Goal: Task Accomplishment & Management: Manage account settings

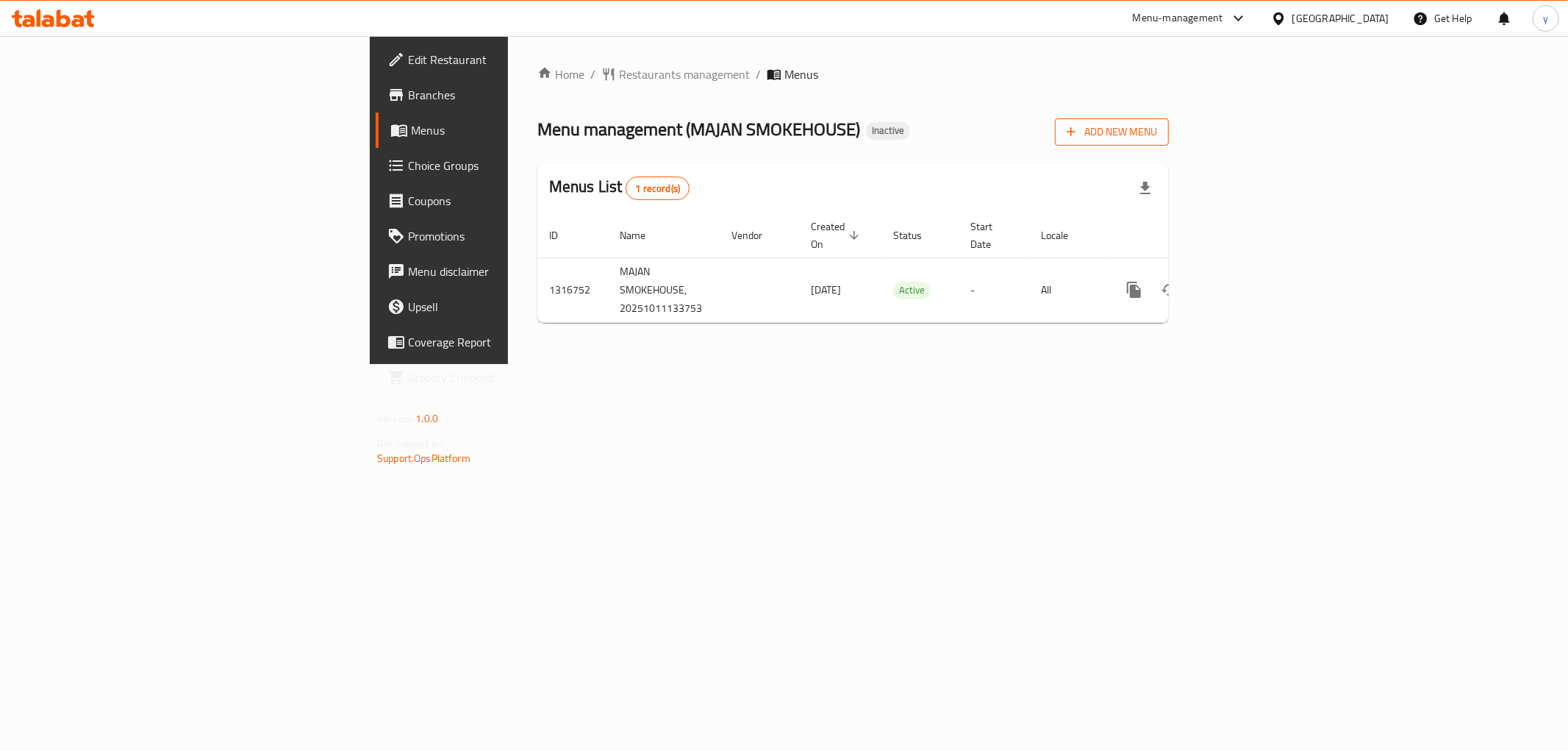
click at [1158, 123] on span "Add New Menu" at bounding box center [1111, 131] width 90 height 18
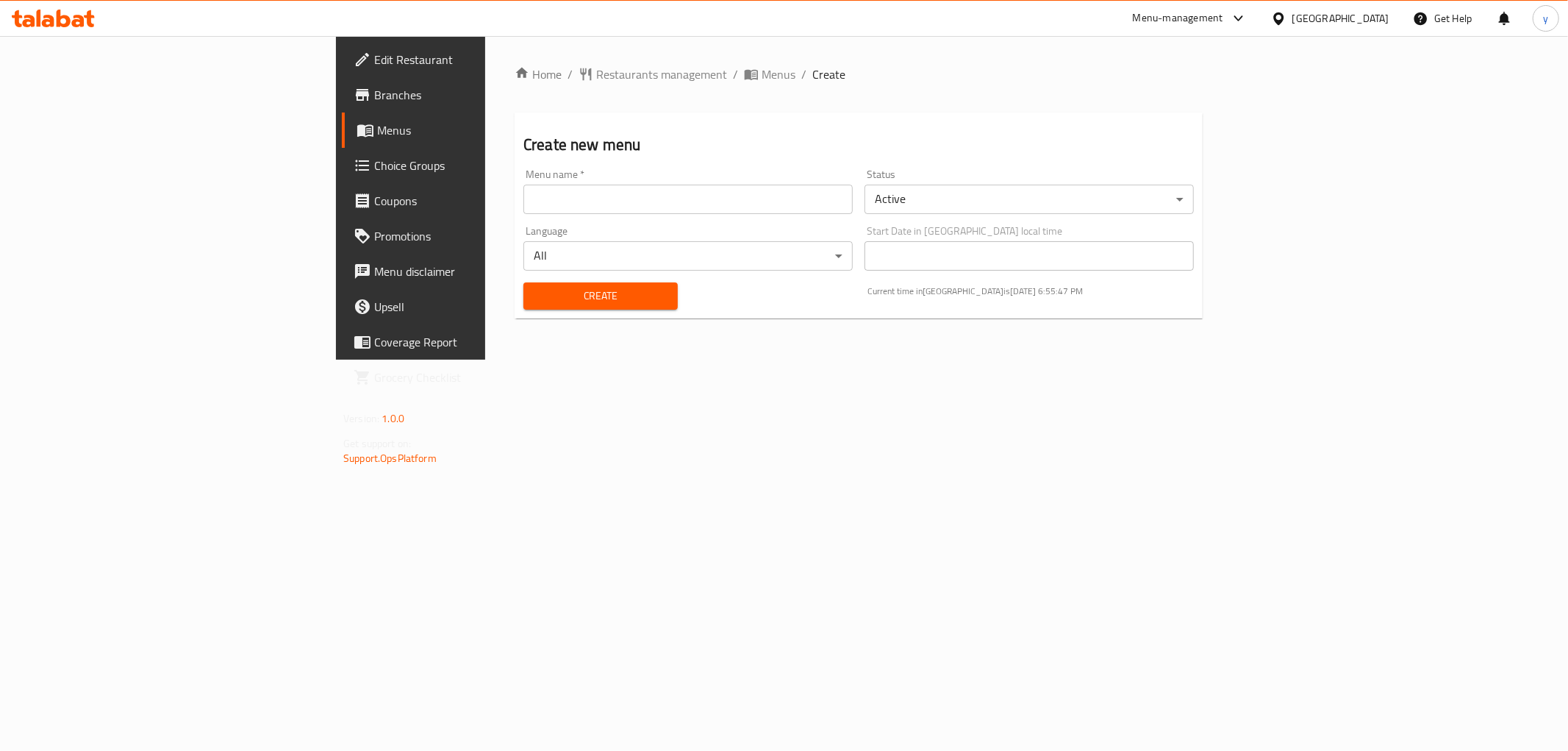
click at [675, 203] on input "text" at bounding box center [688, 198] width 330 height 29
type input "[DATE]"
click at [523, 307] on button "Create" at bounding box center [600, 295] width 155 height 28
click at [762, 73] on span "Menus" at bounding box center [779, 74] width 34 height 18
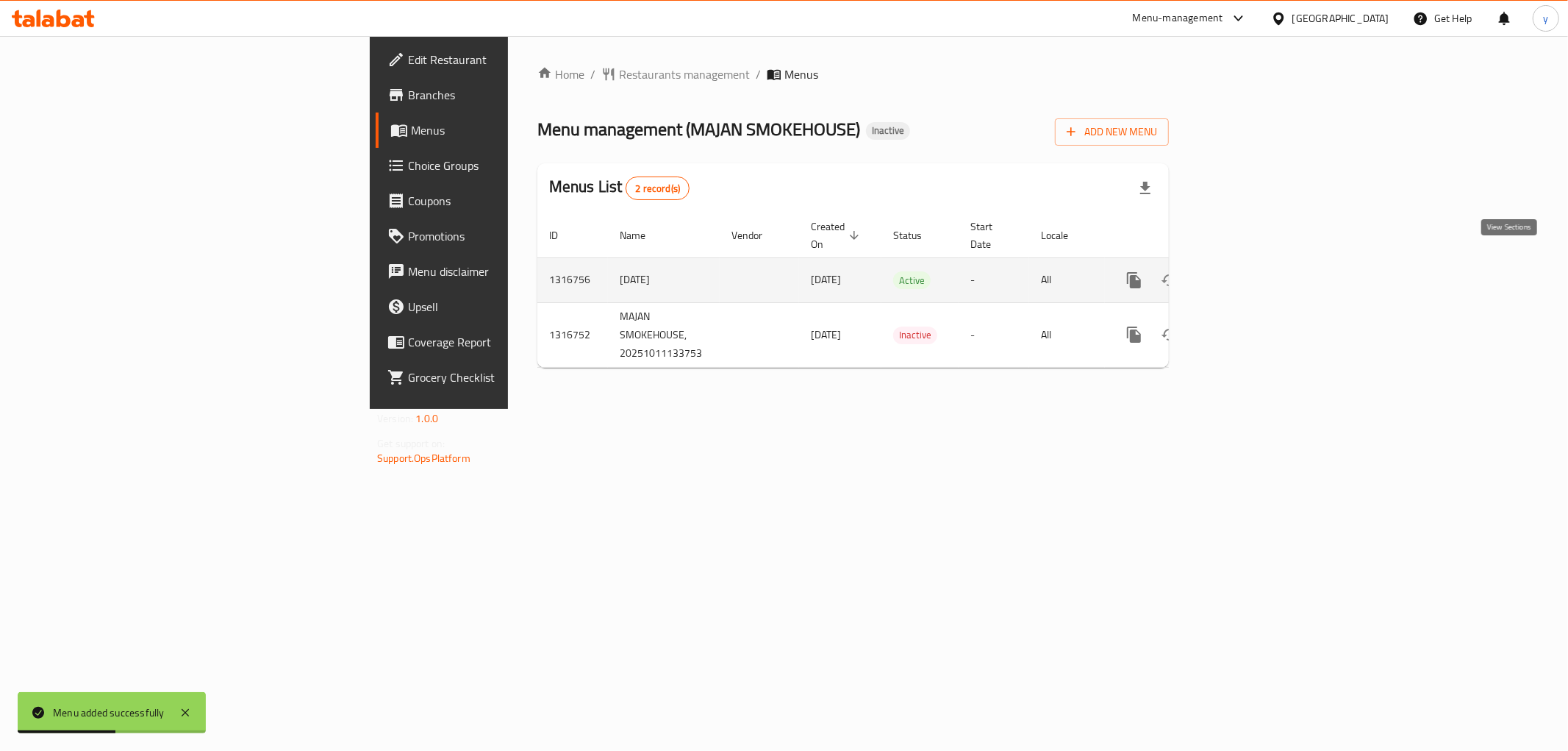
click at [1249, 272] on icon "enhanced table" at bounding box center [1240, 280] width 18 height 18
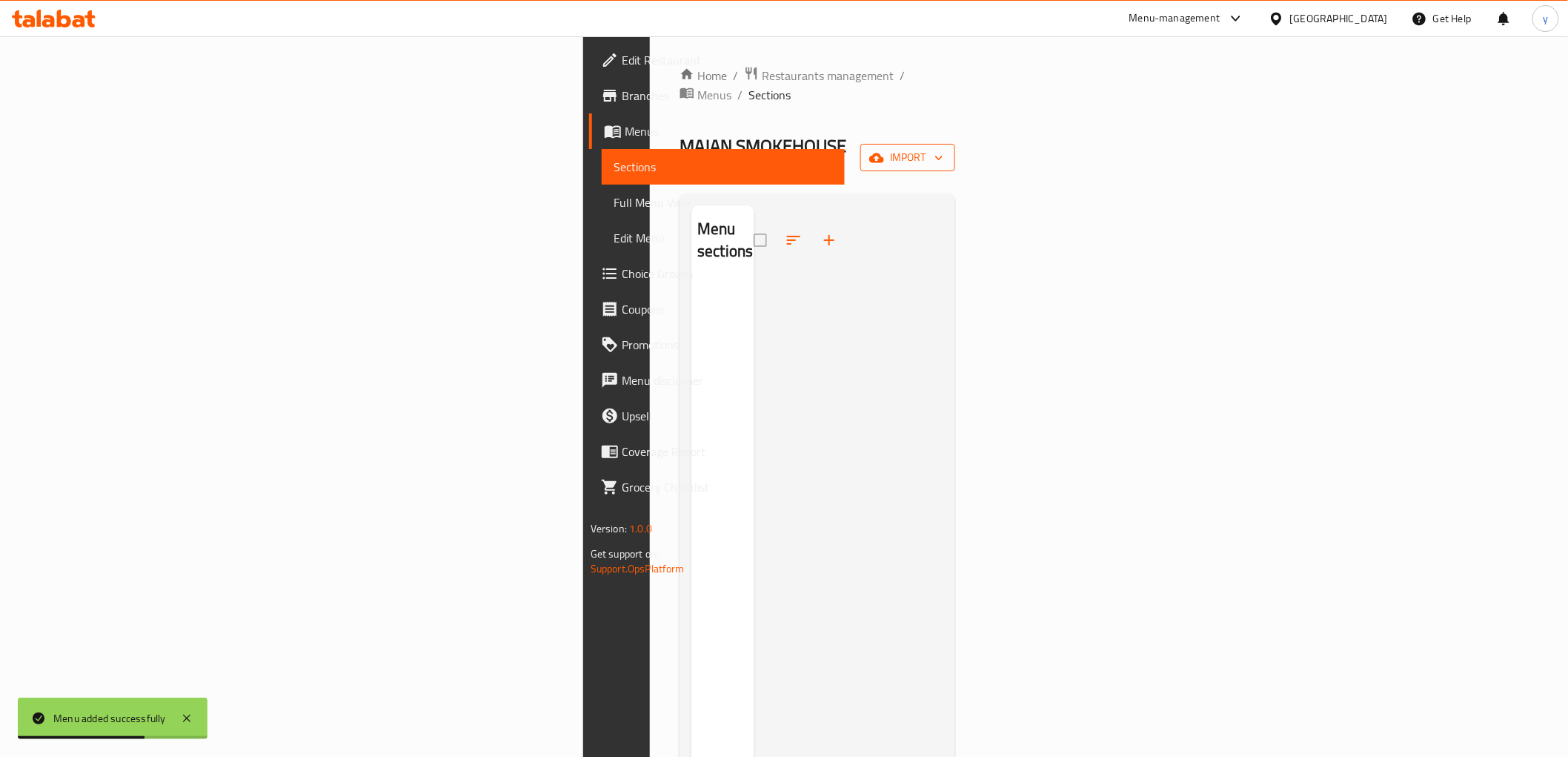
click at [885, 150] on icon "button" at bounding box center [876, 157] width 14 height 14
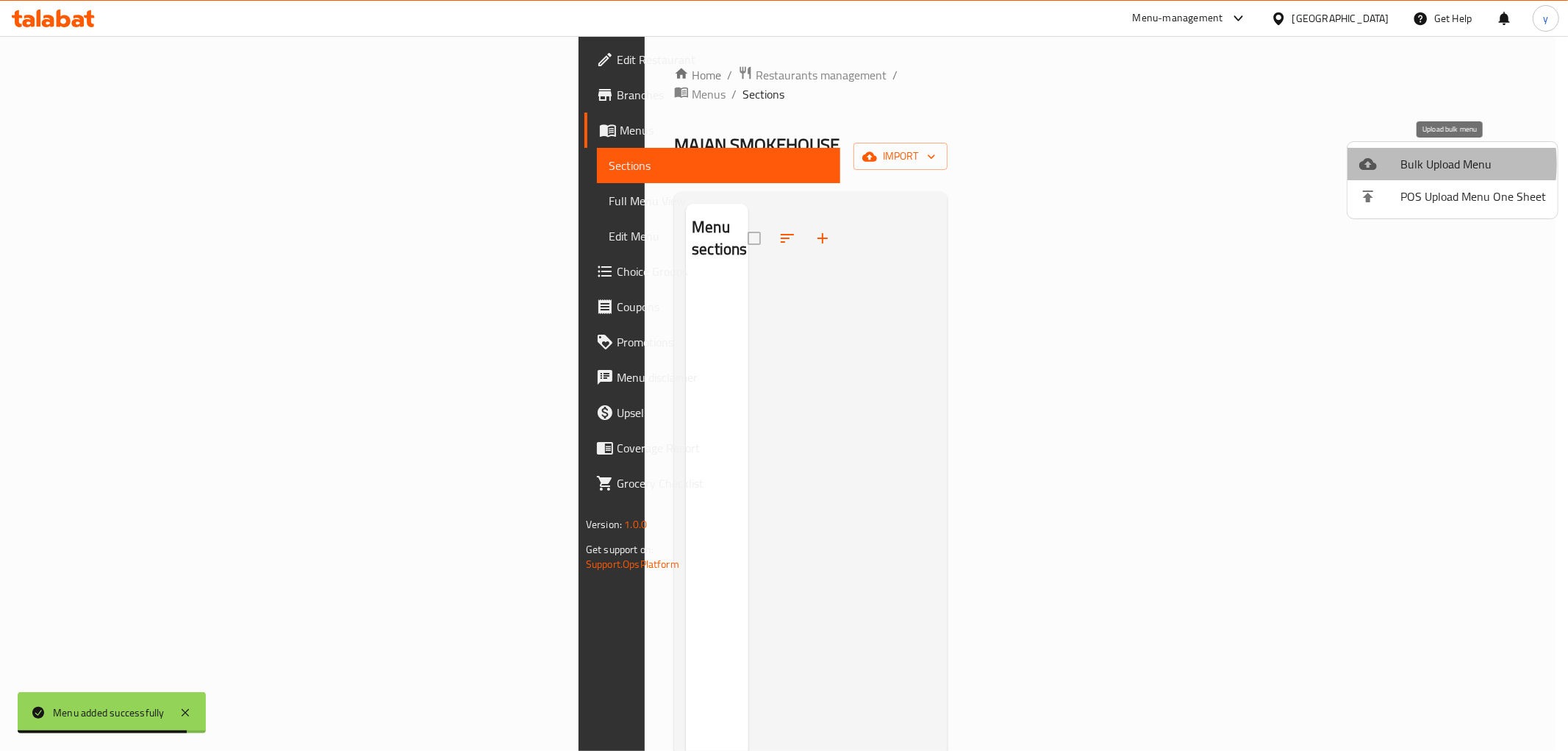
click at [1406, 164] on span "Bulk Upload Menu" at bounding box center [1473, 163] width 145 height 18
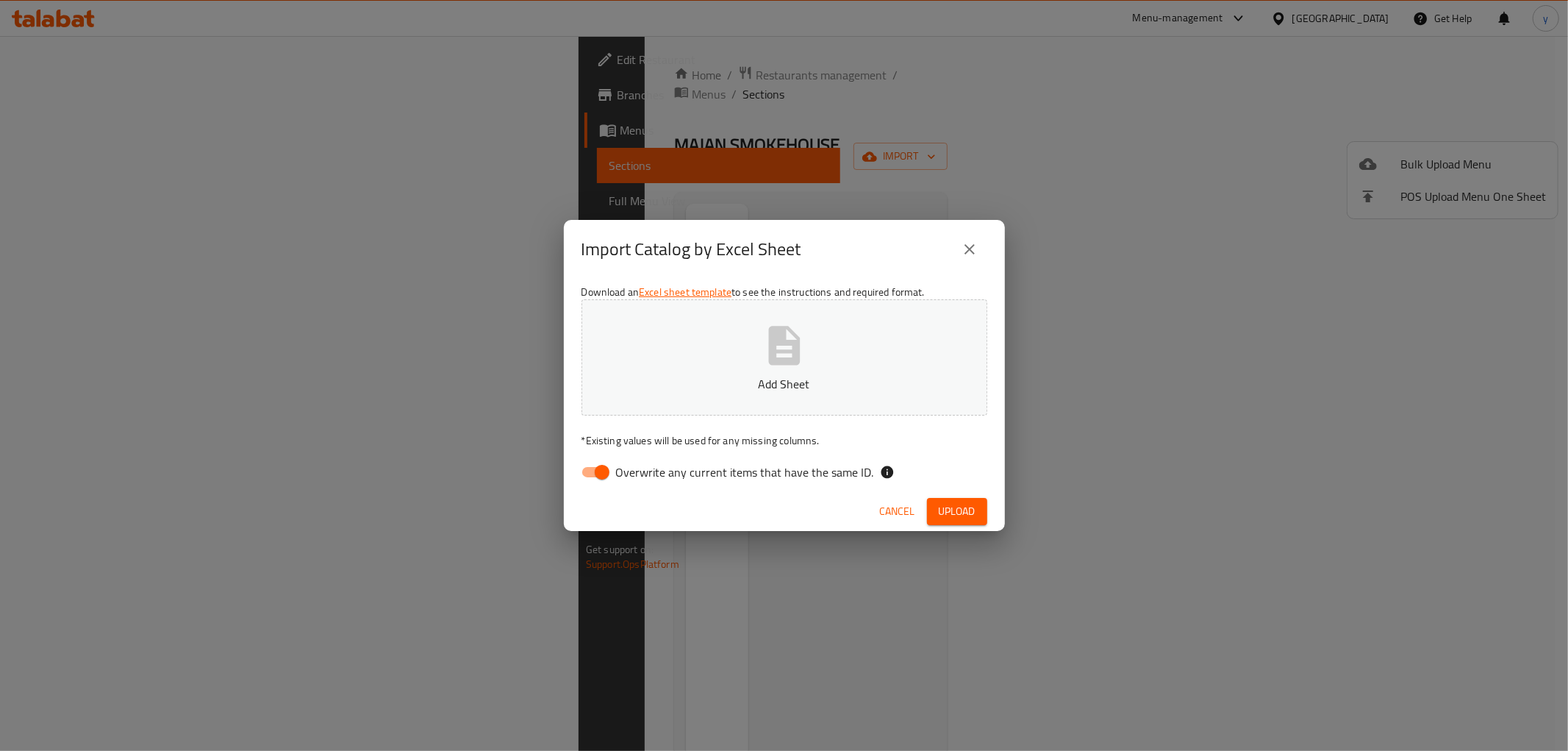
click at [604, 468] on input "Overwrite any current items that have the same ID." at bounding box center [602, 471] width 84 height 28
checkbox input "false"
click at [954, 516] on span "Upload" at bounding box center [957, 511] width 37 height 18
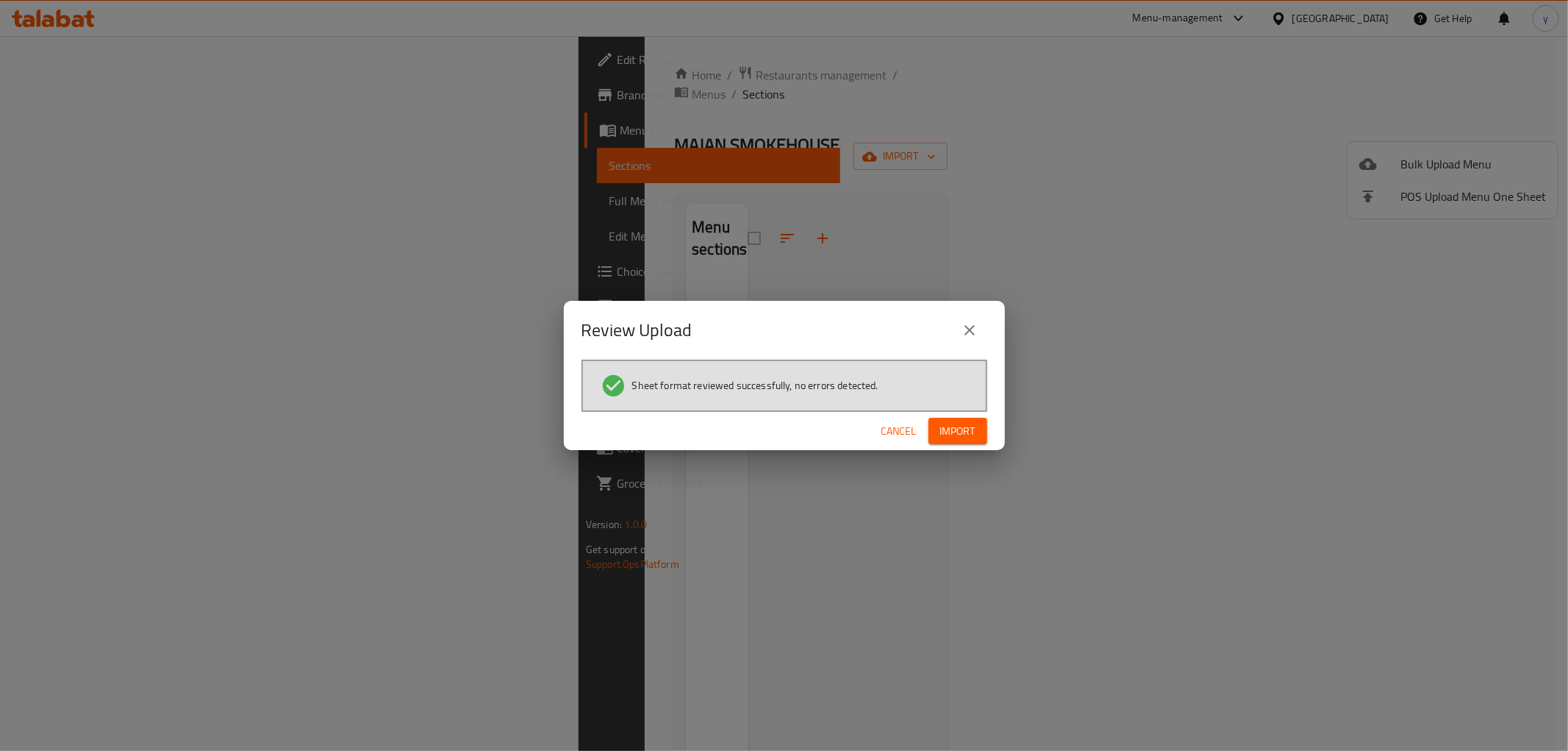
click at [959, 430] on span "Import" at bounding box center [957, 430] width 35 height 18
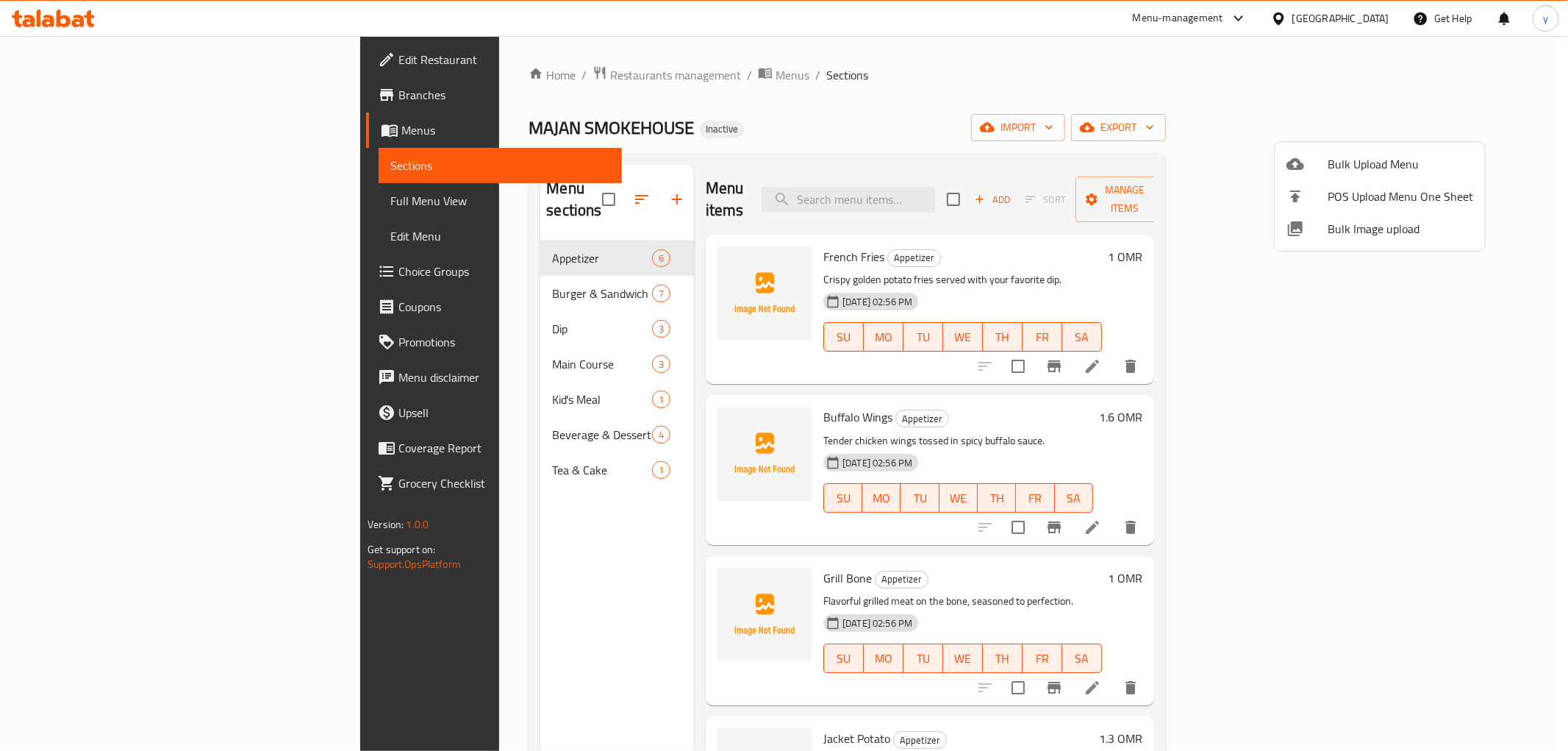
click at [85, 197] on div at bounding box center [784, 375] width 1568 height 751
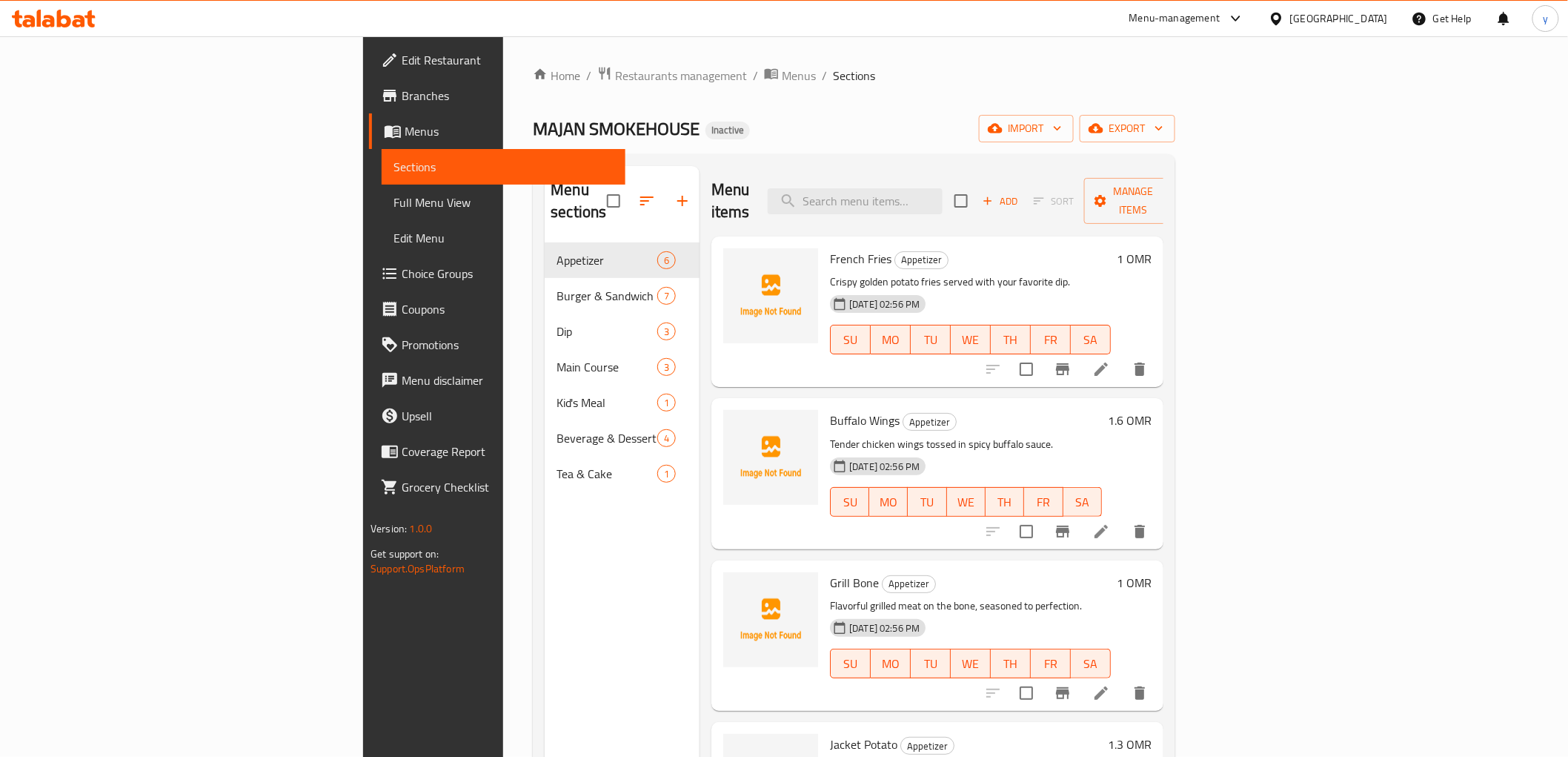
click at [393, 193] on span "Full Menu View" at bounding box center [503, 202] width 219 height 18
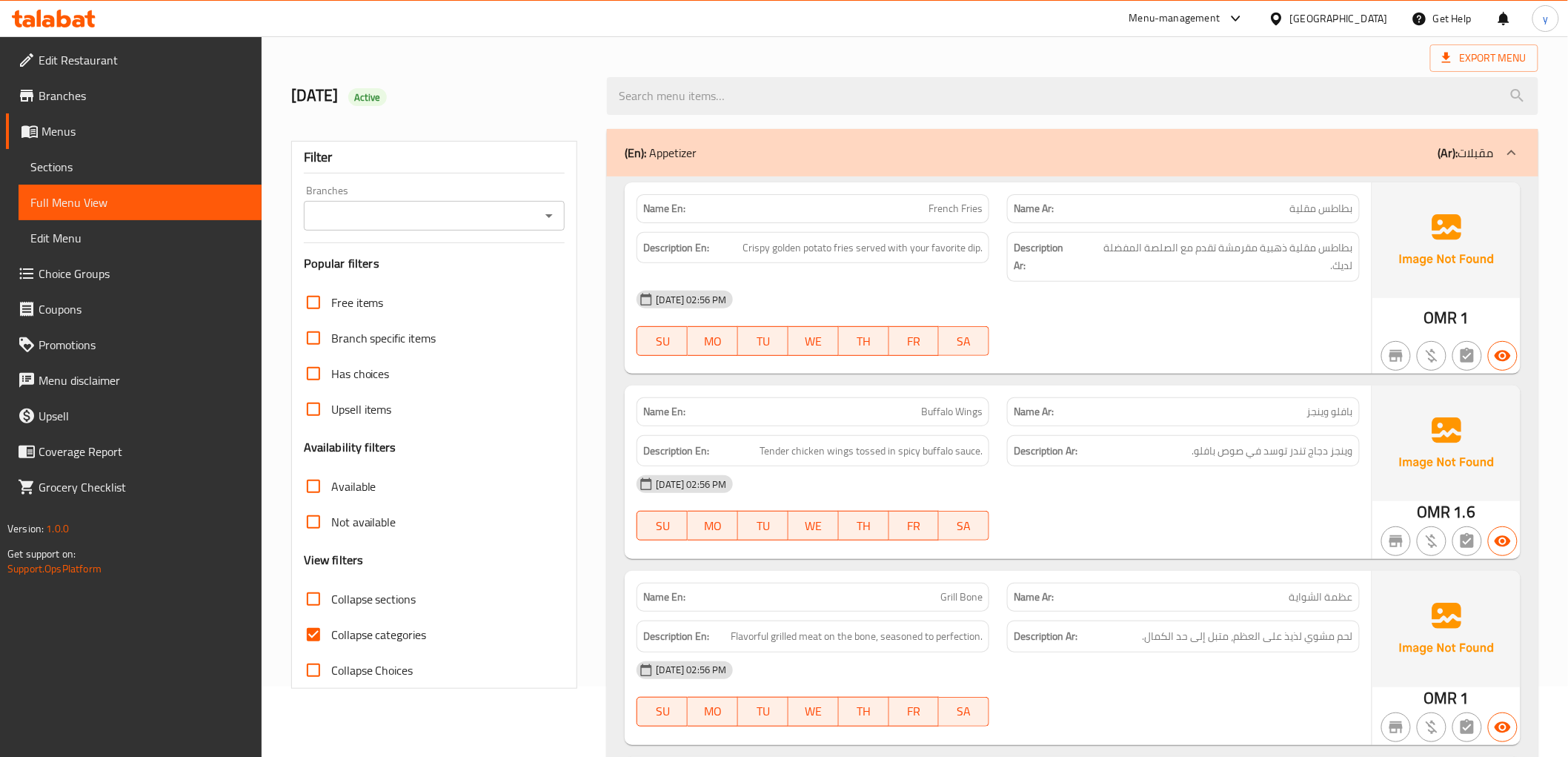
scroll to position [165, 0]
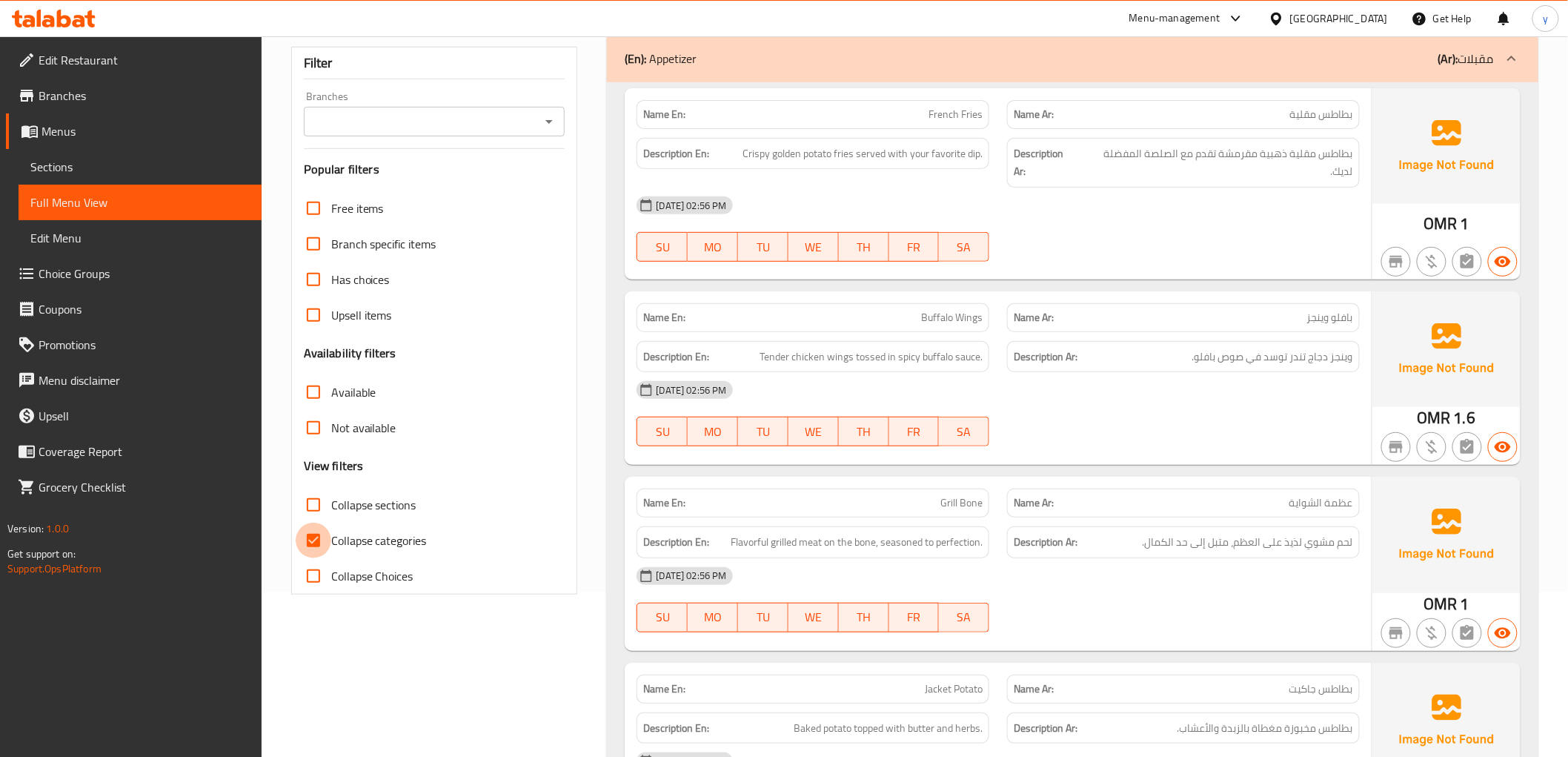
click at [311, 538] on input "Collapse categories" at bounding box center [313, 540] width 35 height 35
checkbox input "false"
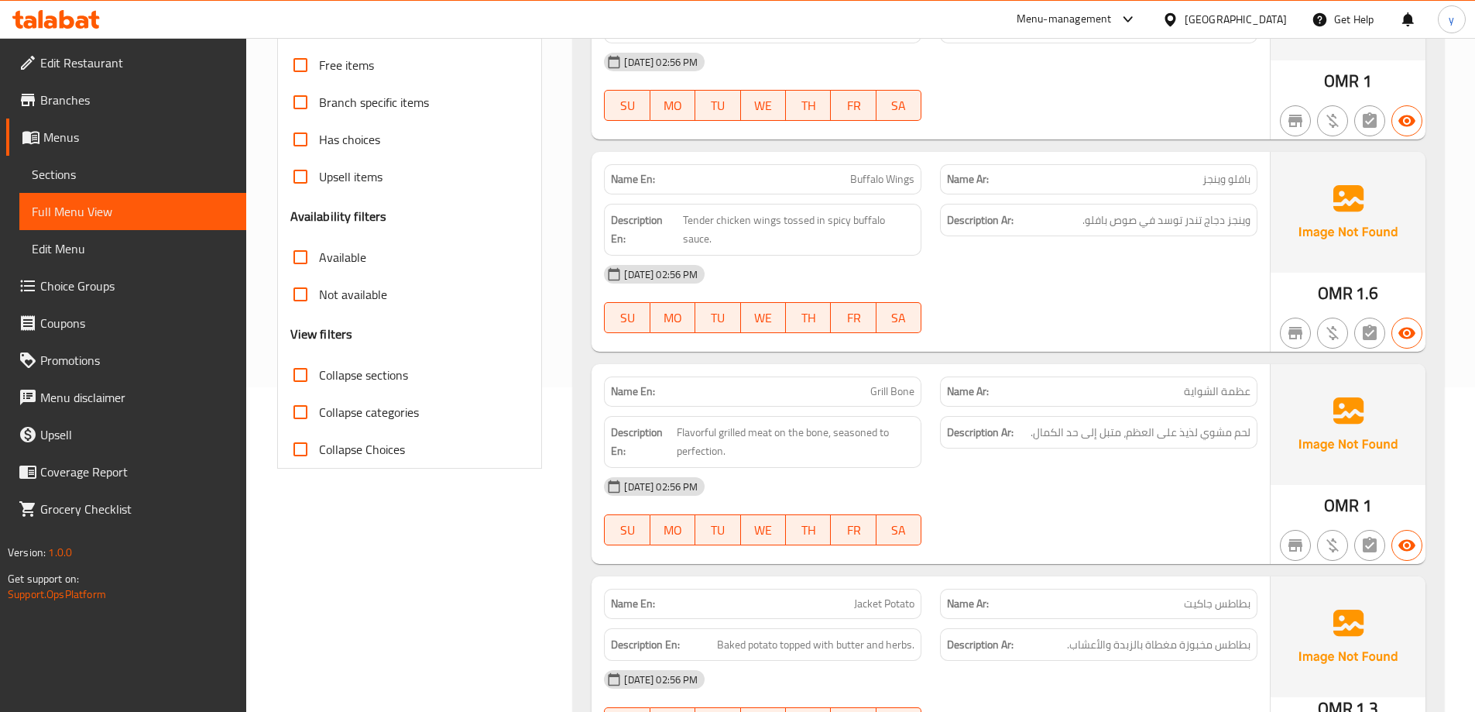
scroll to position [0, 0]
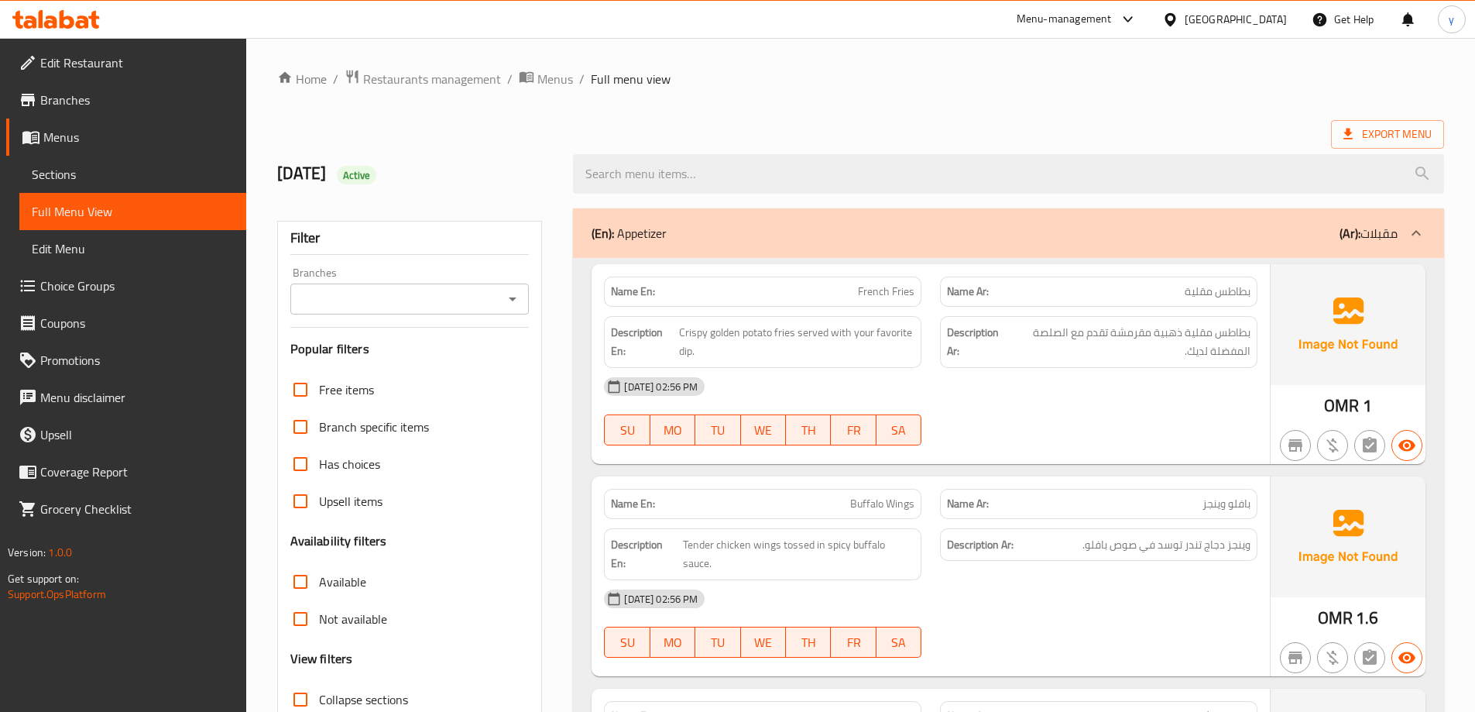
click at [95, 173] on span "Sections" at bounding box center [133, 174] width 202 height 19
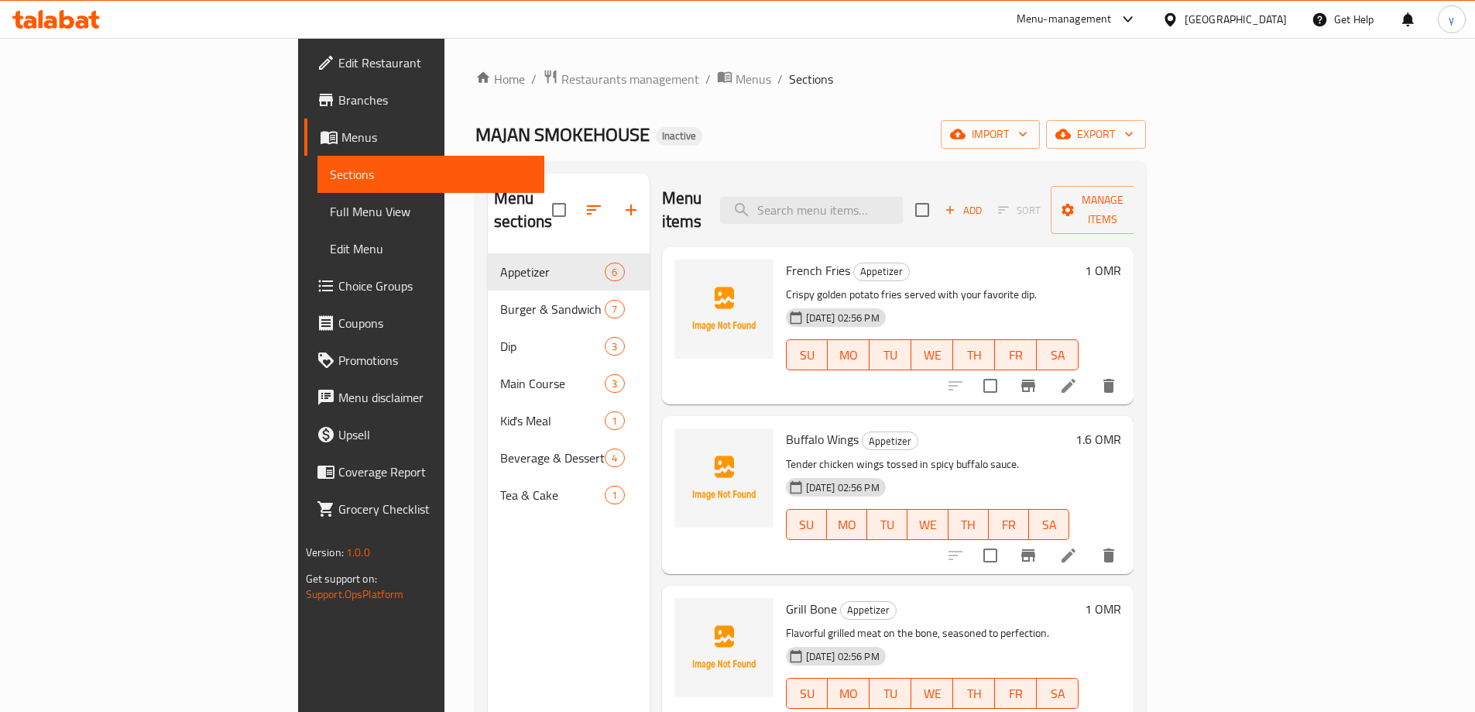
click at [330, 215] on span "Full Menu View" at bounding box center [431, 211] width 202 height 19
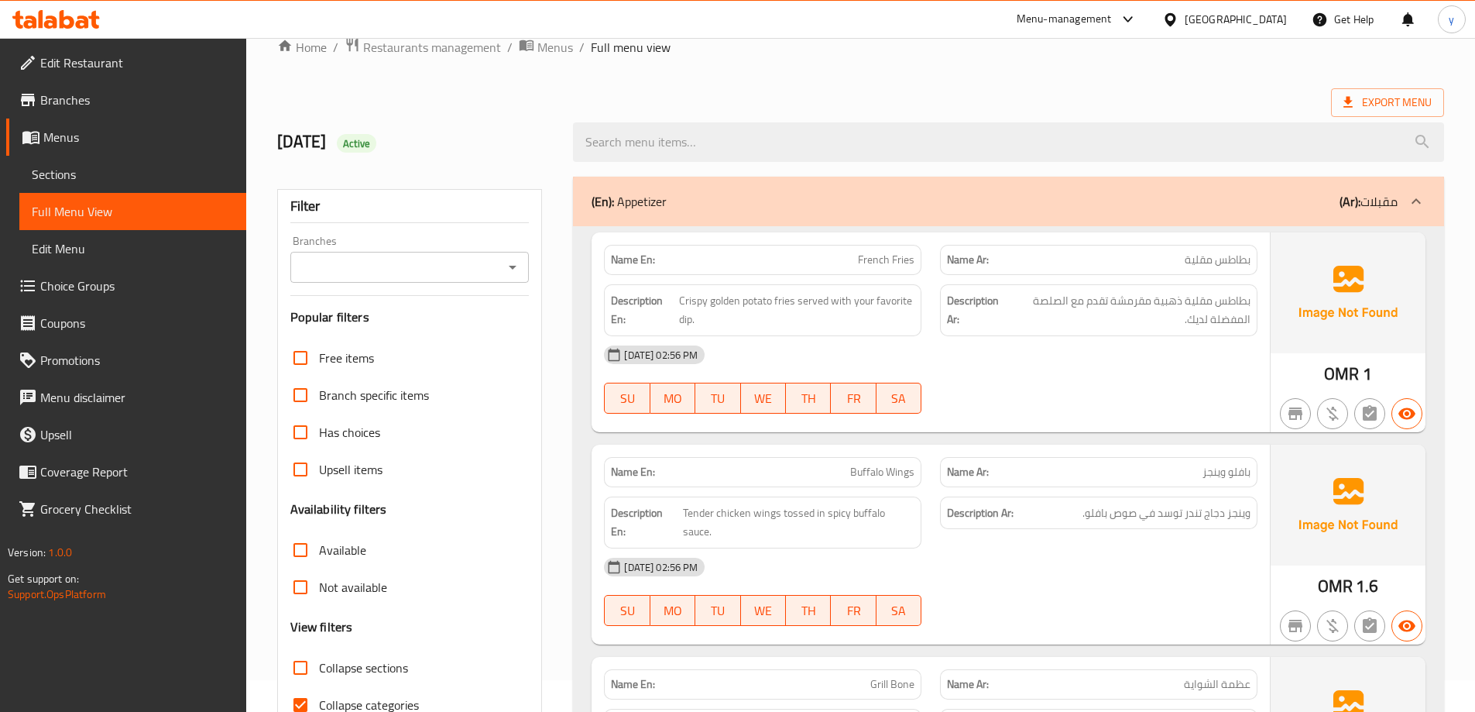
scroll to position [155, 0]
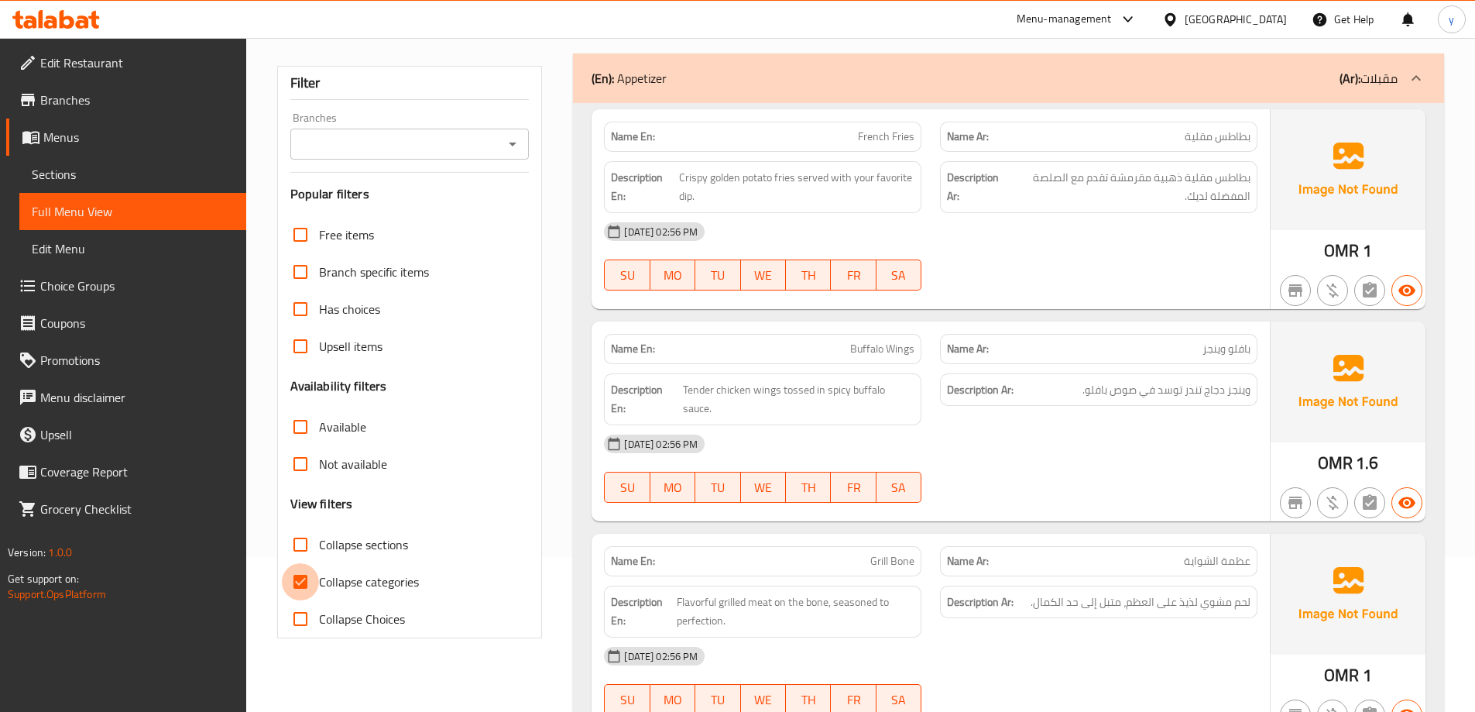
click at [301, 589] on input "Collapse categories" at bounding box center [300, 581] width 37 height 37
checkbox input "false"
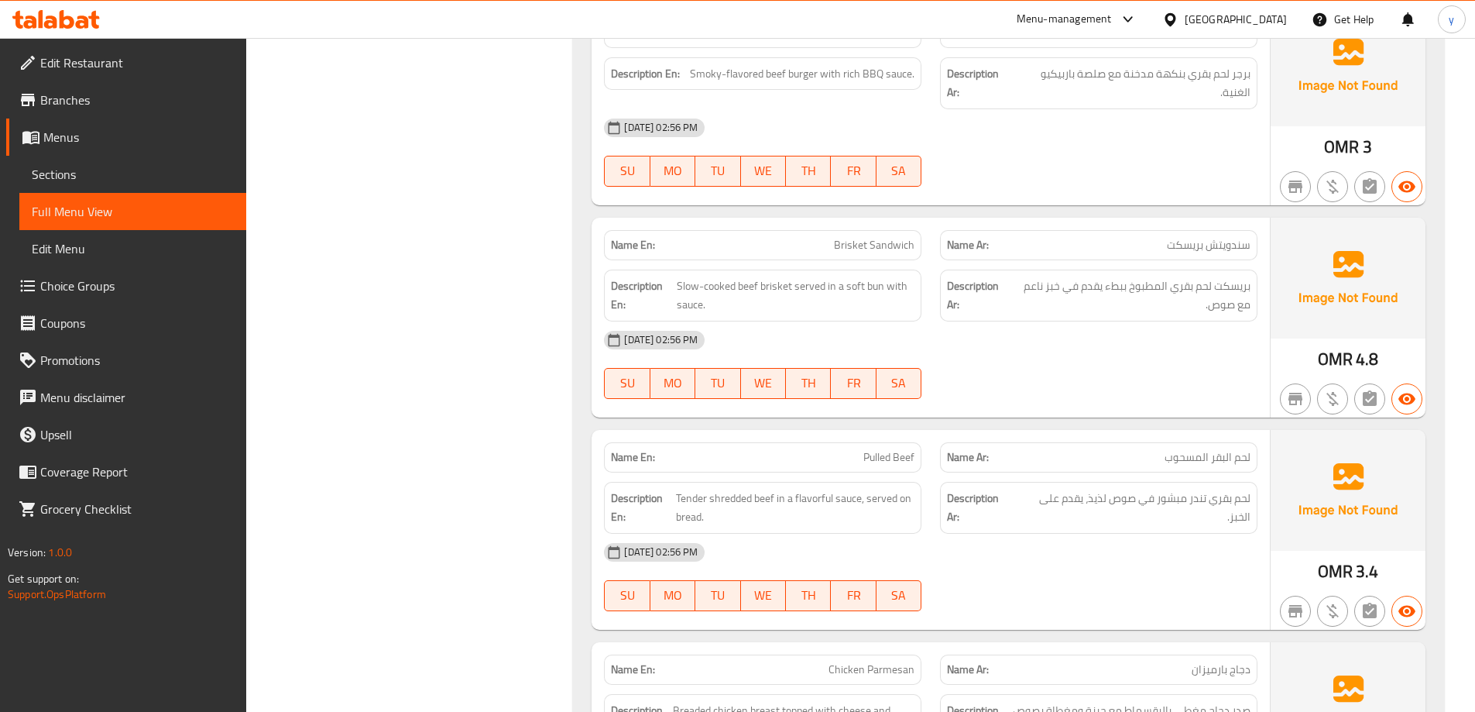
scroll to position [2245, 0]
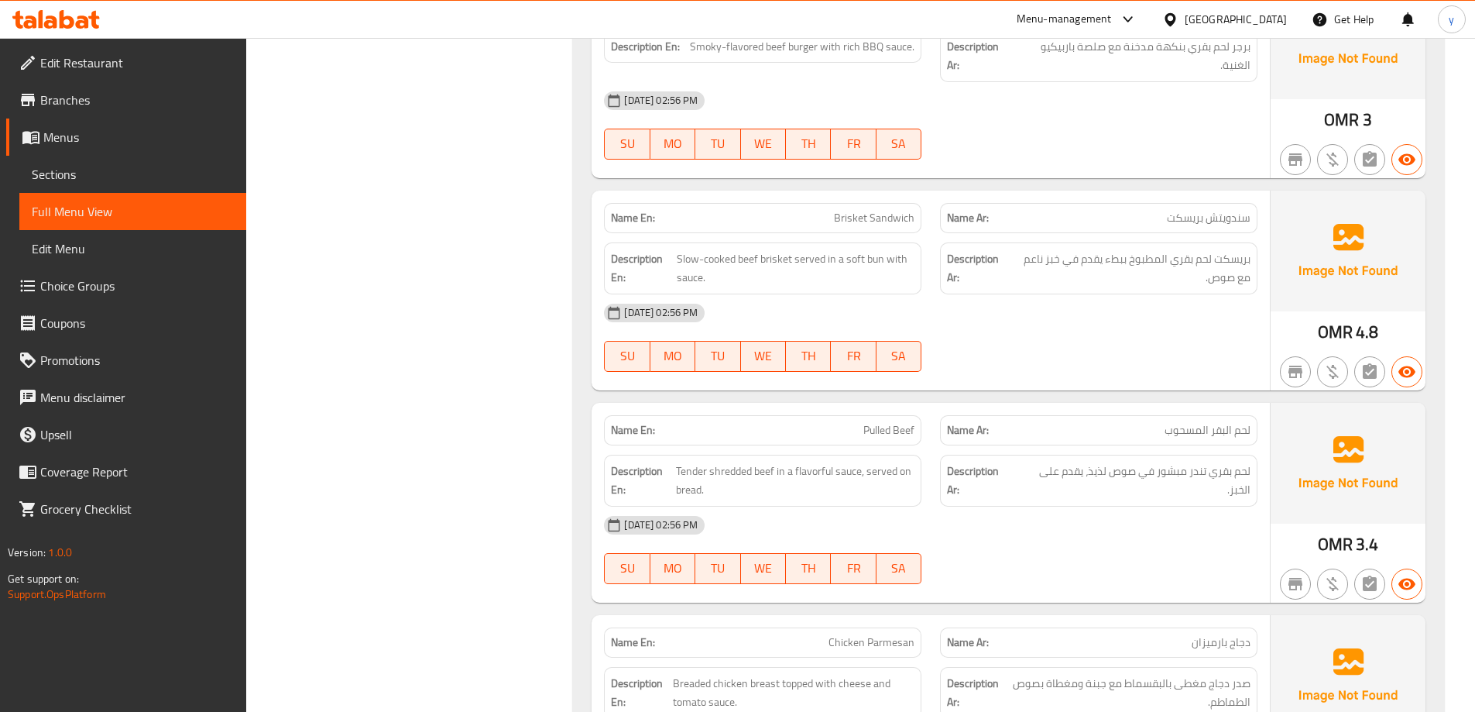
click at [879, 422] on span "Pulled Beef" at bounding box center [888, 430] width 51 height 16
copy span "Pulled Beef"
click at [946, 506] on div "[DATE] 02:56 PM" at bounding box center [931, 524] width 672 height 37
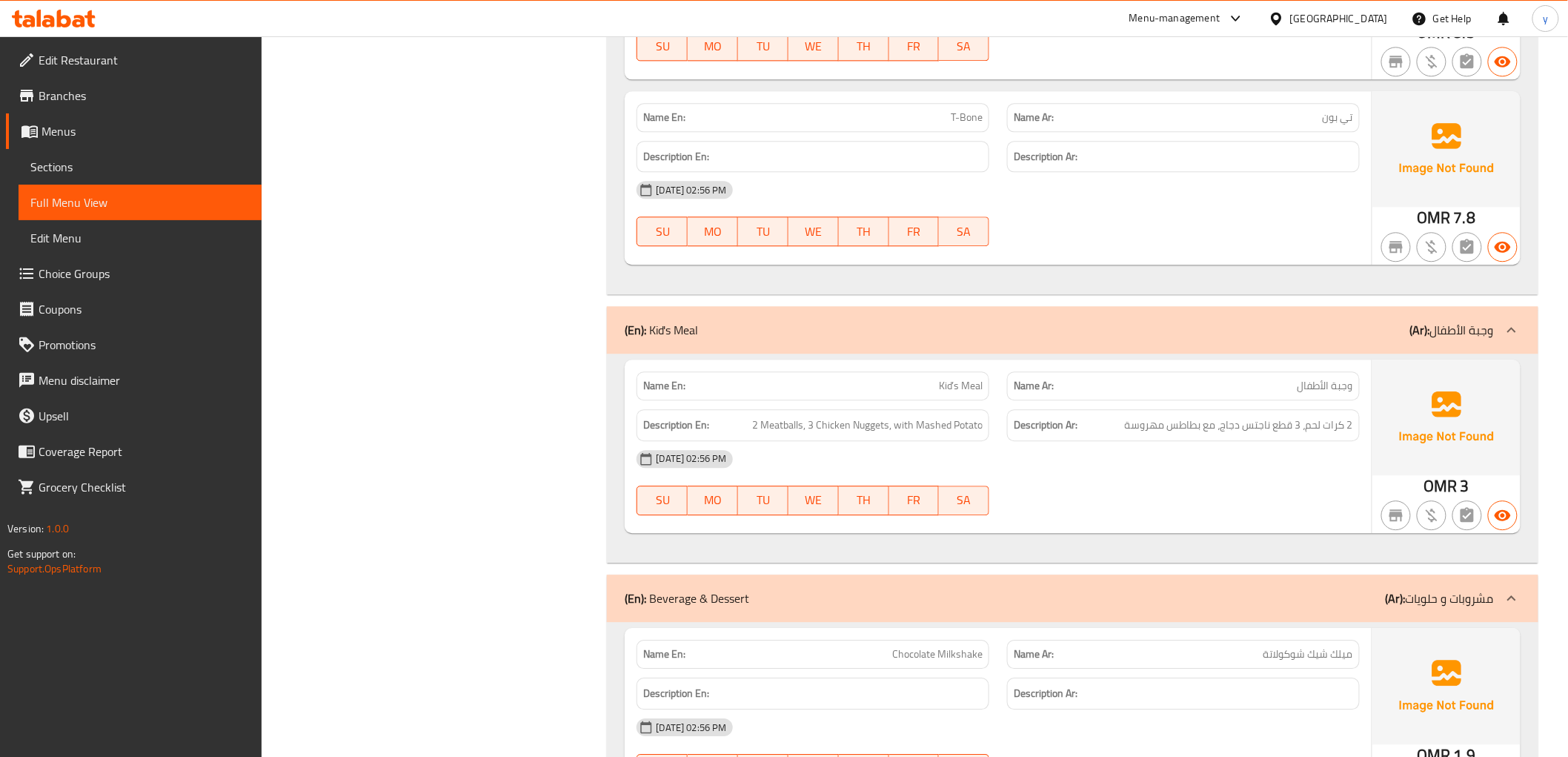
scroll to position [3993, 0]
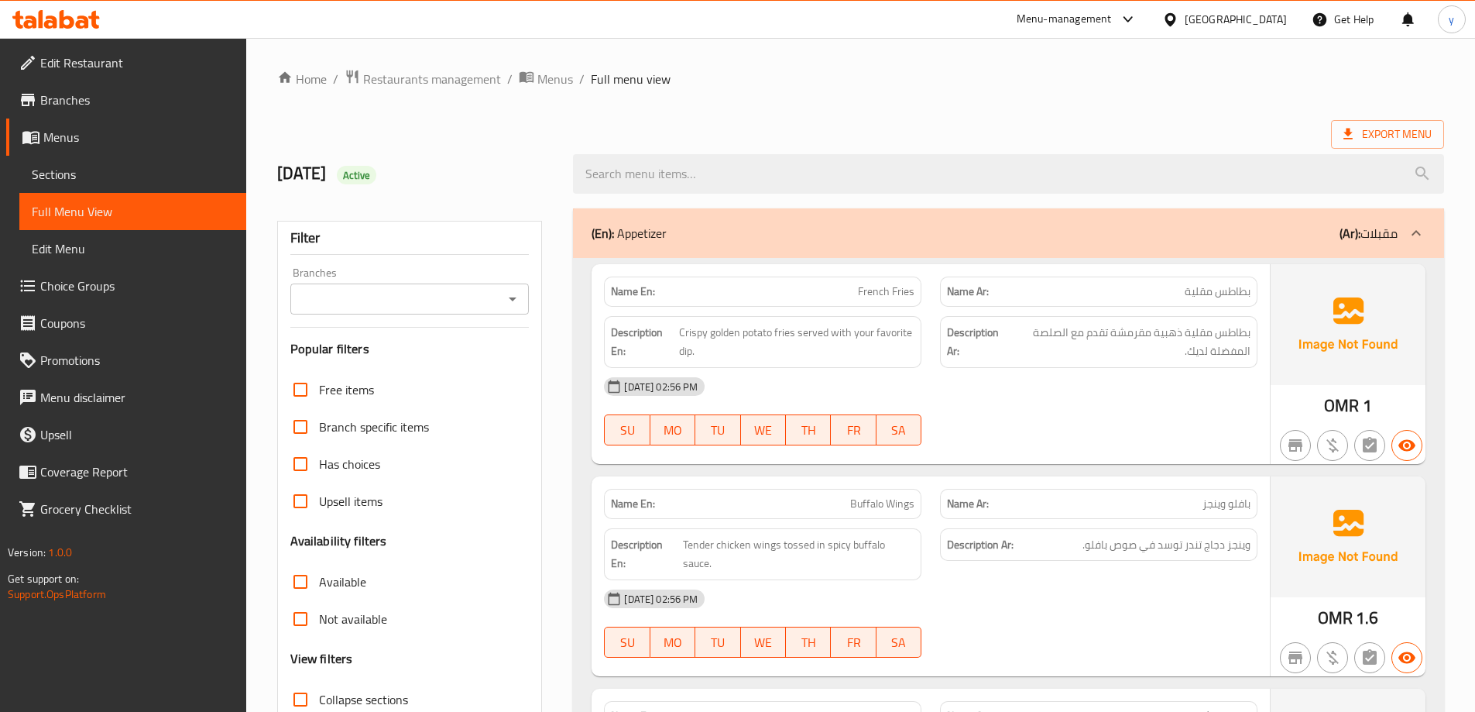
click at [70, 170] on span "Sections" at bounding box center [133, 174] width 202 height 19
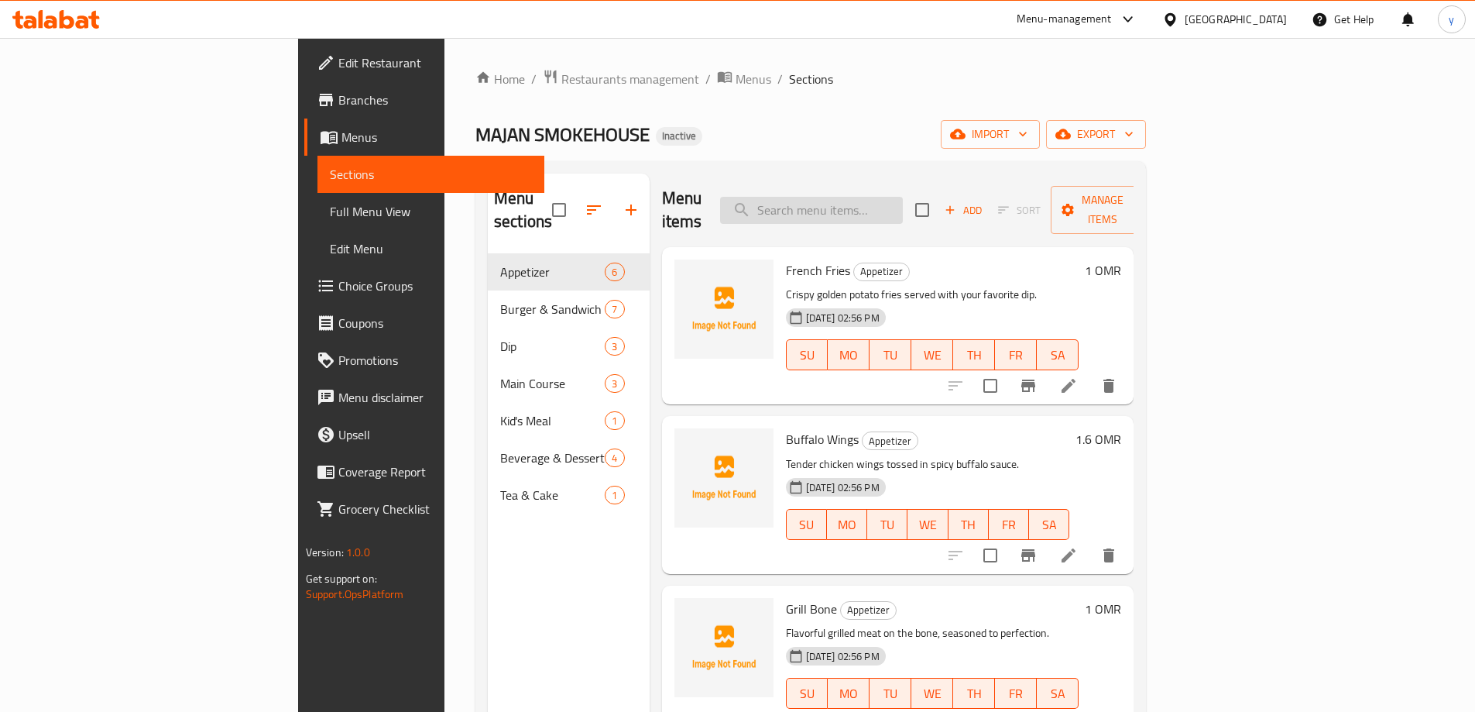
click at [903, 199] on input "search" at bounding box center [811, 210] width 183 height 27
paste input "Pulled Beef"
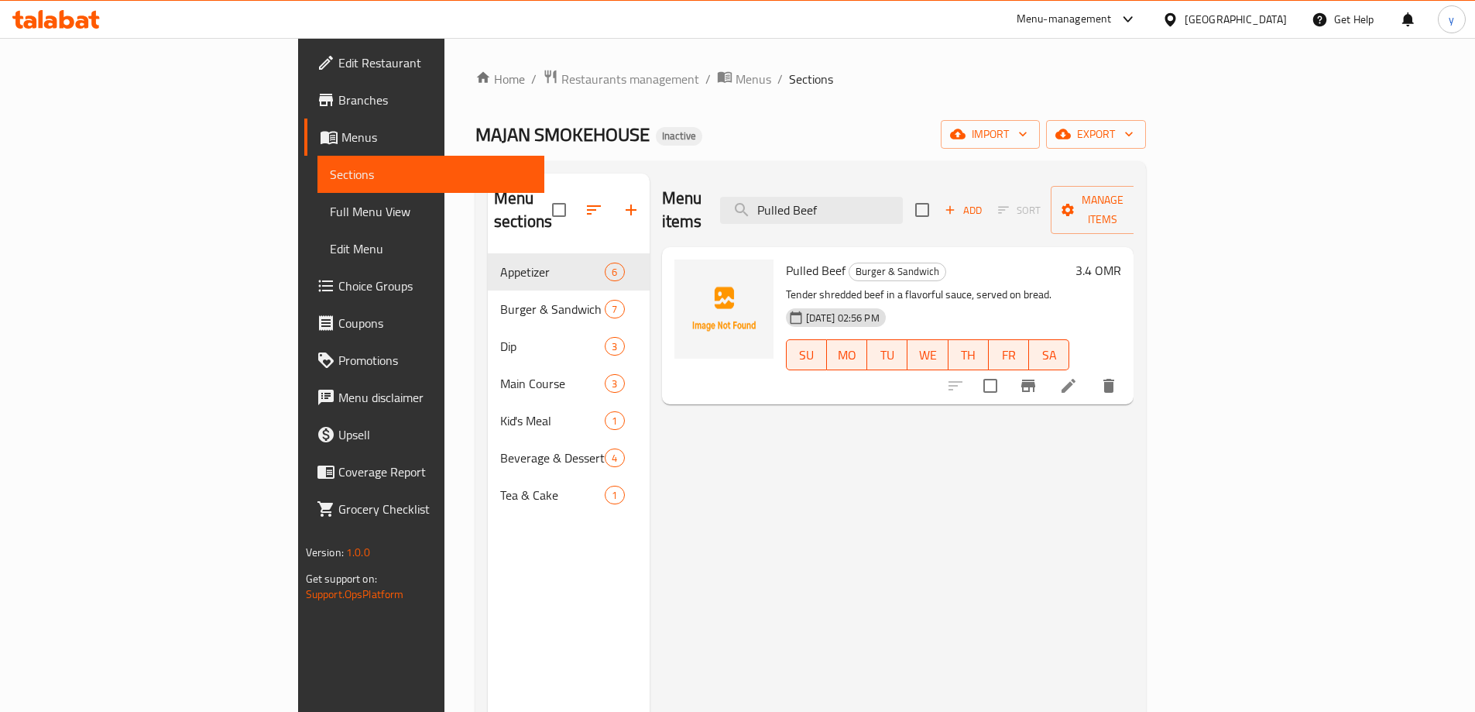
type input "Pulled Beef"
click at [1078, 376] on icon at bounding box center [1068, 385] width 19 height 19
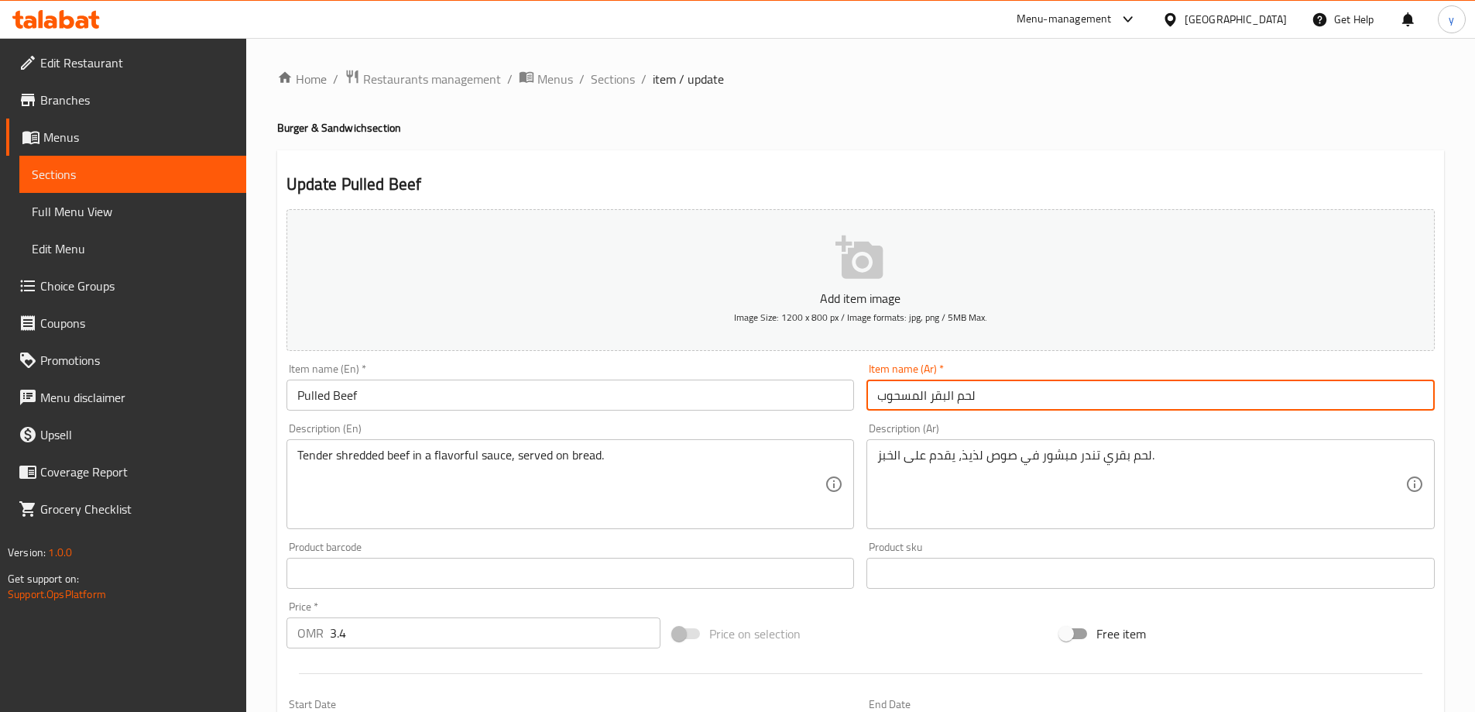
drag, startPoint x: 876, startPoint y: 397, endPoint x: 924, endPoint y: 416, distance: 50.8
click at [924, 416] on div "Item name (Ar)   * لحم البقر المسحوب Item name (Ar) *" at bounding box center [1150, 387] width 581 height 60
click at [893, 408] on input "لحم البقر المسحوب" at bounding box center [1150, 394] width 568 height 31
drag, startPoint x: 878, startPoint y: 396, endPoint x: 928, endPoint y: 412, distance: 51.9
click at [928, 412] on div "Item name (Ar)   * لحم البقر المسحوب Item name (Ar) *" at bounding box center [1150, 387] width 581 height 60
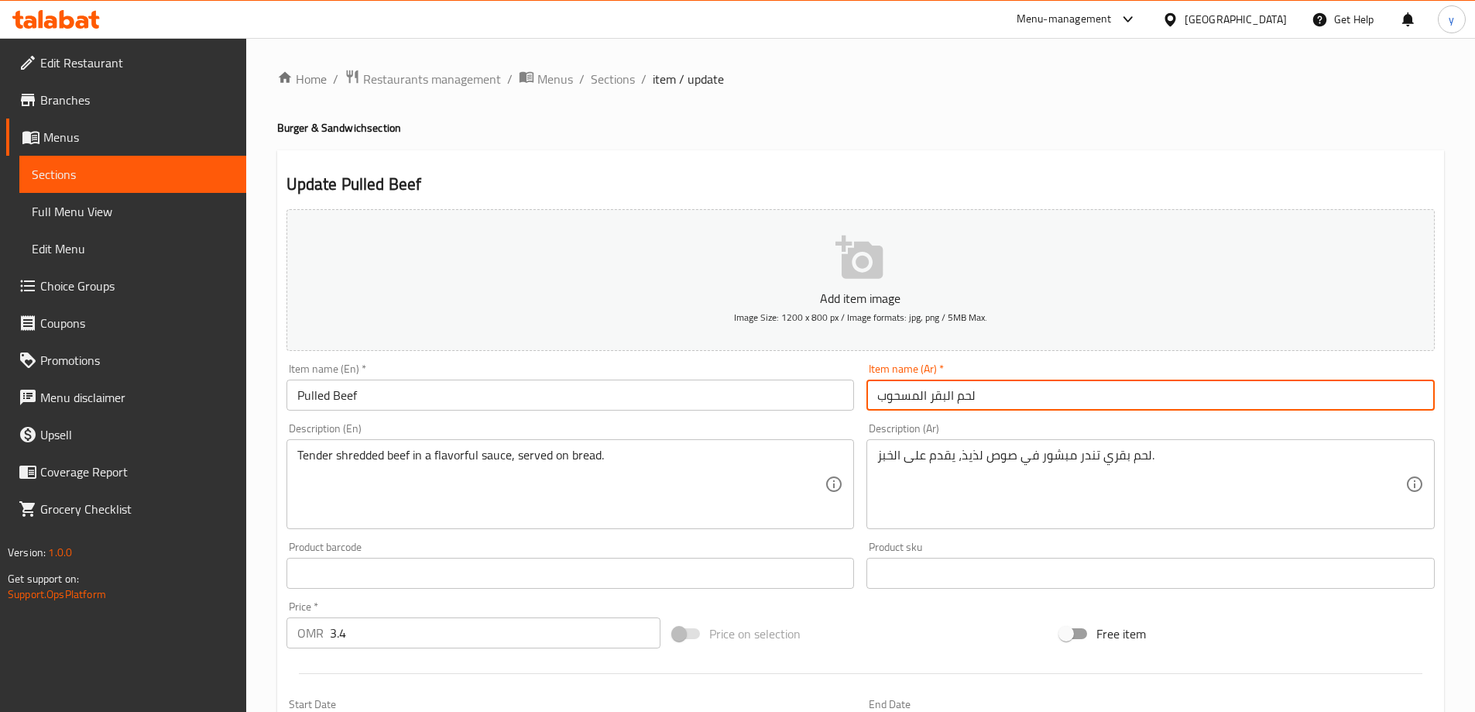
paste input "مبشور"
click at [939, 402] on input "لحم البقر مبشور" at bounding box center [1150, 394] width 568 height 31
click at [914, 394] on input "لحم بقر مبشور" at bounding box center [1150, 394] width 568 height 31
click at [988, 400] on input "لحم بقري مبشور" at bounding box center [1150, 394] width 568 height 31
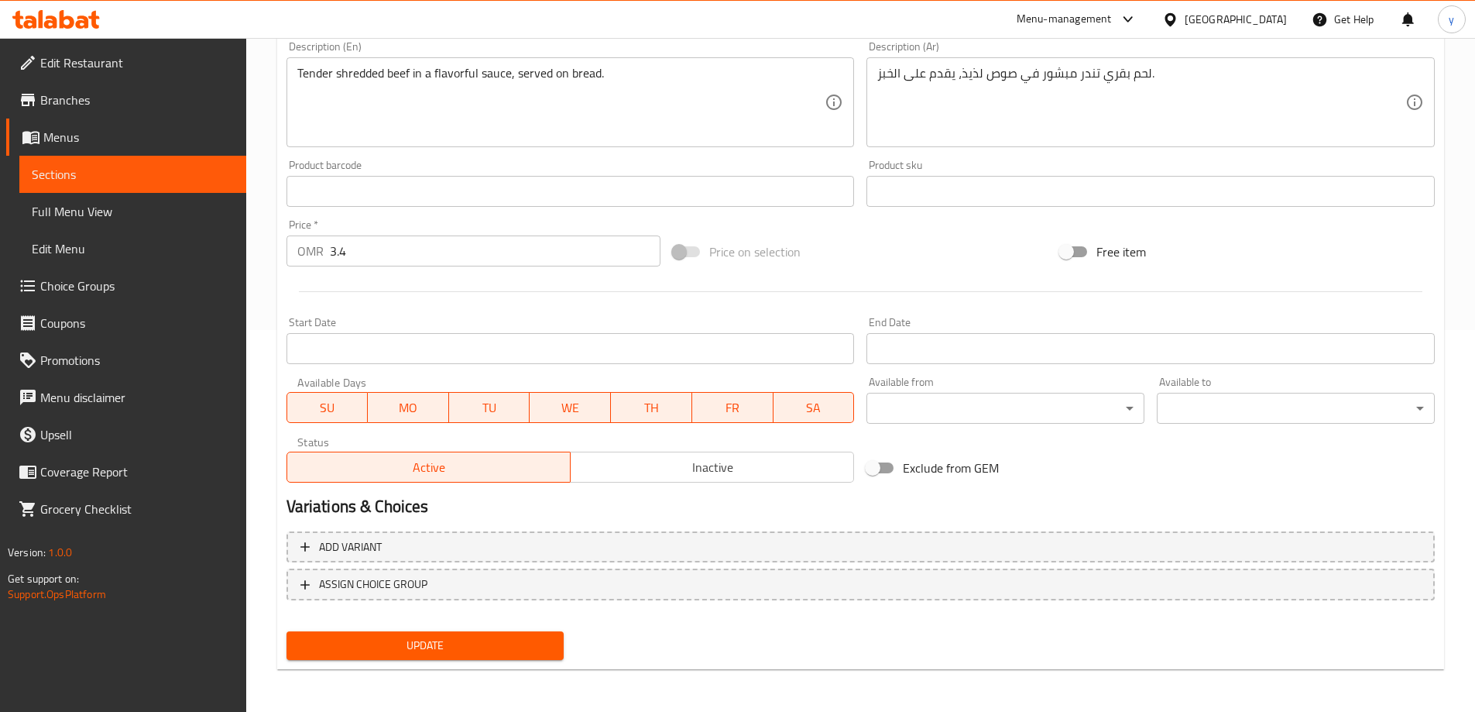
scroll to position [382, 0]
type input "لحم بقري مبشور"
click at [511, 641] on span "Update" at bounding box center [425, 644] width 253 height 19
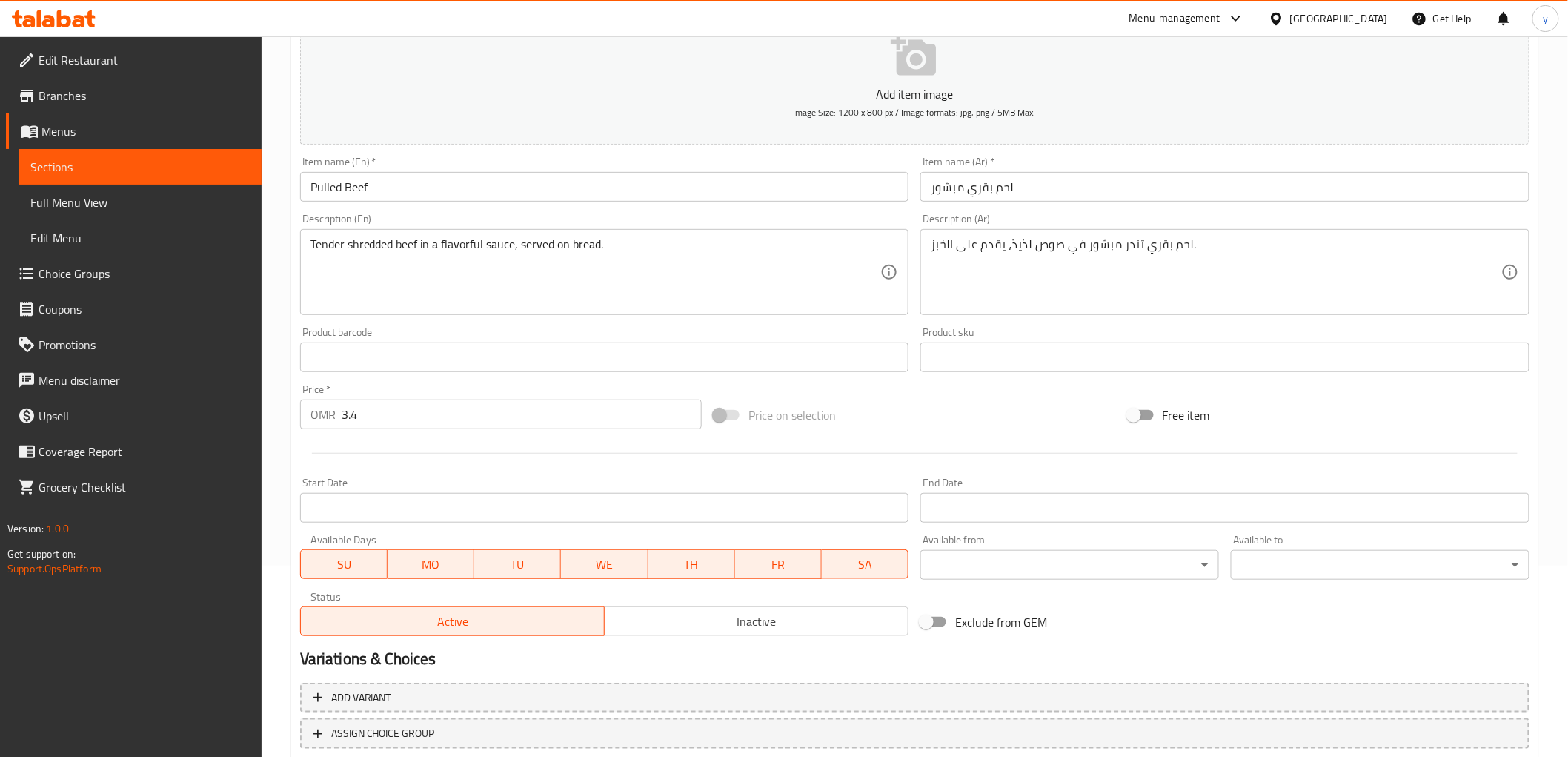
scroll to position [247, 0]
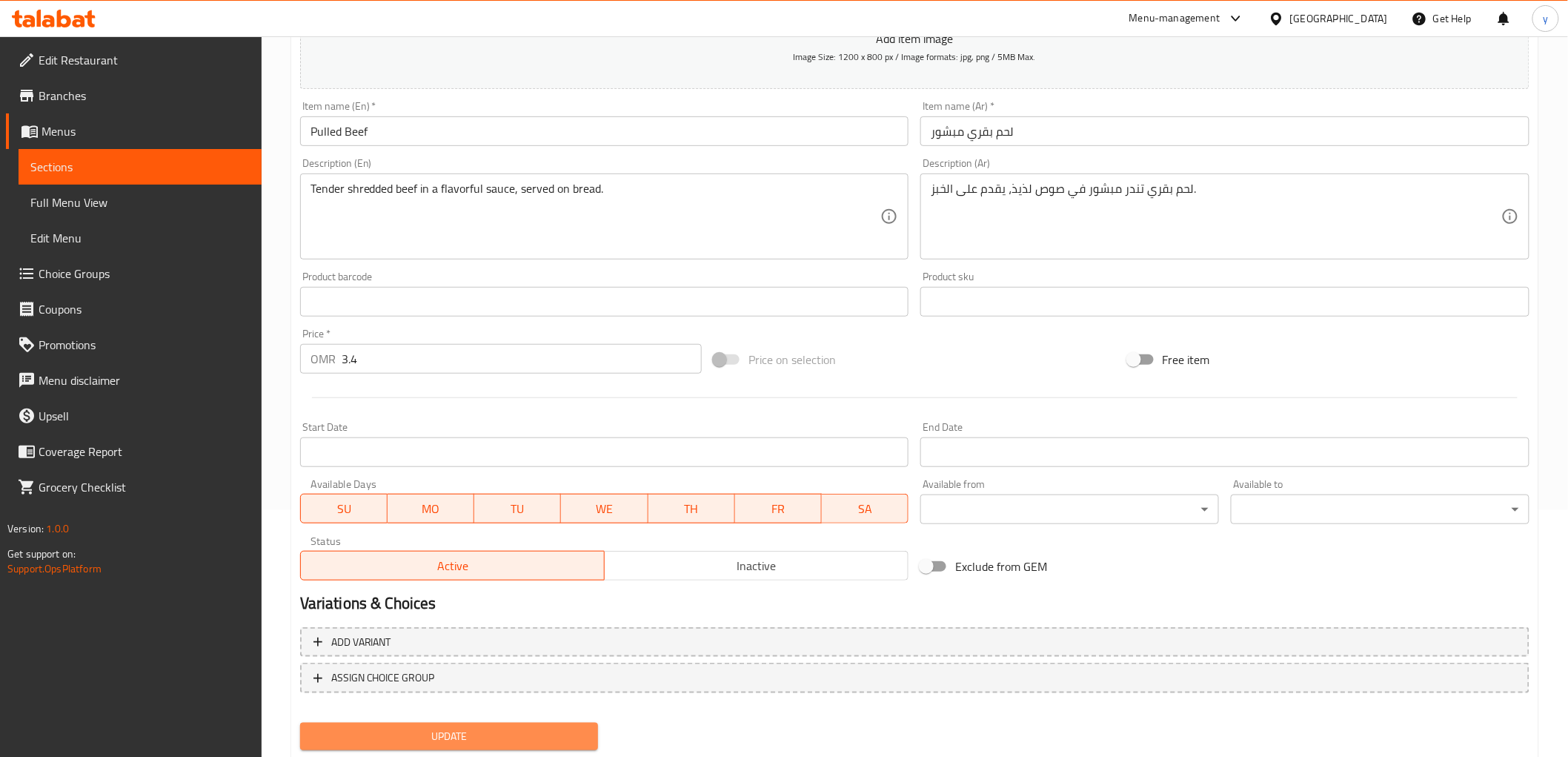
click at [510, 680] on span "Update" at bounding box center [449, 736] width 275 height 18
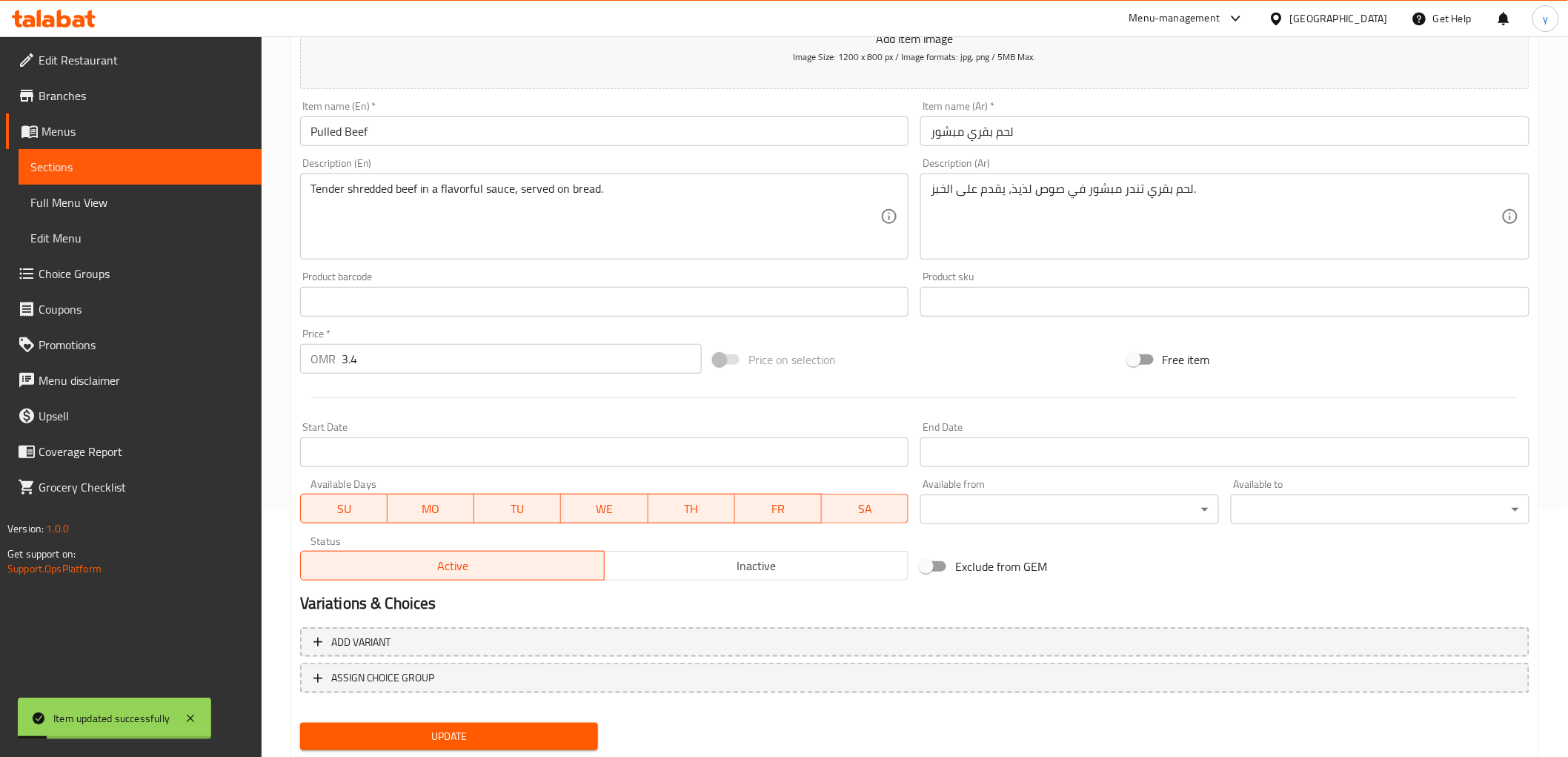
click at [123, 169] on span "Sections" at bounding box center [140, 167] width 219 height 18
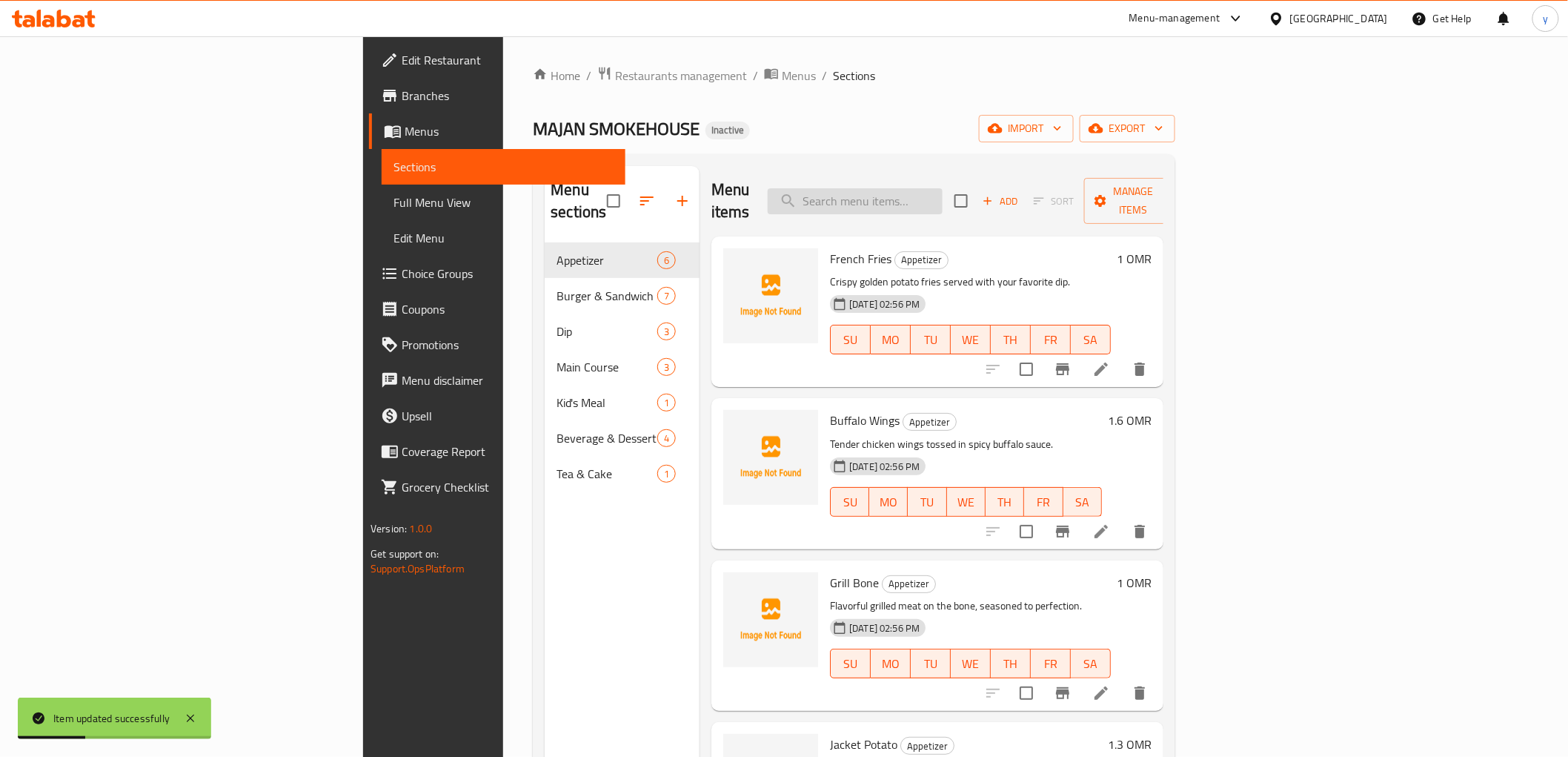
click at [943, 189] on input "search" at bounding box center [855, 201] width 175 height 26
paste input "Buffalo Wings"
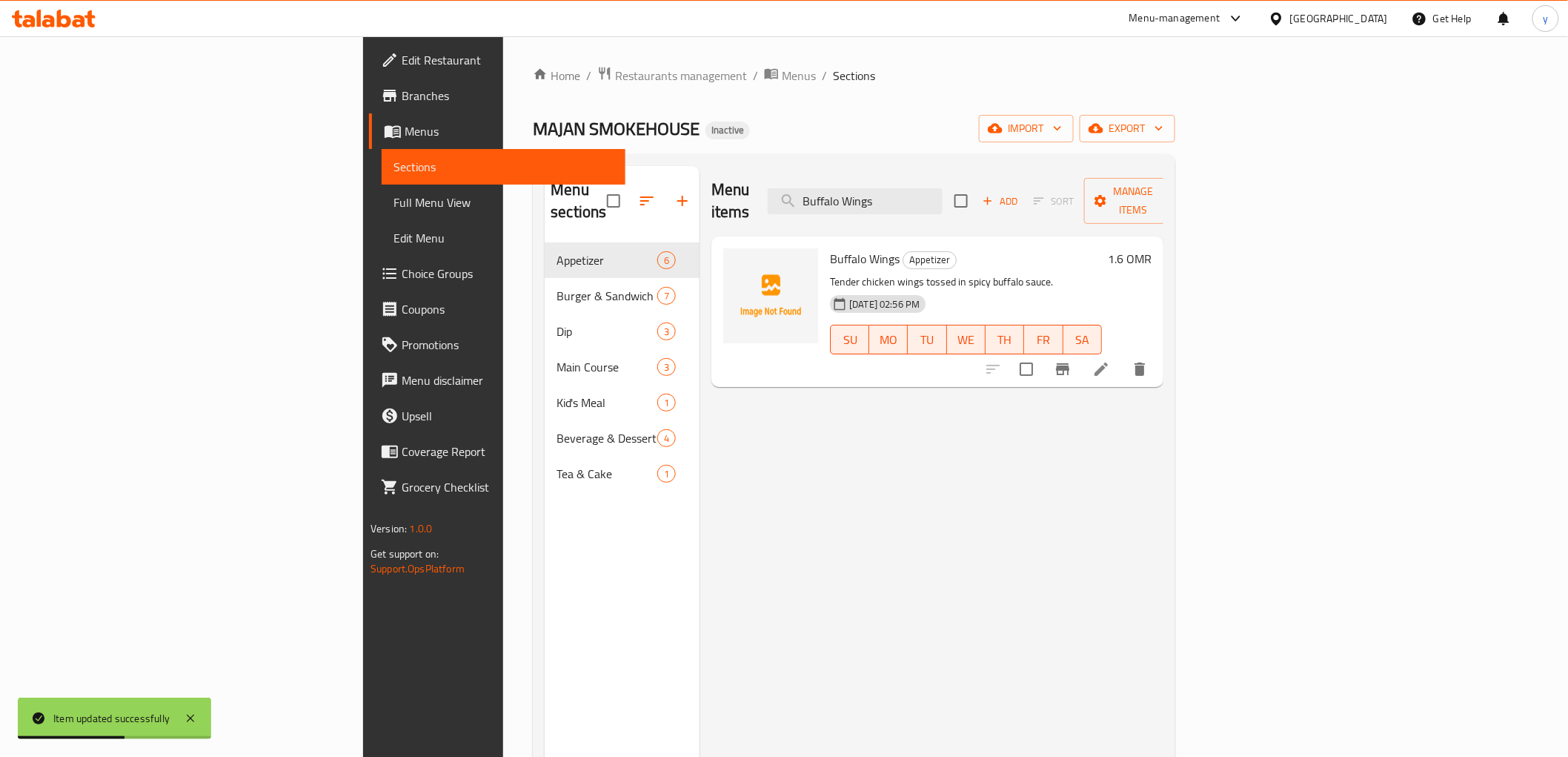
type input "Buffalo Wings"
click at [1122, 356] on li at bounding box center [1101, 369] width 41 height 27
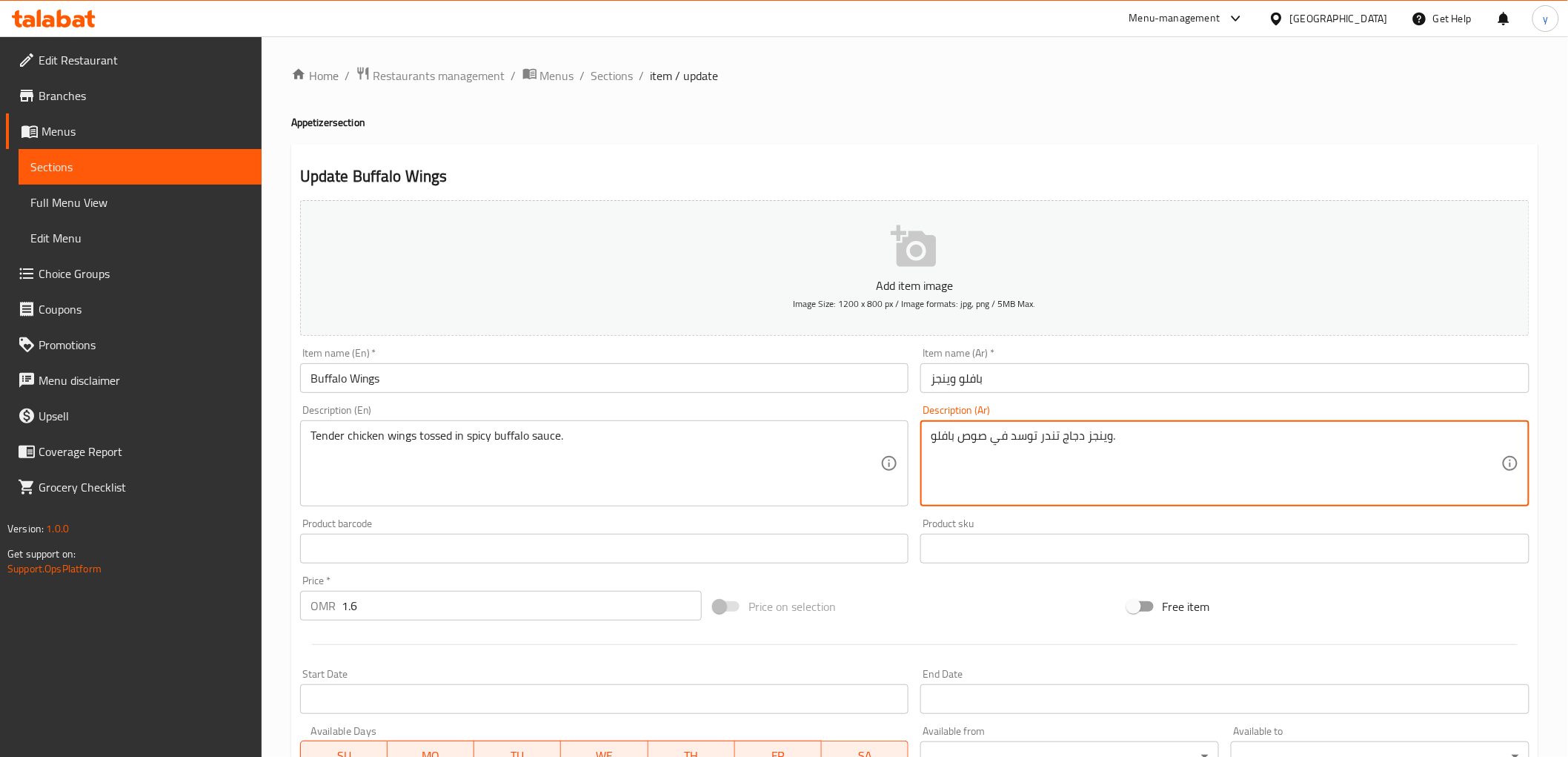
click at [1109, 438] on textarea "وينجز دجاج تندر توسد في صوص بافلو." at bounding box center [1216, 464] width 571 height 71
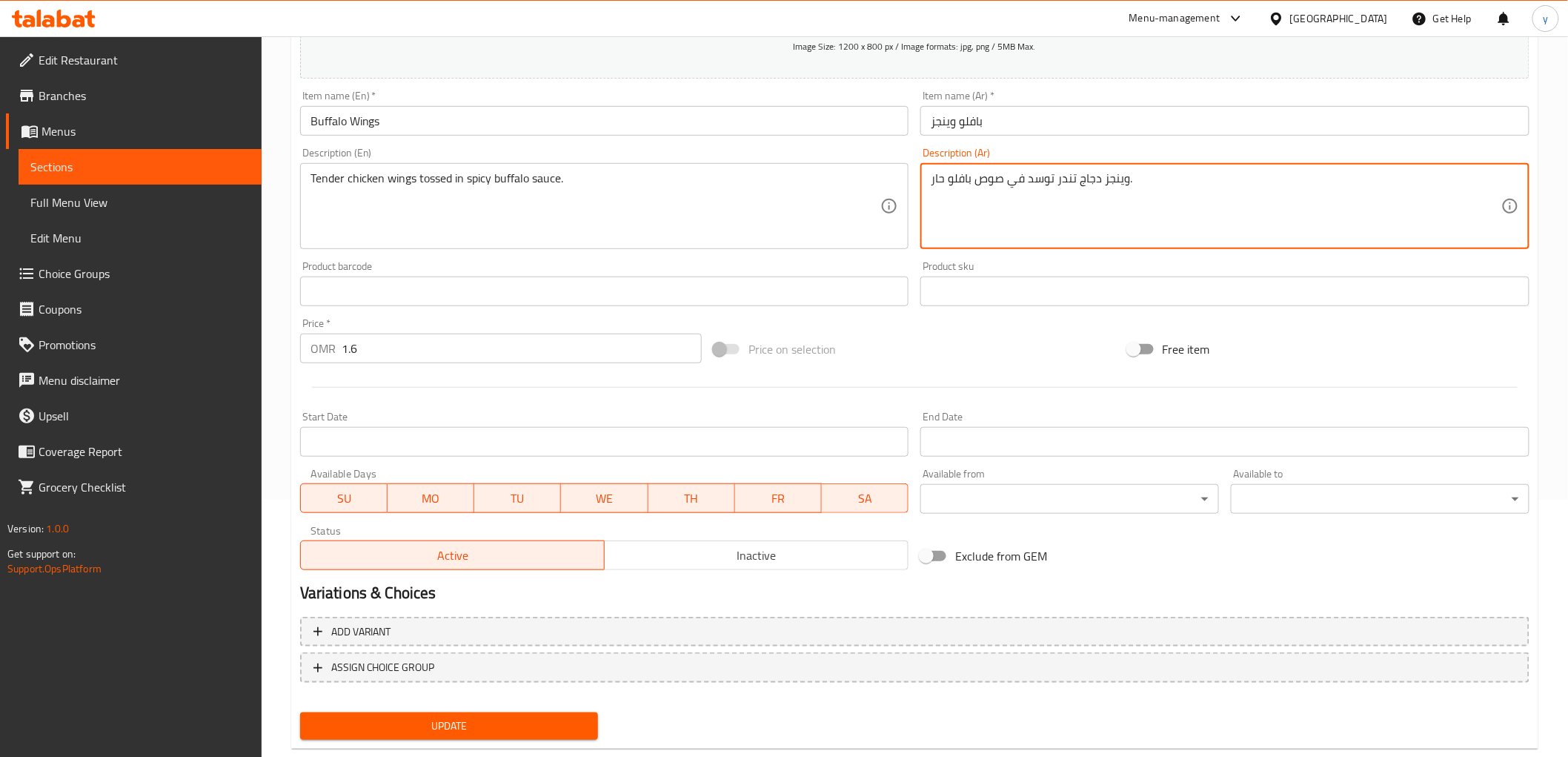
scroll to position [287, 0]
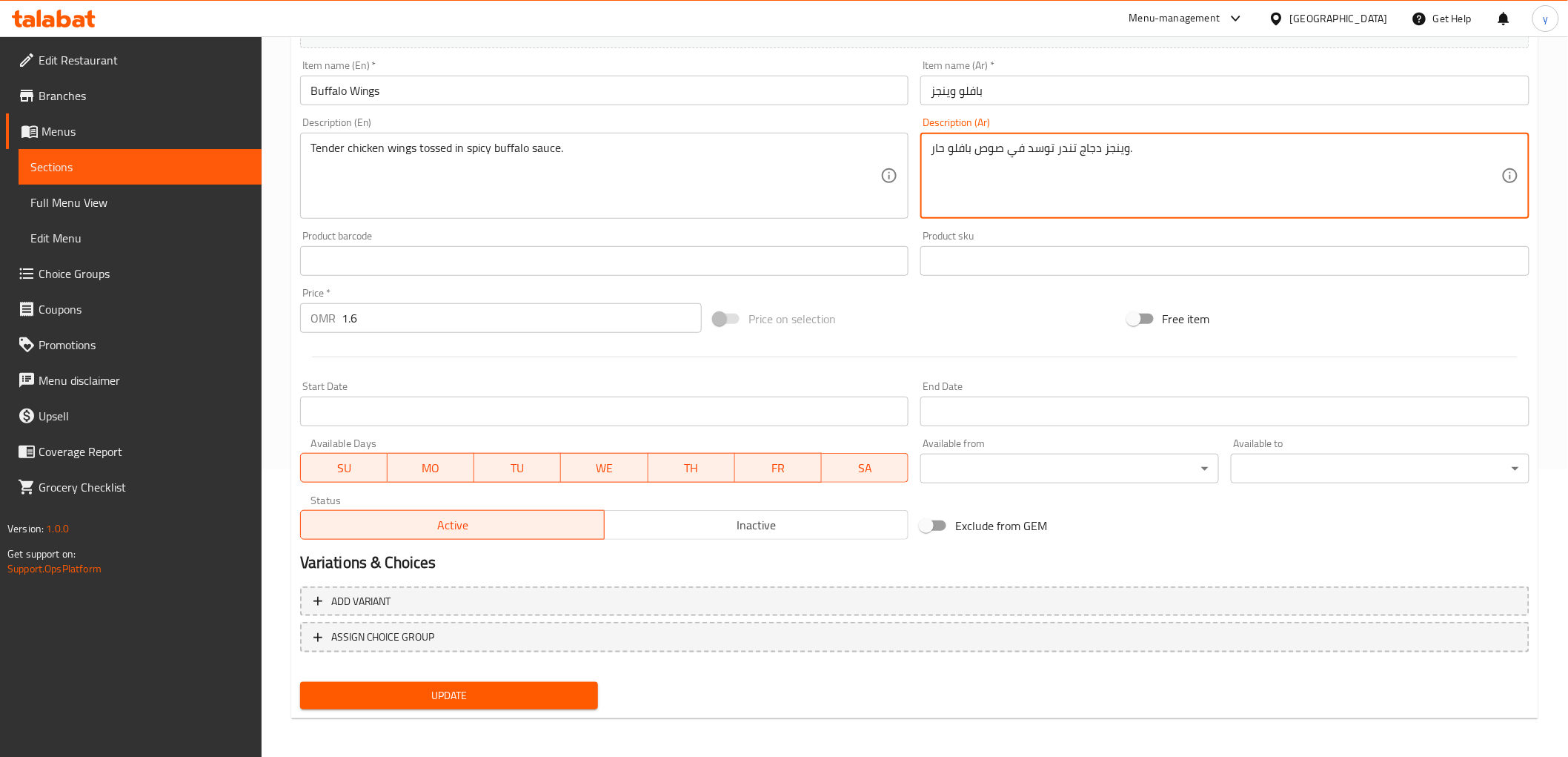
type textarea "وينجز دجاج تندر توسد في صوص بافلو حار."
click at [495, 680] on span "Update" at bounding box center [449, 695] width 275 height 18
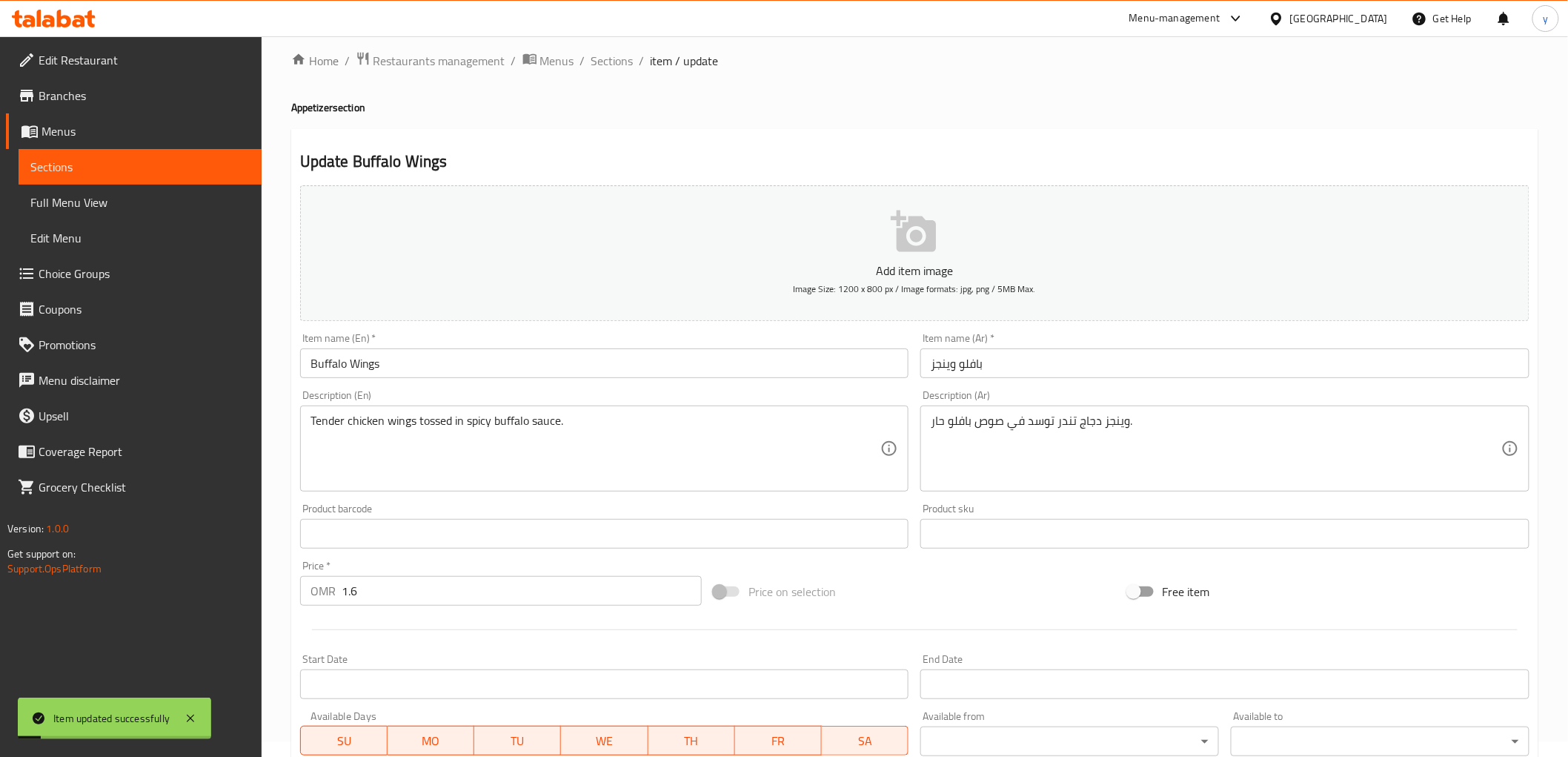
scroll to position [0, 0]
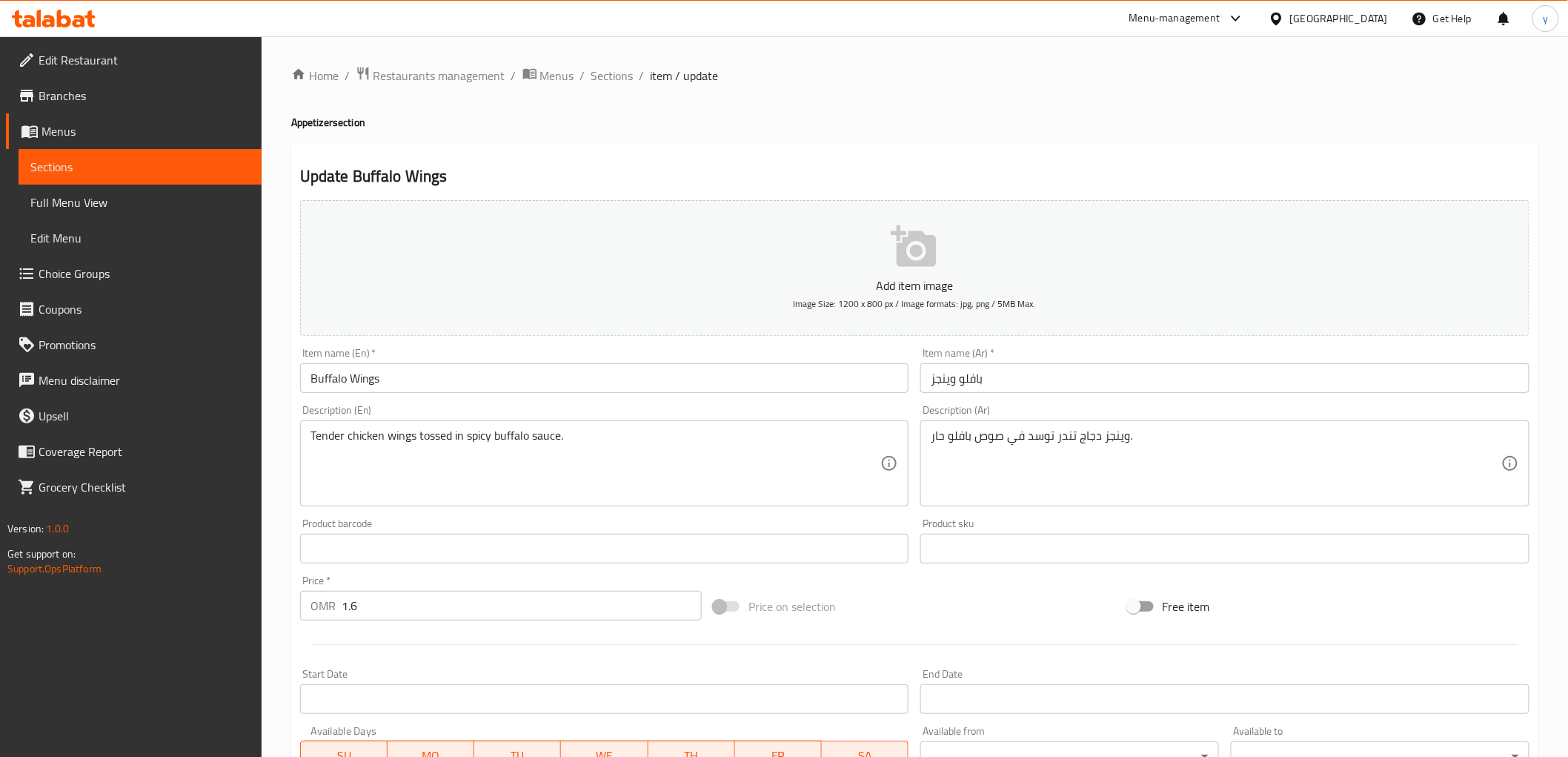
click at [71, 166] on span "Sections" at bounding box center [140, 167] width 219 height 18
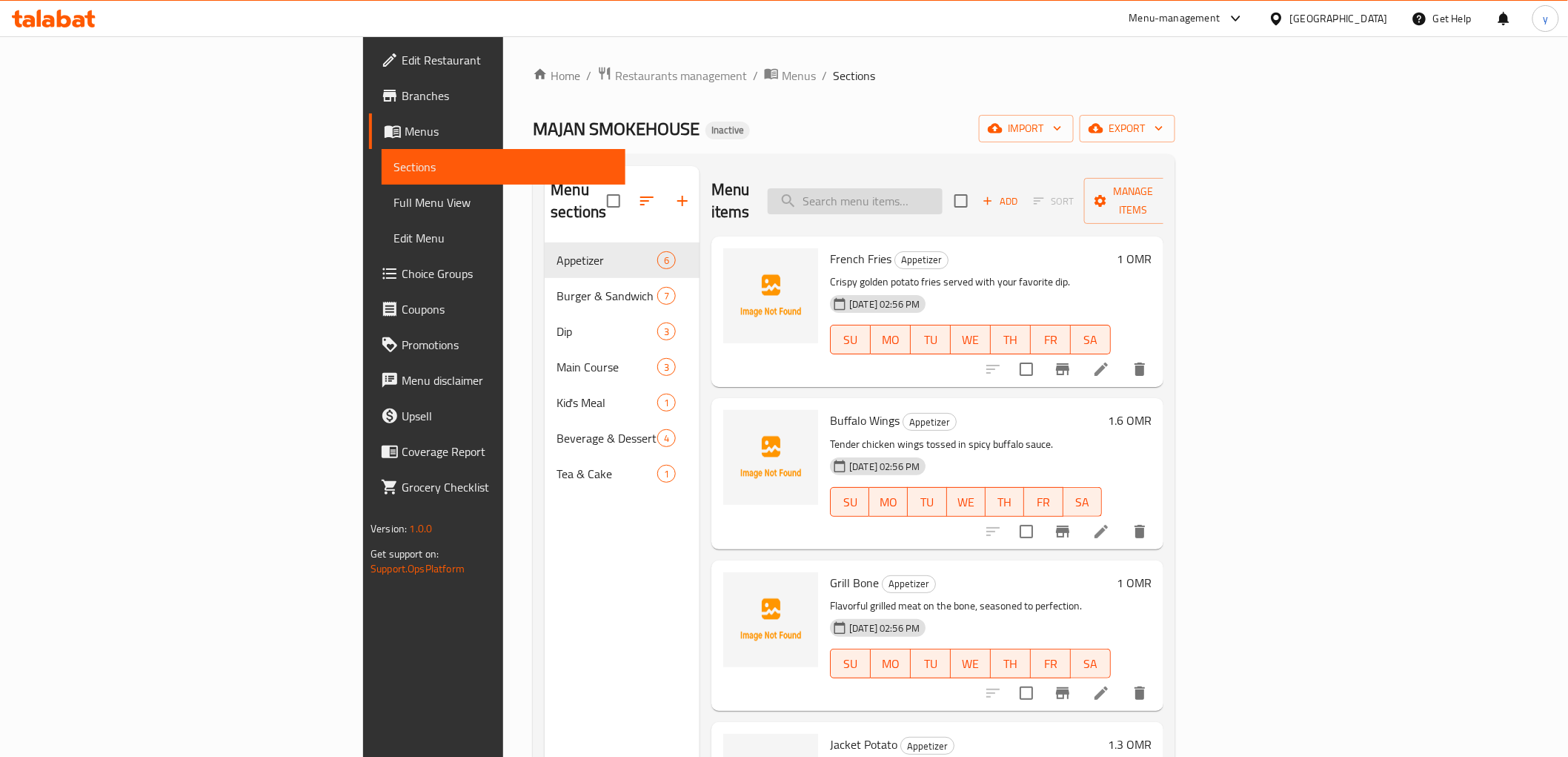
click at [943, 189] on input "search" at bounding box center [855, 201] width 175 height 26
paste input "Grill Bone"
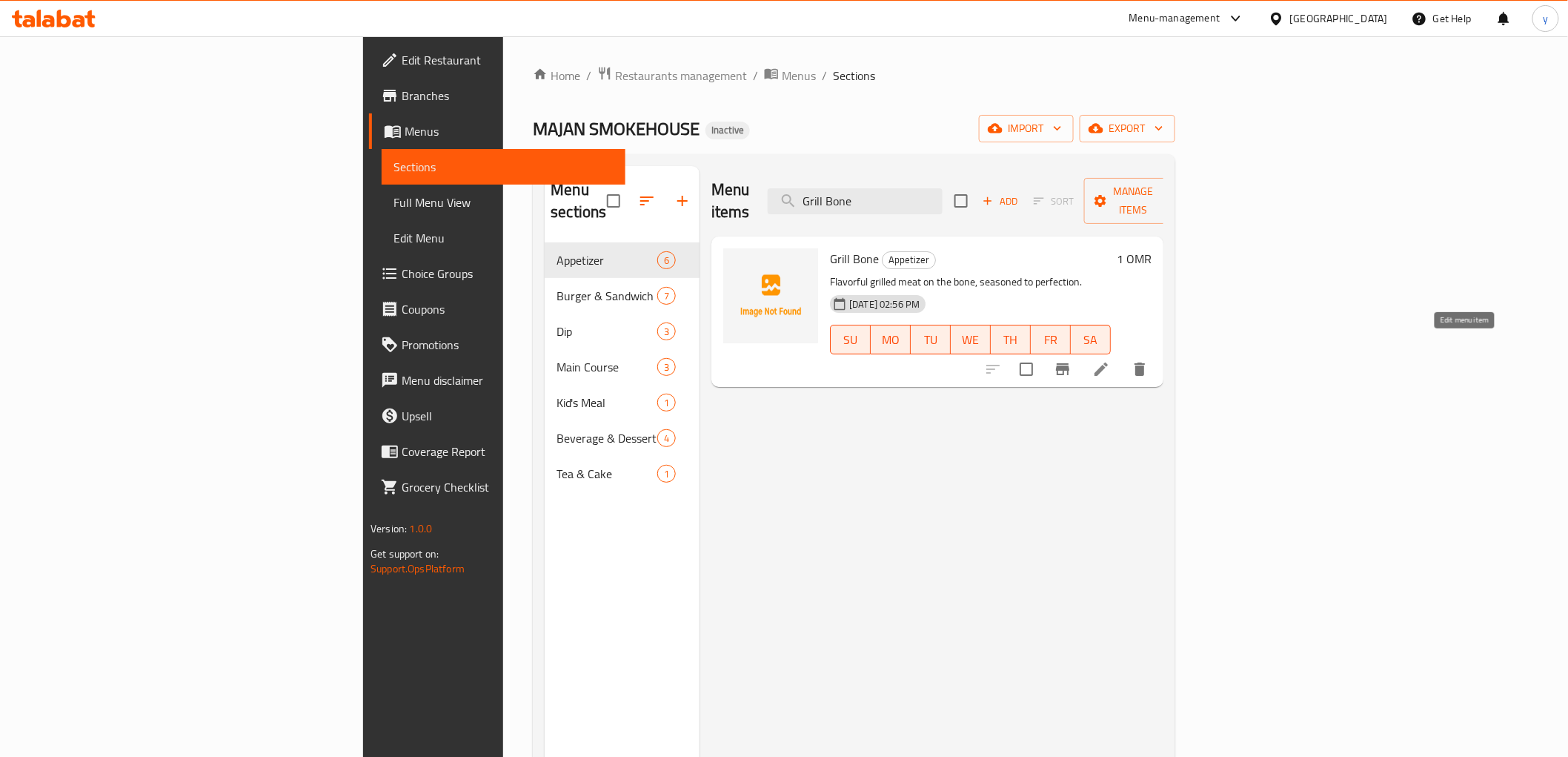
type input "Grill Bone"
click at [1110, 360] on icon at bounding box center [1101, 368] width 18 height 18
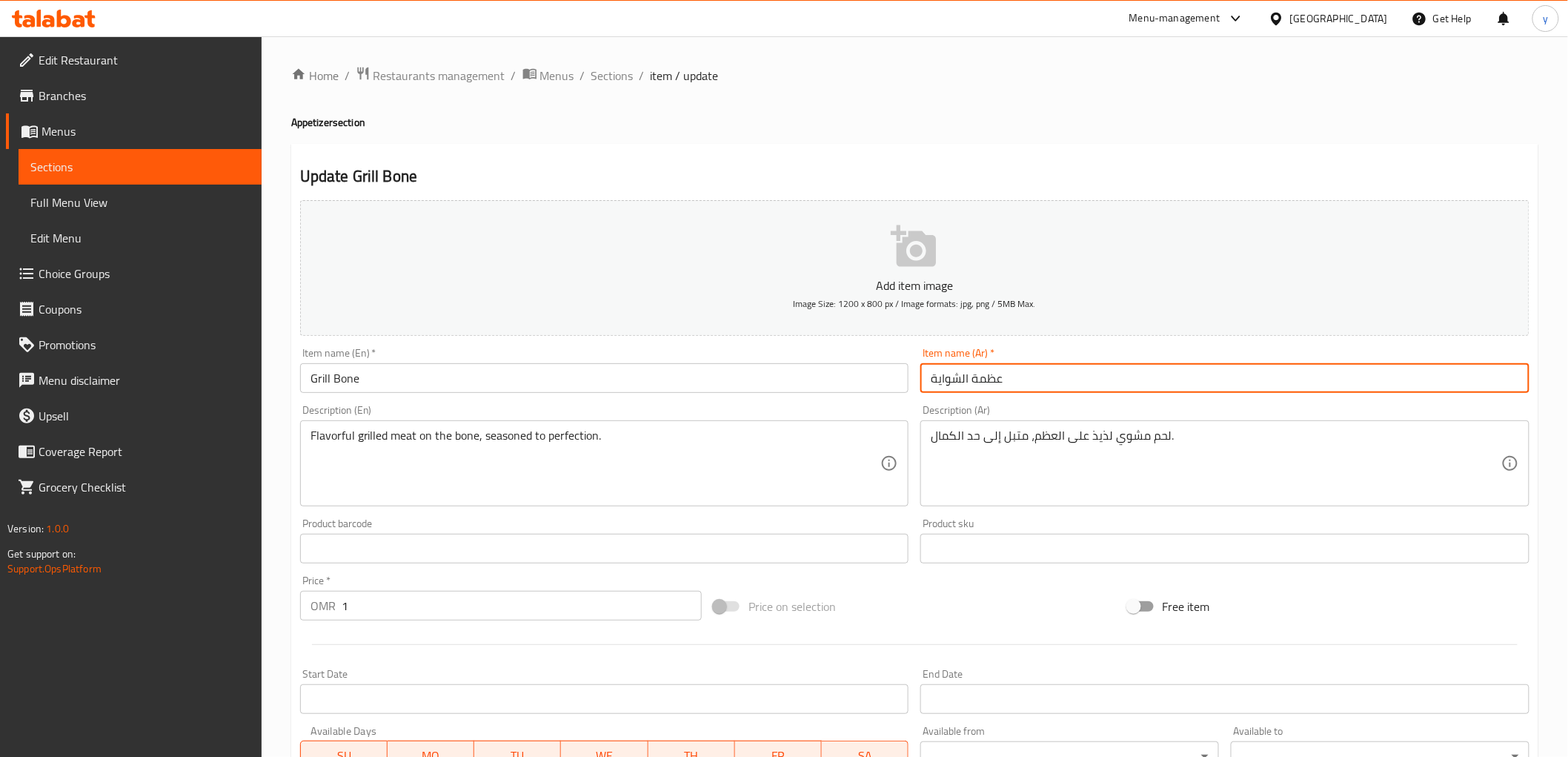
drag, startPoint x: 932, startPoint y: 381, endPoint x: 969, endPoint y: 394, distance: 39.2
click at [969, 394] on div "Item name (Ar)   * عظمة الشواية Item name (Ar) *" at bounding box center [1224, 370] width 621 height 57
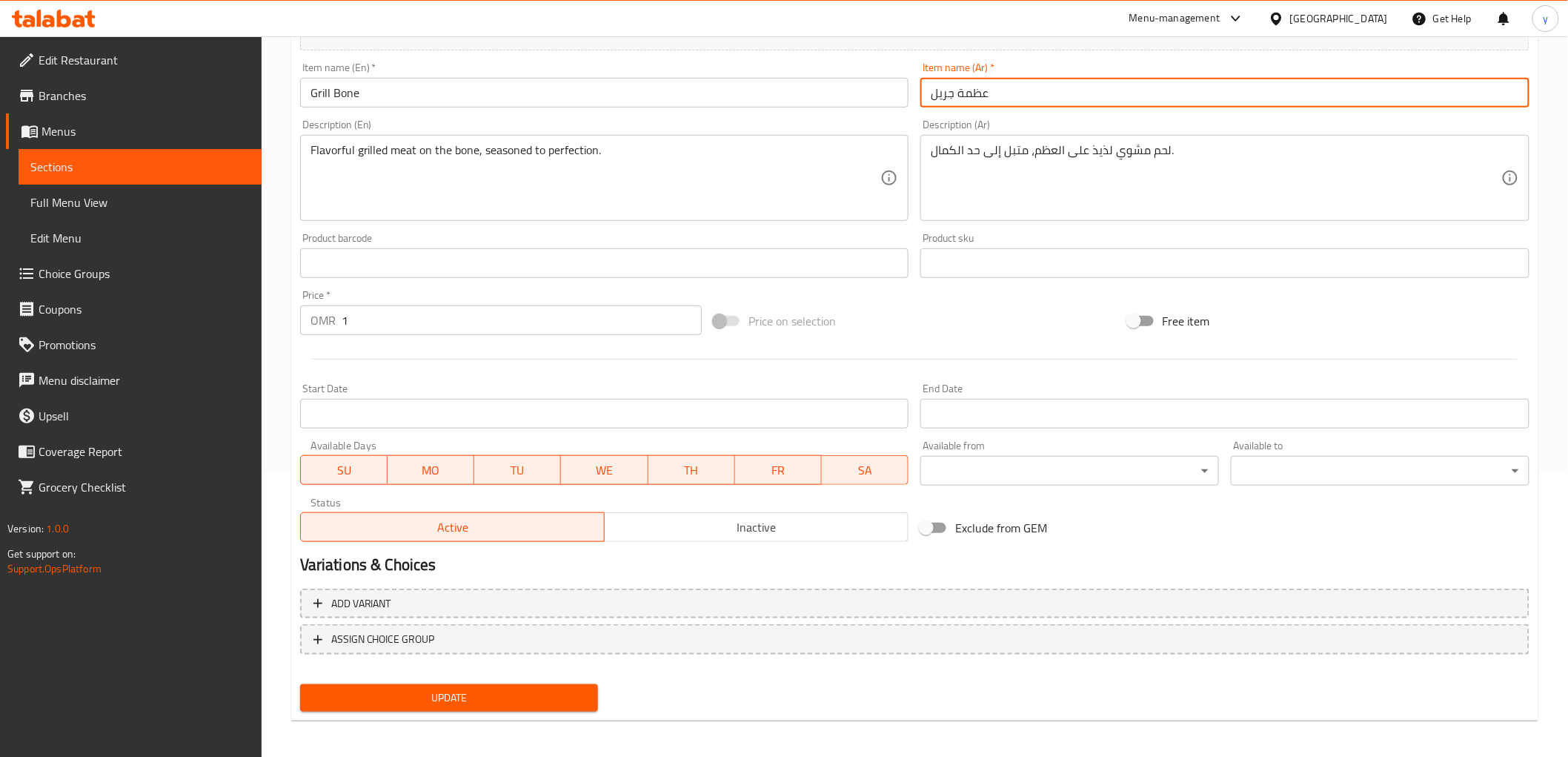
scroll to position [287, 0]
type input "عظمة جريل"
click at [556, 680] on span "Update" at bounding box center [449, 695] width 275 height 18
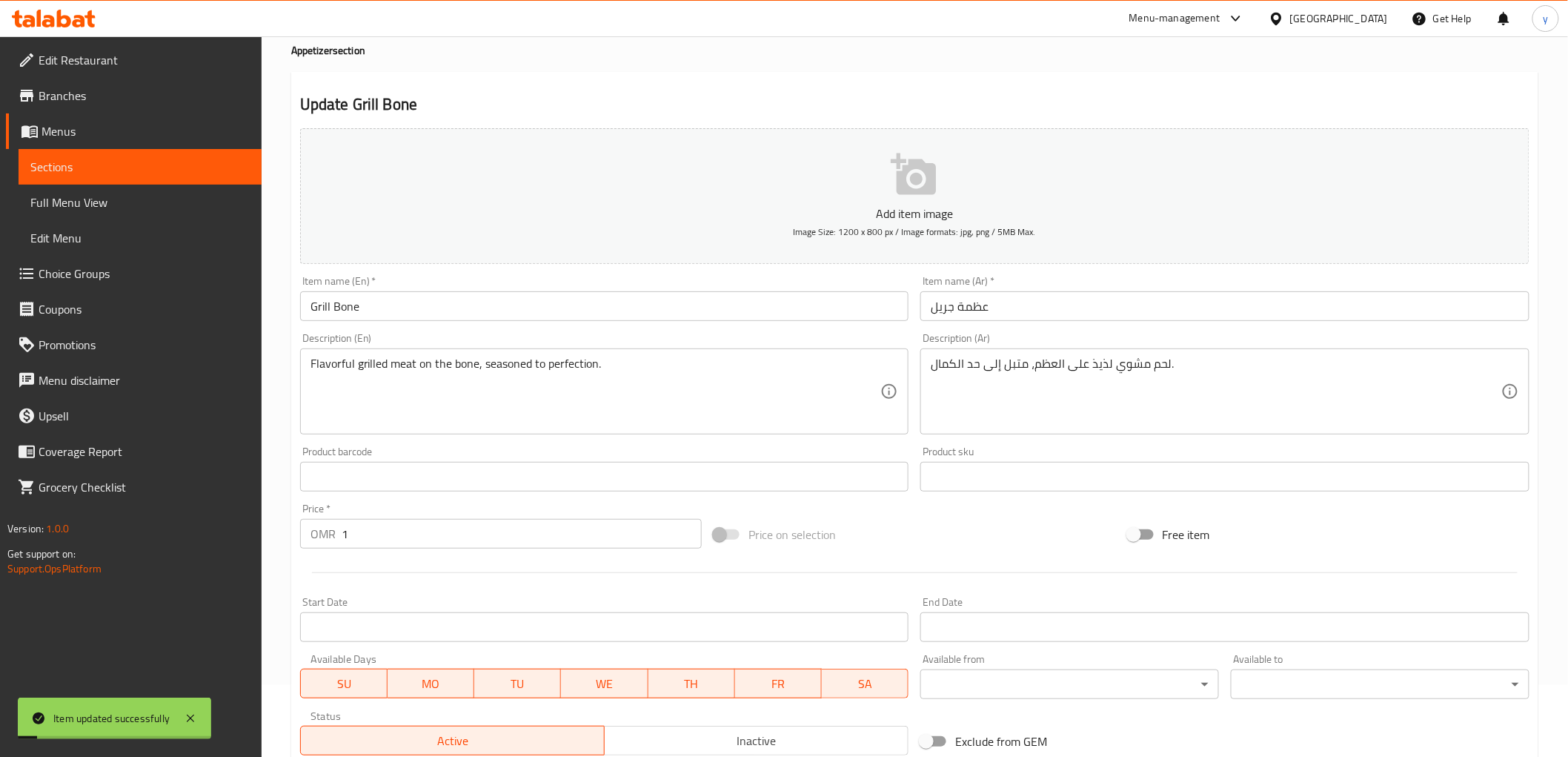
scroll to position [41, 0]
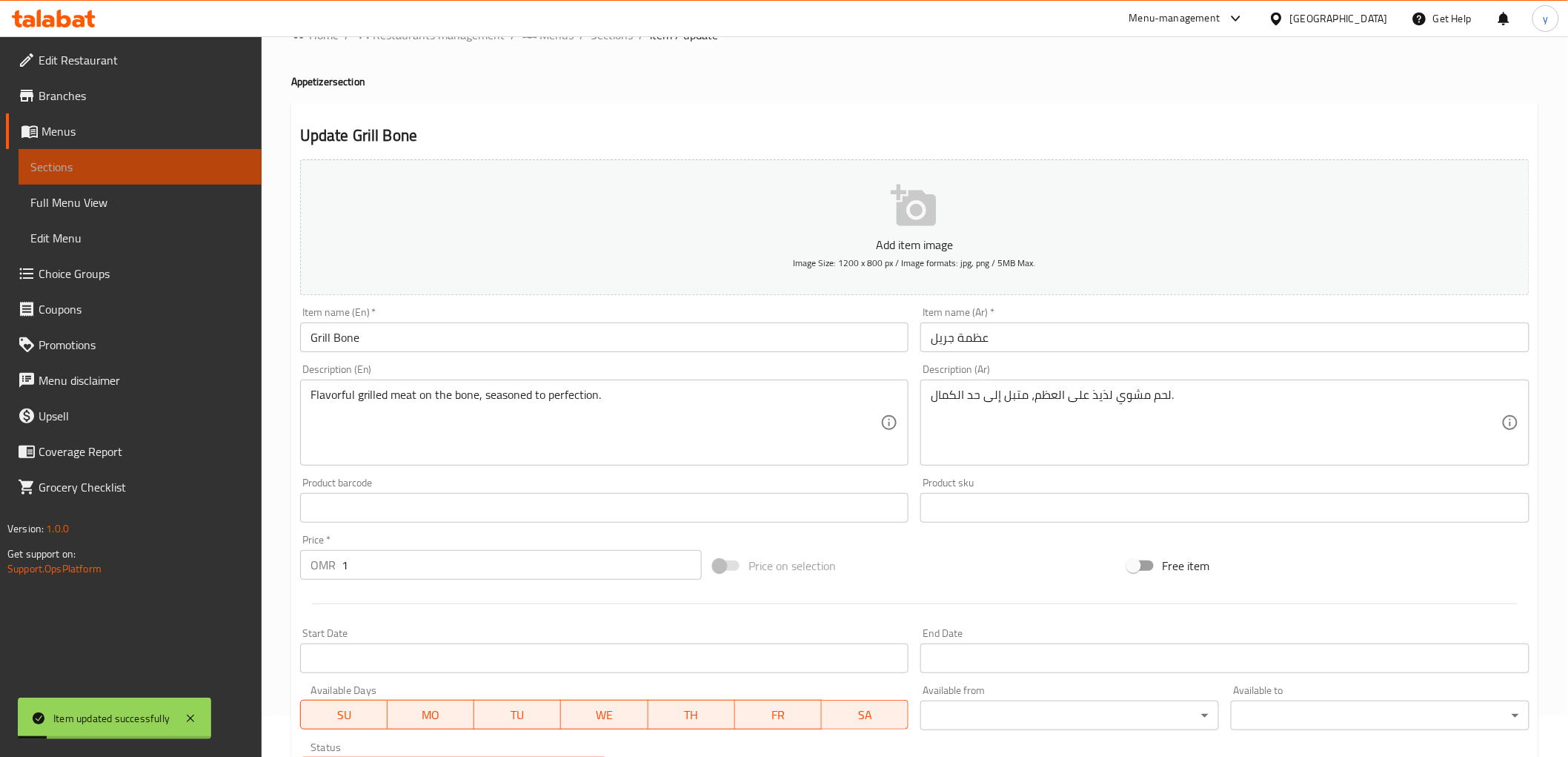
click at [86, 166] on span "Sections" at bounding box center [140, 167] width 219 height 18
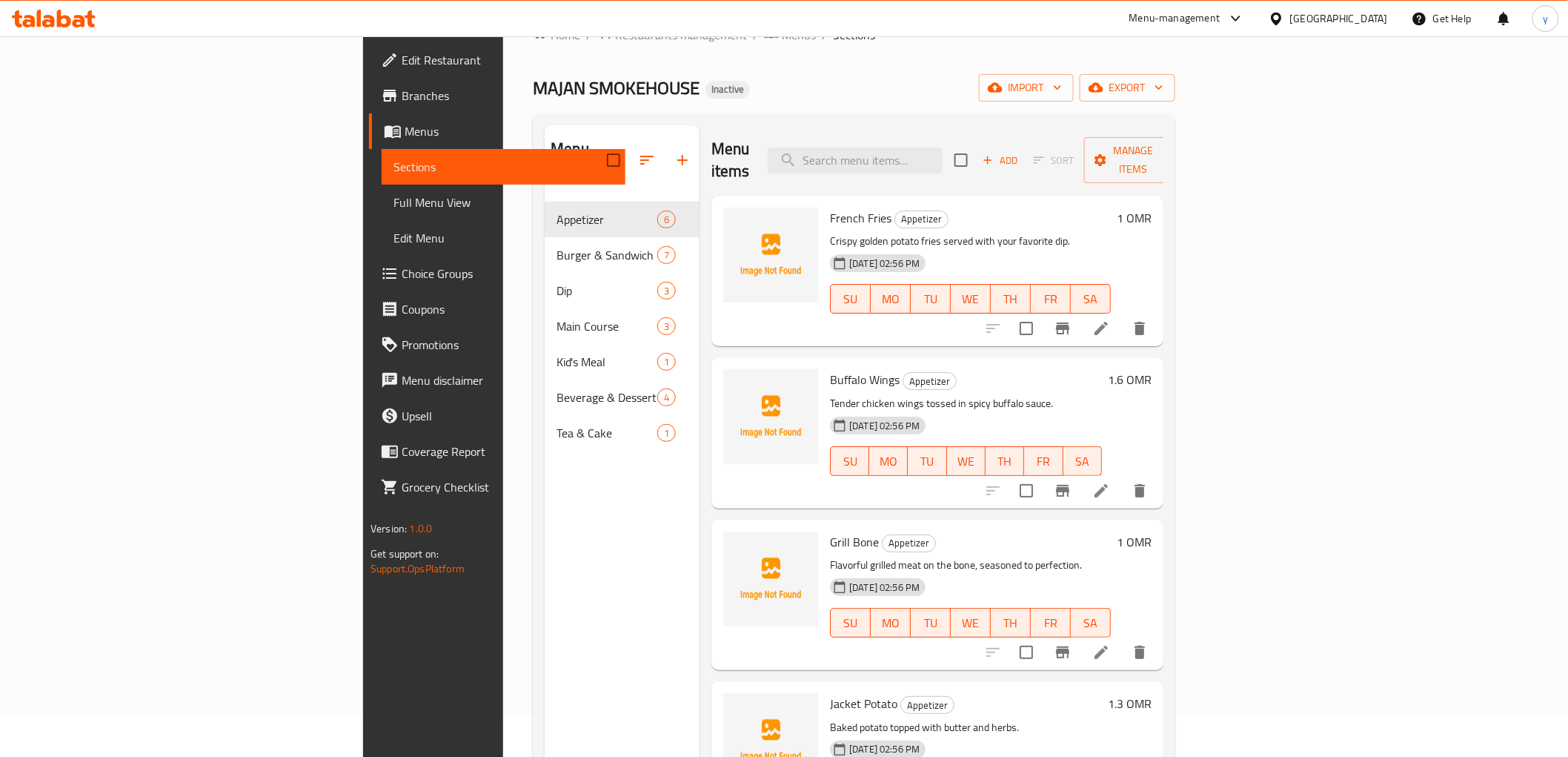
click at [830, 207] on span "French Fries" at bounding box center [861, 217] width 61 height 22
copy h6 "French Fries"
click at [1149, 320] on icon "delete" at bounding box center [1140, 328] width 18 height 18
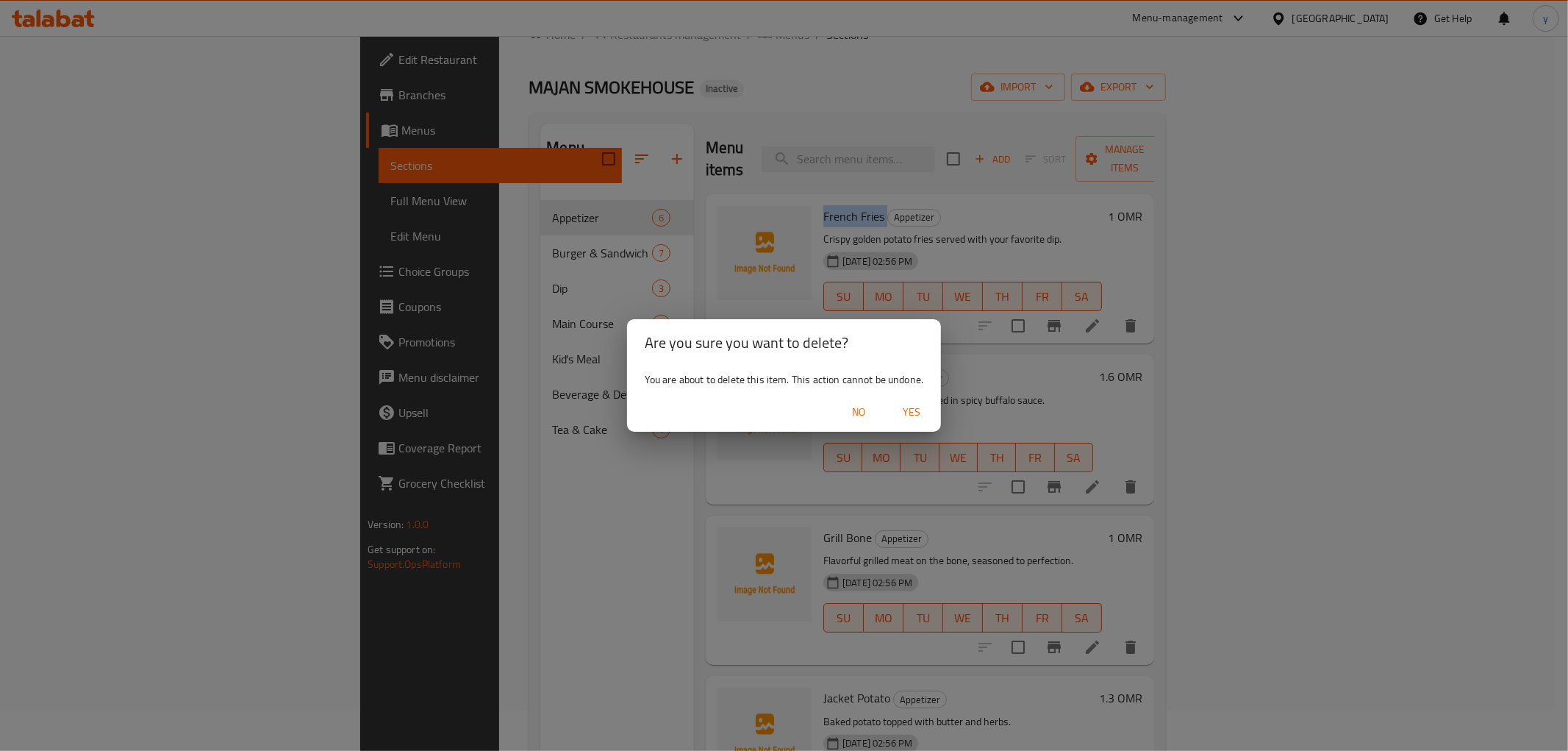
click at [914, 412] on span "Yes" at bounding box center [911, 411] width 35 height 18
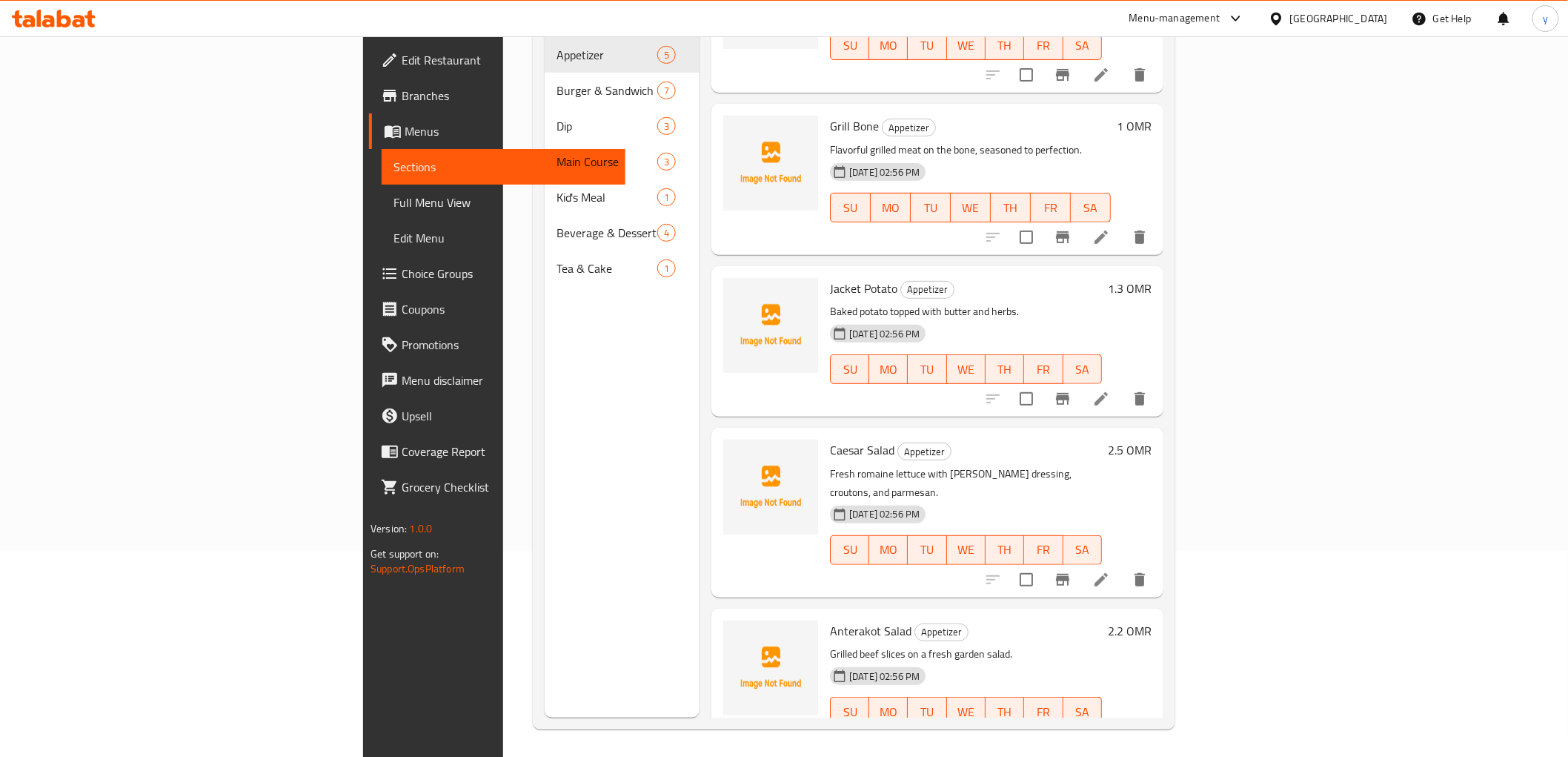
scroll to position [208, 0]
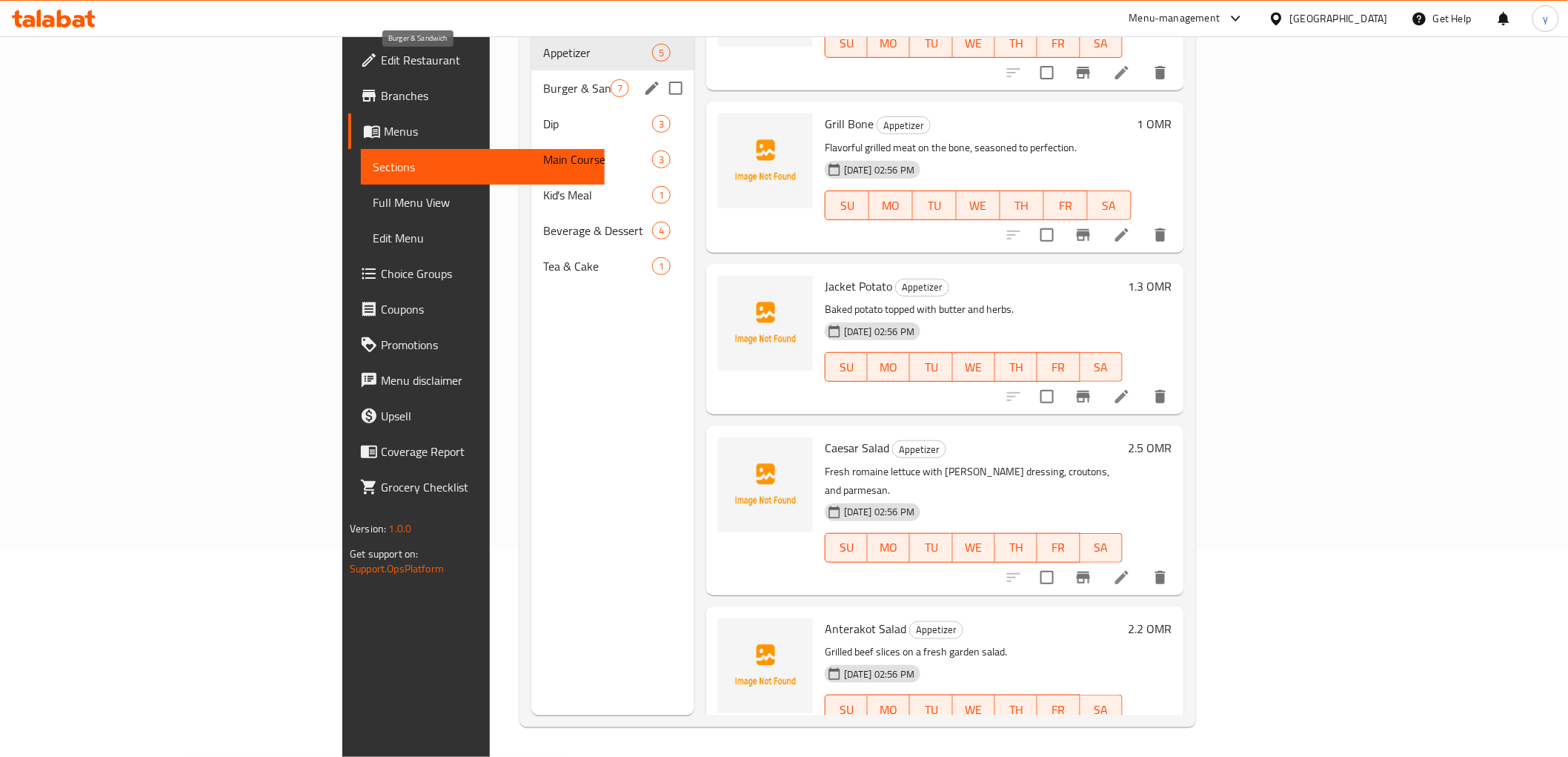
click at [544, 79] on span "Burger & Sandwich" at bounding box center [577, 88] width 67 height 18
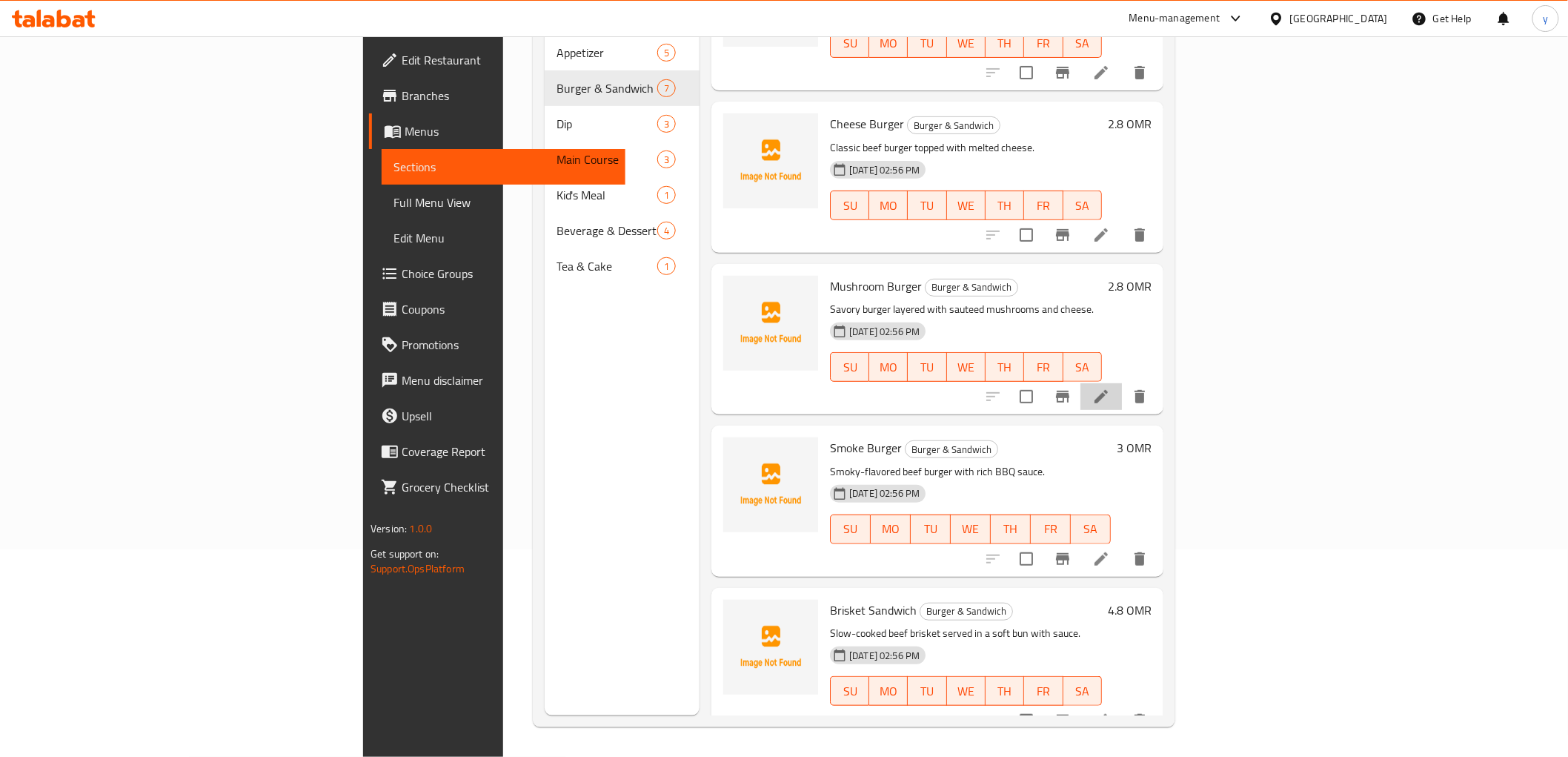
click at [1122, 383] on li at bounding box center [1101, 396] width 41 height 27
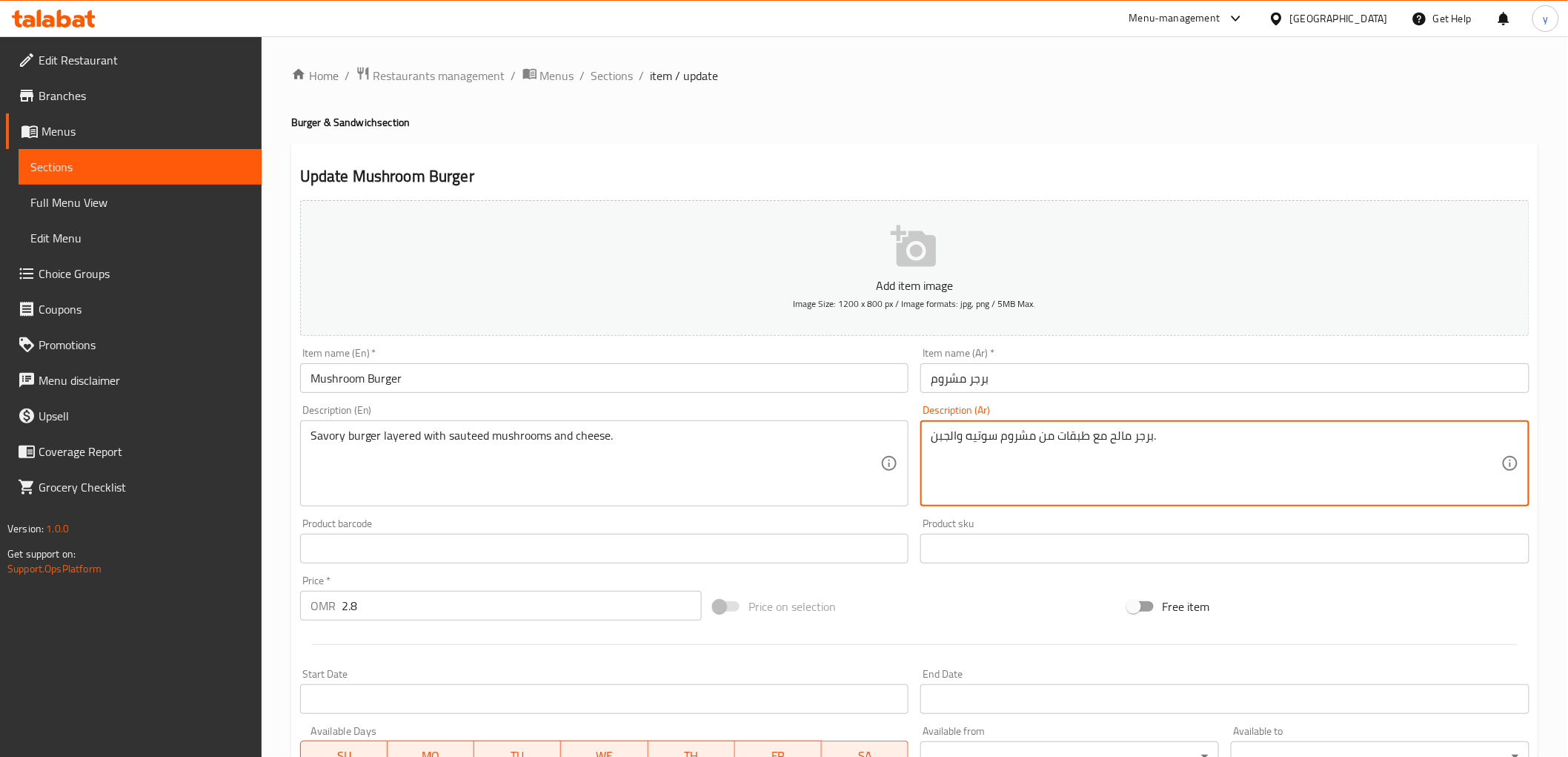
click at [929, 435] on div "برجر مالح مع طبقات من مشروم سوتيه والجبن. Description (Ar)" at bounding box center [1225, 463] width 609 height 86
click at [928, 434] on div "برجر مالح مع طبقات من مشروم سوتيه والجبن. Description (Ar)" at bounding box center [1225, 463] width 609 height 86
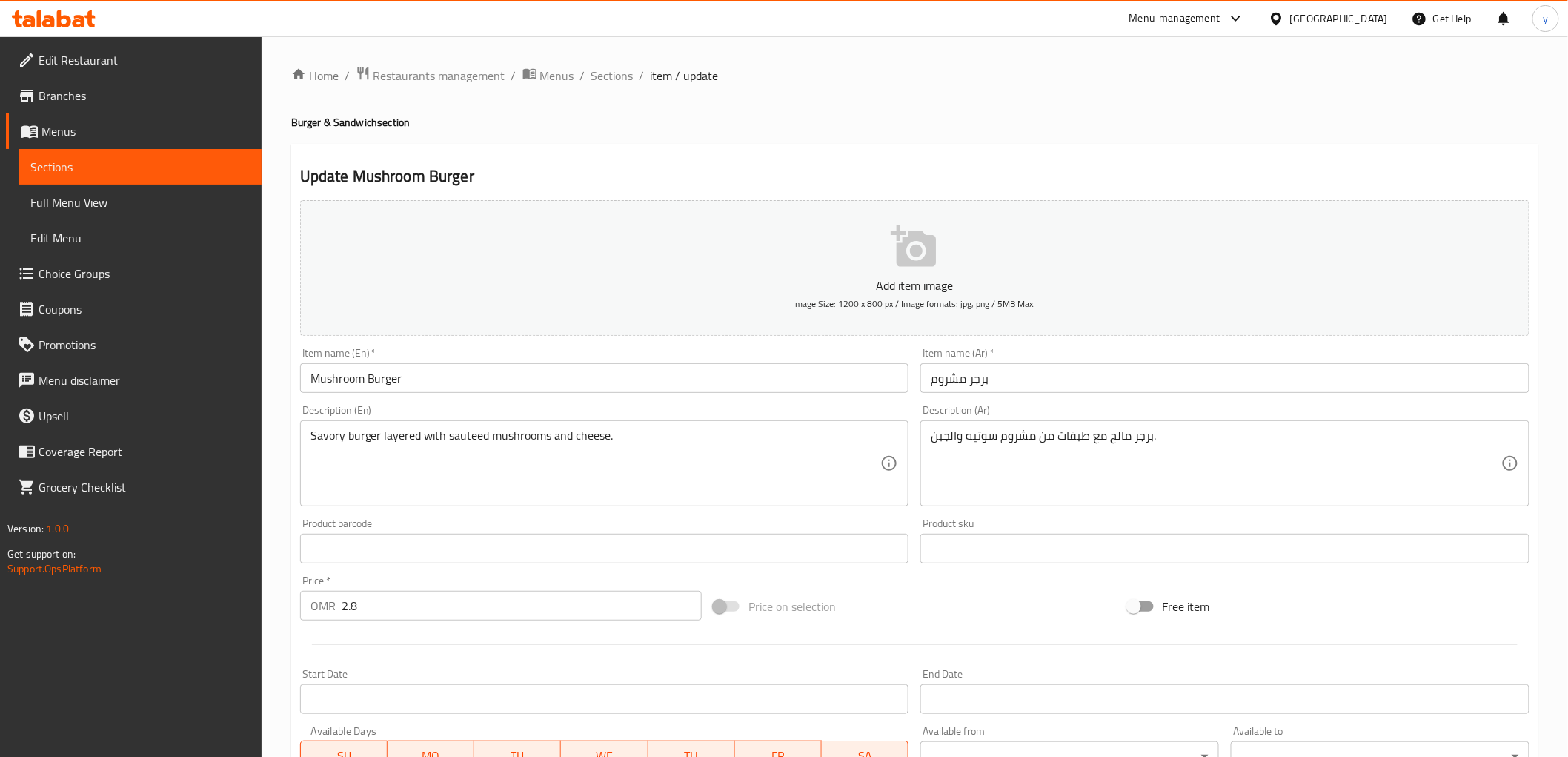
click at [930, 441] on div "برجر مالح مع طبقات من مشروم سوتيه والجبن. Description (Ar)" at bounding box center [1225, 463] width 609 height 86
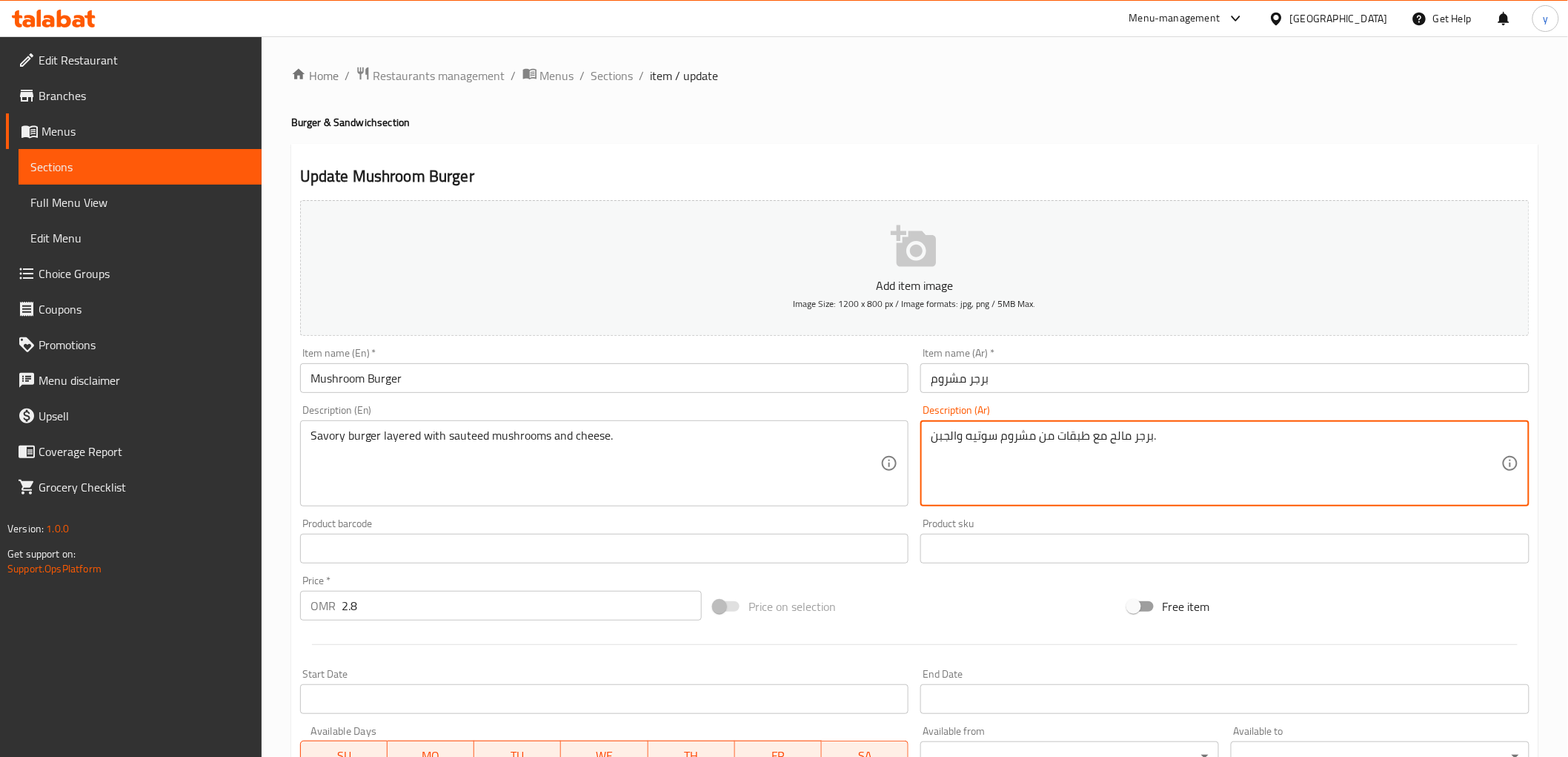
click at [931, 440] on textarea "برجر مالح مع طبقات من مشروم سوتيه والجبن." at bounding box center [1216, 464] width 571 height 71
click at [1053, 439] on textarea "برجر مالح مع طبقات من مشروم سوتيه والجبن." at bounding box center [1216, 464] width 571 height 71
click at [1171, 440] on textarea "برجر مالح مع طبقات من مشروم سوتيه والجبن." at bounding box center [1216, 464] width 571 height 71
click at [932, 438] on textarea "برجر مالح مع طبقات من مشروم سوتيه والجبن." at bounding box center [1216, 464] width 571 height 71
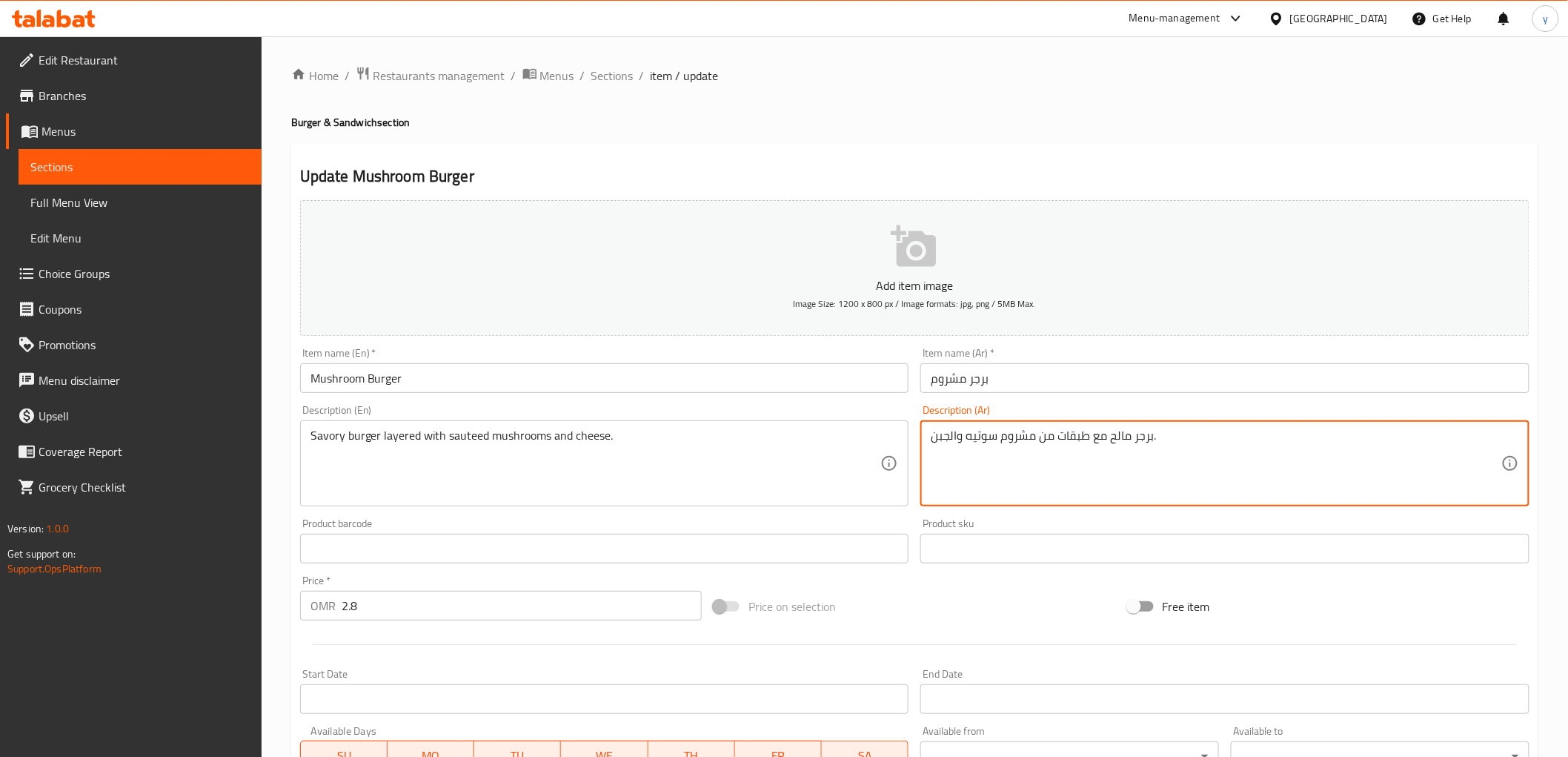
click at [1070, 438] on textarea "برجر مالح مع طبقات من مشروم سوتيه والجبن." at bounding box center [1216, 464] width 571 height 71
click at [1139, 445] on textarea "برجر مالح مع من مشروم سوتيه والجبن." at bounding box center [1216, 464] width 571 height 71
paste textarea "طبقات"
type textarea "برجر مالح مع من مشروم سوتيه والجبن.طبقات"
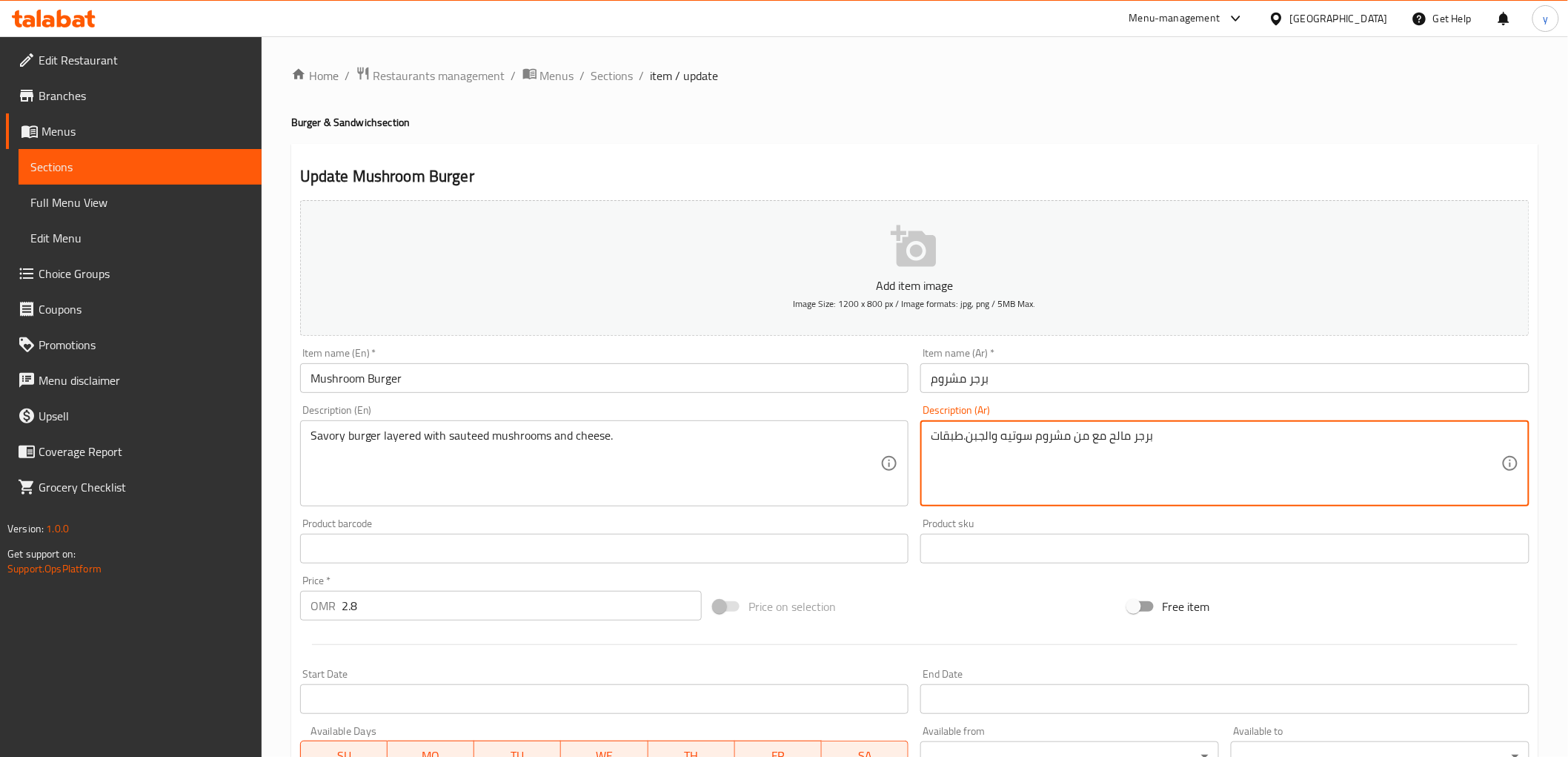
click at [1006, 450] on textarea "برجر مالح مع من مشروم سوتيه والجبن.طبقات" at bounding box center [1216, 464] width 571 height 71
type textarea "'"
type textarea "برجر مالح مع من مشروم سوتيه والجبن.طبقات"
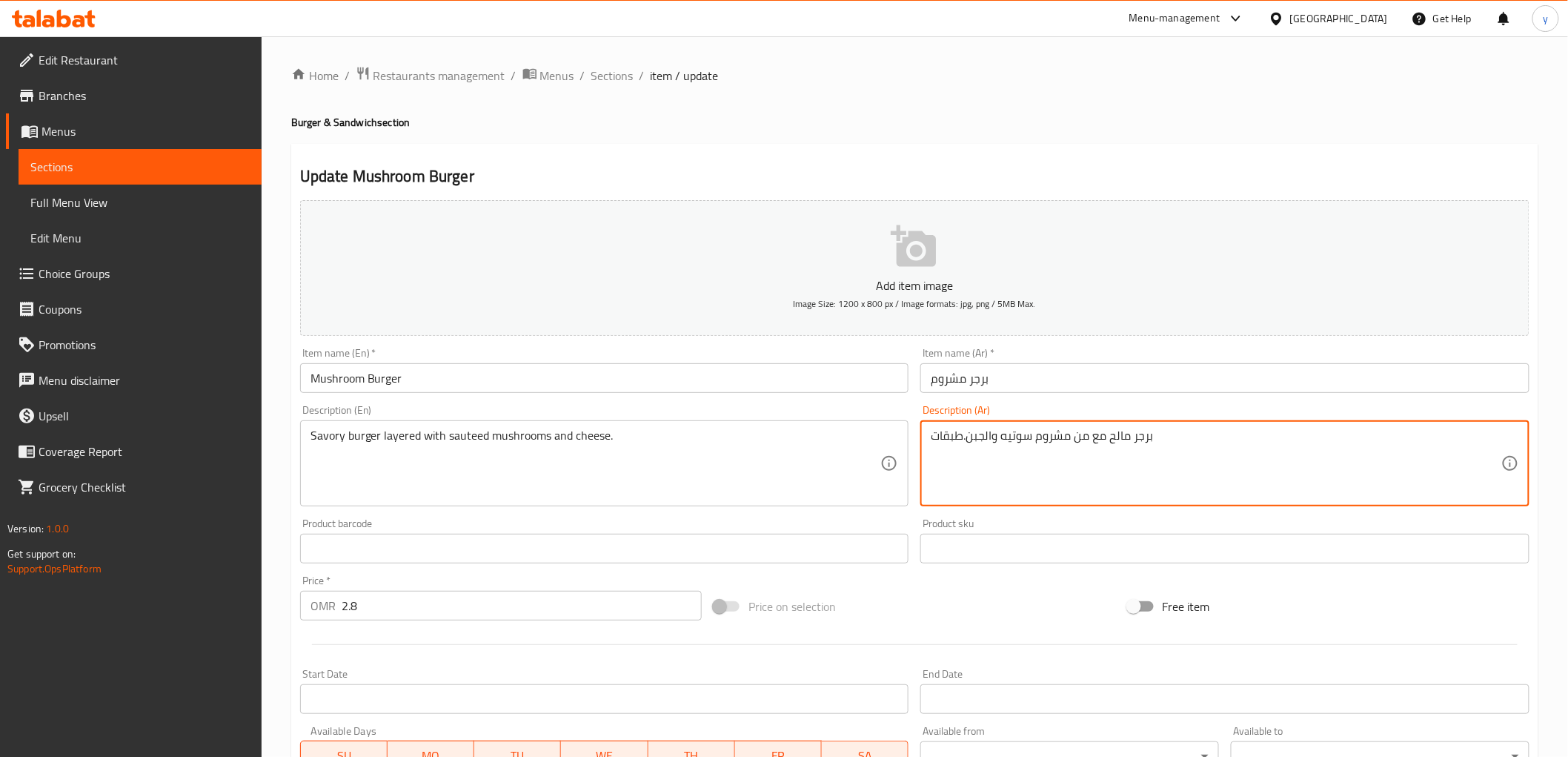
click at [1246, 441] on textarea "برجر مالح مع من مشروم سوتيه والجبن.طبقات" at bounding box center [1216, 464] width 571 height 71
click at [1145, 449] on textarea "برجر مالح مع من مشروم سوتيه والجبن.طبقات" at bounding box center [1216, 464] width 571 height 71
click at [1157, 445] on textarea "برجر مالح مع من مشروم سوتيه والجبن.طبقات" at bounding box center [1216, 464] width 571 height 71
click at [935, 434] on textarea "برجر مالح مع من مشروم سوتيه والجبن.طبقات" at bounding box center [1216, 464] width 571 height 71
click at [962, 448] on textarea "برجر مالح مع من مشروم سوتيه والجبن.طبقات" at bounding box center [1216, 464] width 571 height 71
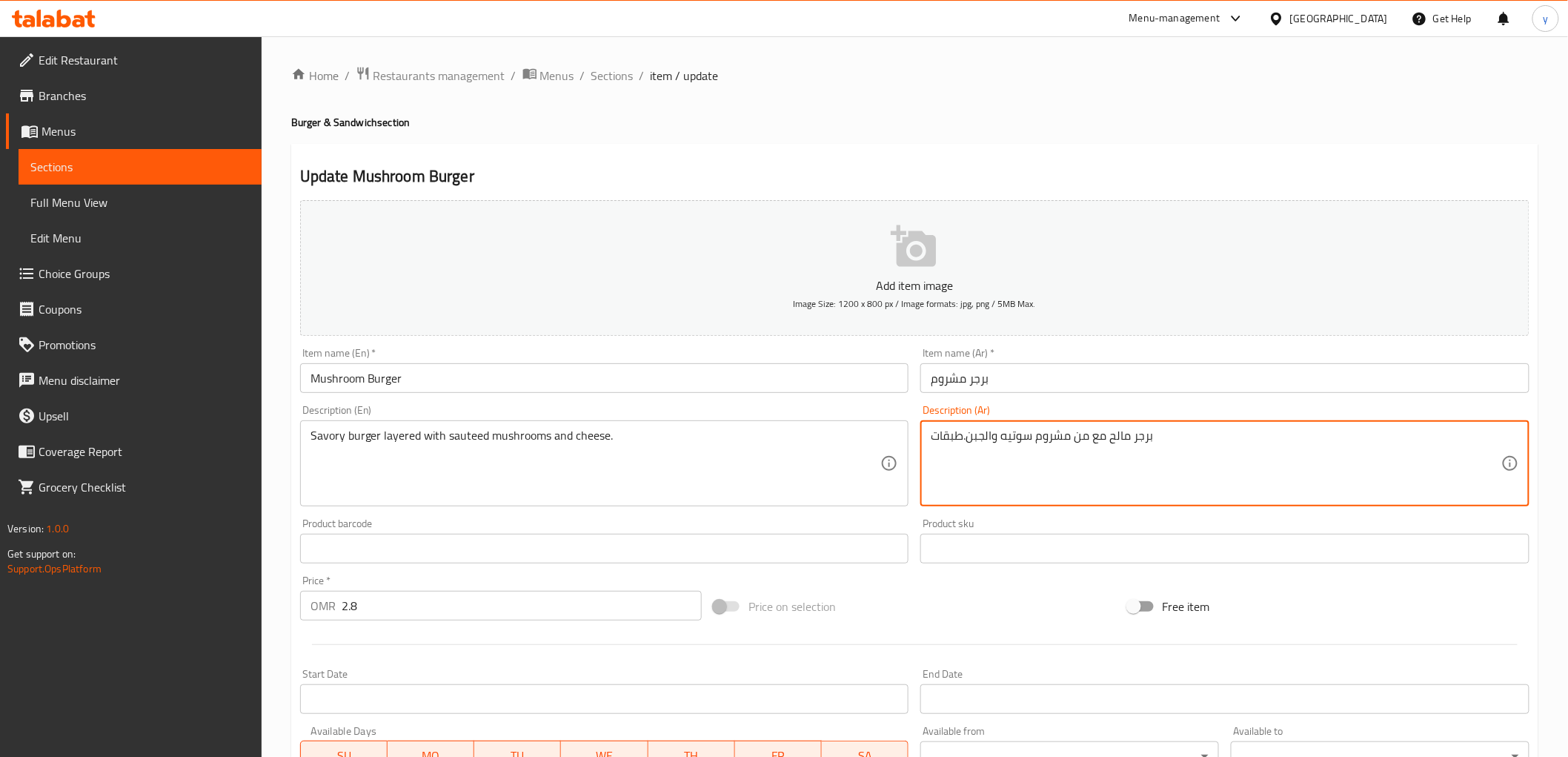
click at [962, 448] on textarea "برجر مالح مع من مشروم سوتيه والجبن.طبقات" at bounding box center [1216, 464] width 571 height 71
type textarea "طبقات برجر مالح مع مشروم سوتيه و جبنه"
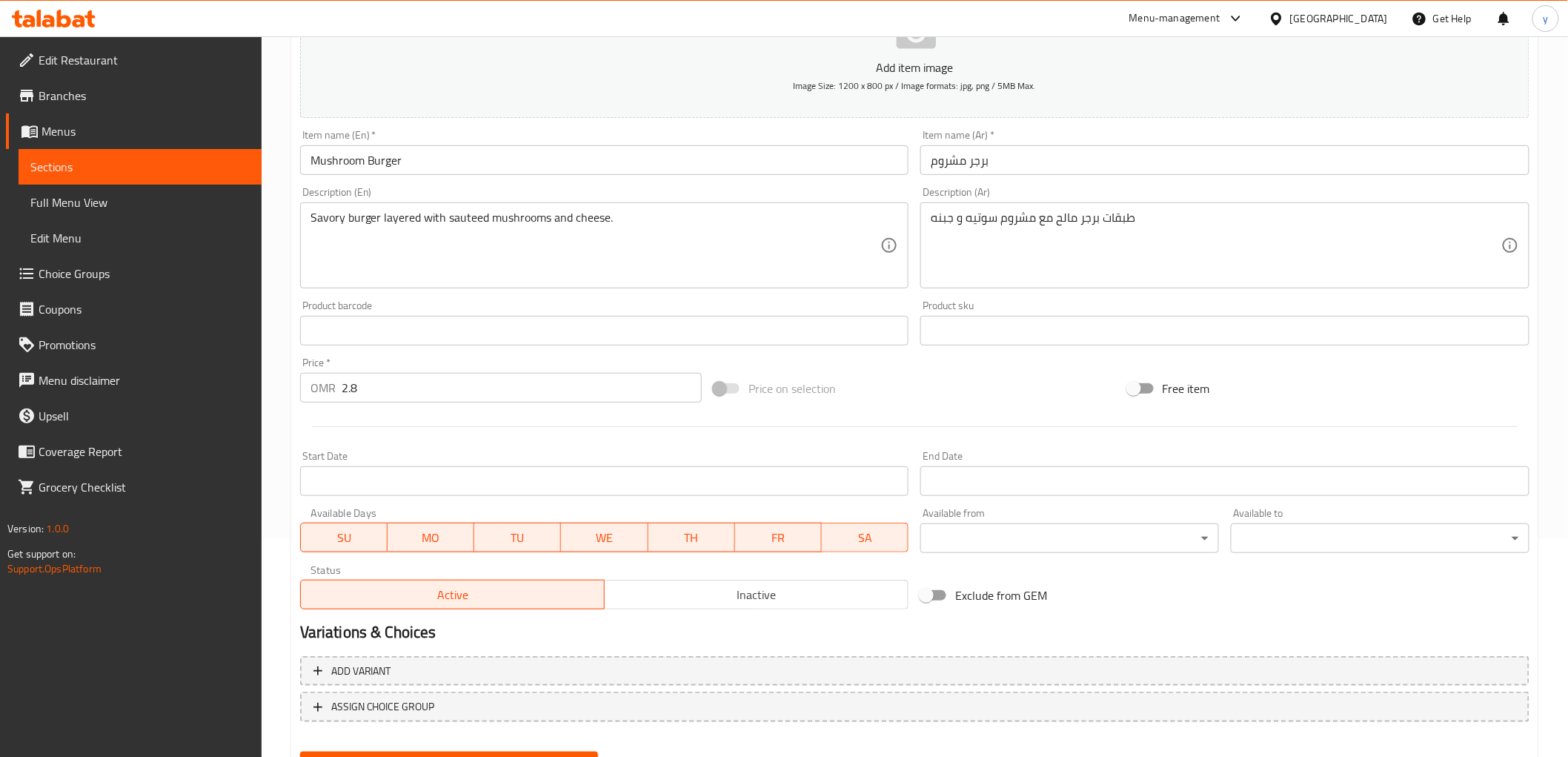
scroll to position [287, 0]
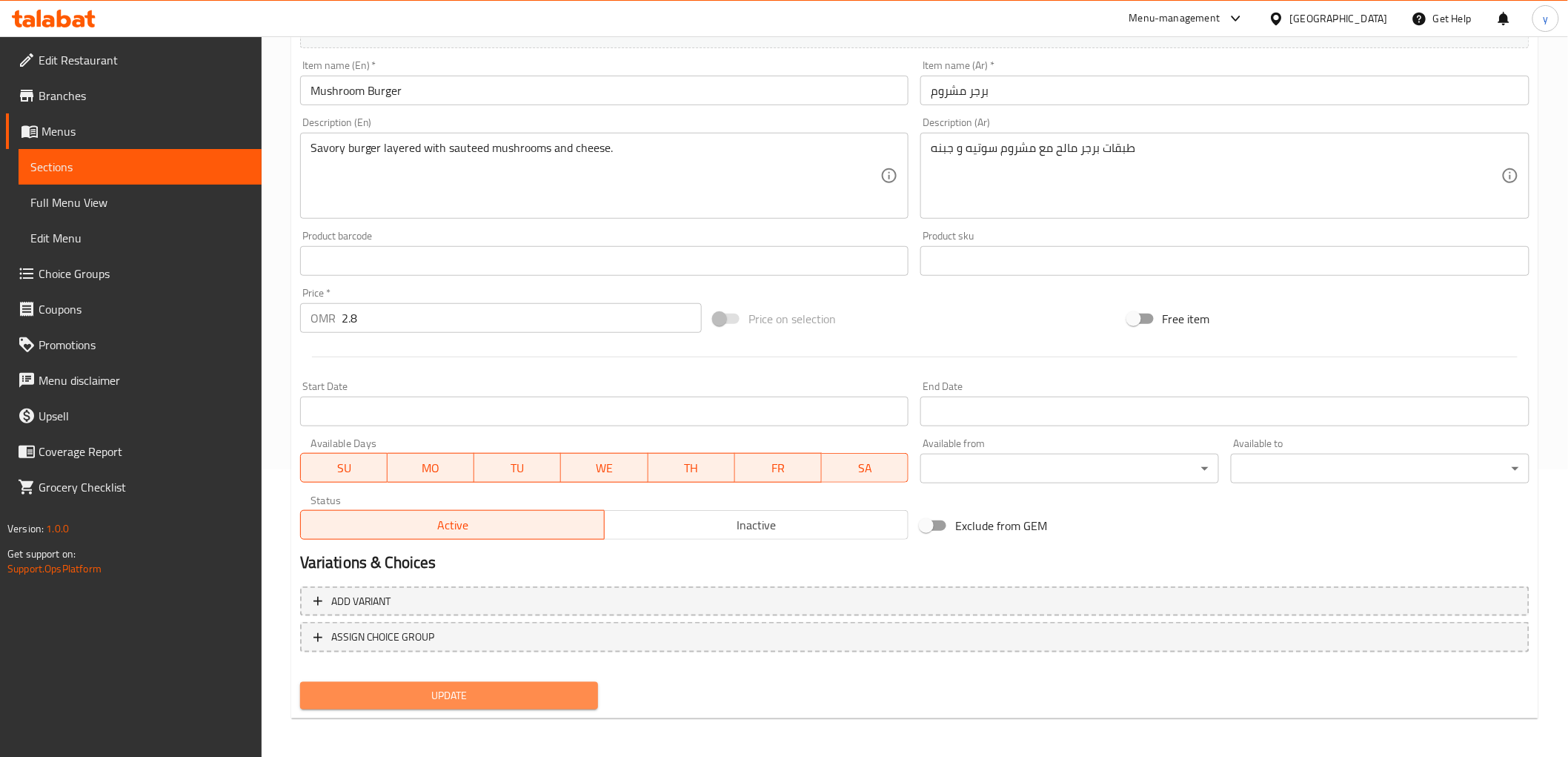
click at [432, 680] on button "Update" at bounding box center [450, 695] width 299 height 28
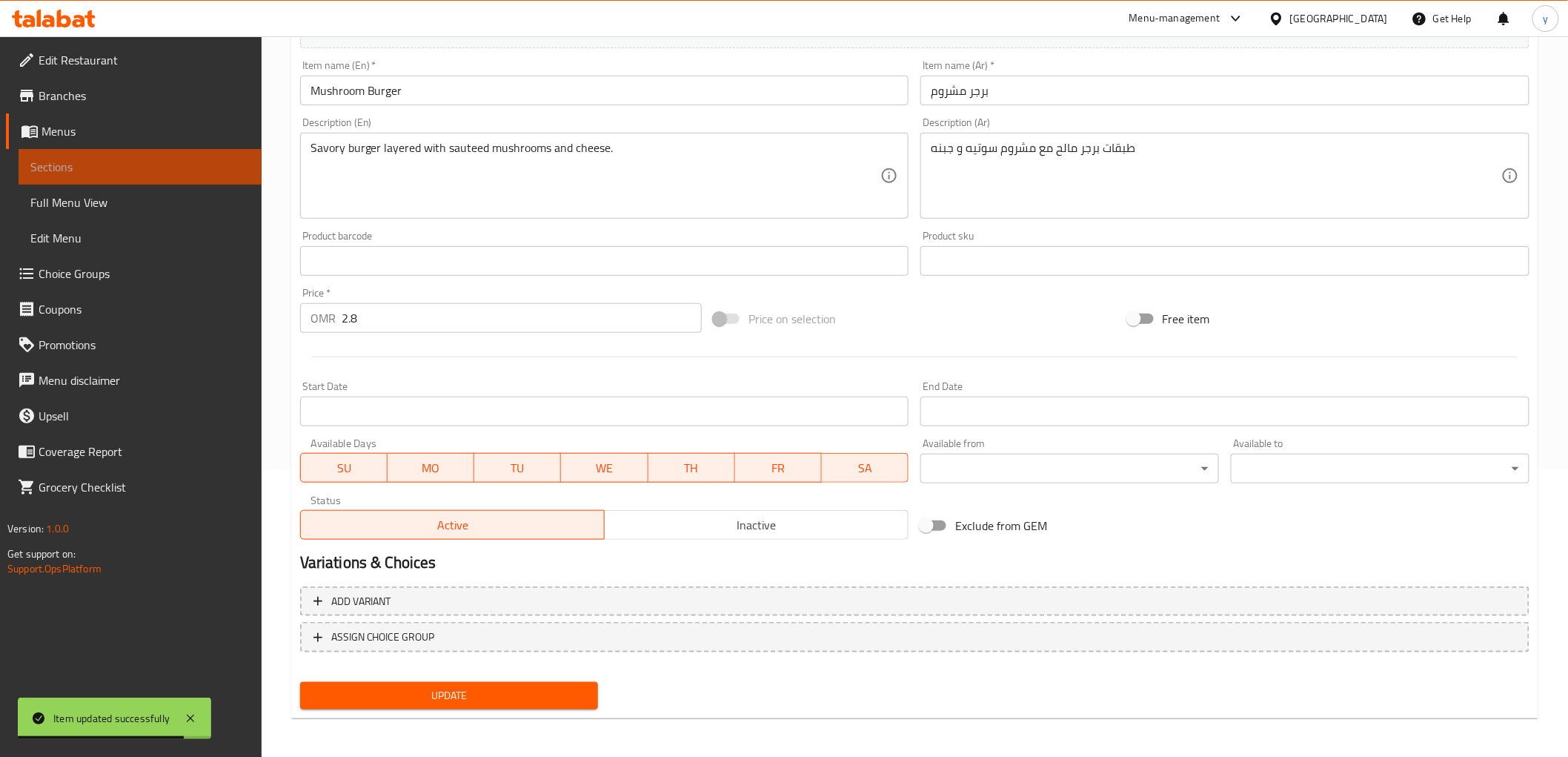
click at [48, 169] on span "Sections" at bounding box center [140, 167] width 219 height 18
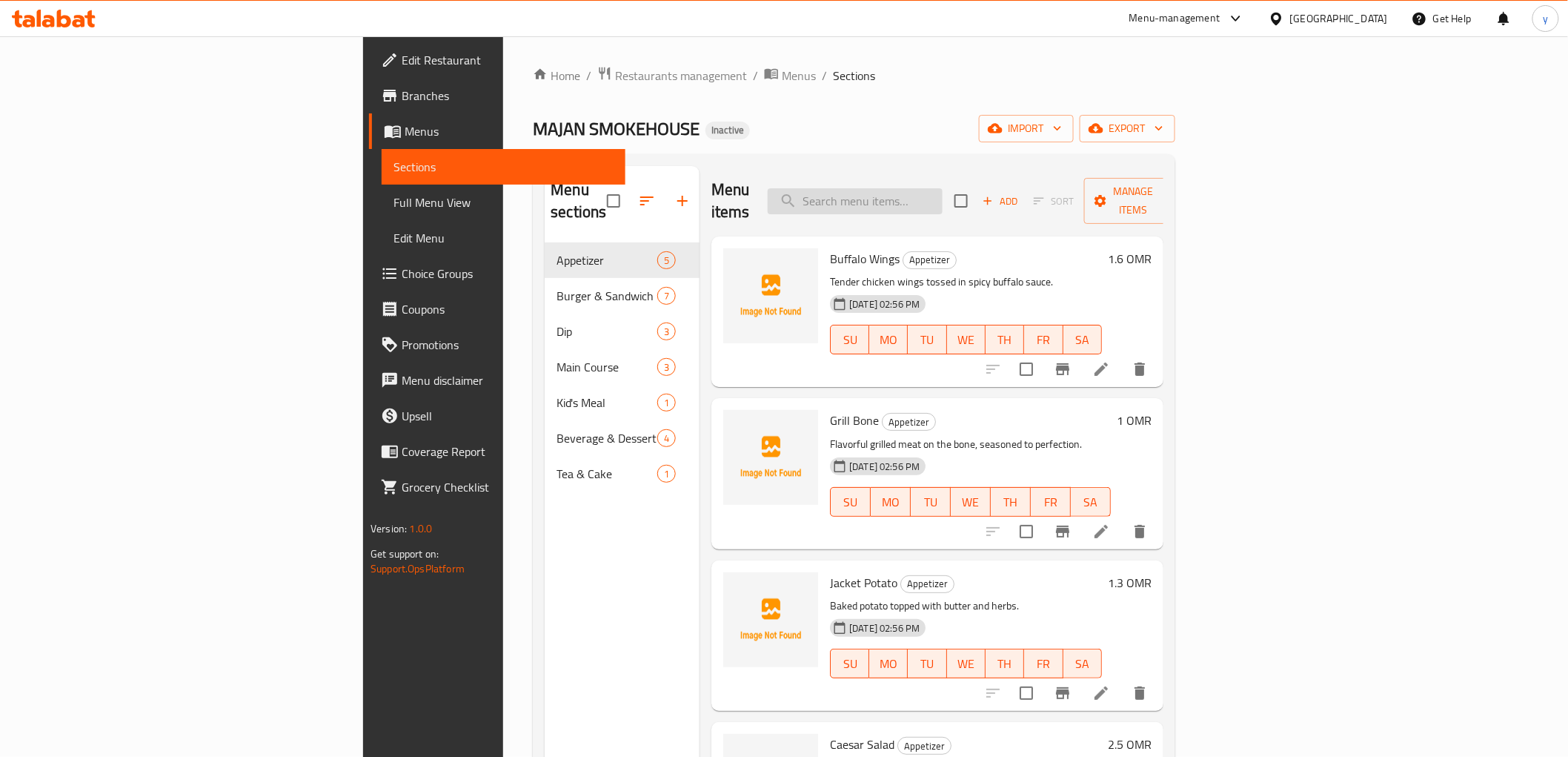
click at [940, 193] on input "search" at bounding box center [855, 201] width 175 height 26
paste input "Brisket Sandwich"
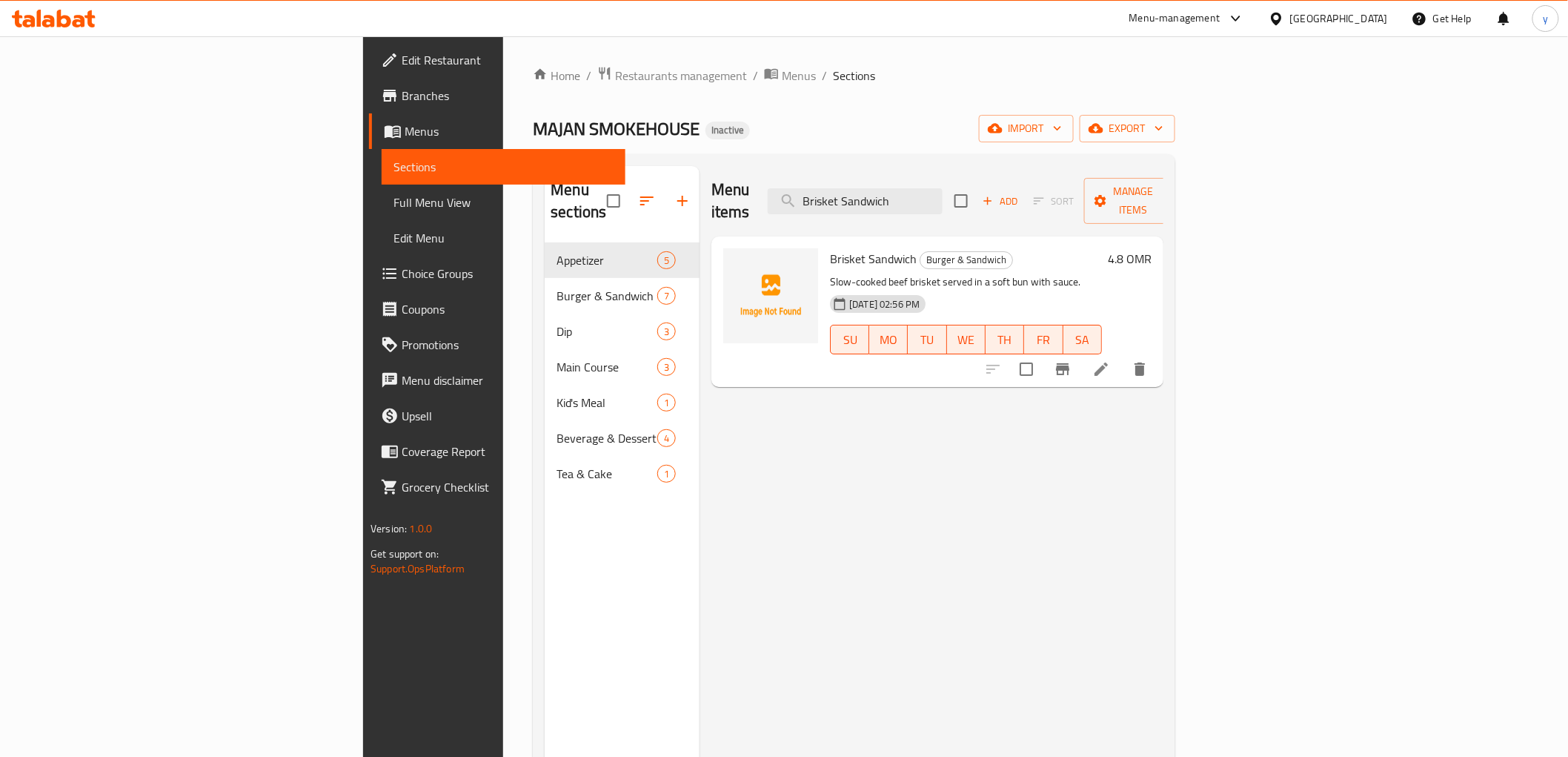
type input "Brisket Sandwich"
click at [1110, 360] on icon at bounding box center [1101, 368] width 18 height 18
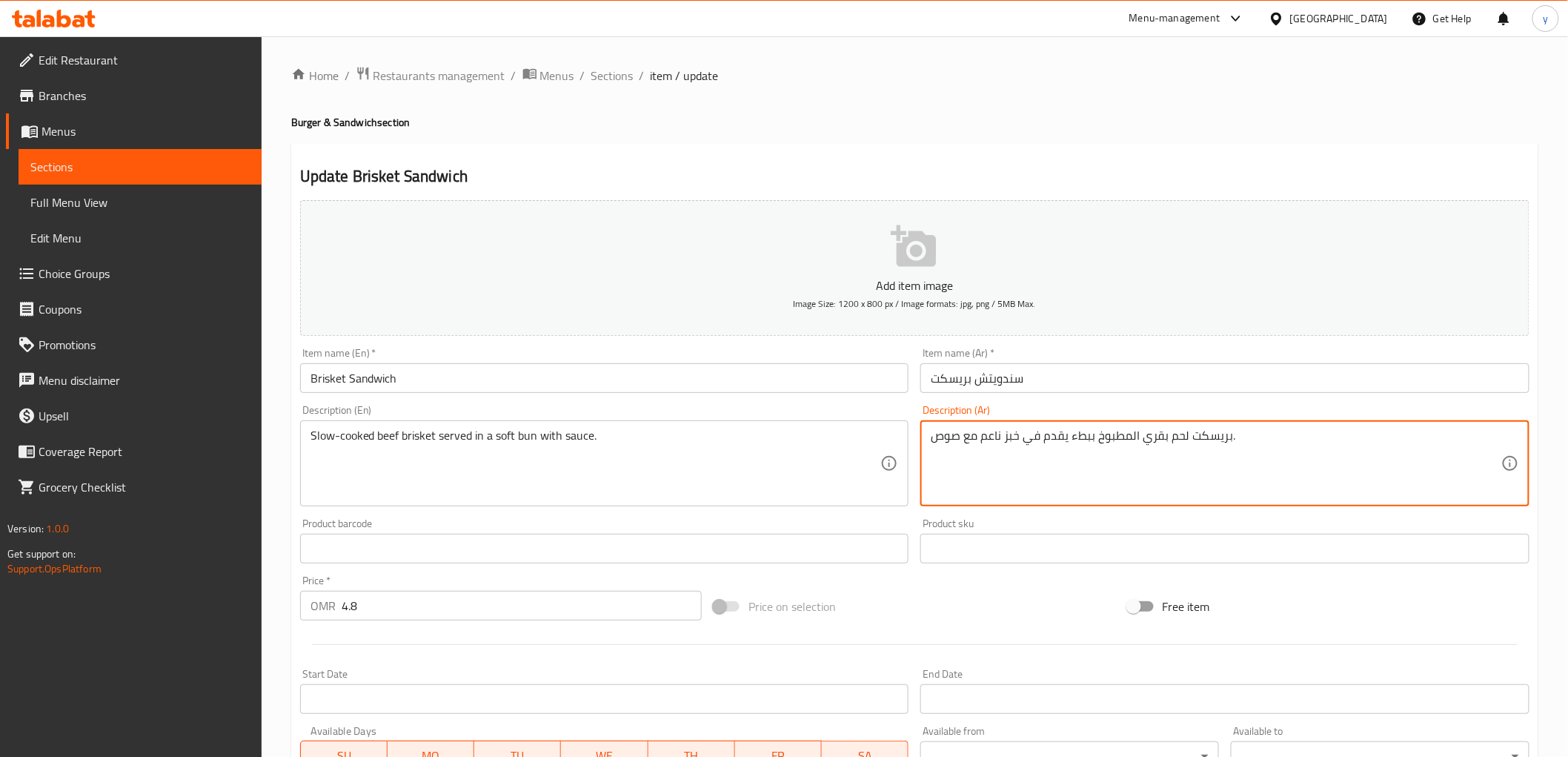
drag, startPoint x: 1006, startPoint y: 439, endPoint x: 1019, endPoint y: 445, distance: 14.3
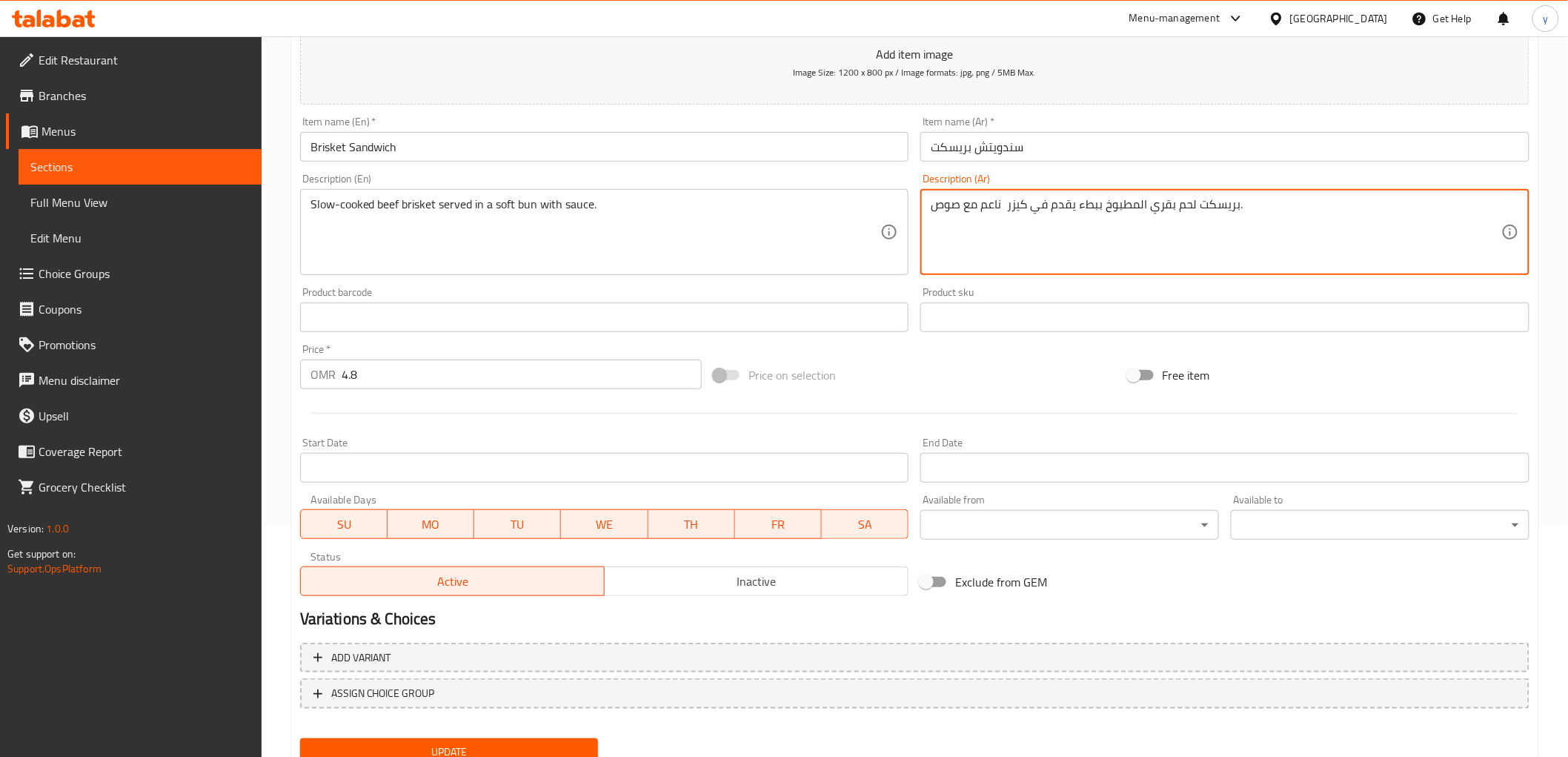
scroll to position [287, 0]
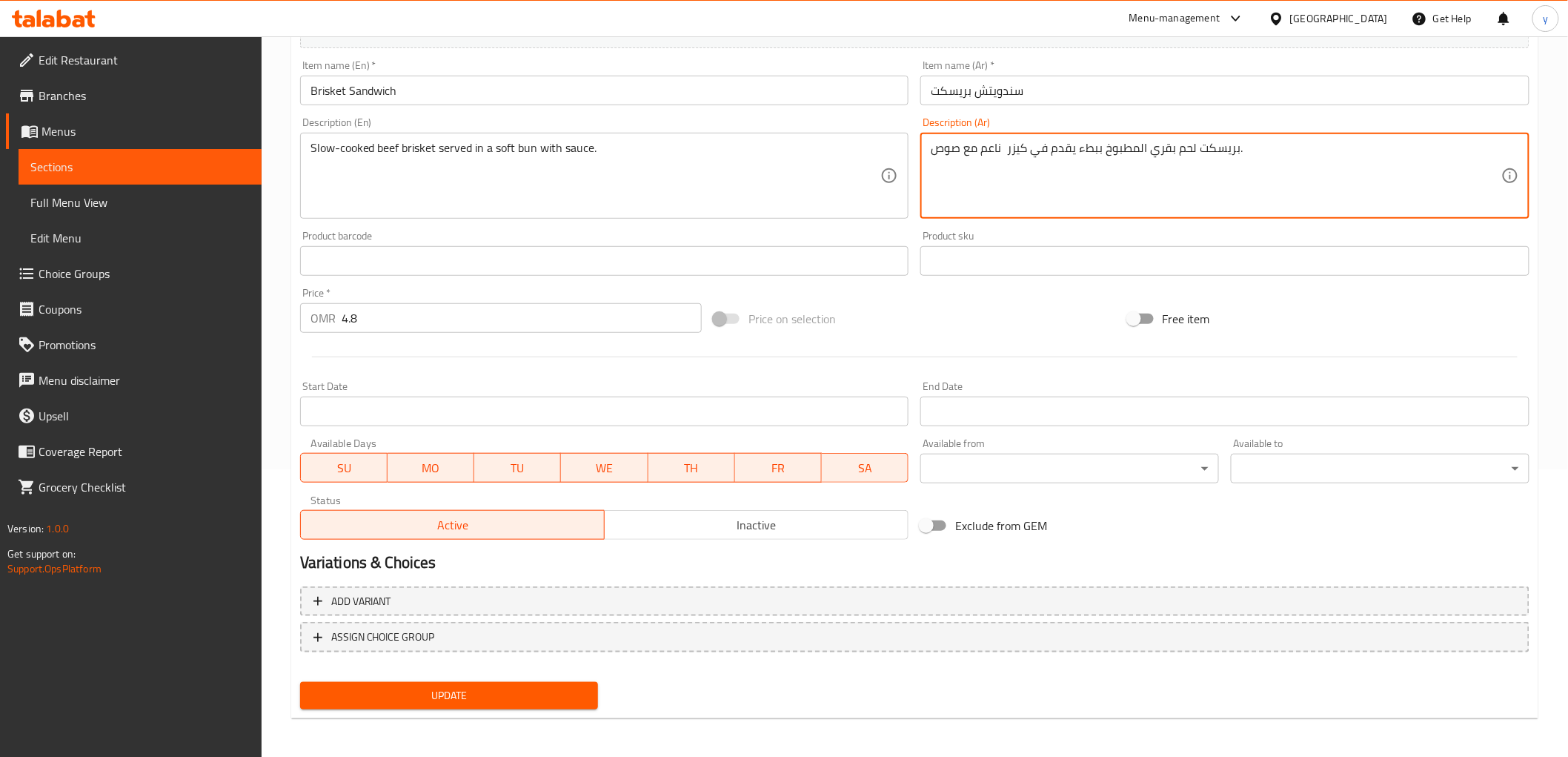
type textarea "بريسكت لحم بقري المطبوخ ببطء يقدم في كيزر ناعم مع صوص."
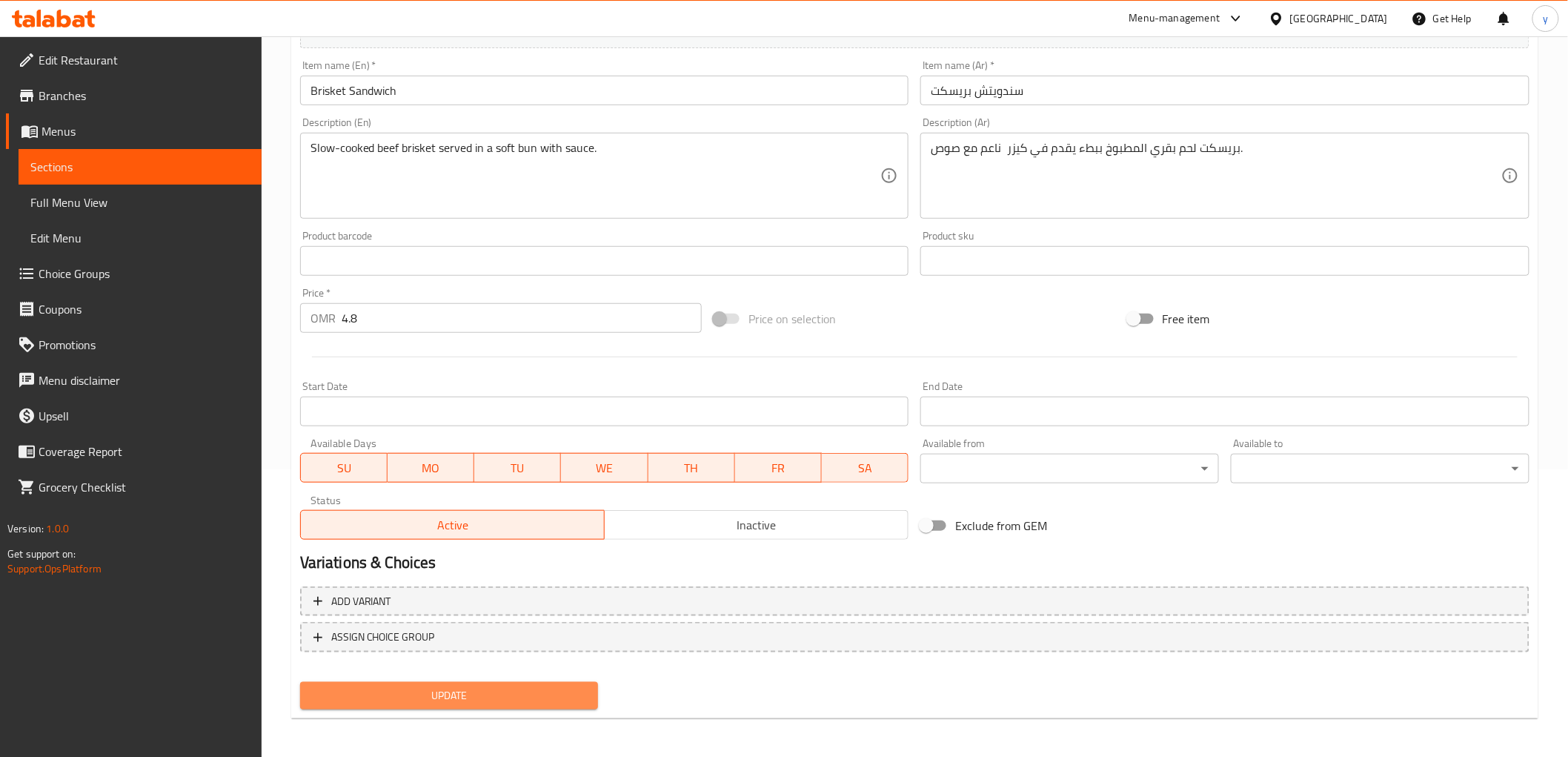
click at [556, 680] on button "Update" at bounding box center [450, 695] width 299 height 28
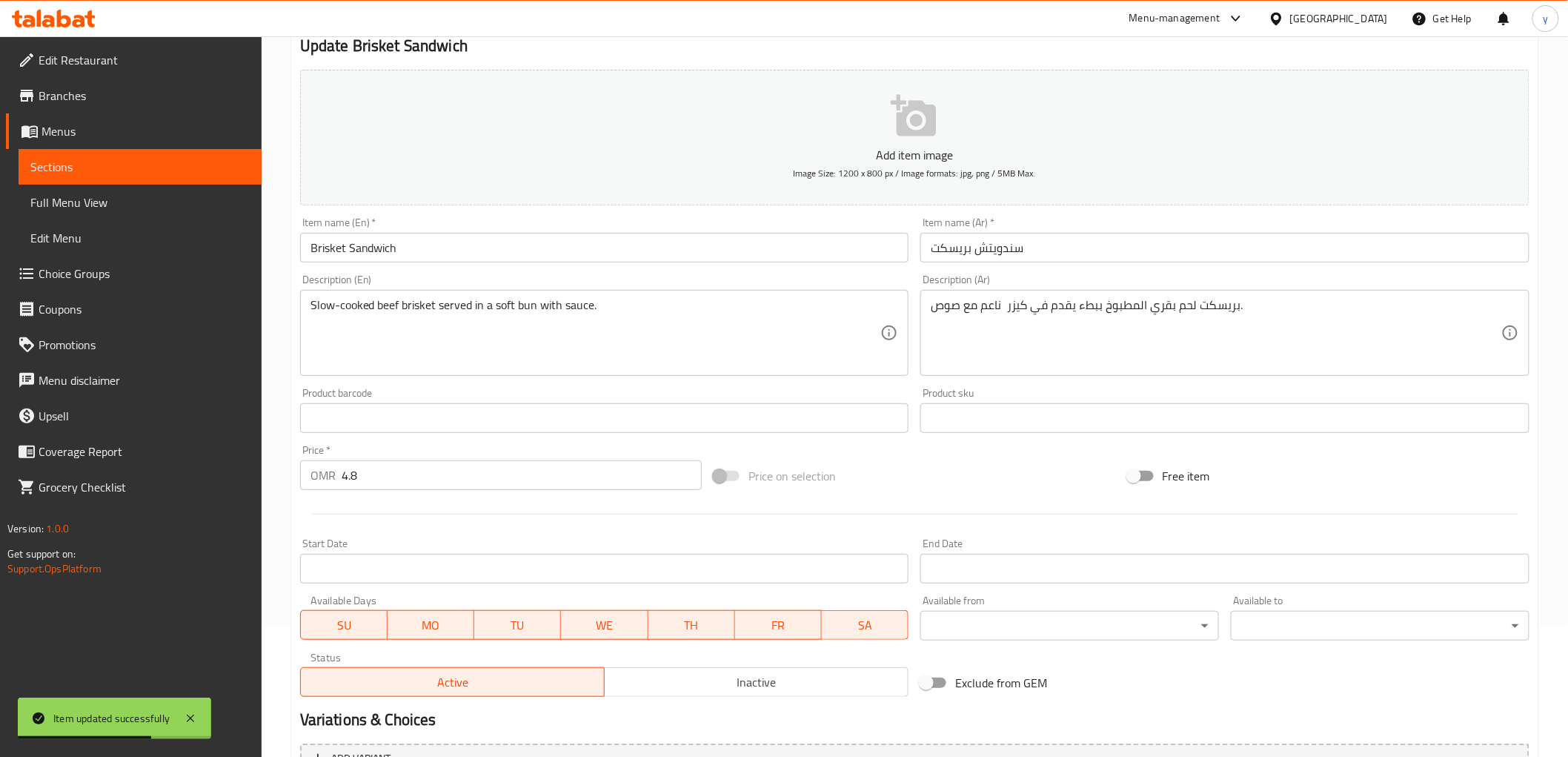
scroll to position [0, 0]
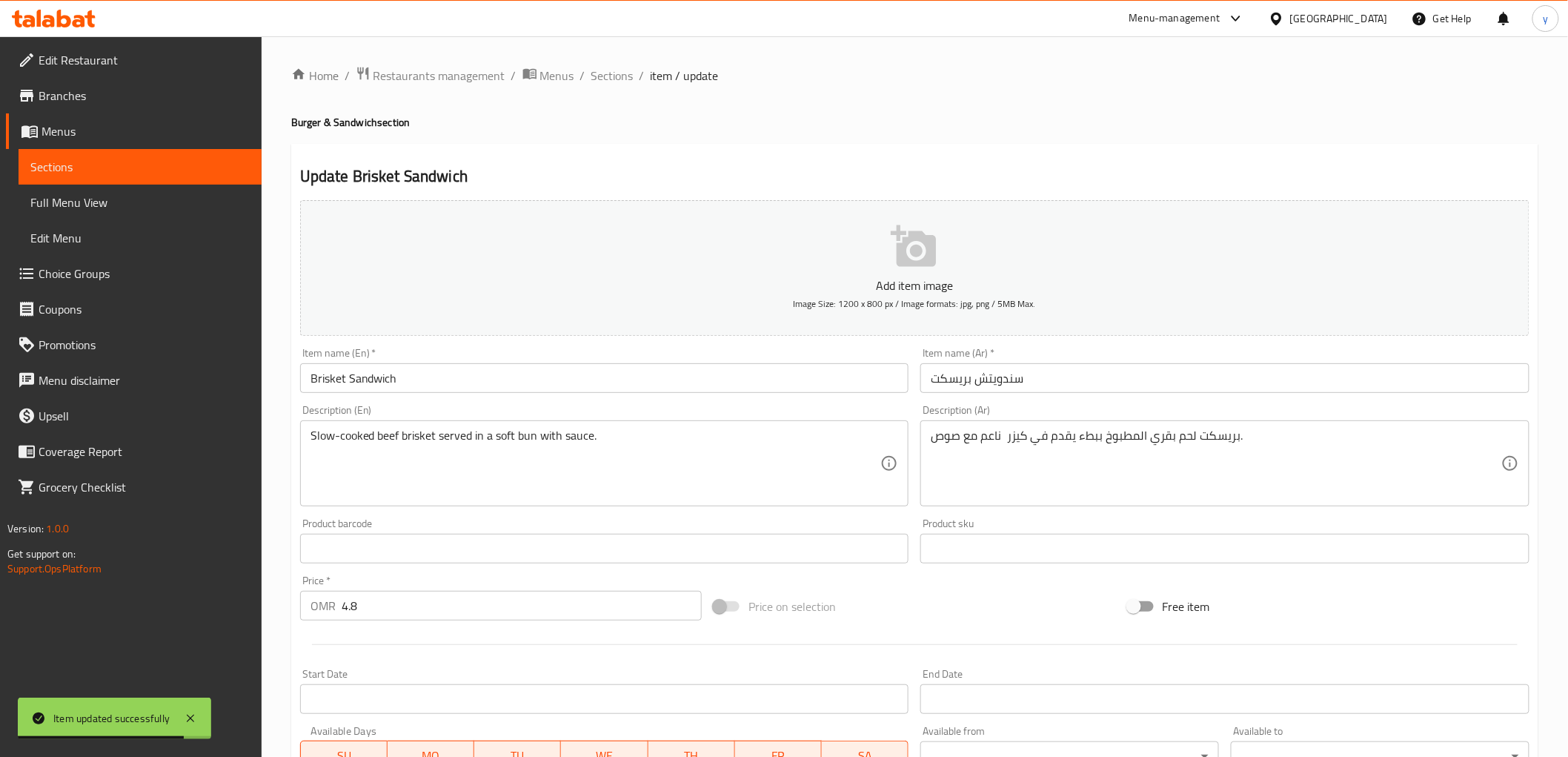
click at [85, 164] on span "Sections" at bounding box center [140, 167] width 219 height 18
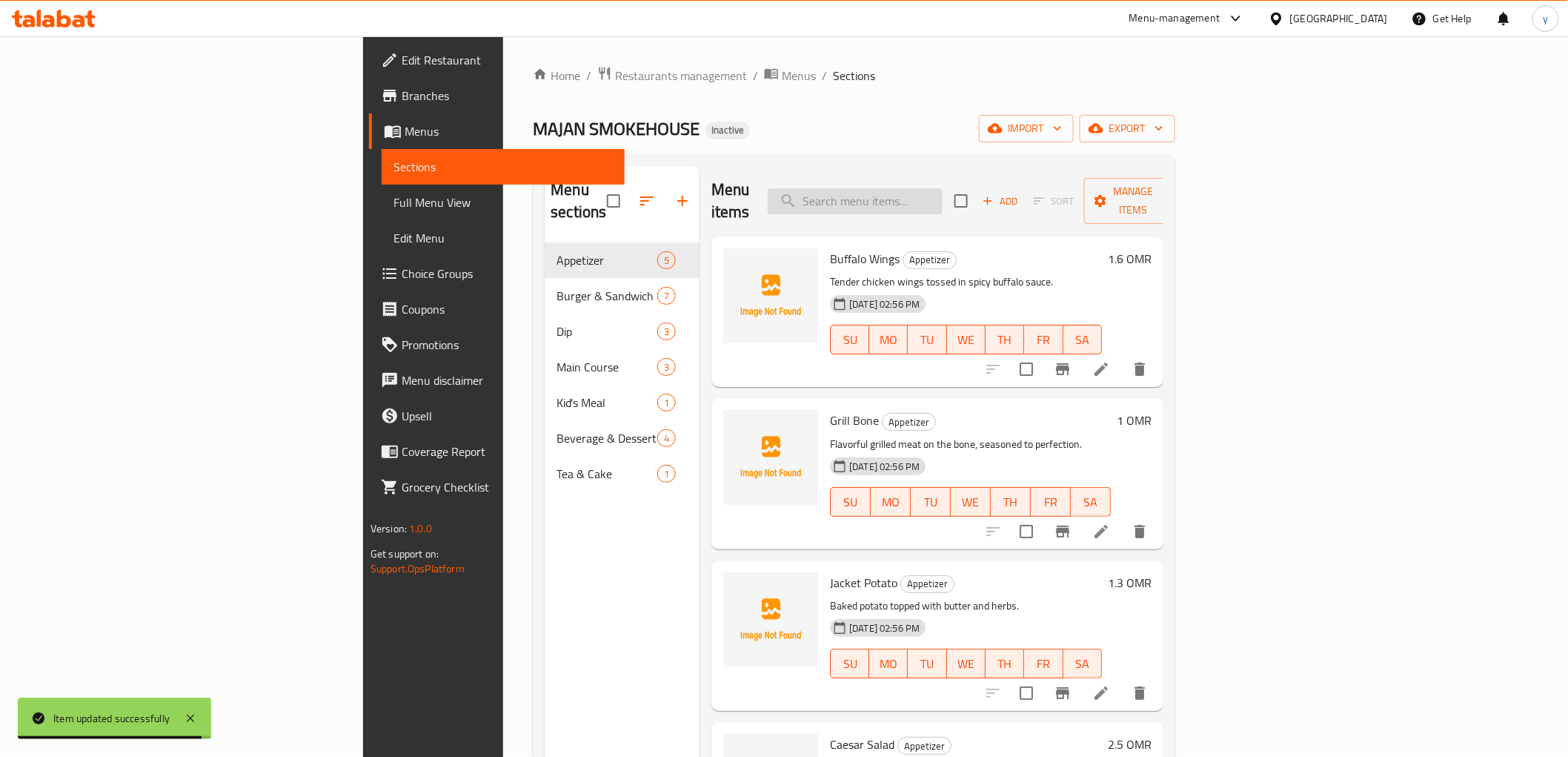
click at [943, 193] on input "search" at bounding box center [855, 201] width 175 height 26
paste input "Chicken Parmesan"
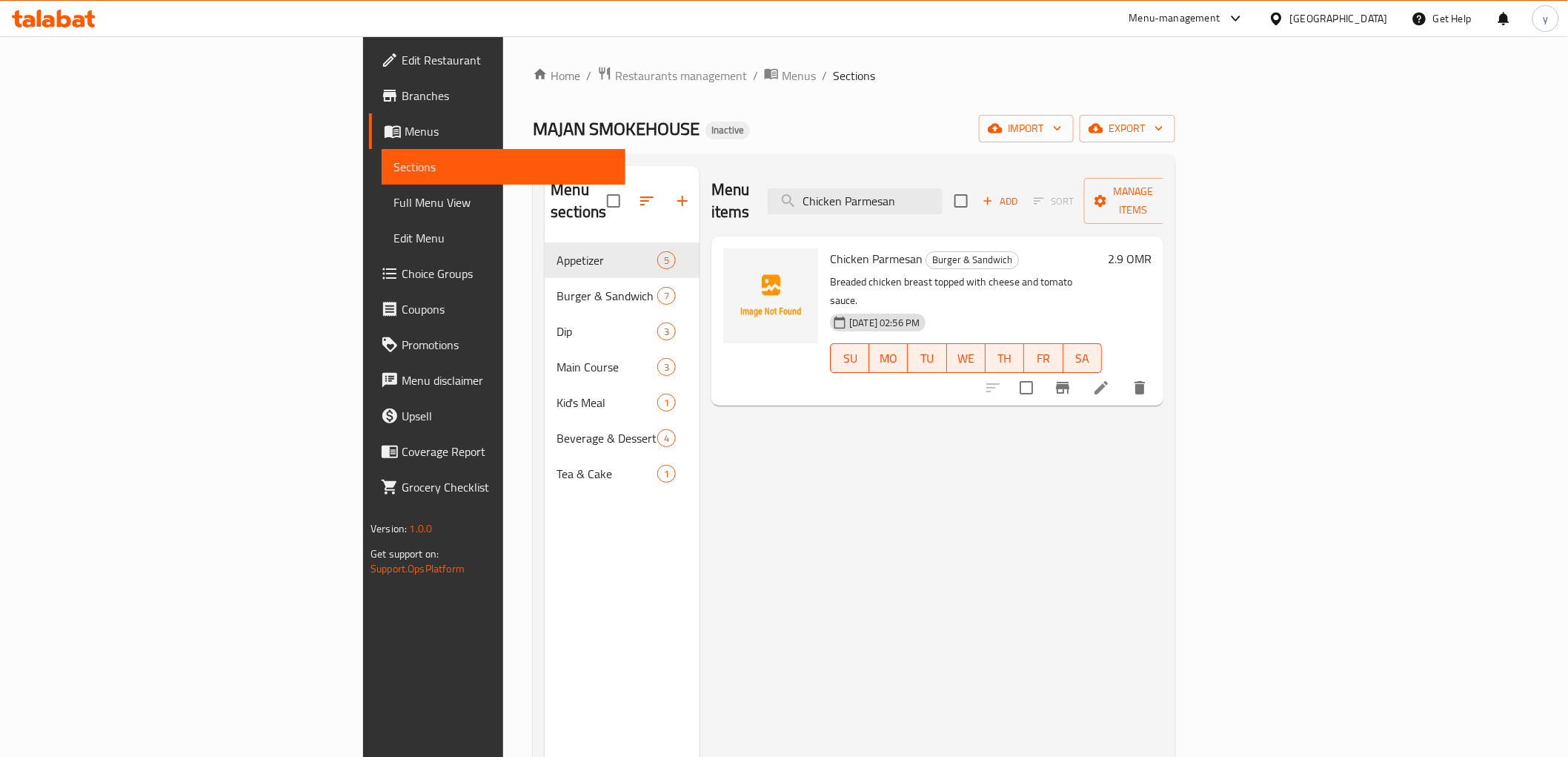
type input "Chicken Parmesan"
click at [1110, 379] on icon at bounding box center [1101, 388] width 18 height 18
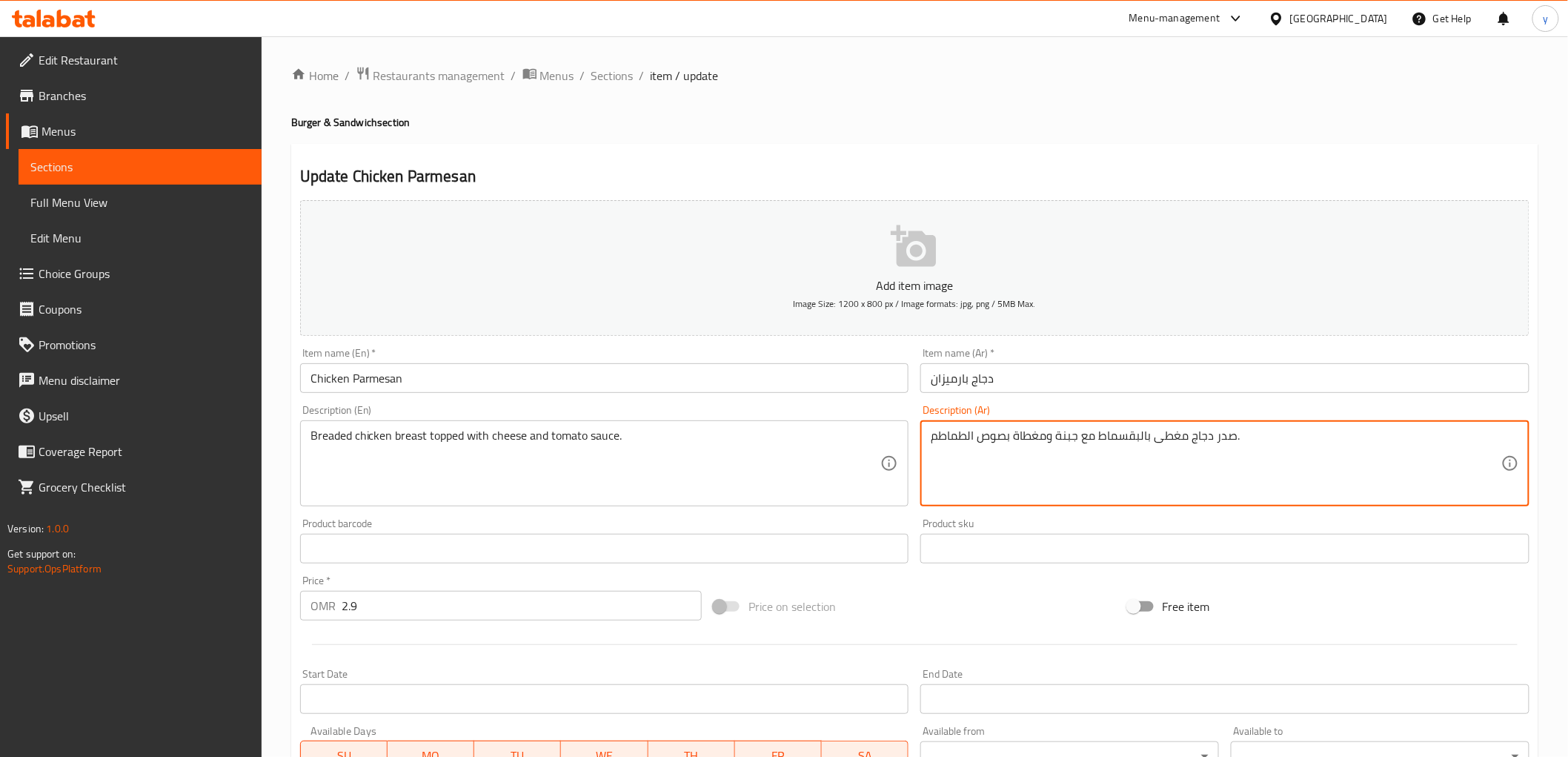
drag, startPoint x: 1156, startPoint y: 438, endPoint x: 1187, endPoint y: 463, distance: 39.8
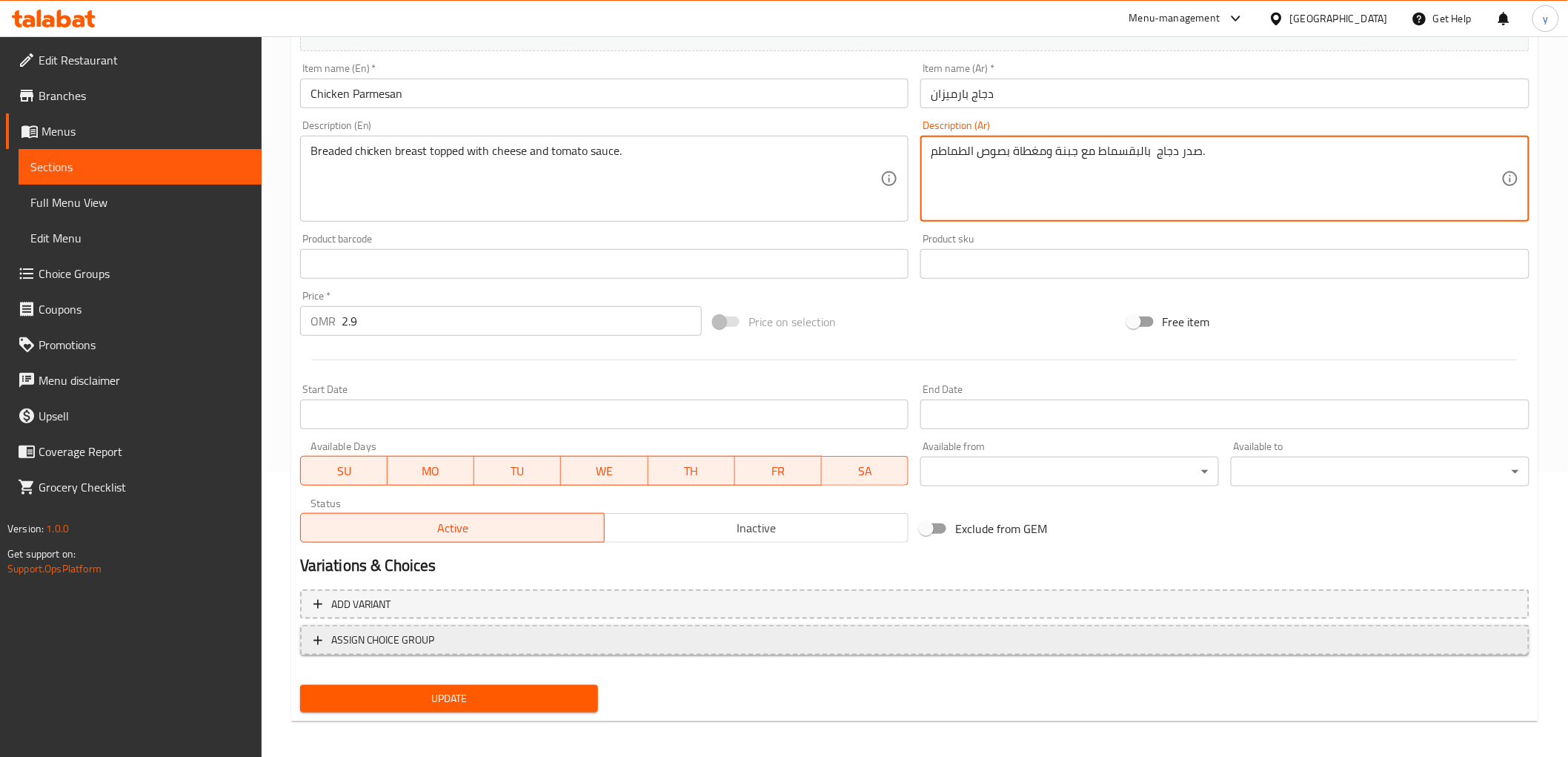
scroll to position [287, 0]
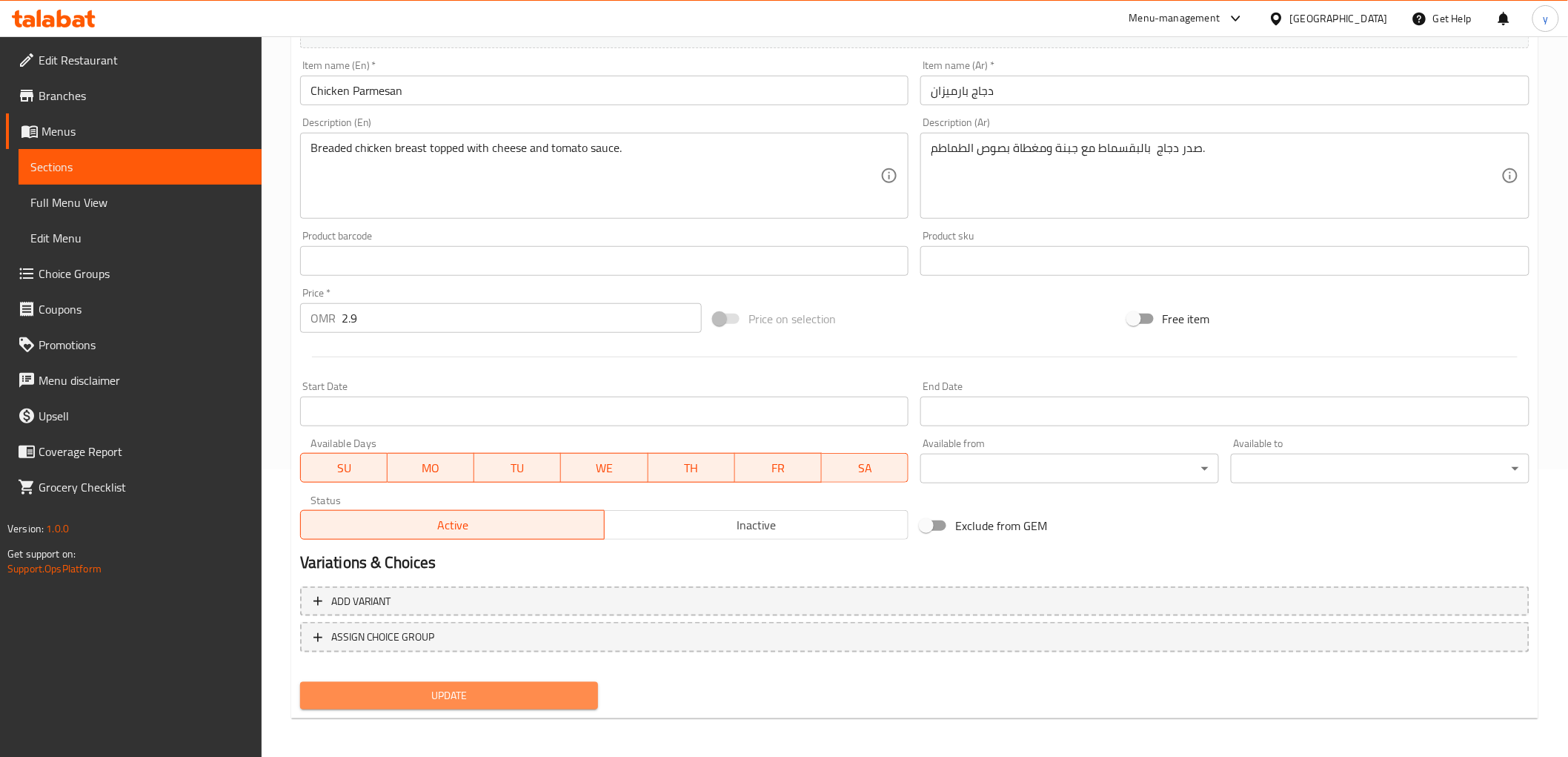
click at [501, 680] on span "Update" at bounding box center [449, 695] width 275 height 18
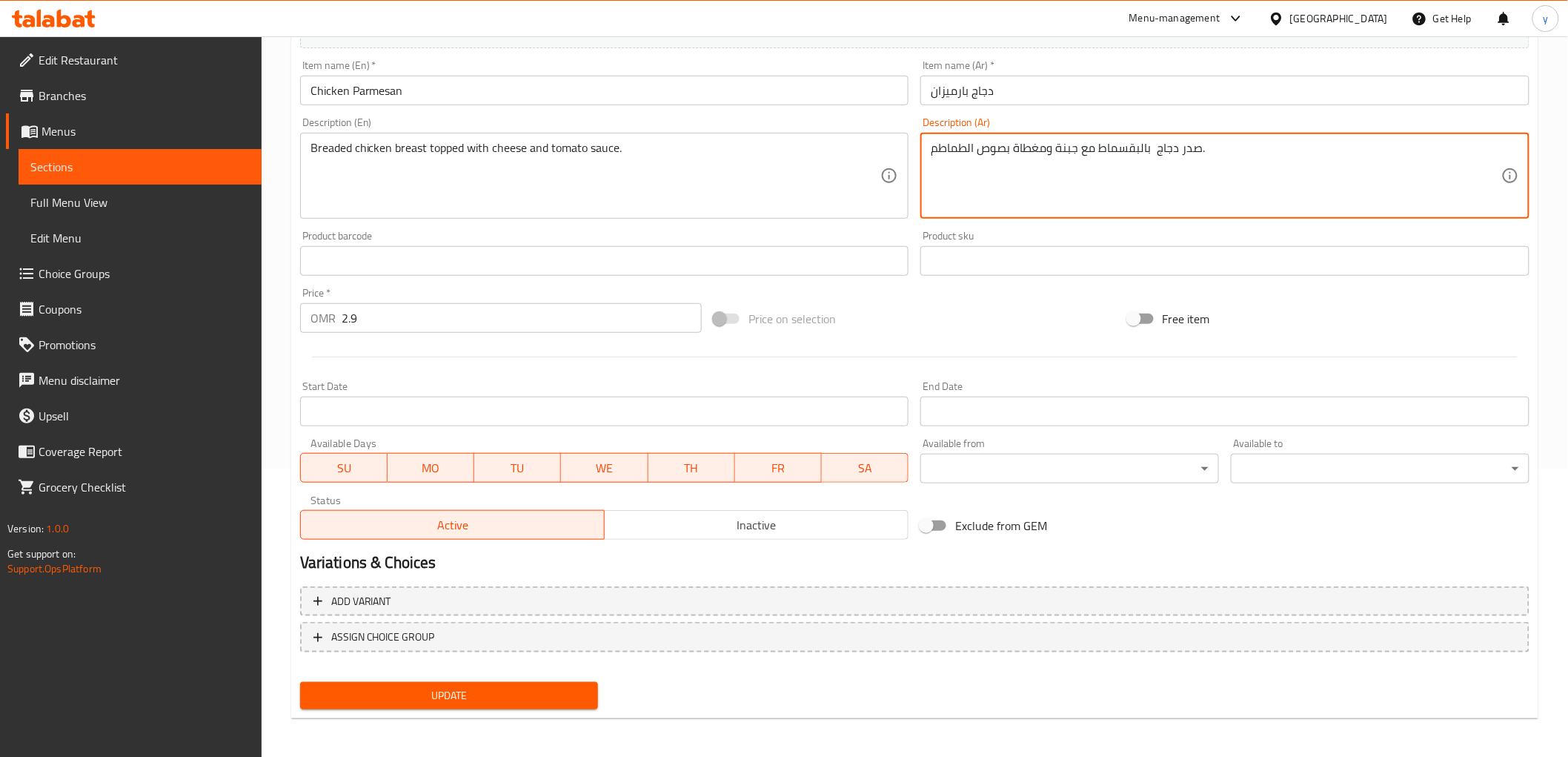
click at [1151, 149] on textarea "صدر دجاج بالبقسماط مع جبنة ومغطاة بصوص الطماطم." at bounding box center [1216, 176] width 571 height 71
drag, startPoint x: 1047, startPoint y: 152, endPoint x: 1028, endPoint y: 152, distance: 19.0
click at [1028, 152] on textarea "صدر دجاج بالبقسماط مع جبنة ومغطاة بصوص الطماطم." at bounding box center [1216, 176] width 571 height 71
drag, startPoint x: 1052, startPoint y: 152, endPoint x: 1030, endPoint y: 149, distance: 22.2
click at [1030, 149] on textarea "صدر دجاج بالبقسماط مع جبنة ومغطاة بصوص الطماطم." at bounding box center [1216, 176] width 571 height 71
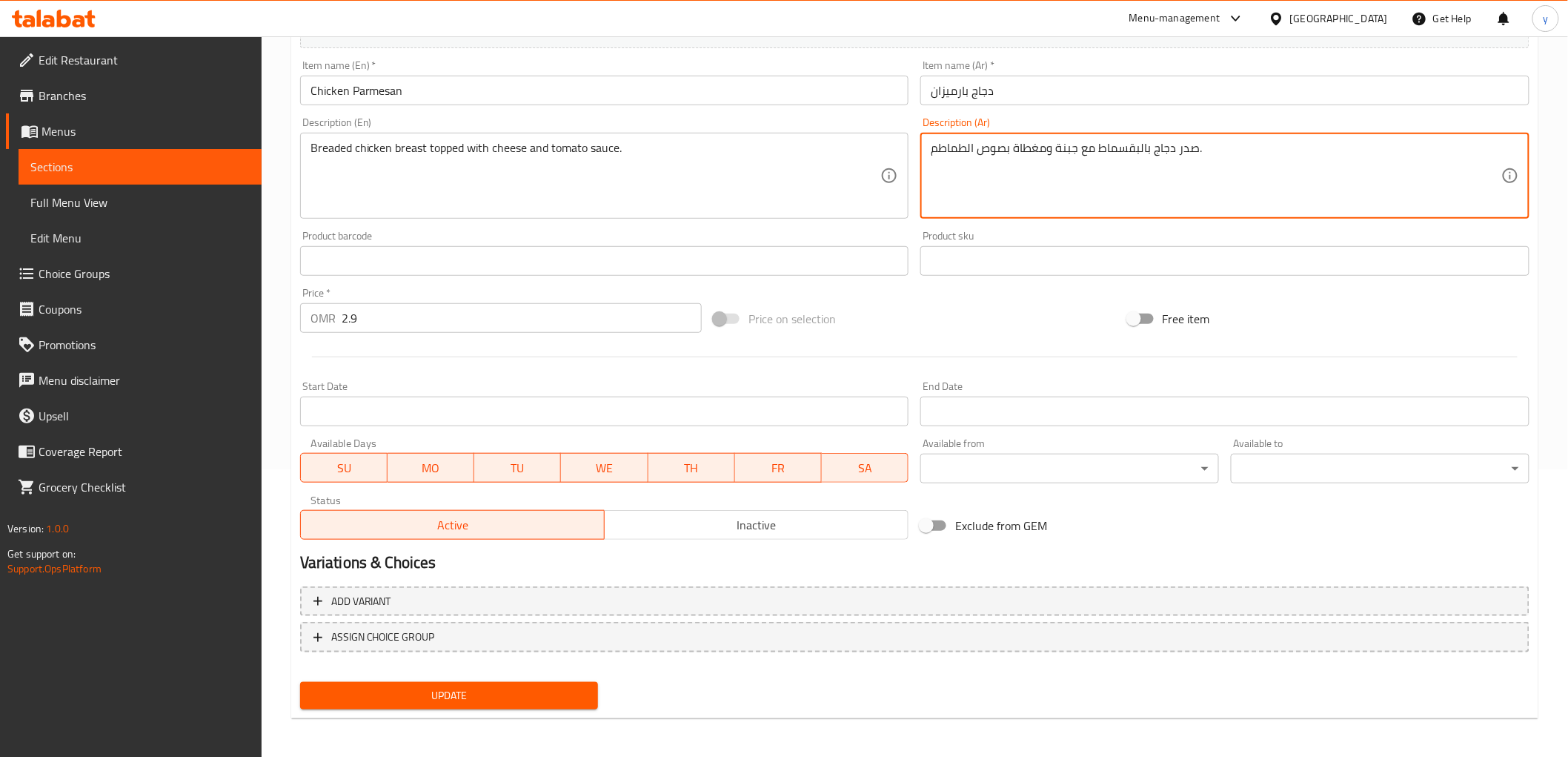
click at [1049, 152] on textarea "صدر دجاج بالبقسماط مع جبنة ومغطاة بصوص الطماطم." at bounding box center [1216, 176] width 571 height 71
click at [1050, 153] on textarea "صدر دجاج بالبقسماط مع جبنة ومغطاة بصوص الطماطم." at bounding box center [1216, 176] width 571 height 71
click at [1050, 153] on textarea "صدر دجاج بالبقسماط مع جبنة بصوص الطماطم." at bounding box center [1216, 176] width 571 height 71
paste textarea "مغطاة"
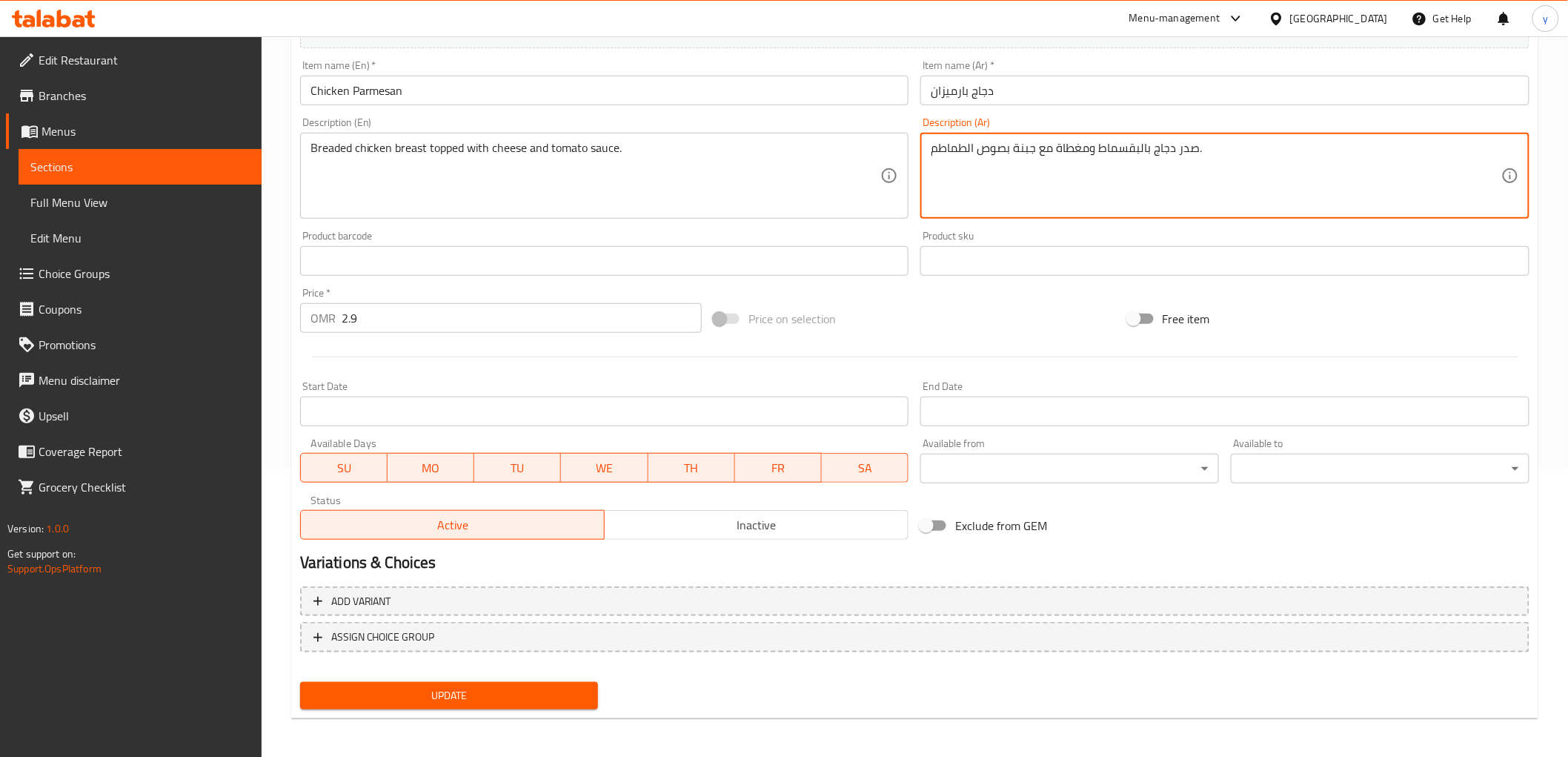
click at [1095, 154] on textarea "صدر دجاج بالبقسماط ومغطاة مع جبنة بصوص الطماطم." at bounding box center [1216, 176] width 571 height 71
click at [1005, 148] on textarea "صدر دجاج بالبقسماط مغطاة مع جبنة بصوص الطماطم." at bounding box center [1216, 176] width 571 height 71
type textarea "صدر دجاج بالبقسماط مغطاة مع جبنة و صوص الطماطم."
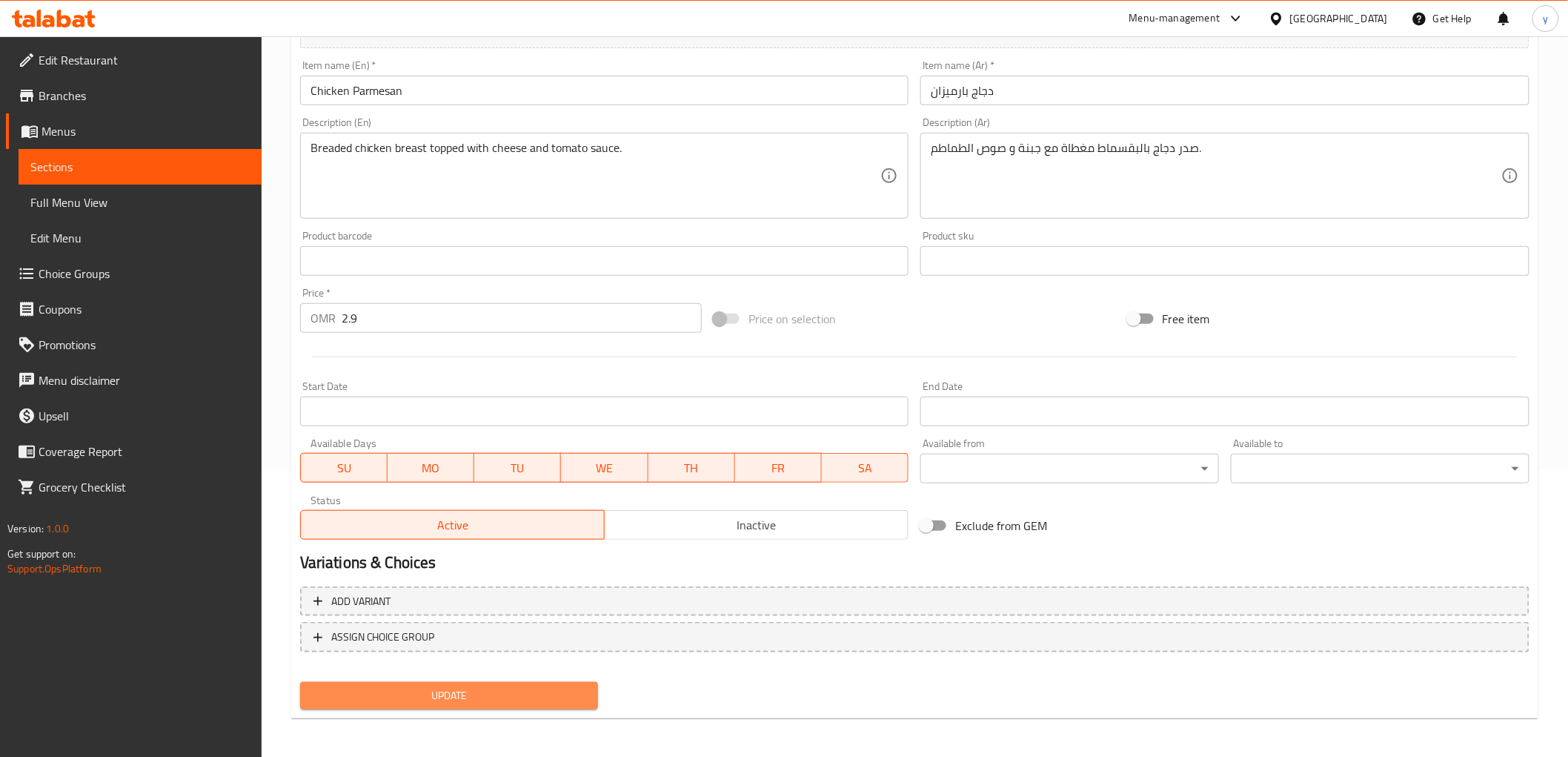
click at [491, 680] on span "Update" at bounding box center [449, 695] width 275 height 18
click at [550, 680] on button "Update" at bounding box center [450, 695] width 299 height 28
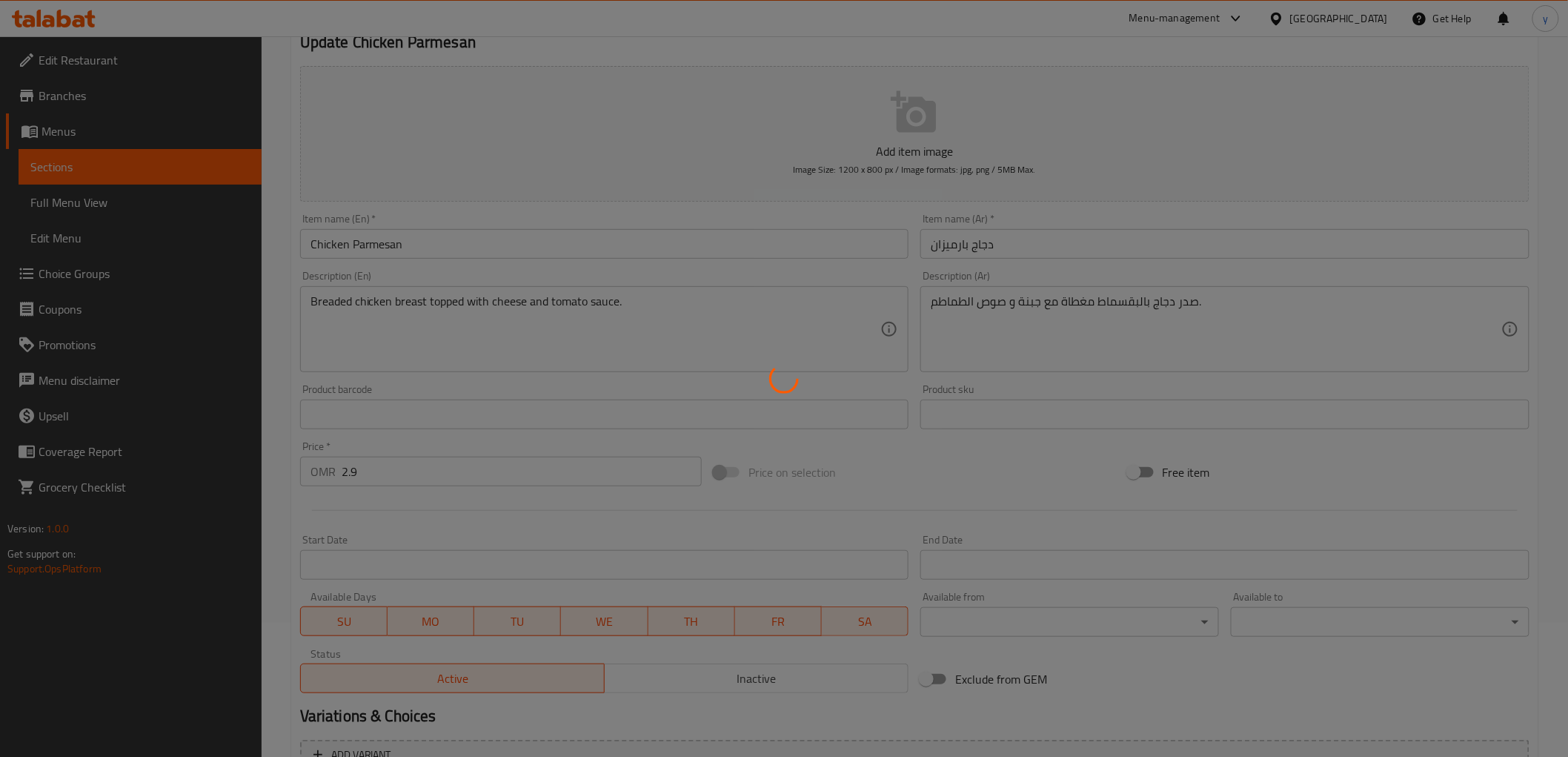
scroll to position [0, 0]
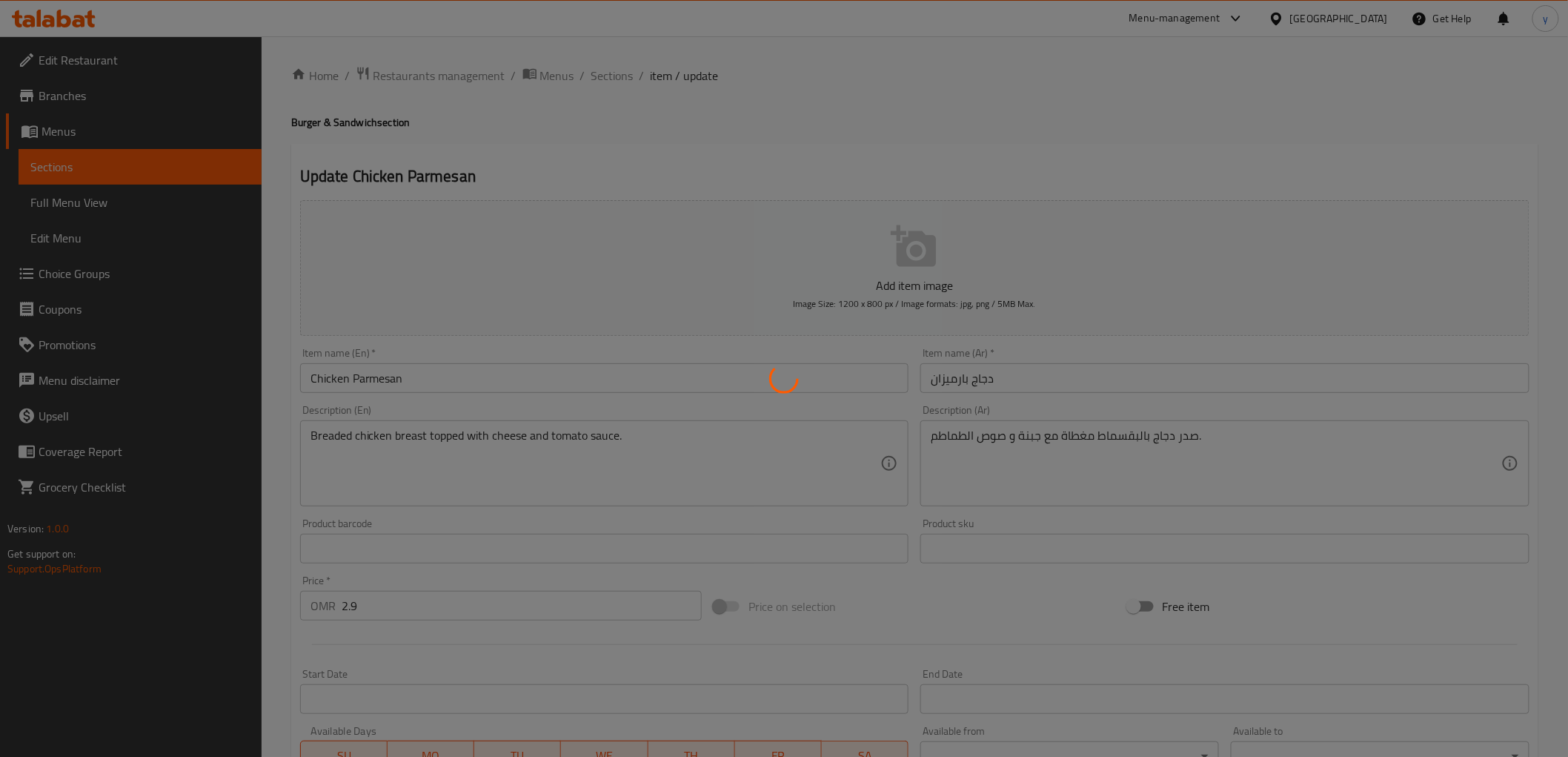
drag, startPoint x: 632, startPoint y: 70, endPoint x: 621, endPoint y: 72, distance: 11.2
click at [629, 71] on div at bounding box center [784, 378] width 1568 height 757
click at [620, 73] on div at bounding box center [784, 378] width 1568 height 757
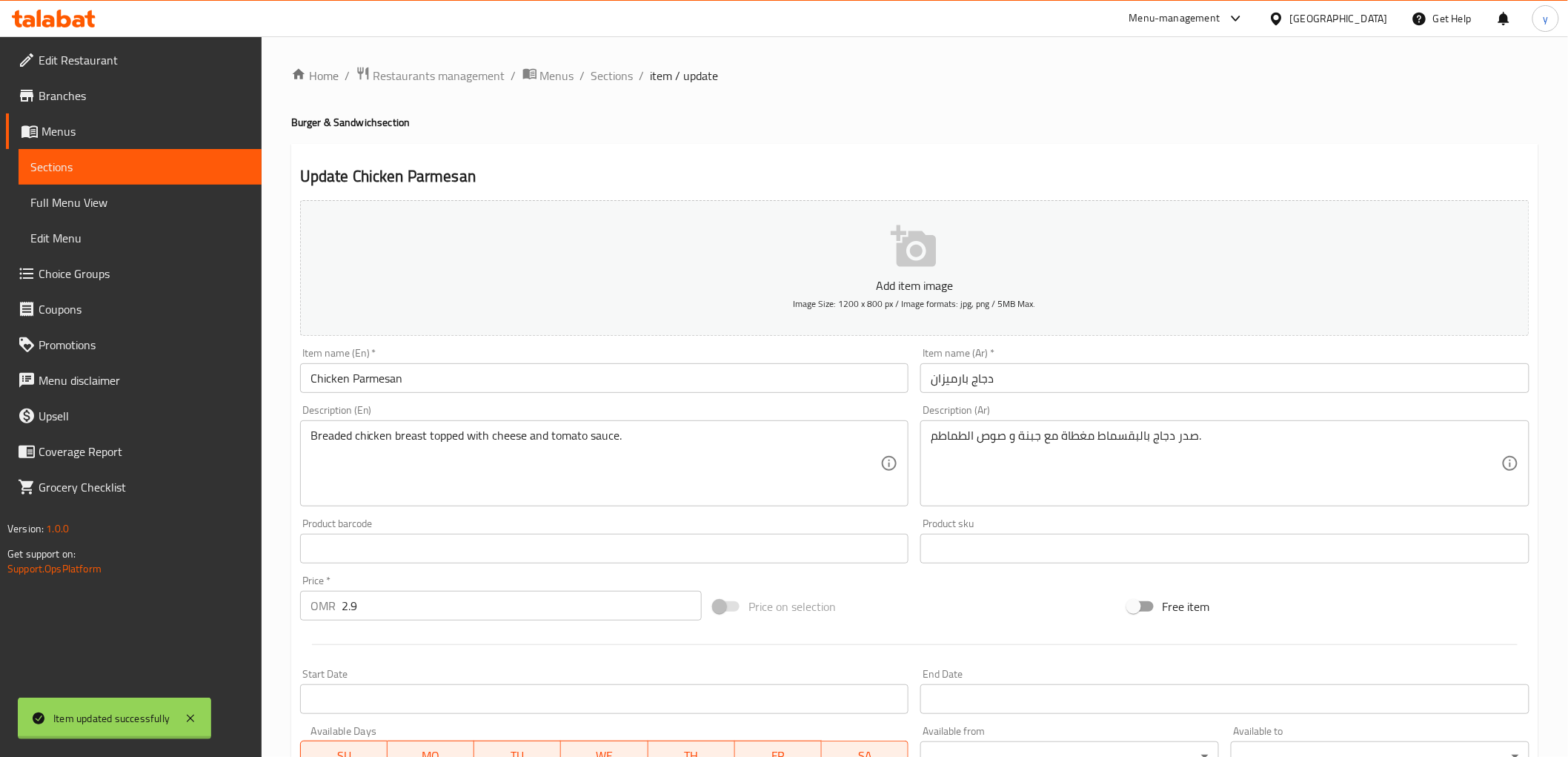
click at [620, 73] on div at bounding box center [784, 378] width 1568 height 757
click at [620, 73] on span "Sections" at bounding box center [613, 76] width 42 height 18
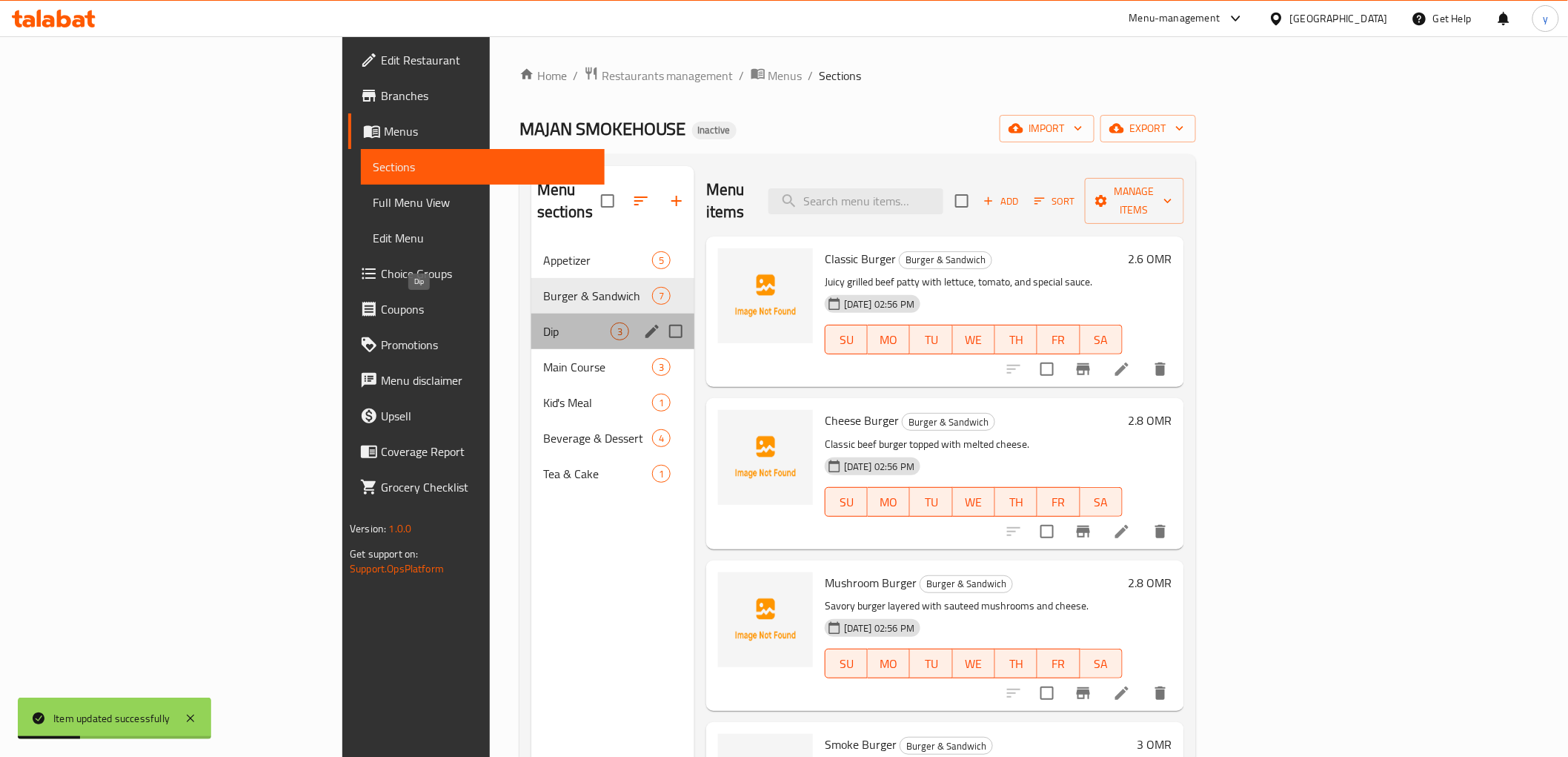
click at [544, 323] on span "Dip" at bounding box center [577, 331] width 67 height 18
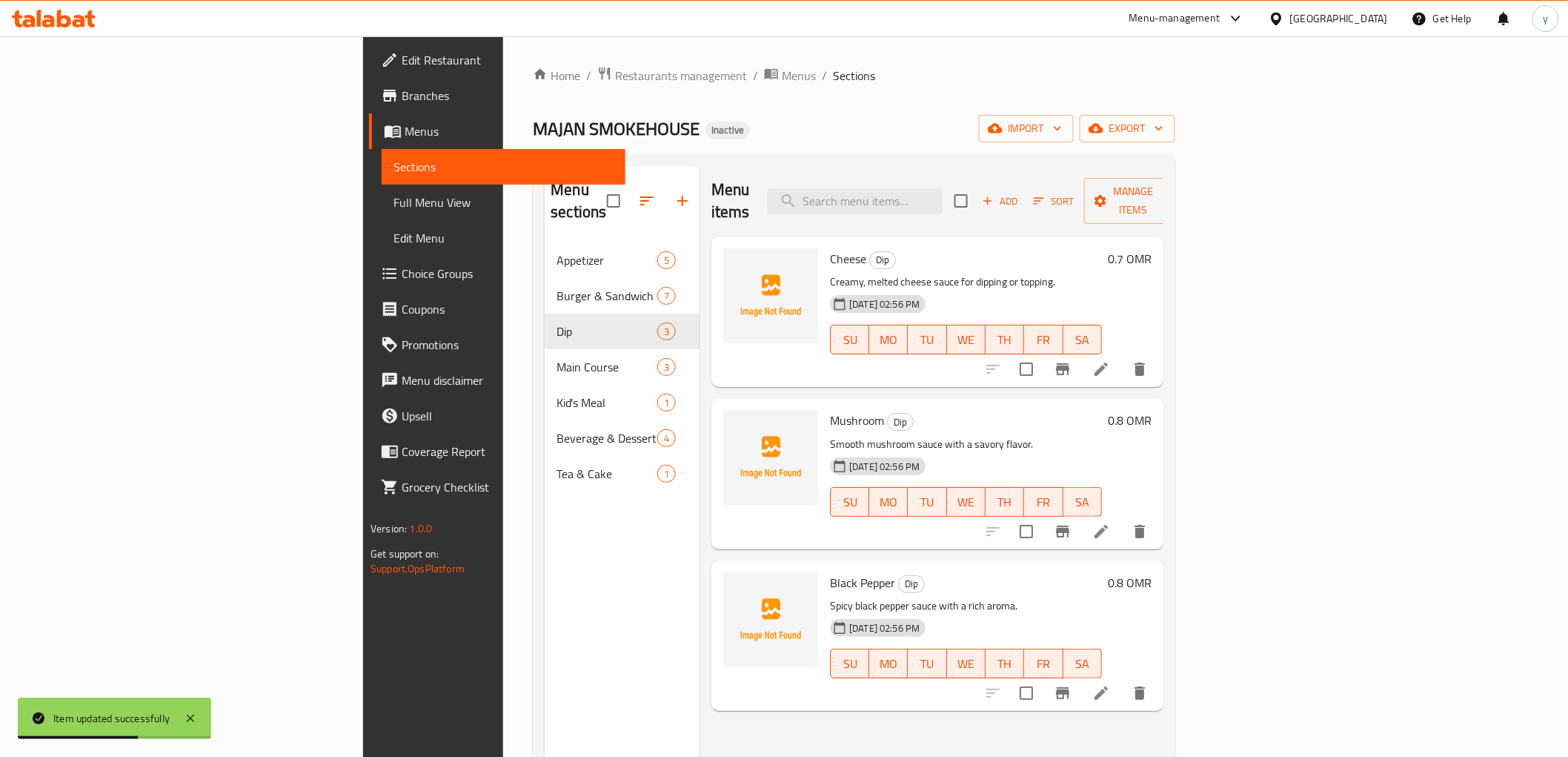
click at [1122, 518] on li at bounding box center [1101, 531] width 41 height 27
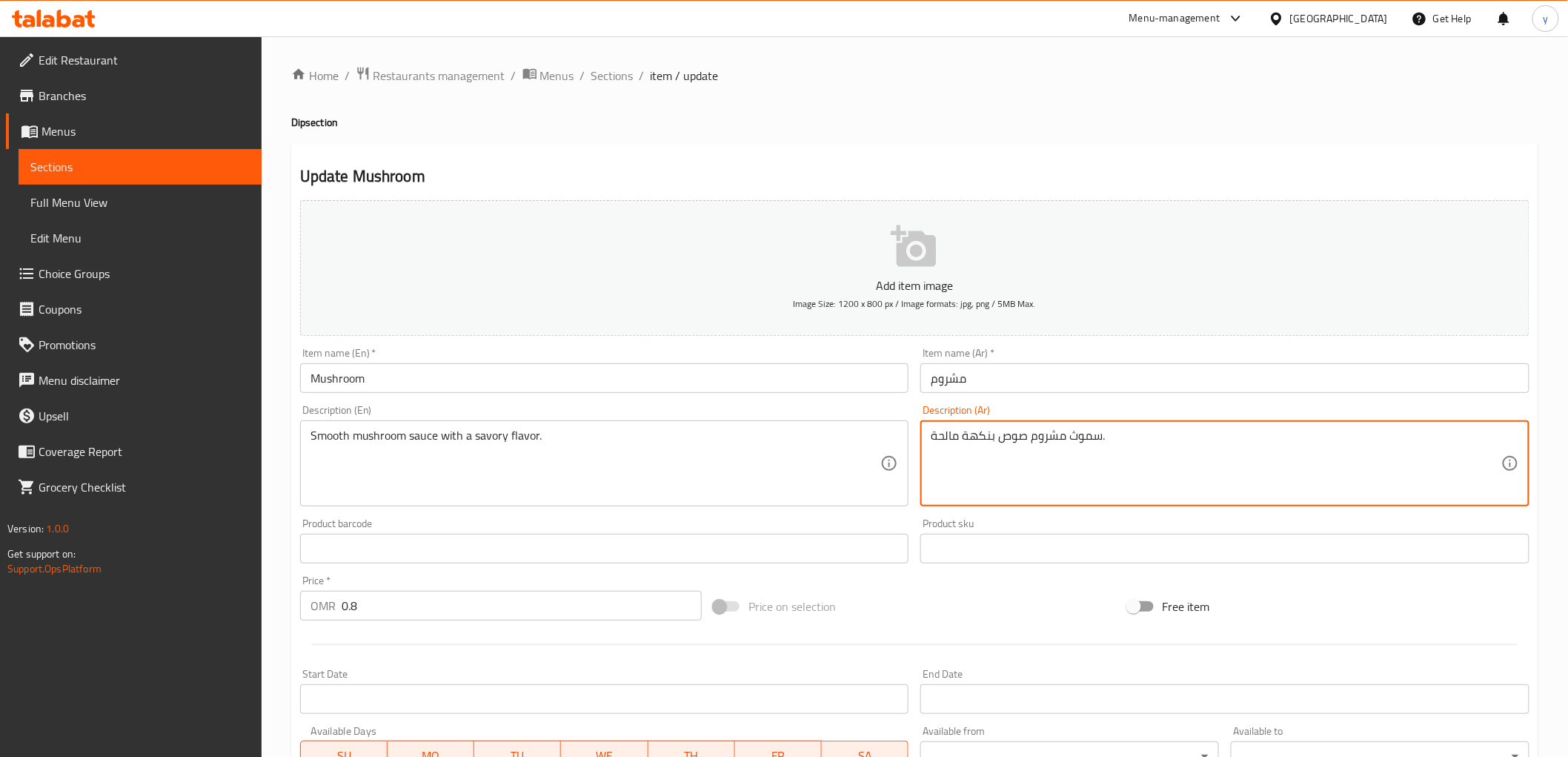
click at [1075, 439] on textarea "سموث مشروم صوص بنكهة مالحة." at bounding box center [1216, 464] width 571 height 71
type textarea "سموز مشروم صوص بنكهة مالحة."
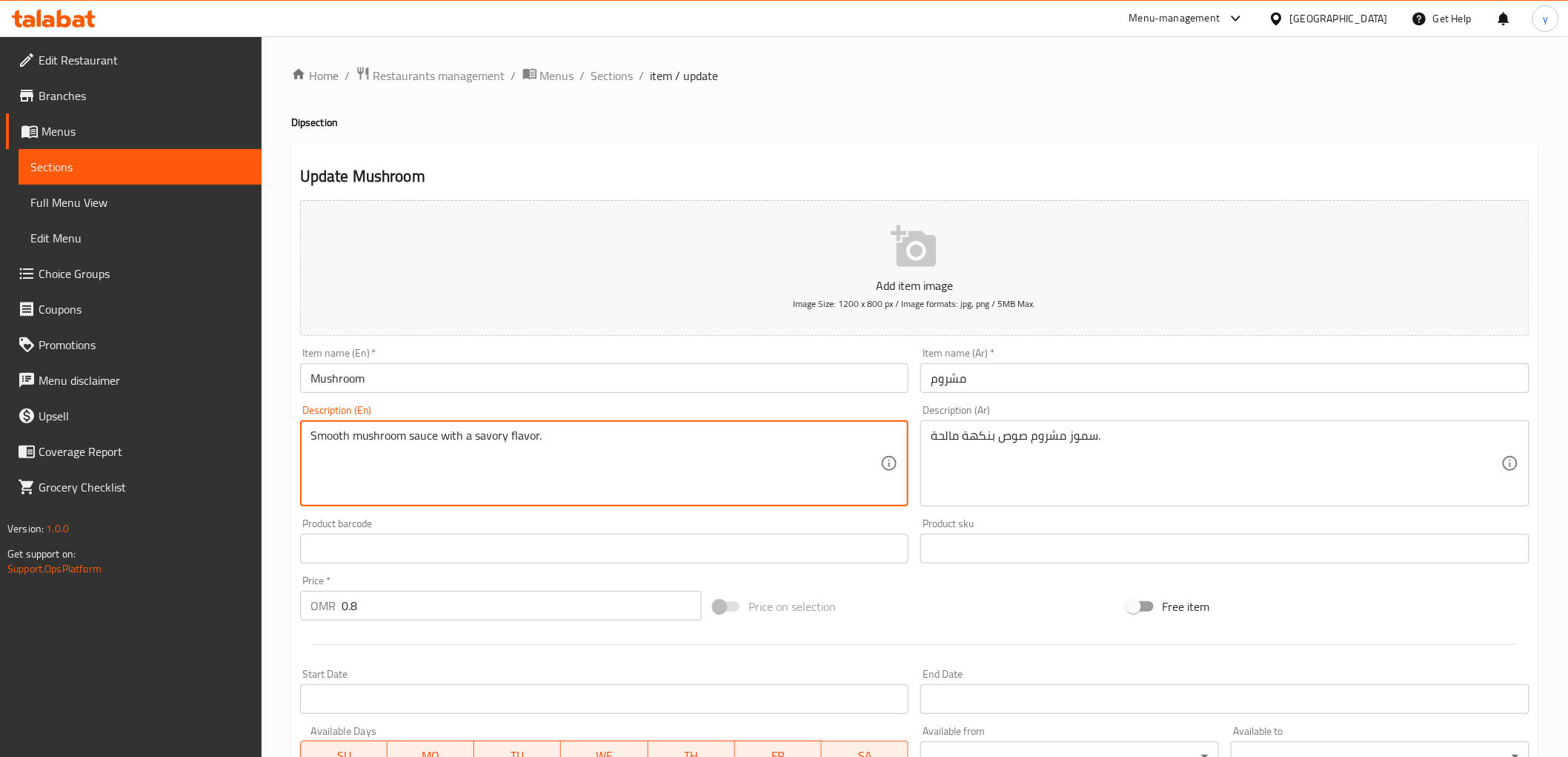
click at [316, 438] on textarea "Smooth mushroom sauce with a savory flavor." at bounding box center [595, 464] width 571 height 71
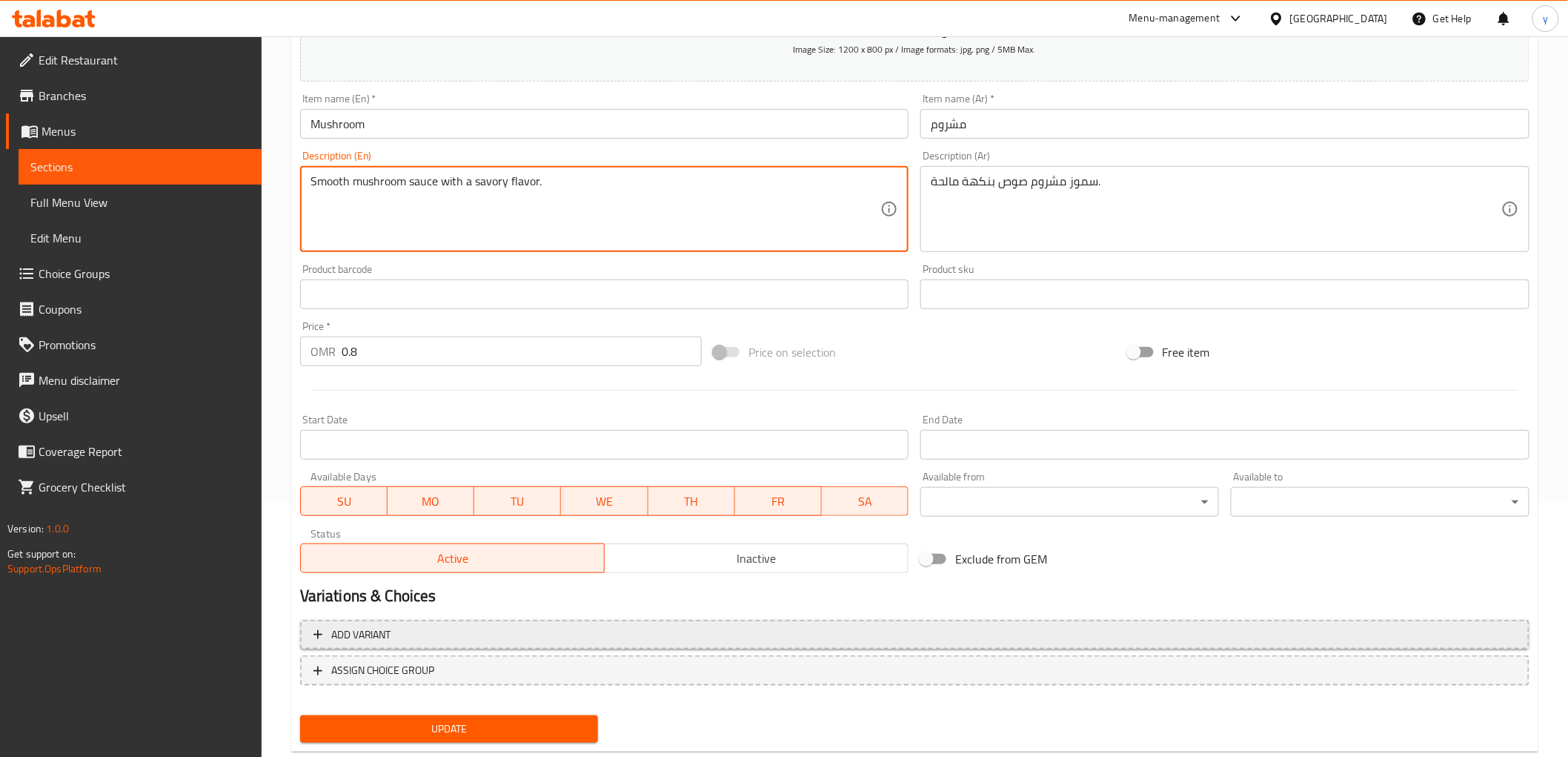
scroll to position [287, 0]
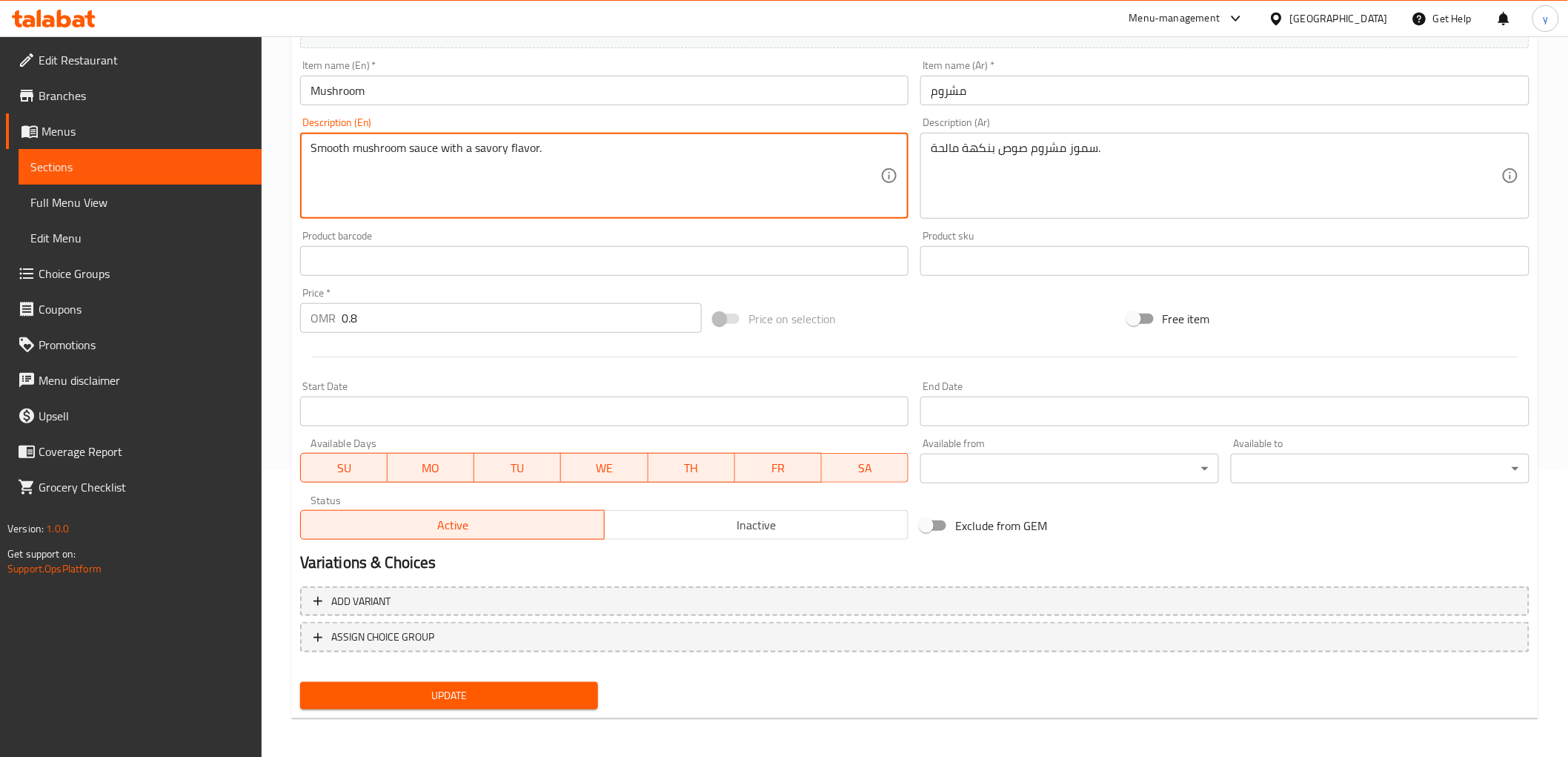
click at [553, 680] on button "Update" at bounding box center [450, 695] width 299 height 28
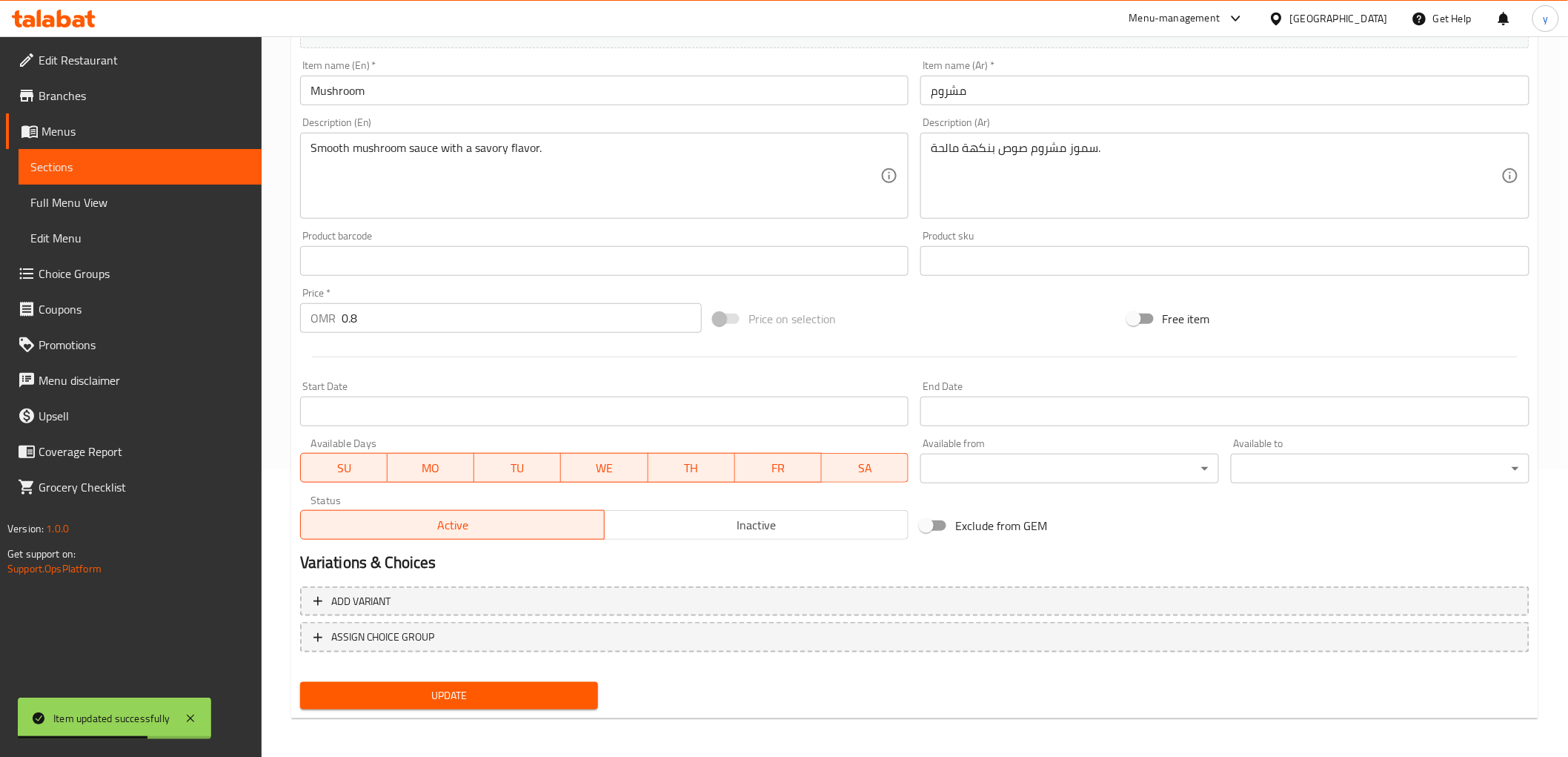
click at [71, 159] on span "Sections" at bounding box center [140, 167] width 219 height 18
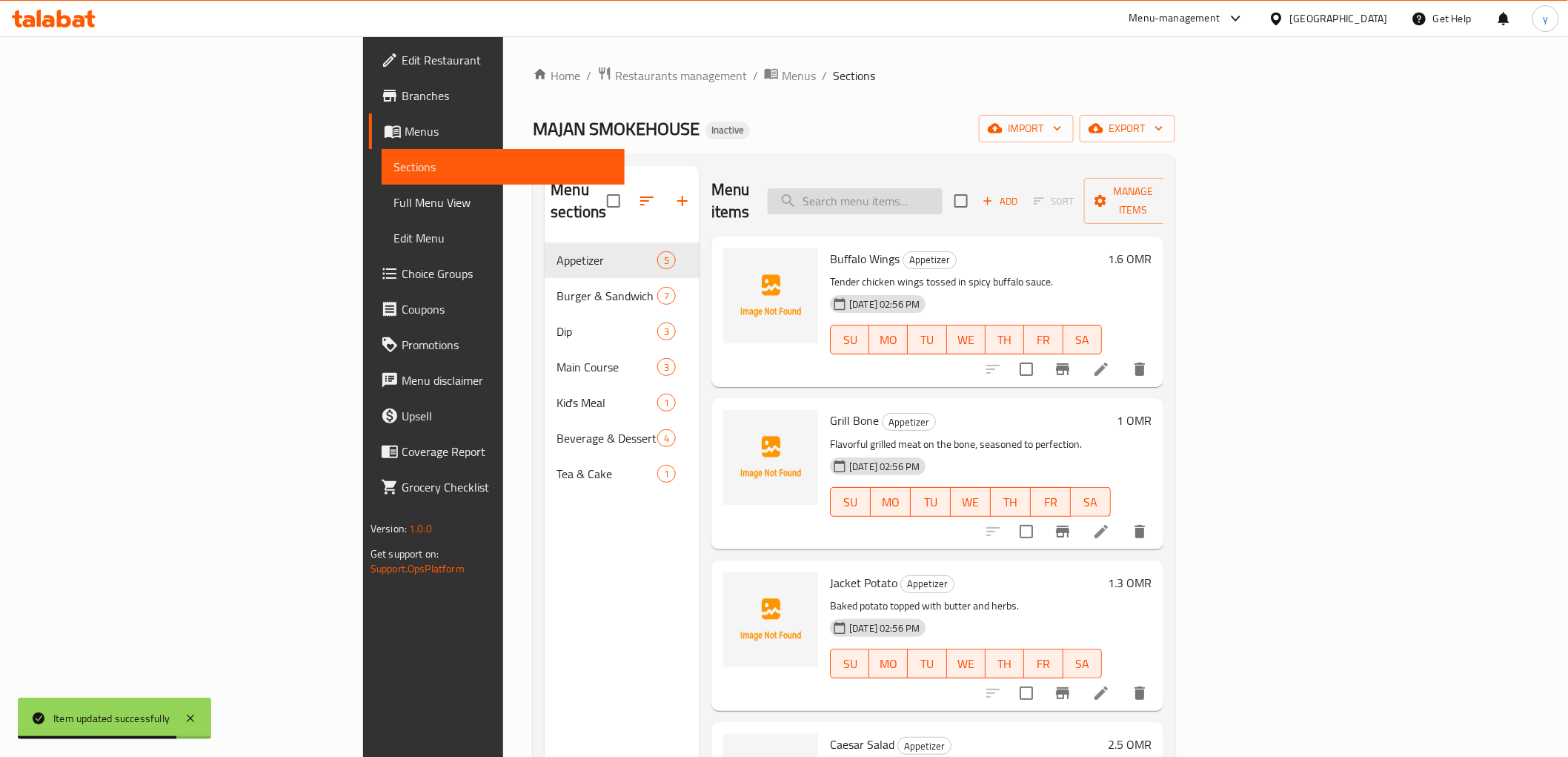
click at [921, 189] on input "search" at bounding box center [855, 201] width 175 height 26
paste input "Smoke Burger"
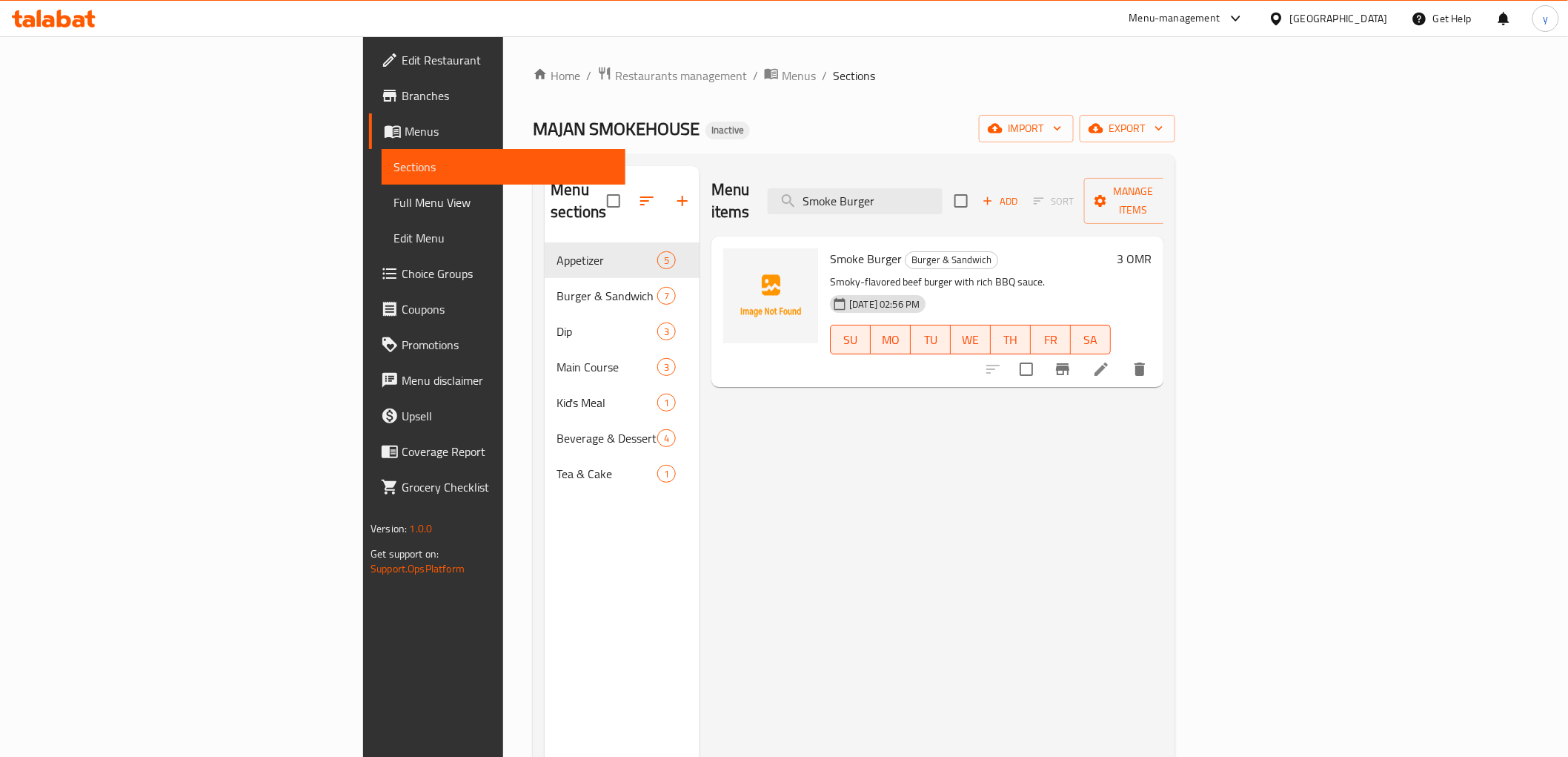
type input "Smoke Burger"
click at [1110, 360] on icon at bounding box center [1101, 368] width 18 height 18
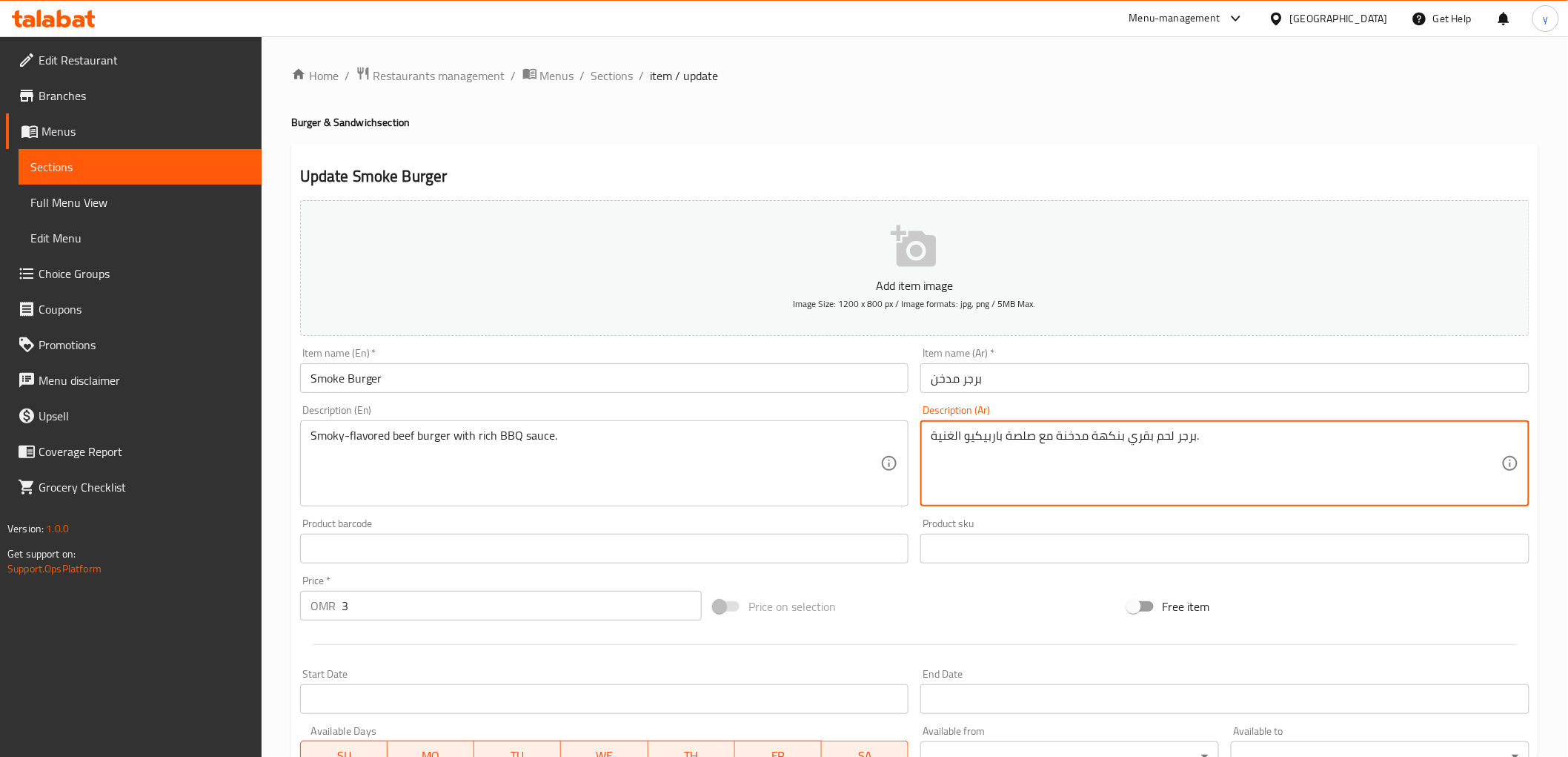
drag, startPoint x: 1005, startPoint y: 438, endPoint x: 1028, endPoint y: 453, distance: 27.5
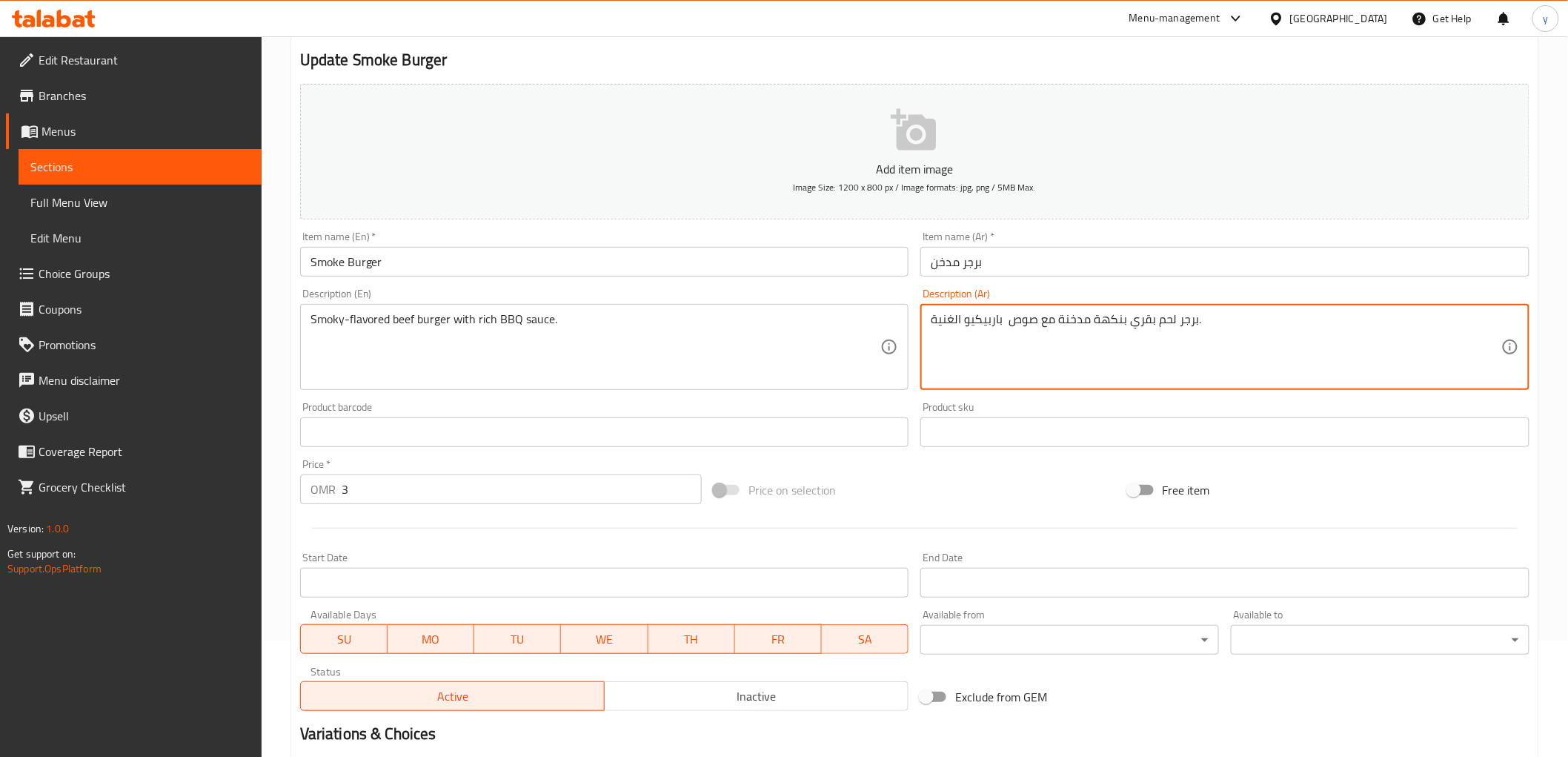
scroll to position [287, 0]
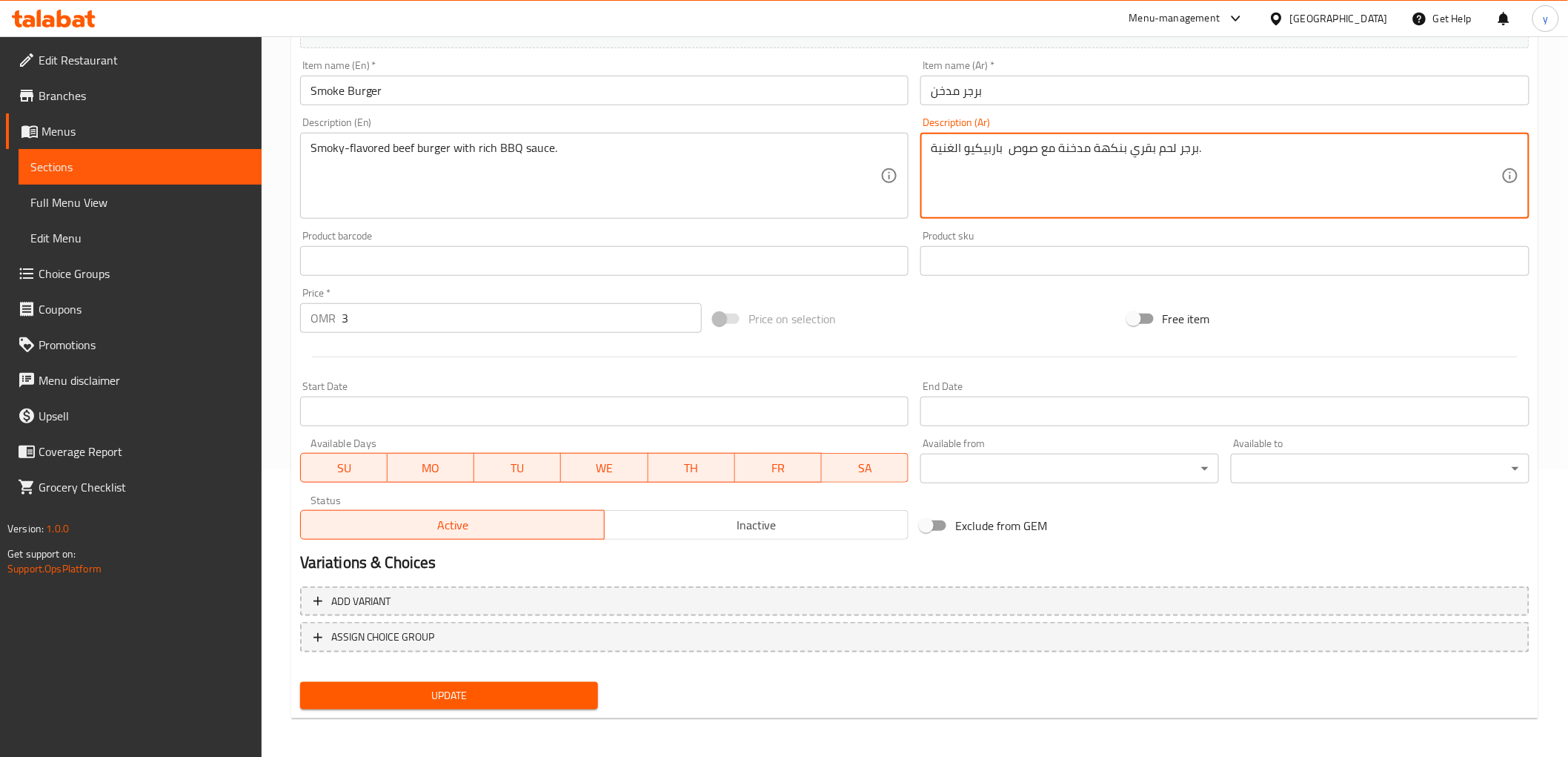
type textarea "برجر لحم بقري بنكهة مدخنة مع صوص باربيكيو الغنية."
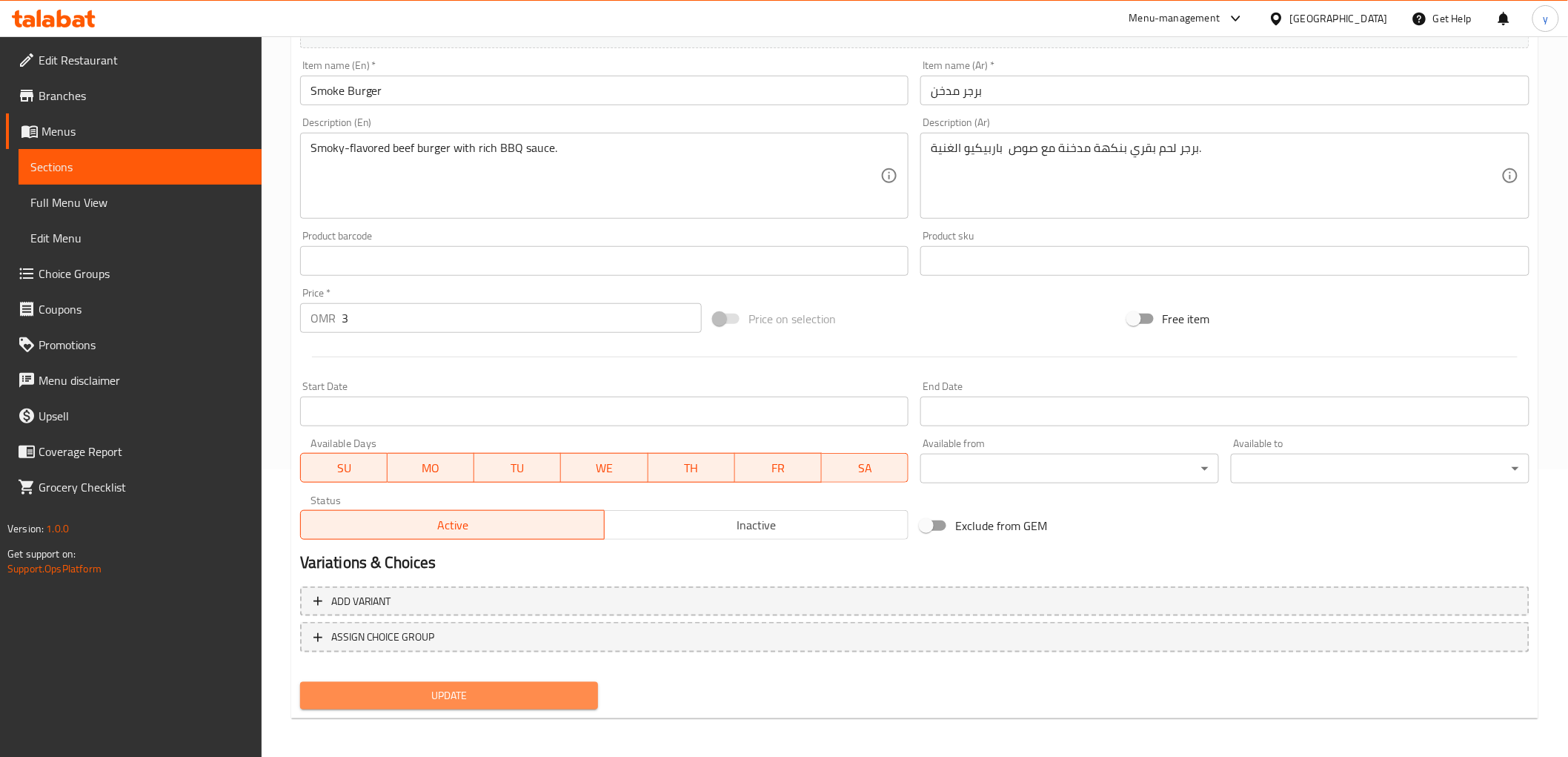
click at [560, 680] on span "Update" at bounding box center [449, 695] width 275 height 18
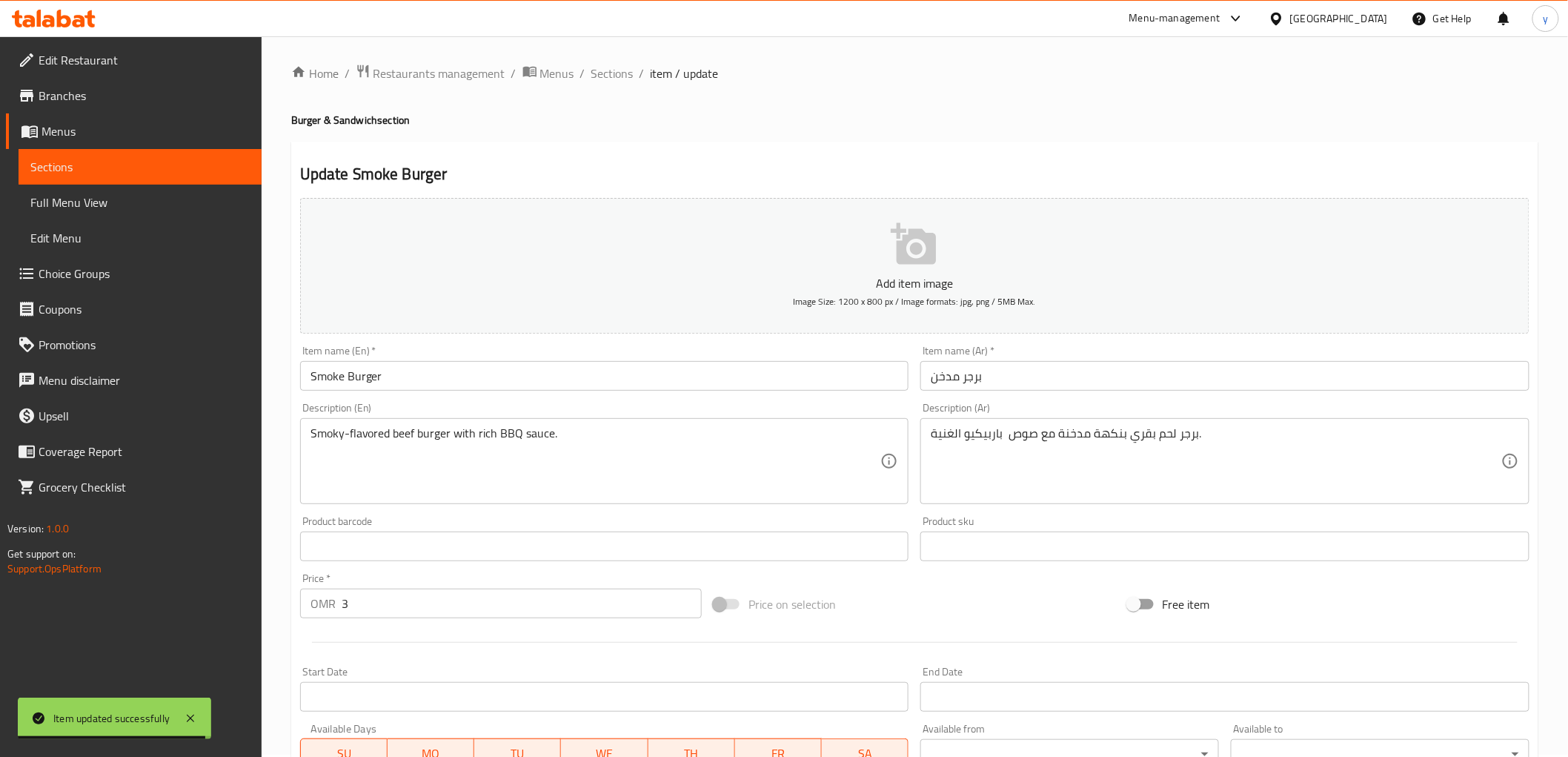
scroll to position [0, 0]
click at [603, 78] on span "Sections" at bounding box center [613, 76] width 42 height 18
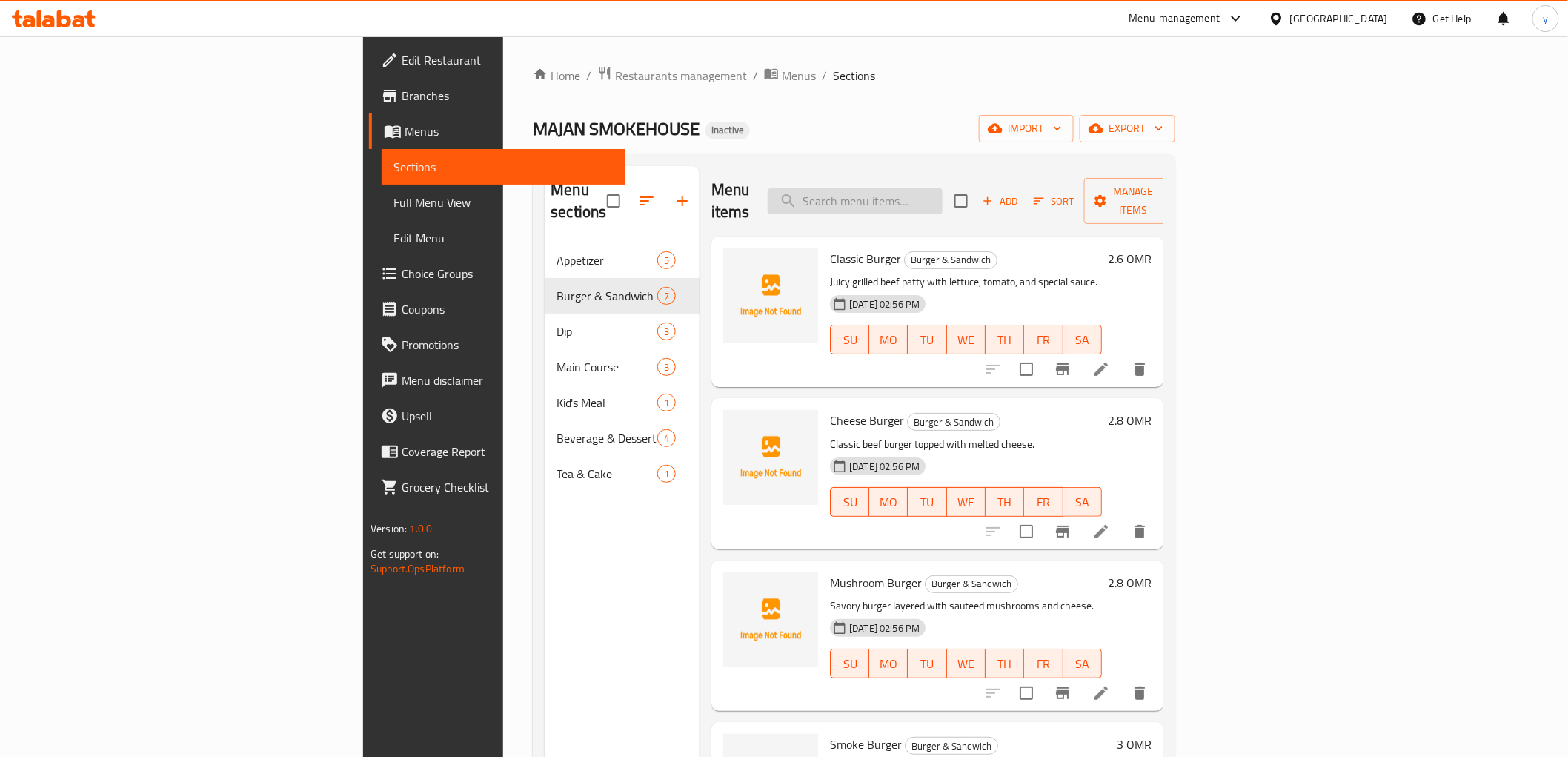
click at [941, 197] on input "search" at bounding box center [855, 201] width 175 height 26
paste input "to perfection."
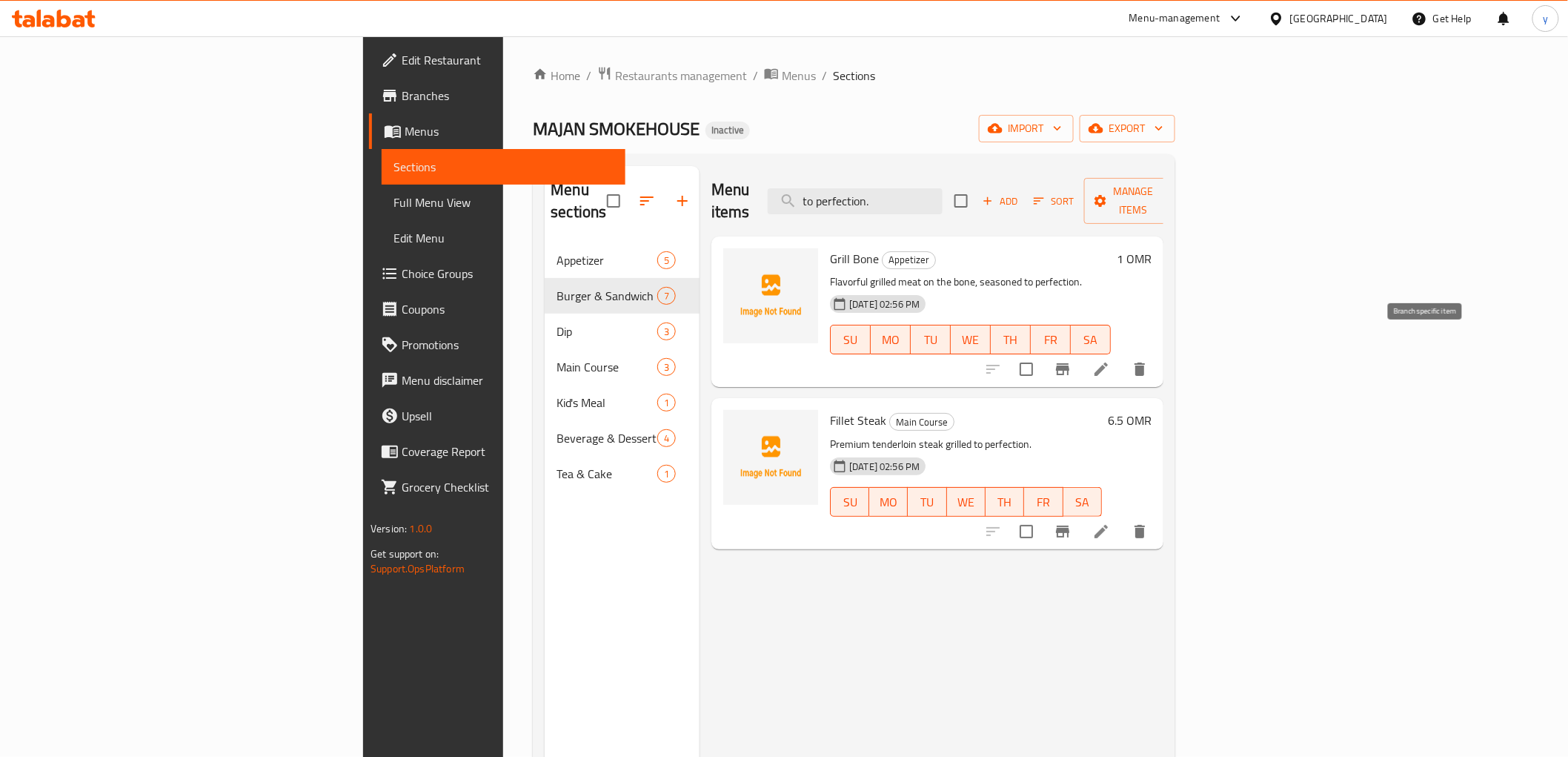
type input "to perfection."
click at [1122, 356] on li at bounding box center [1101, 369] width 41 height 27
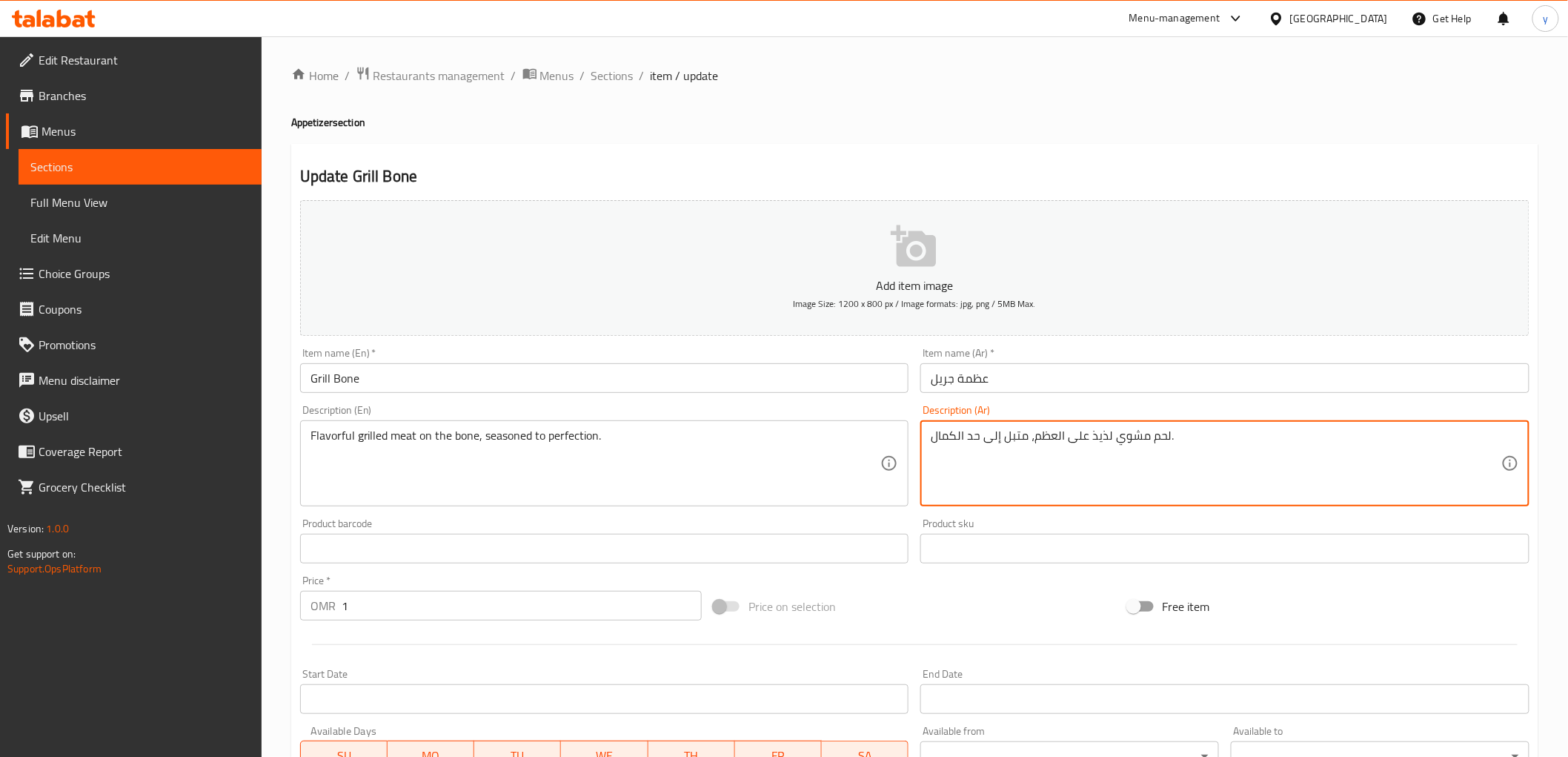
click at [976, 440] on textarea "لحم مشوي لذيذ على العظم، متبل إلى حد الكمال." at bounding box center [1216, 464] width 571 height 71
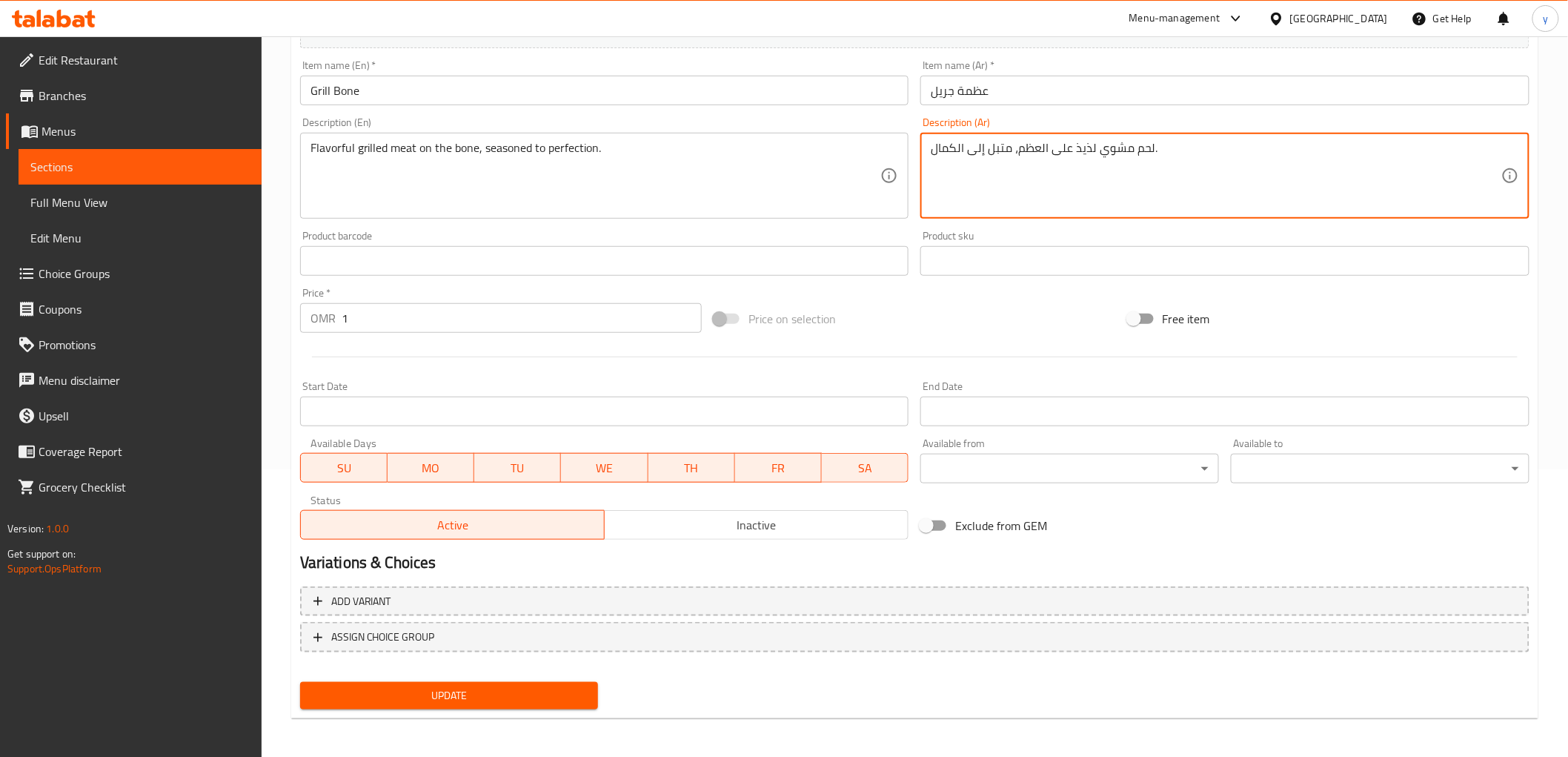
type textarea "لحم مشوي لذيذ على العظم، متبل إلى الكمال."
click at [553, 680] on span "Update" at bounding box center [449, 695] width 275 height 18
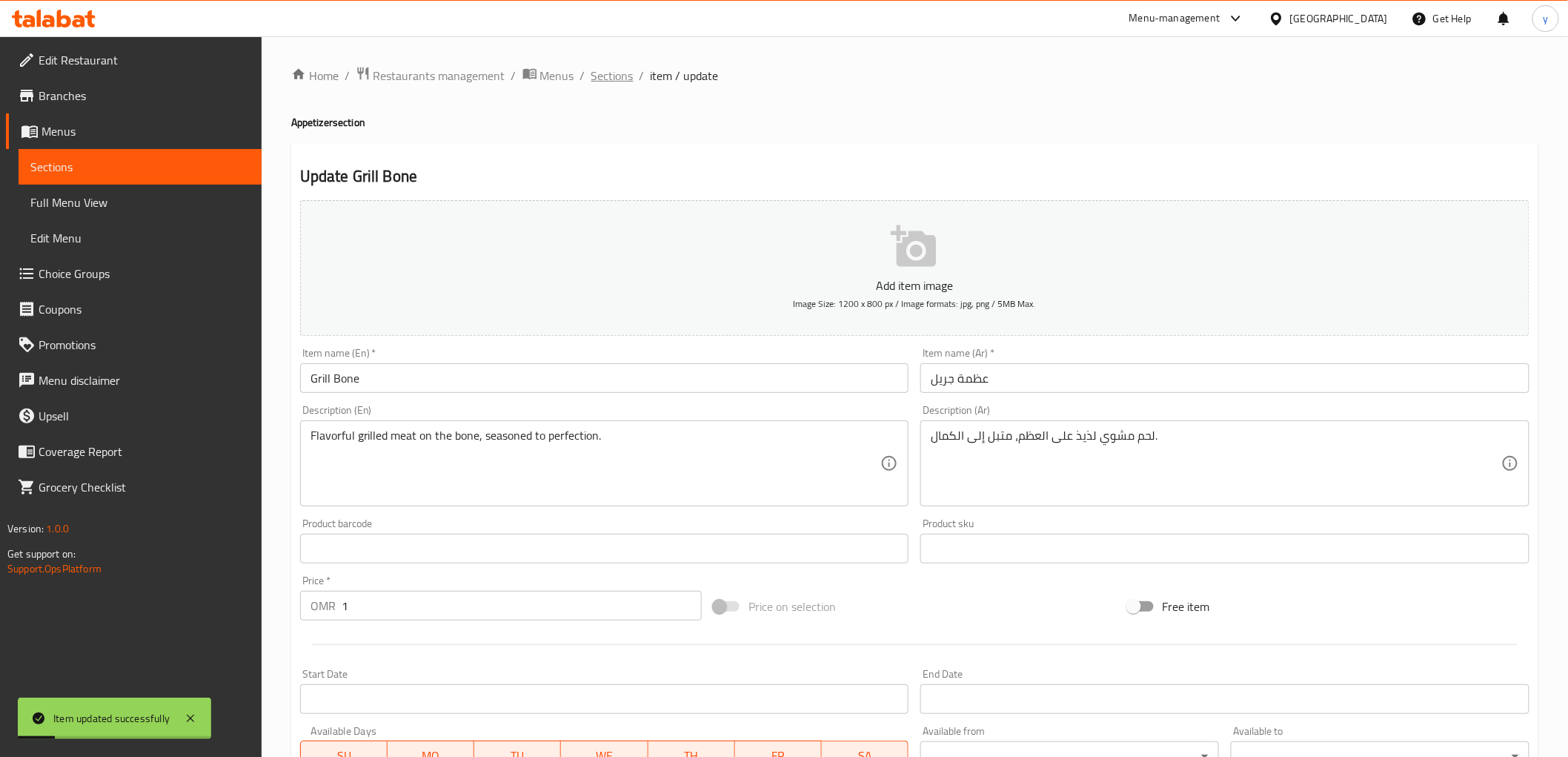
click at [597, 71] on span "Sections" at bounding box center [613, 76] width 42 height 18
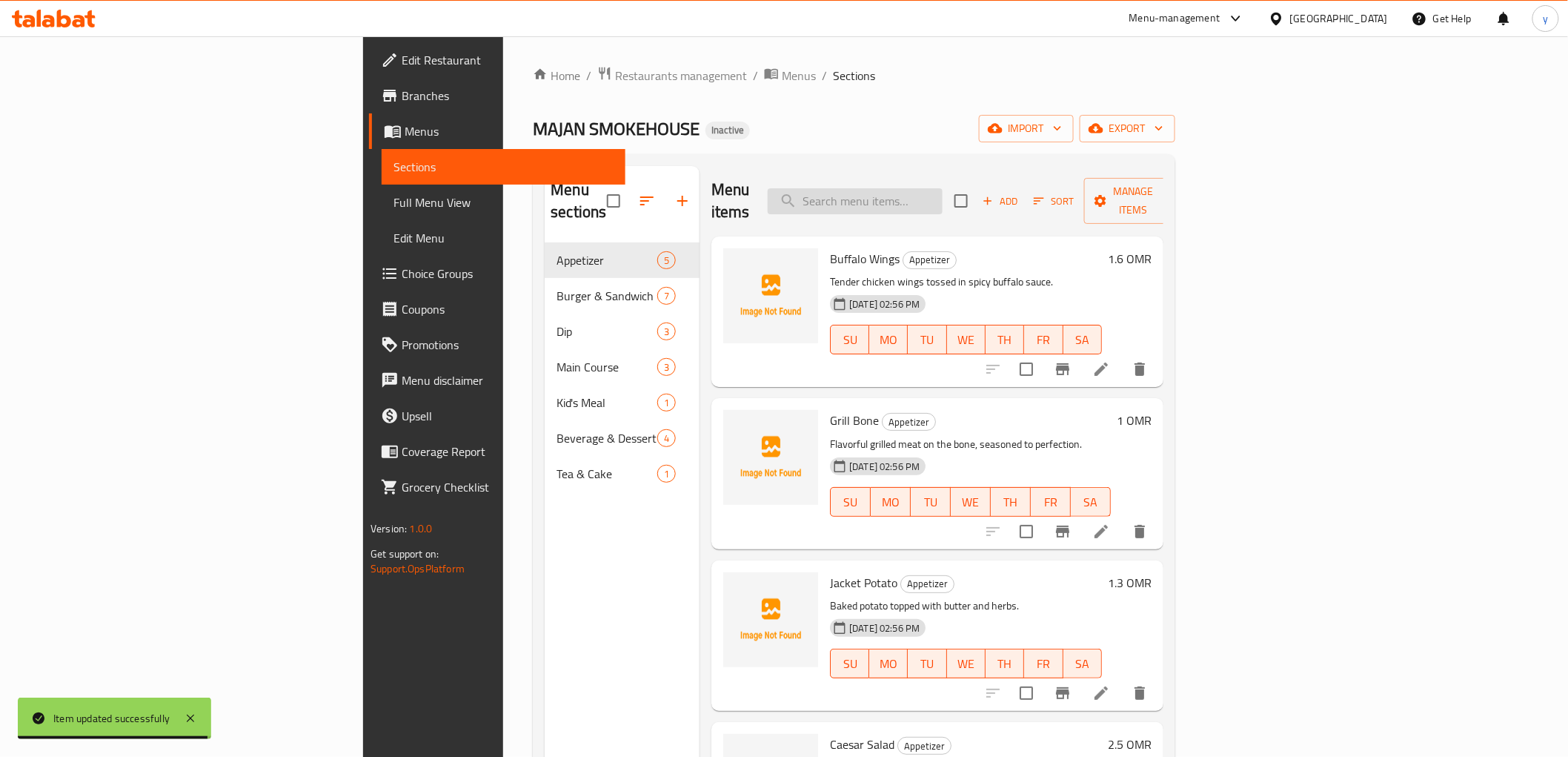
click at [943, 195] on input "search" at bounding box center [855, 201] width 175 height 26
paste input "Kid’s Meal"
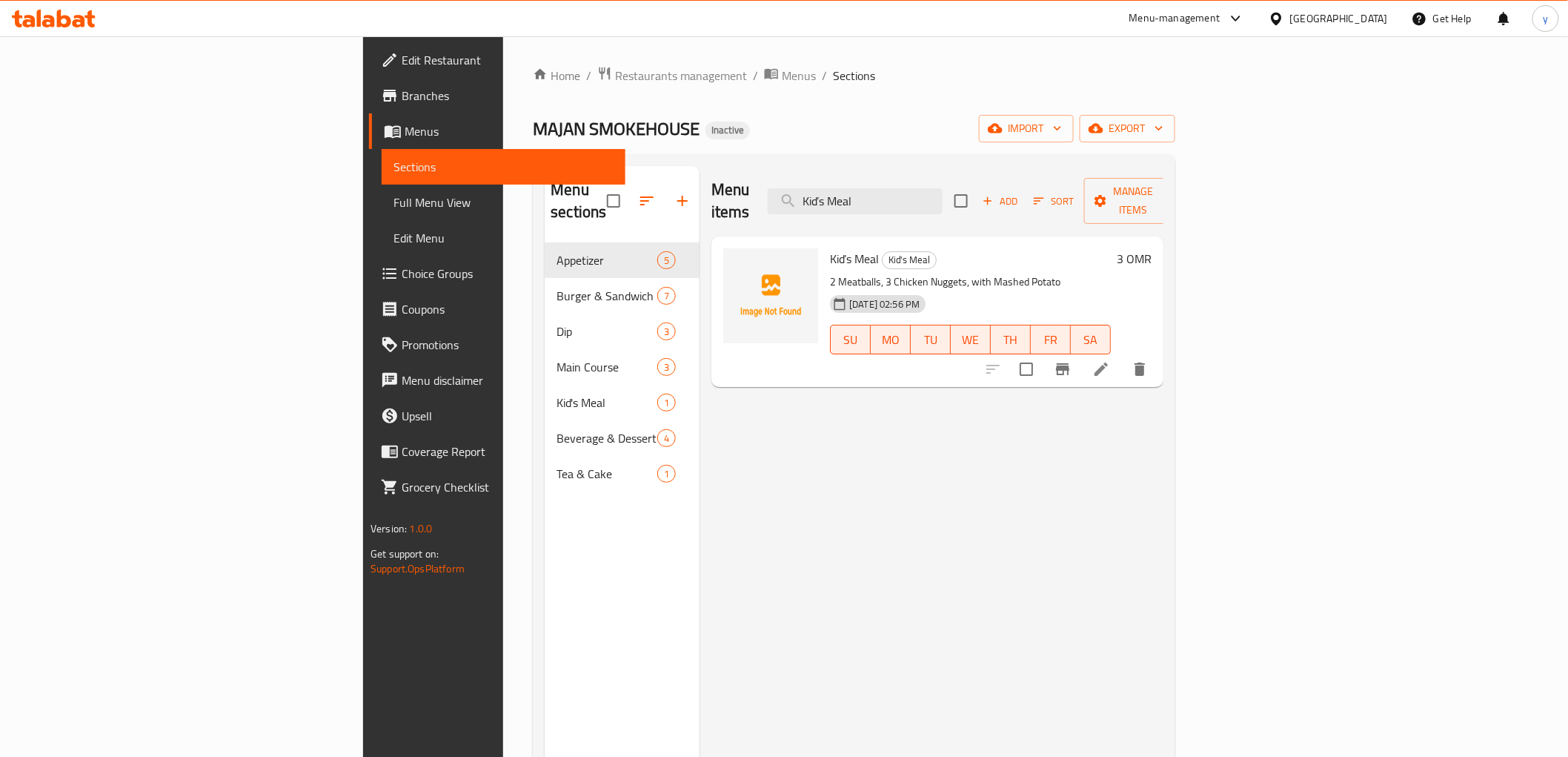
type input "Kid’s Meal"
click at [1110, 360] on icon at bounding box center [1101, 368] width 18 height 18
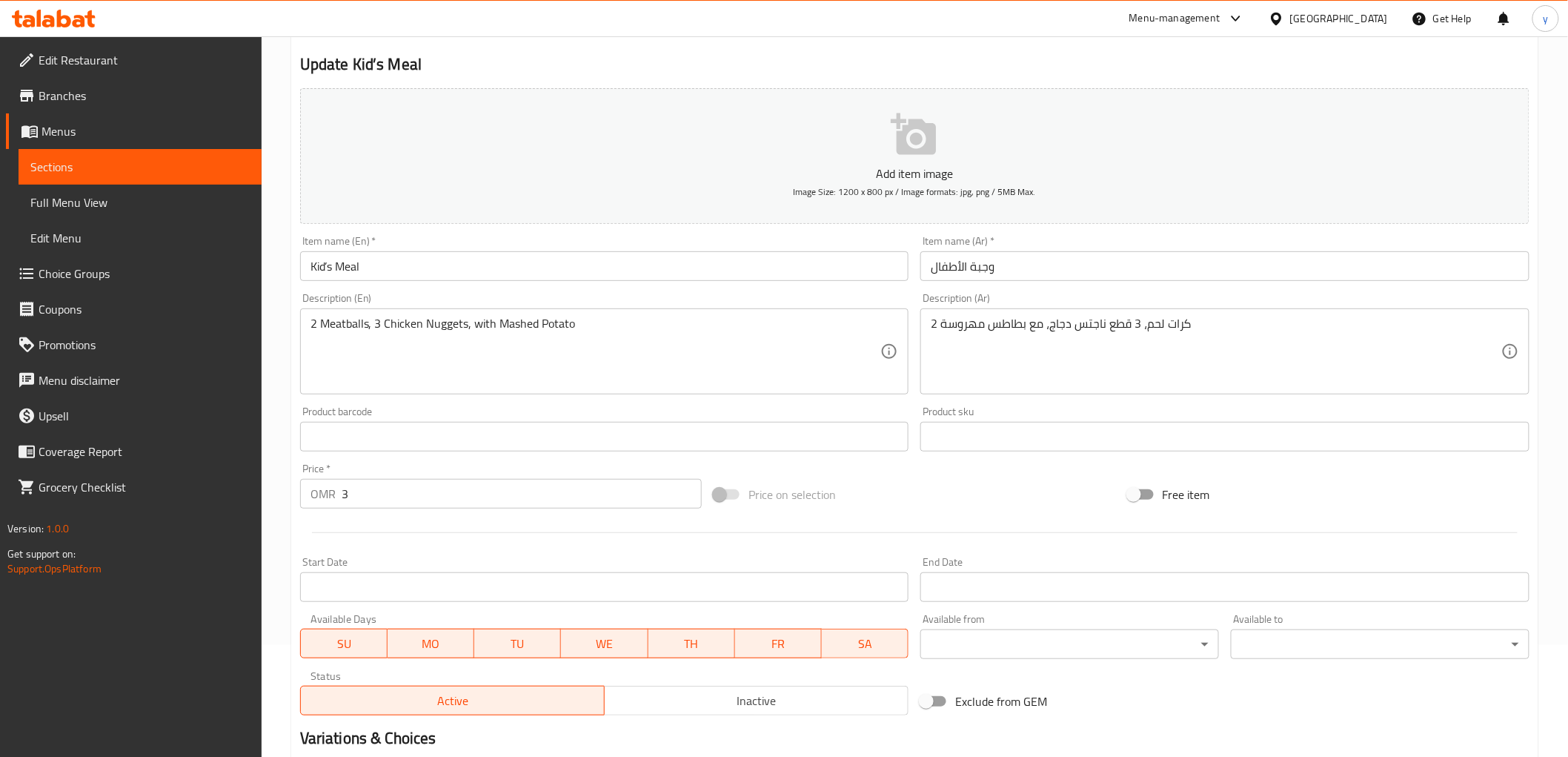
scroll to position [165, 0]
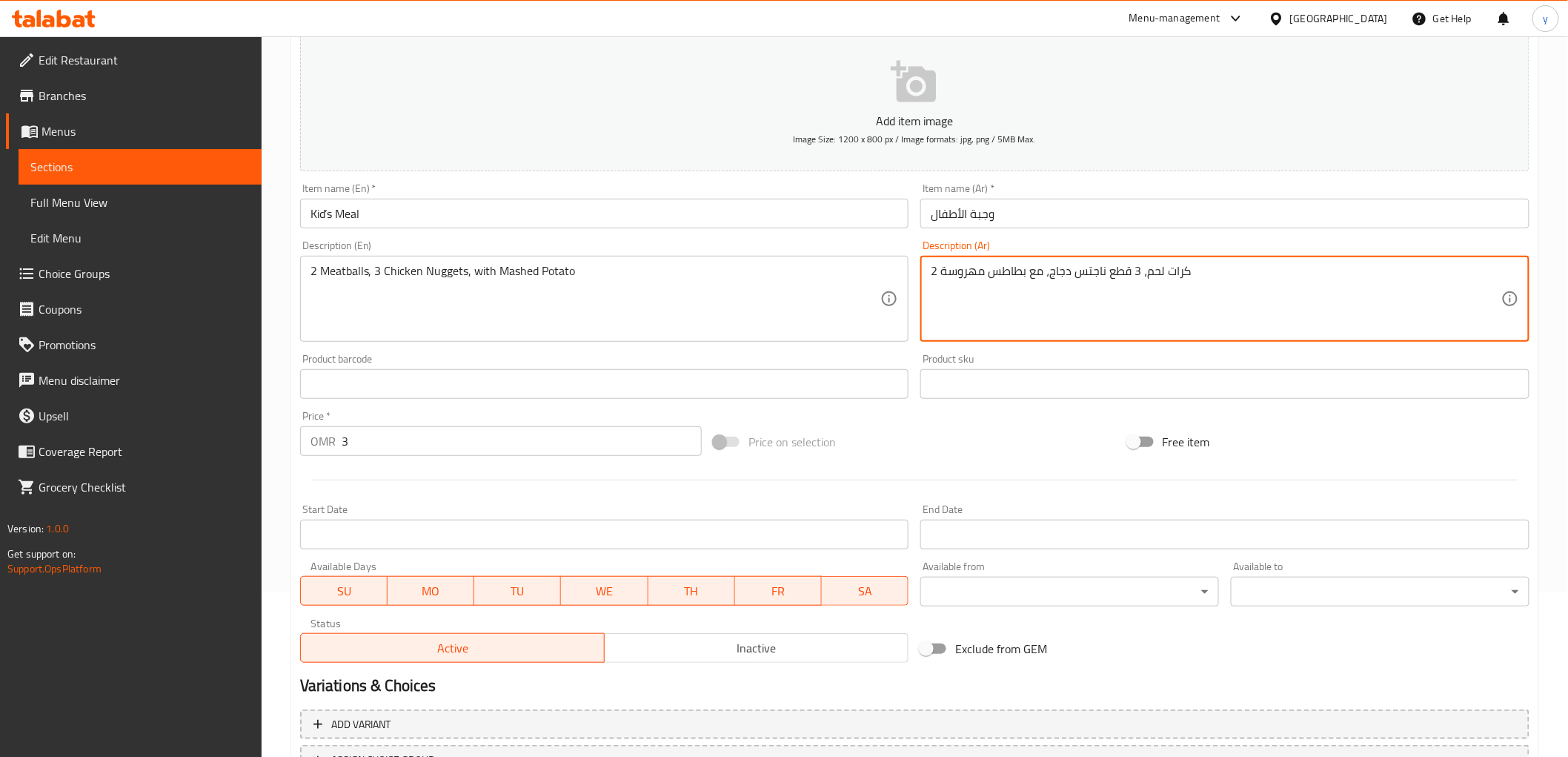
drag, startPoint x: 1109, startPoint y: 277, endPoint x: 1131, endPoint y: 287, distance: 24.2
click at [1108, 278] on textarea "2 كرات لحم، 3 ناجتس دجاج، مع بطاطس مهروسة" at bounding box center [1216, 300] width 571 height 71
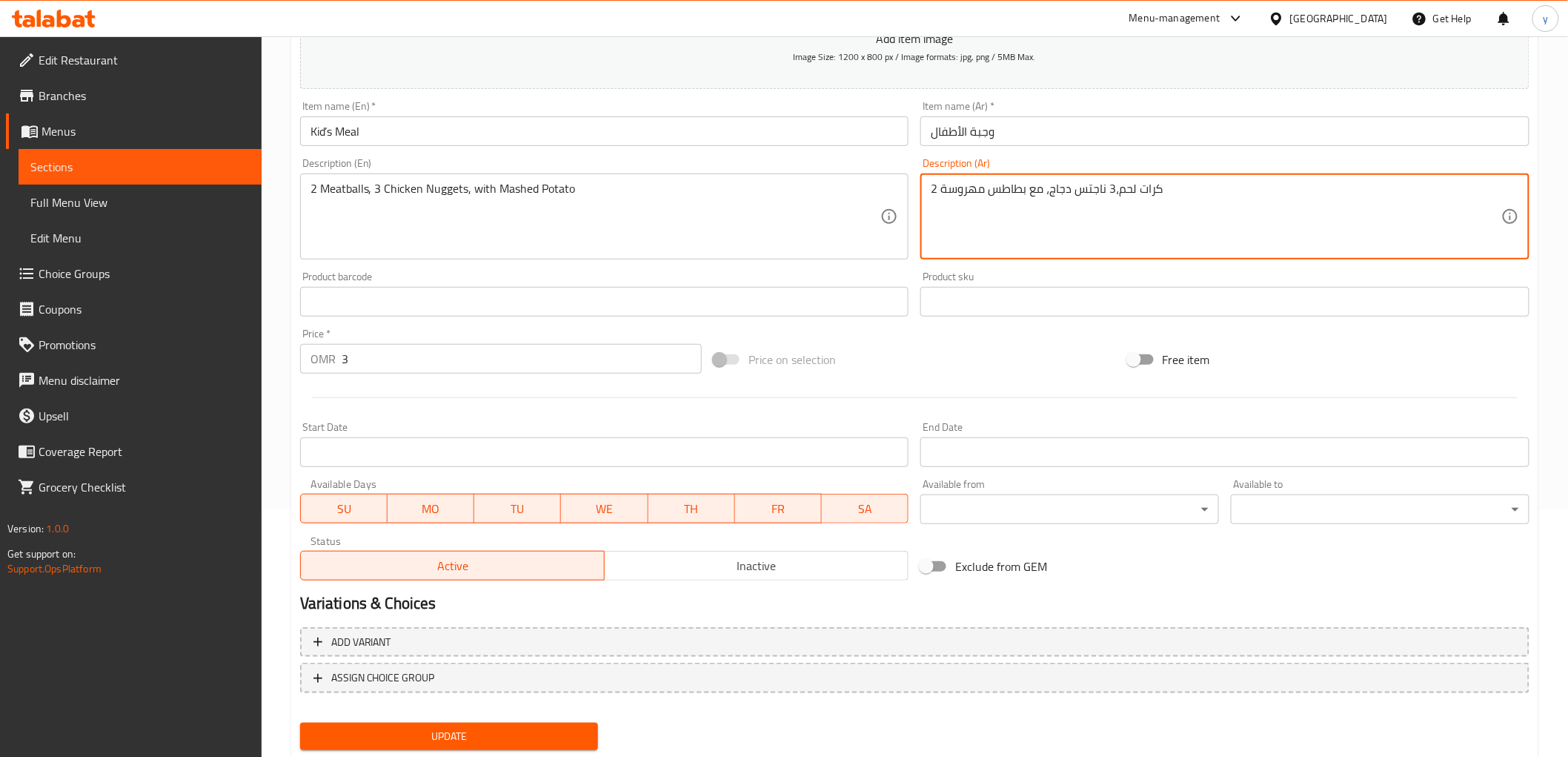
scroll to position [287, 0]
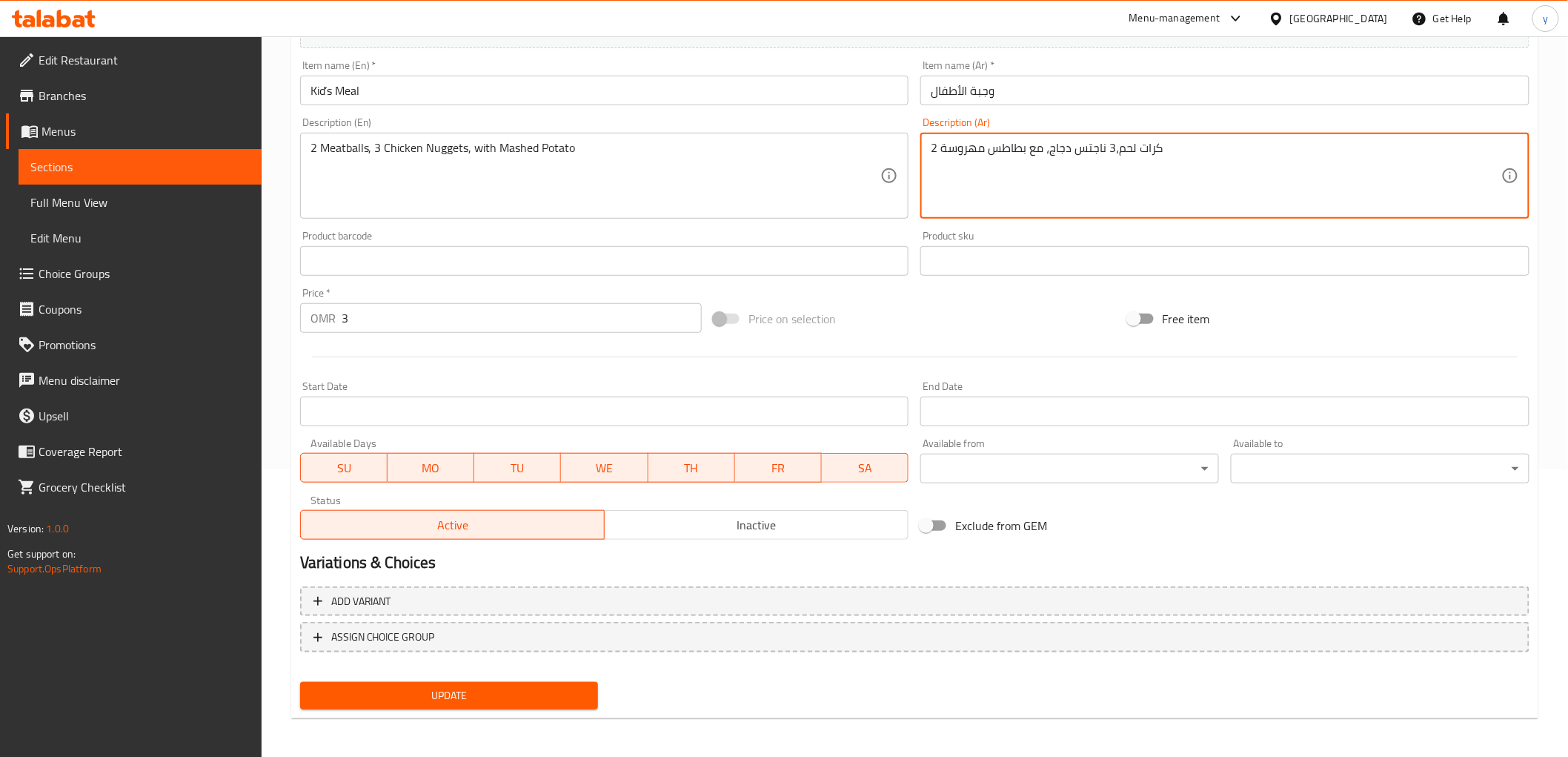
type textarea "2 كرات لحم،3 ناجتس دجاج، مع بطاطس مهروسة"
click at [519, 680] on span "Update" at bounding box center [449, 695] width 275 height 18
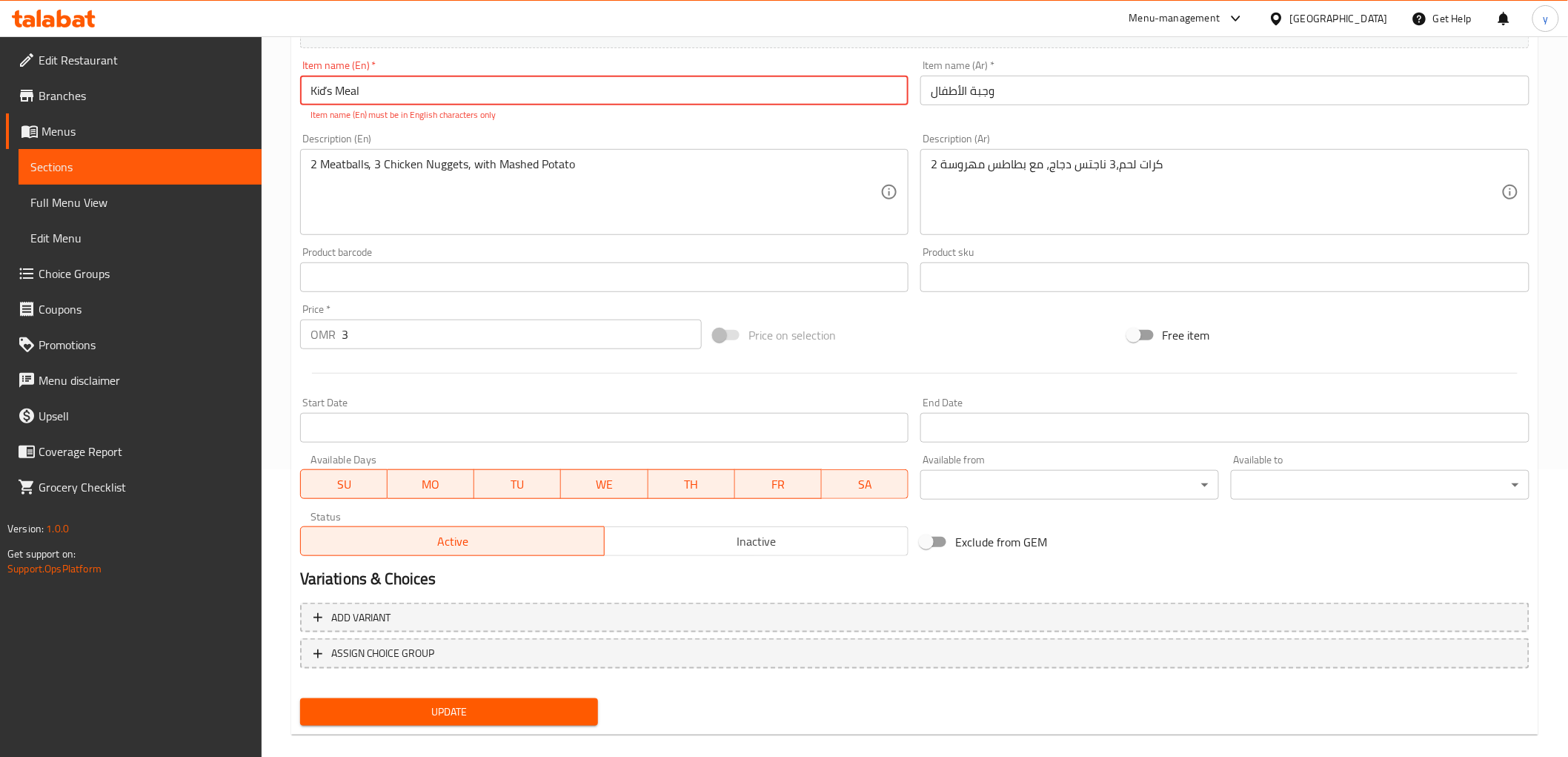
click at [329, 90] on input "Kid’s Meal" at bounding box center [605, 90] width 609 height 30
click at [521, 680] on span "Update" at bounding box center [449, 711] width 275 height 18
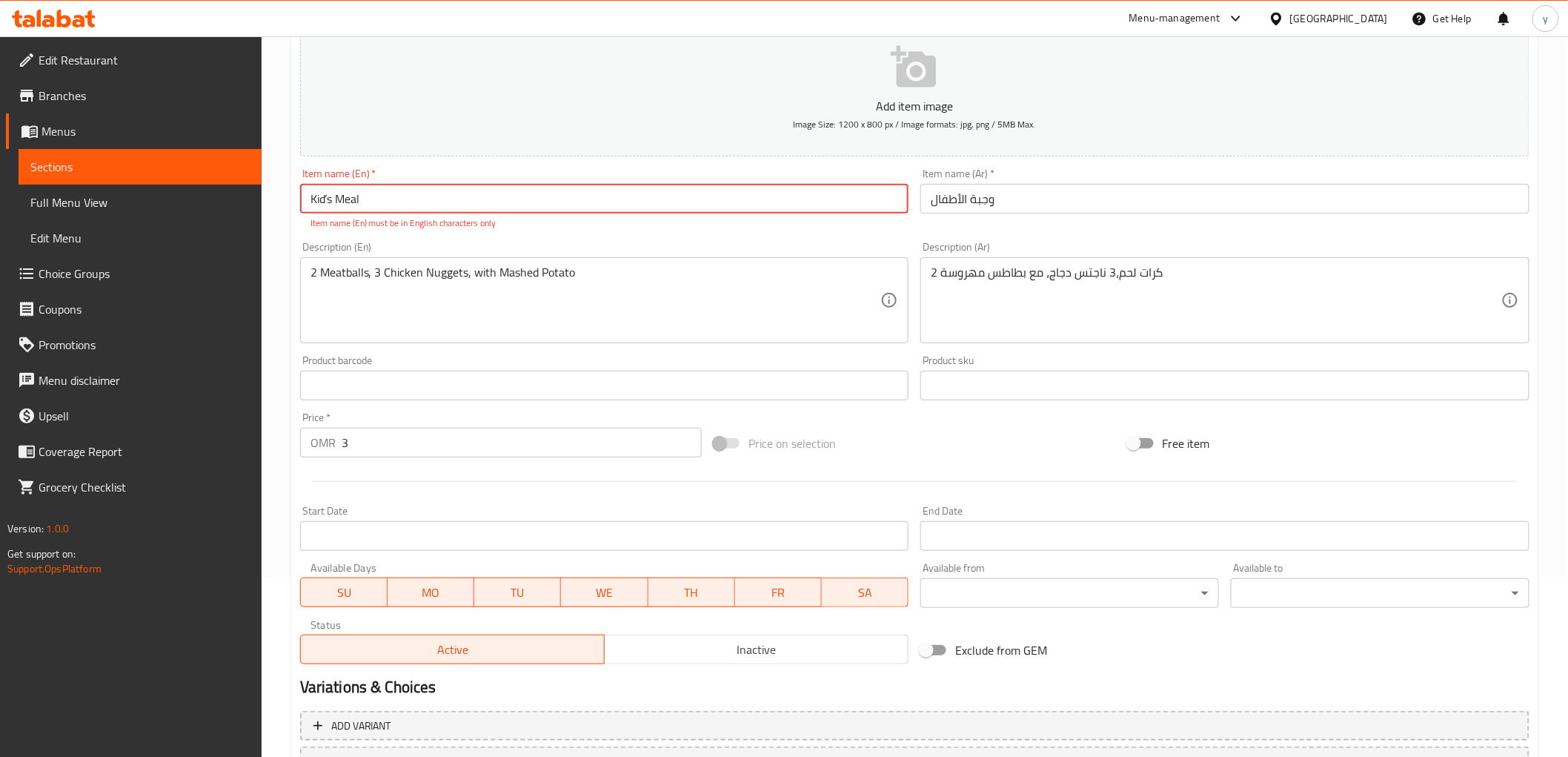
scroll to position [123, 0]
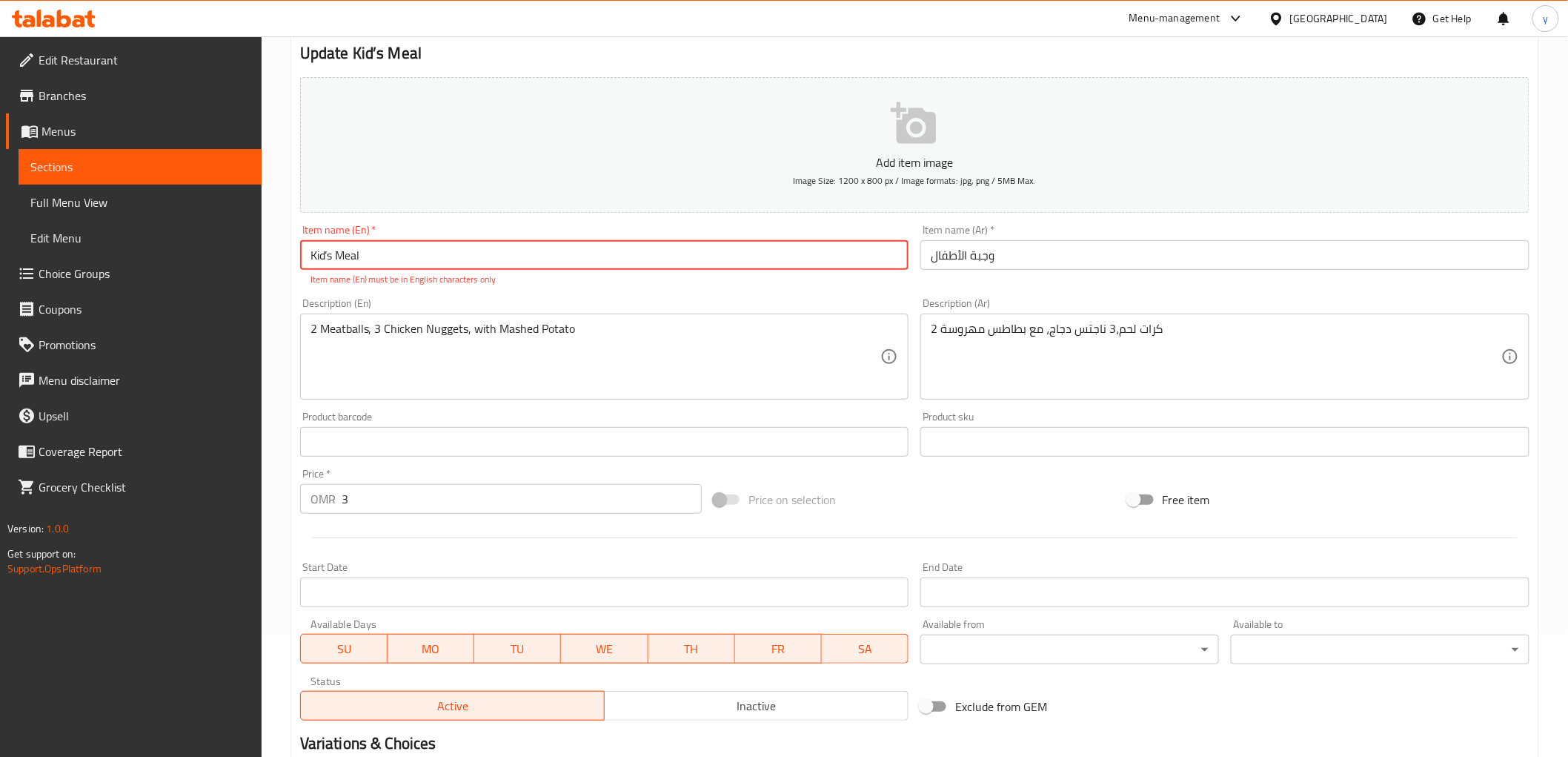
click at [412, 265] on input "Kid’s Meal" at bounding box center [605, 255] width 609 height 30
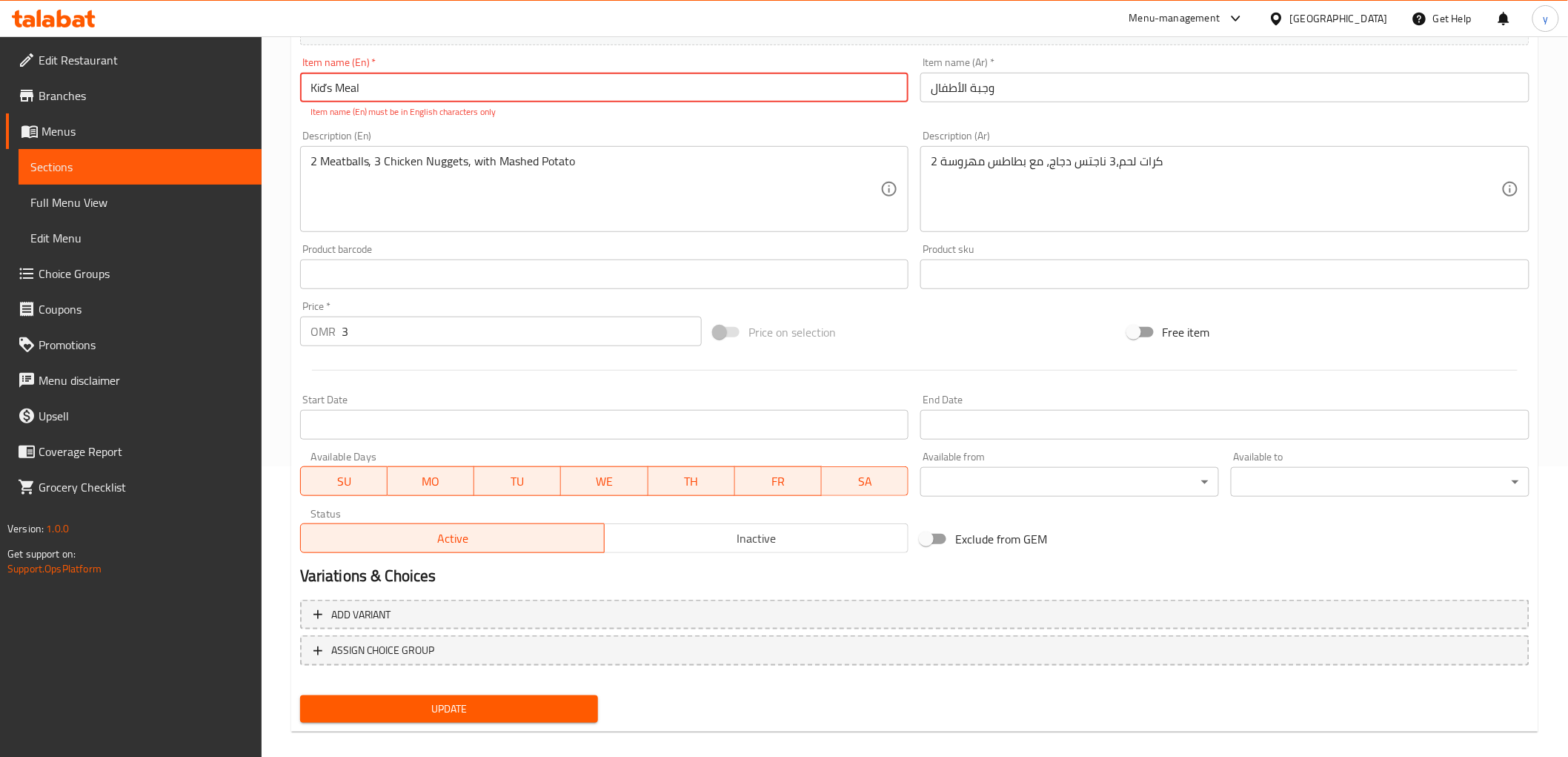
scroll to position [304, 0]
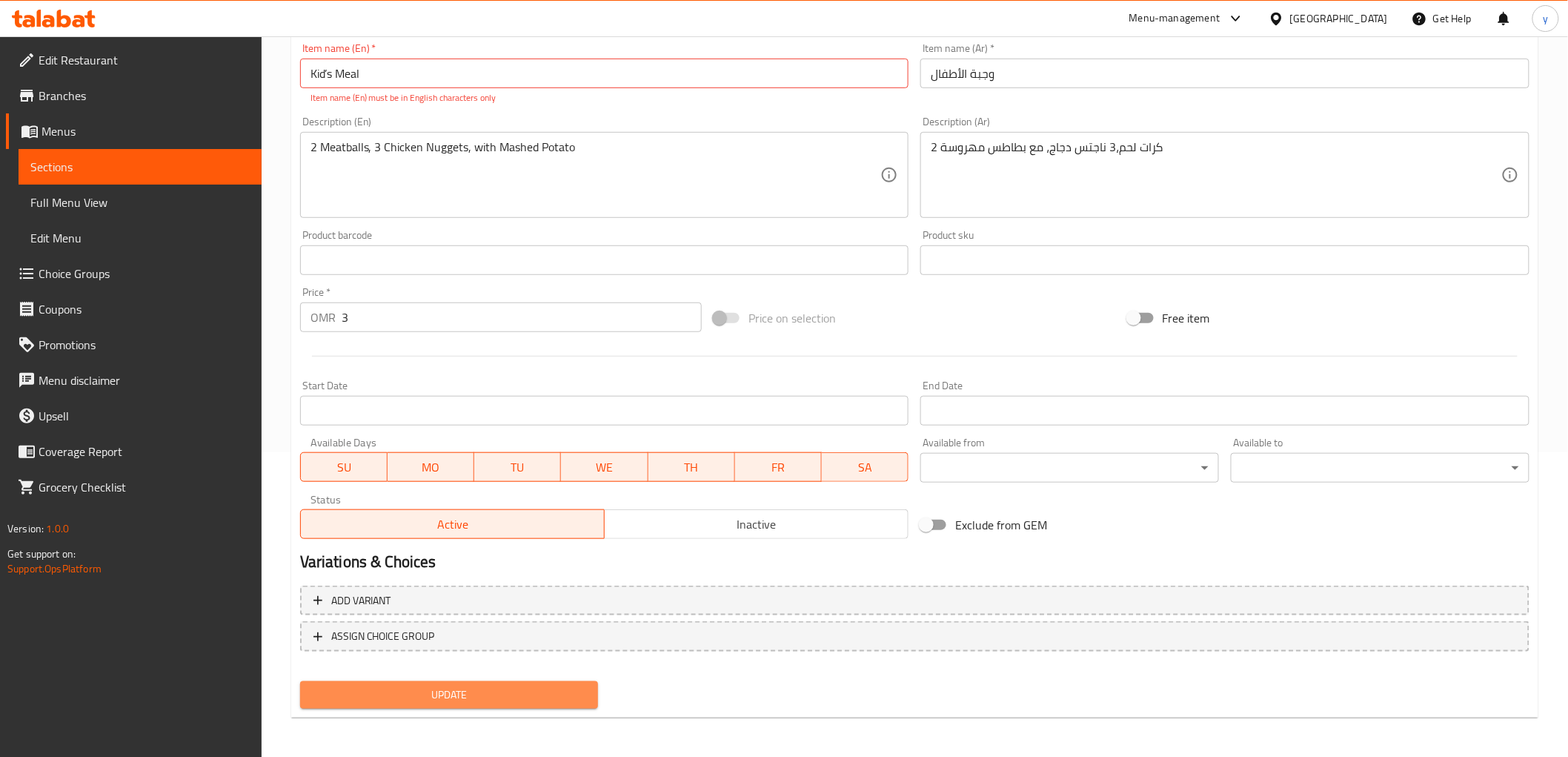
click at [475, 680] on span "Update" at bounding box center [449, 694] width 275 height 18
drag, startPoint x: 381, startPoint y: 83, endPoint x: 286, endPoint y: 93, distance: 95.5
click at [286, 93] on div "Home / Restaurants management / Menus / Sections / item / update Kid's Meal sec…" at bounding box center [914, 245] width 1307 height 1027
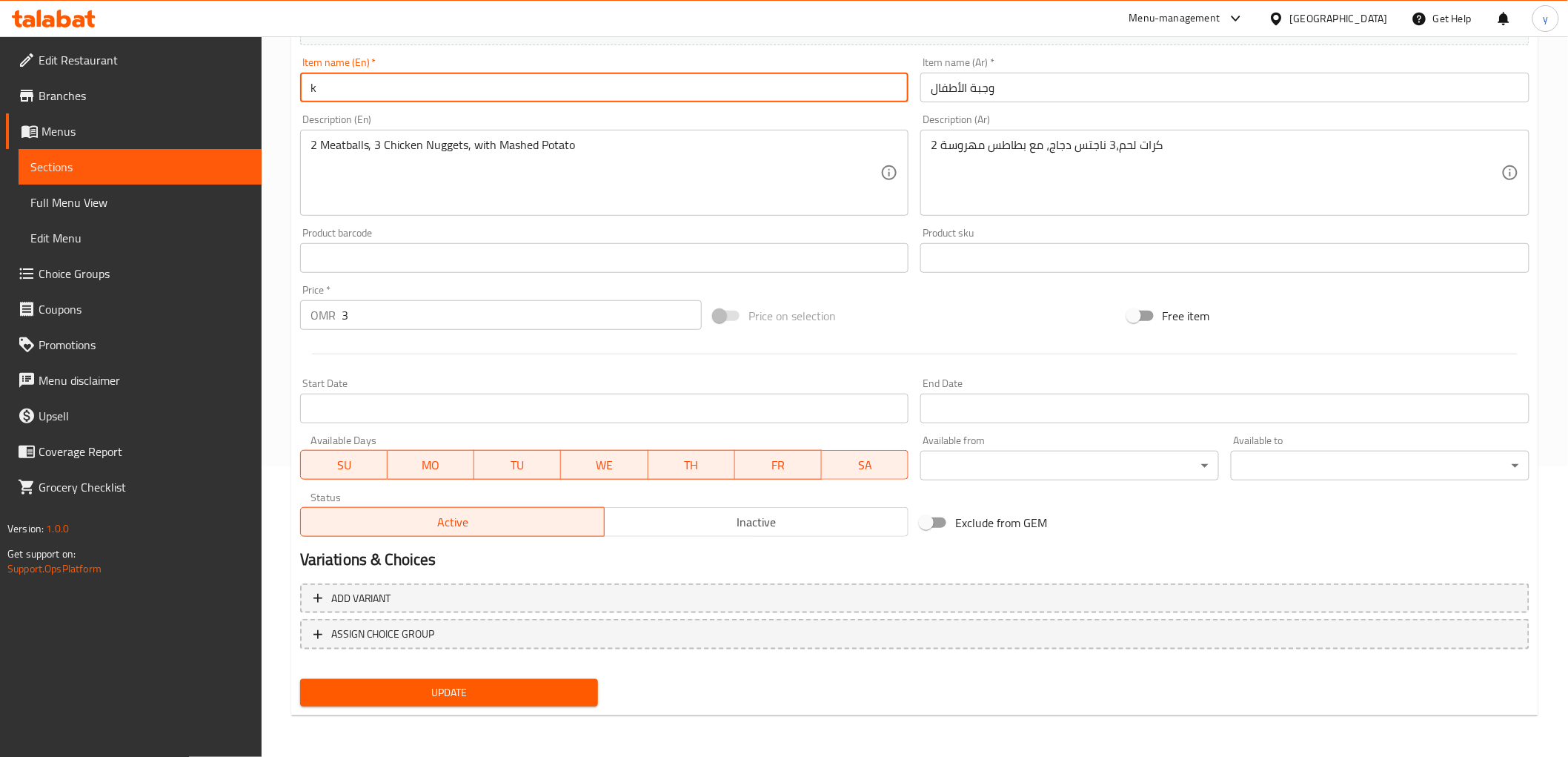
scroll to position [287, 0]
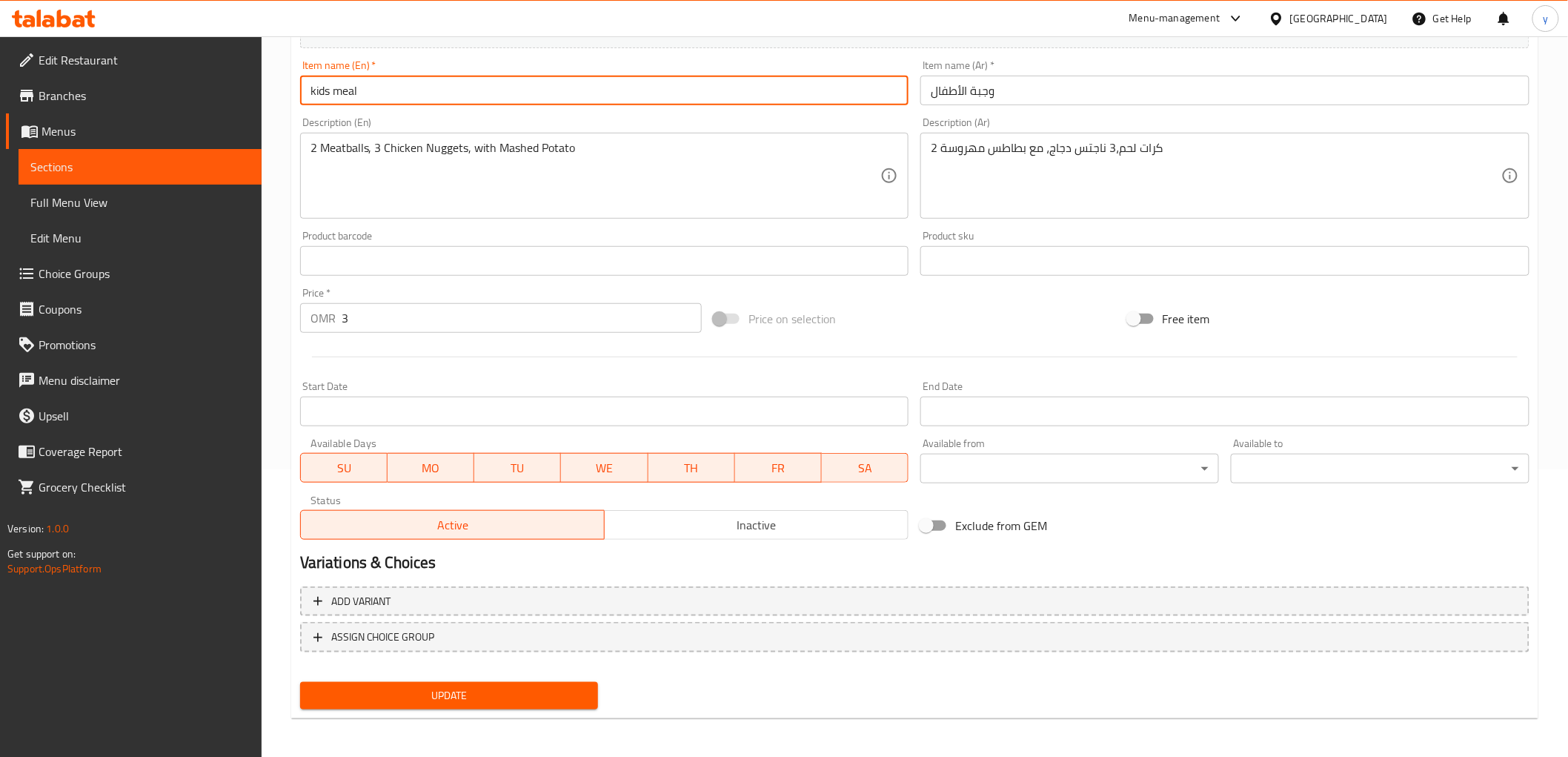
type input "kids meal"
click at [509, 680] on span "Update" at bounding box center [449, 695] width 275 height 18
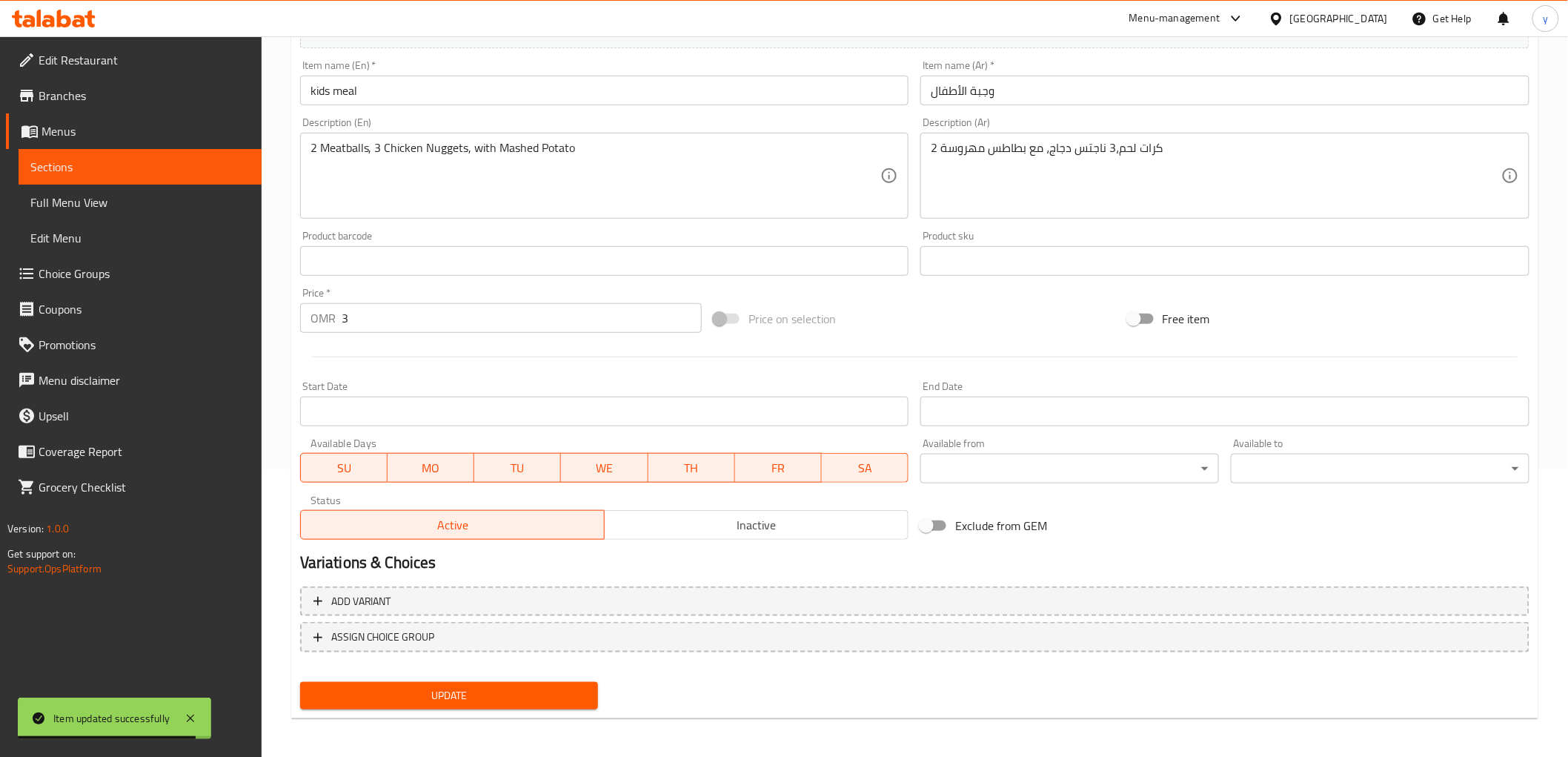
scroll to position [0, 0]
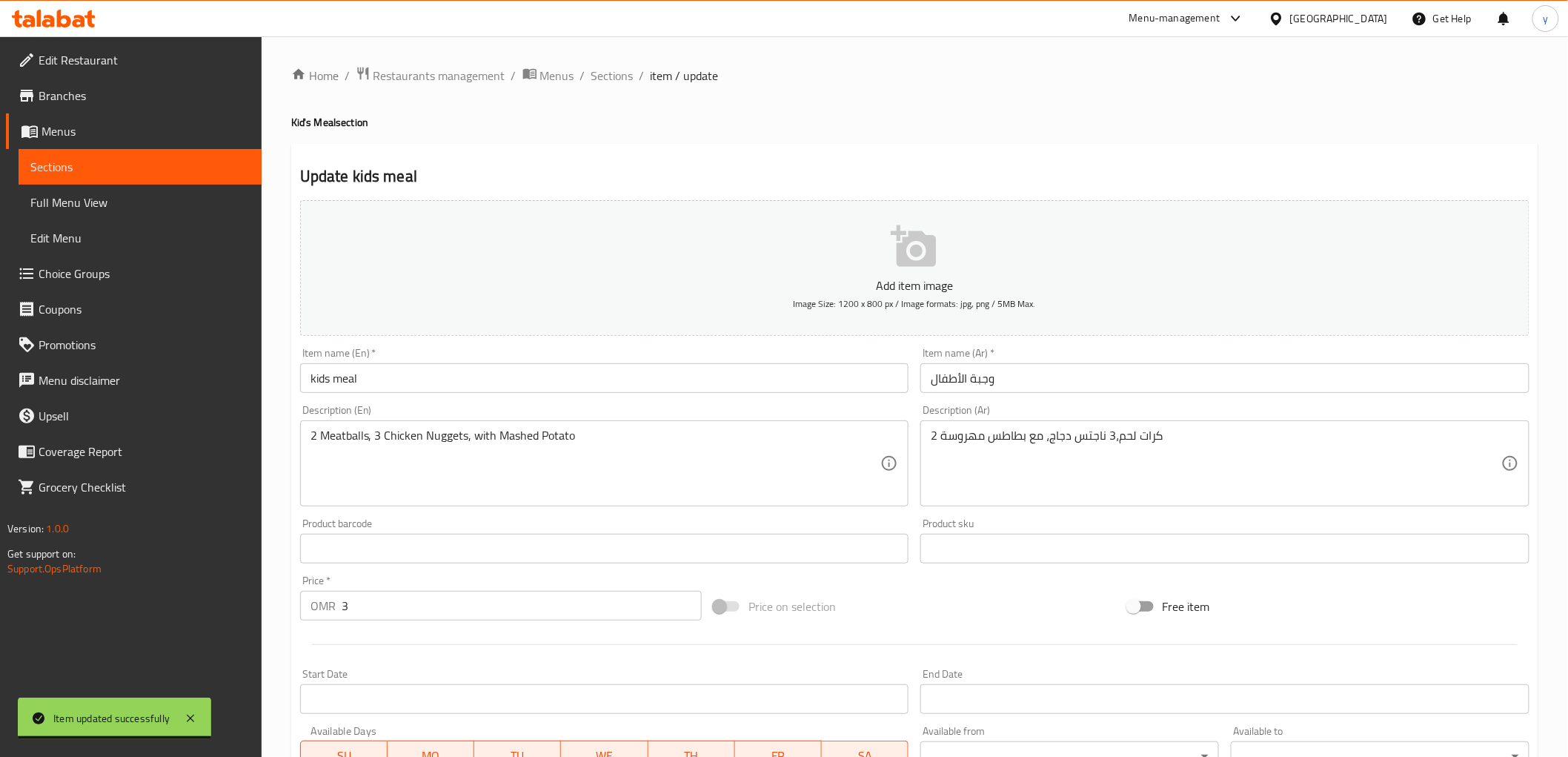
click at [82, 158] on span "Sections" at bounding box center [140, 167] width 219 height 18
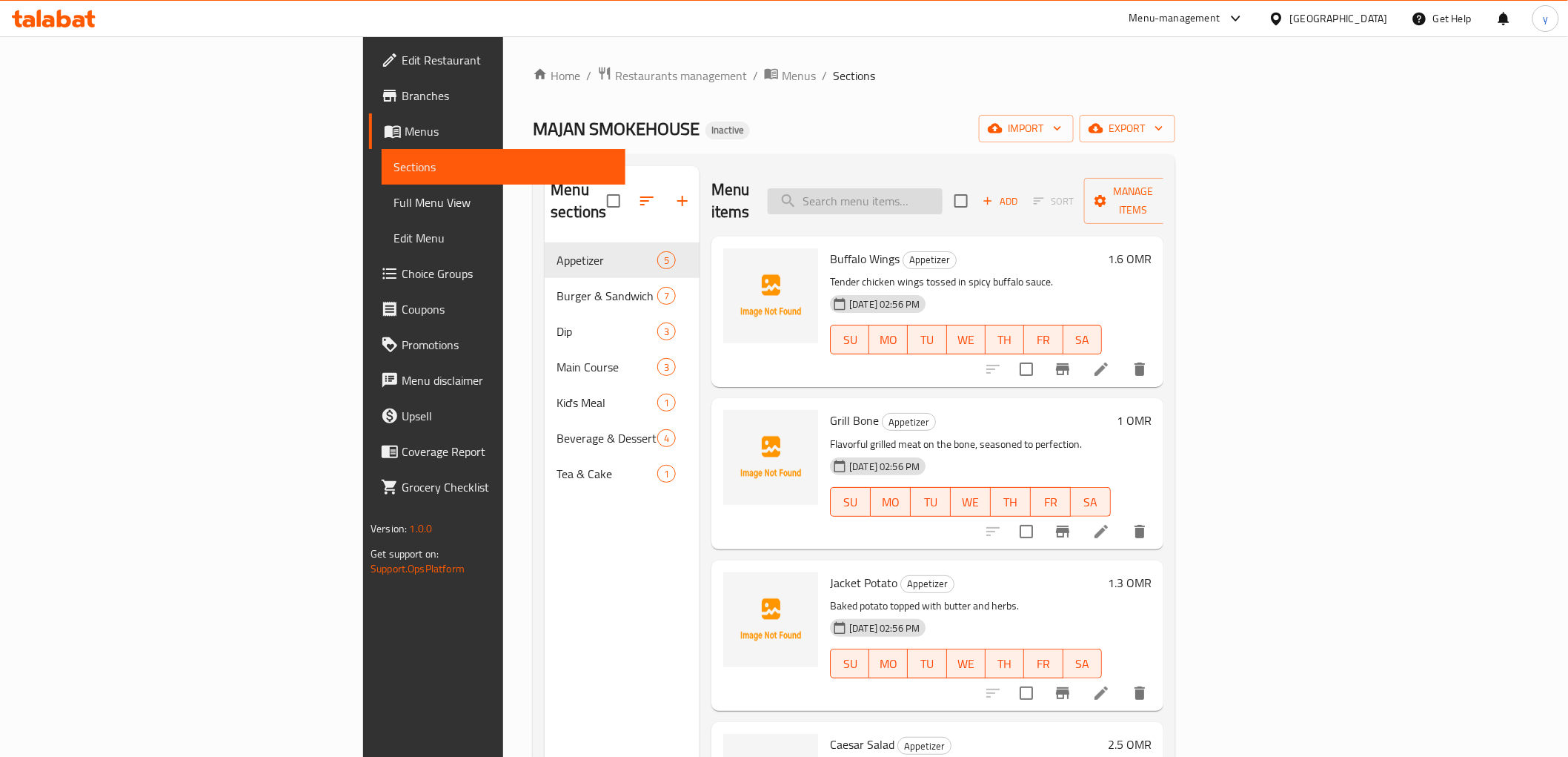
click at [943, 189] on input "search" at bounding box center [855, 201] width 175 height 26
paste input "dipping"
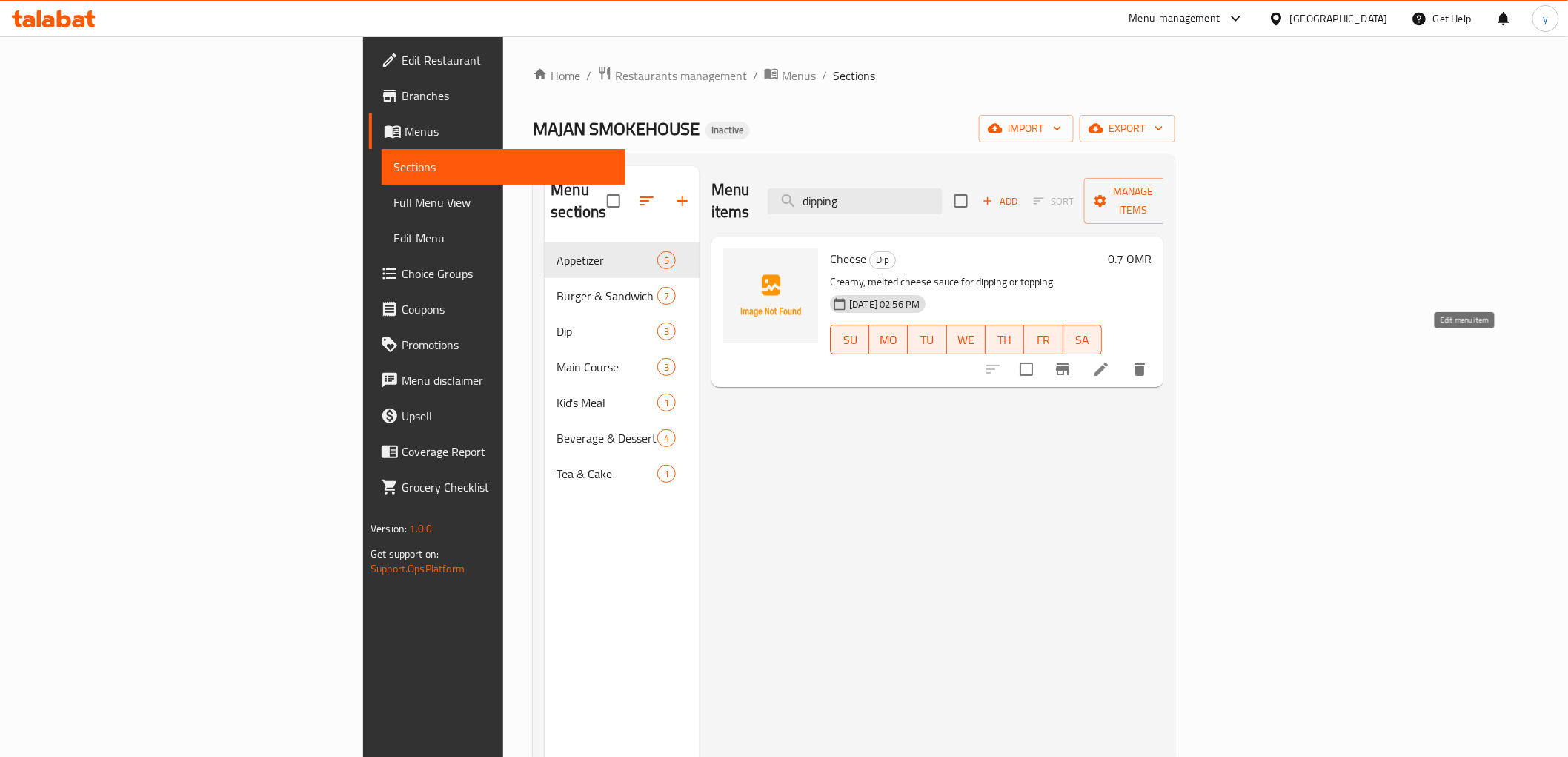
type input "dipping"
click at [1110, 360] on icon at bounding box center [1101, 368] width 18 height 18
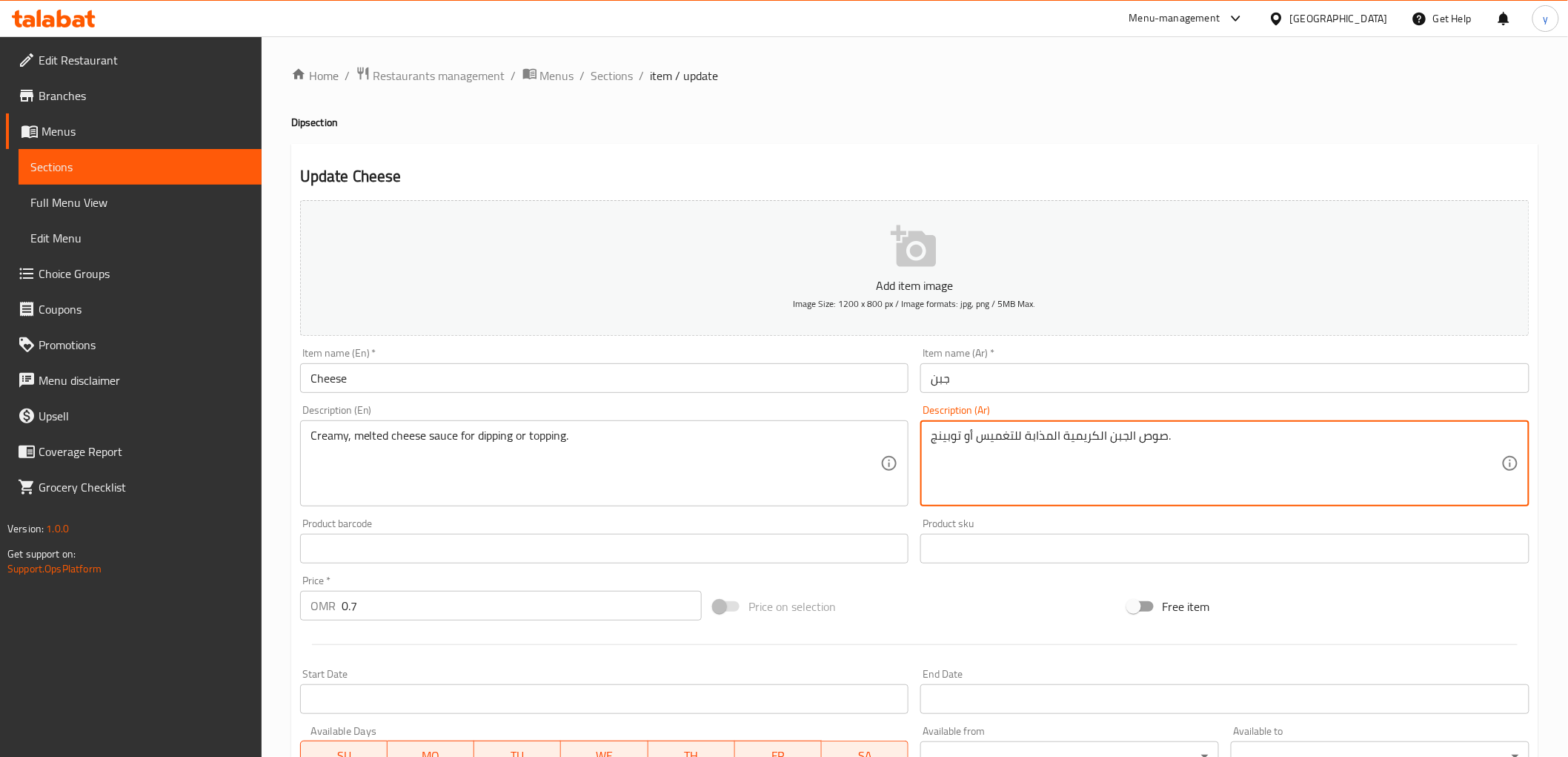
drag, startPoint x: 980, startPoint y: 441, endPoint x: 1016, endPoint y: 455, distance: 38.6
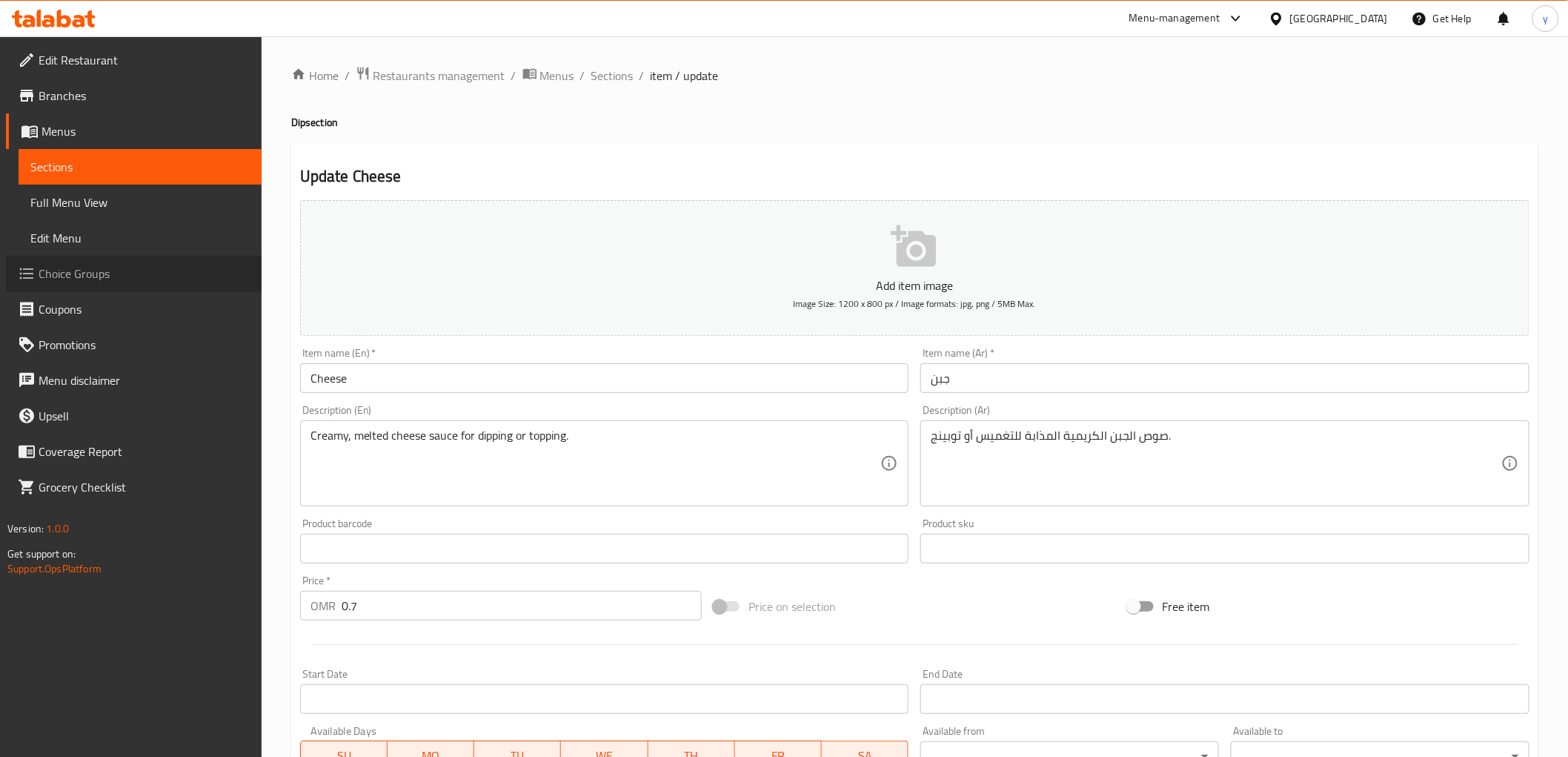
click at [67, 276] on span "Choice Groups" at bounding box center [144, 273] width 212 height 18
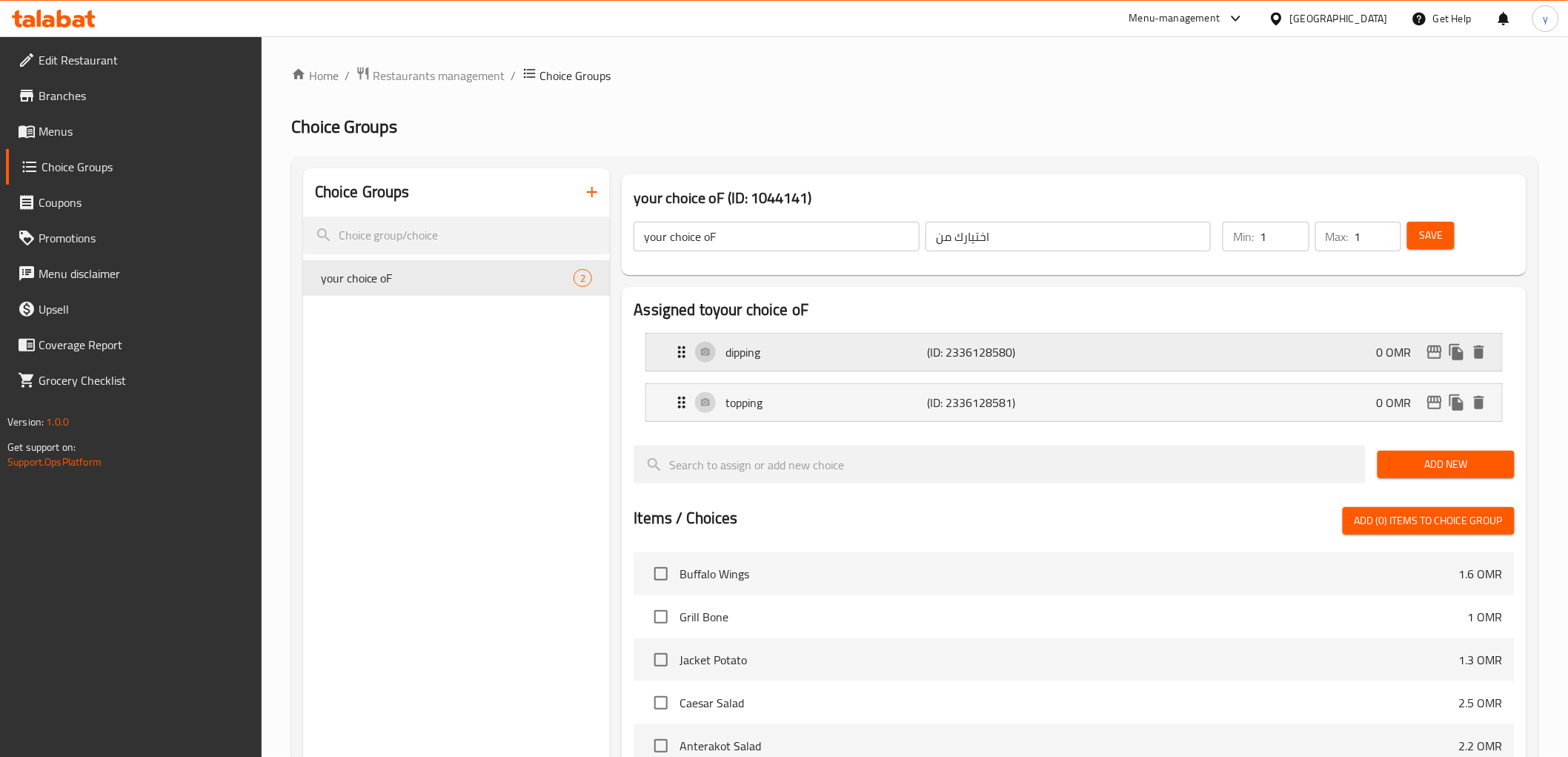
click at [1183, 361] on div "dipping (ID: 2336128580) 0 OMR" at bounding box center [1078, 351] width 811 height 37
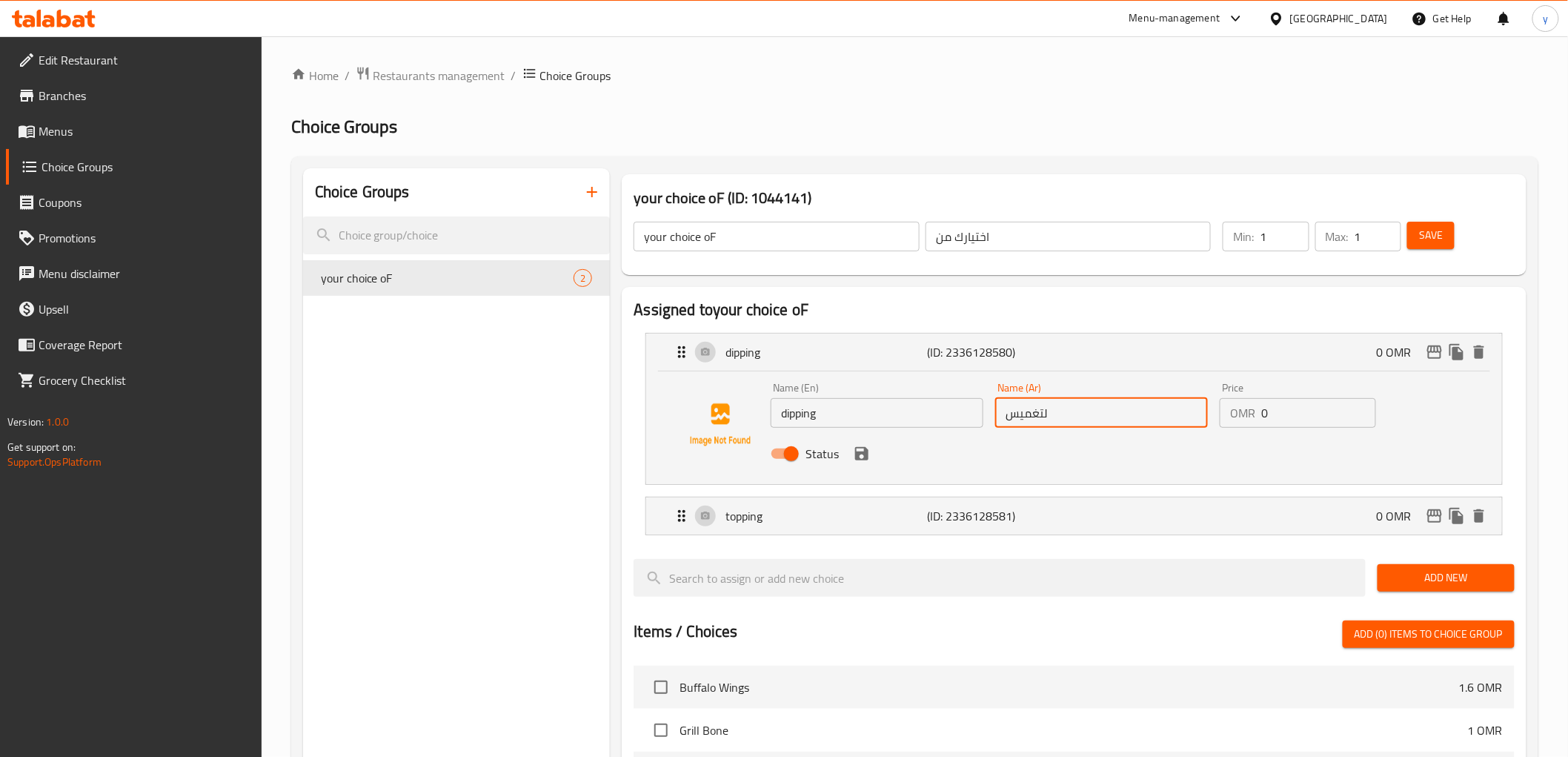
drag, startPoint x: 1045, startPoint y: 413, endPoint x: 1056, endPoint y: 418, distance: 12.1
click at [1056, 418] on input "لتغميس" at bounding box center [1102, 412] width 213 height 30
click at [865, 460] on icon "save" at bounding box center [862, 454] width 18 height 18
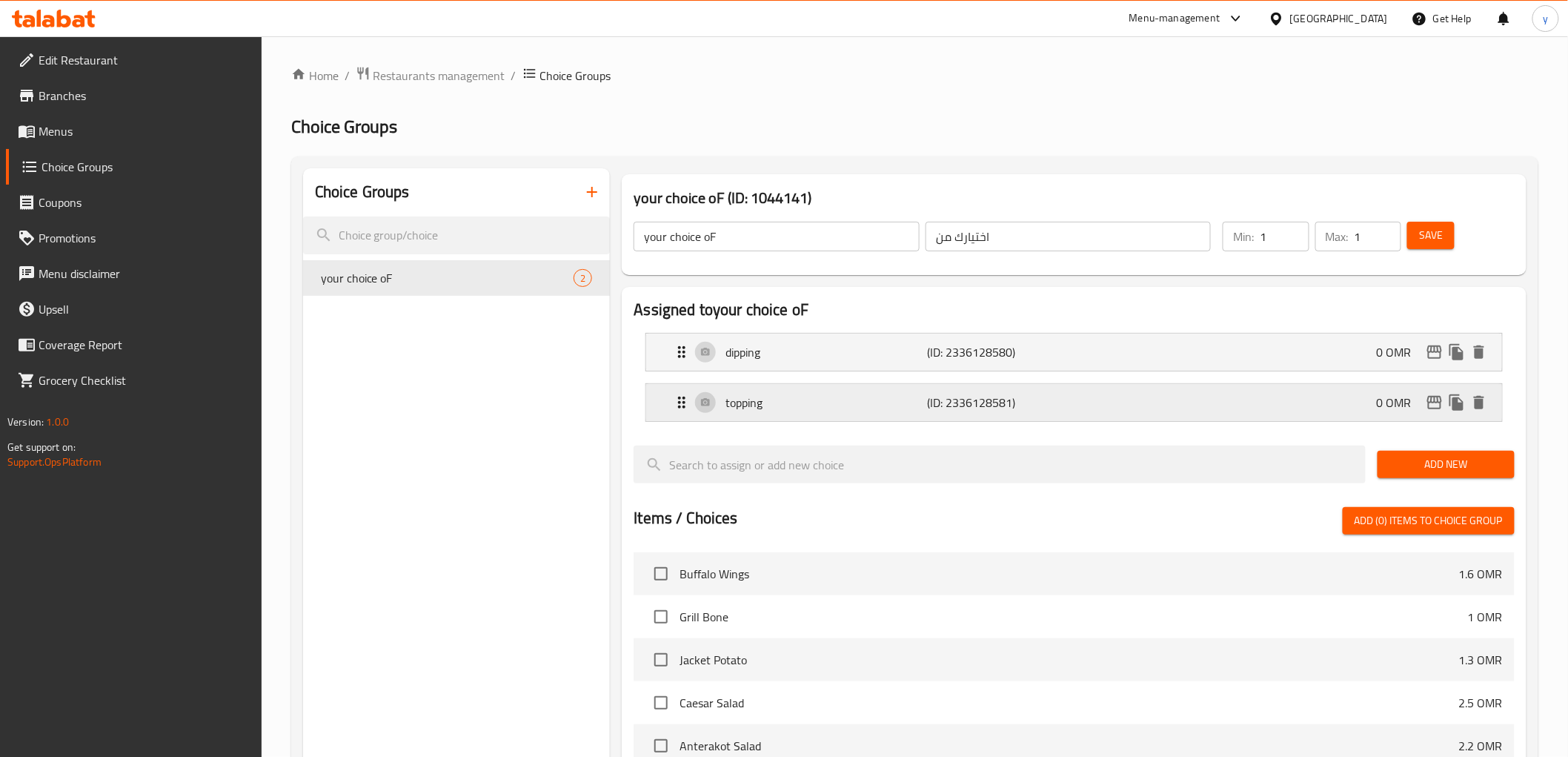
type input "تغميس"
click at [1411, 232] on span "Save" at bounding box center [1431, 234] width 24 height 18
click at [60, 129] on span "Menus" at bounding box center [144, 131] width 212 height 18
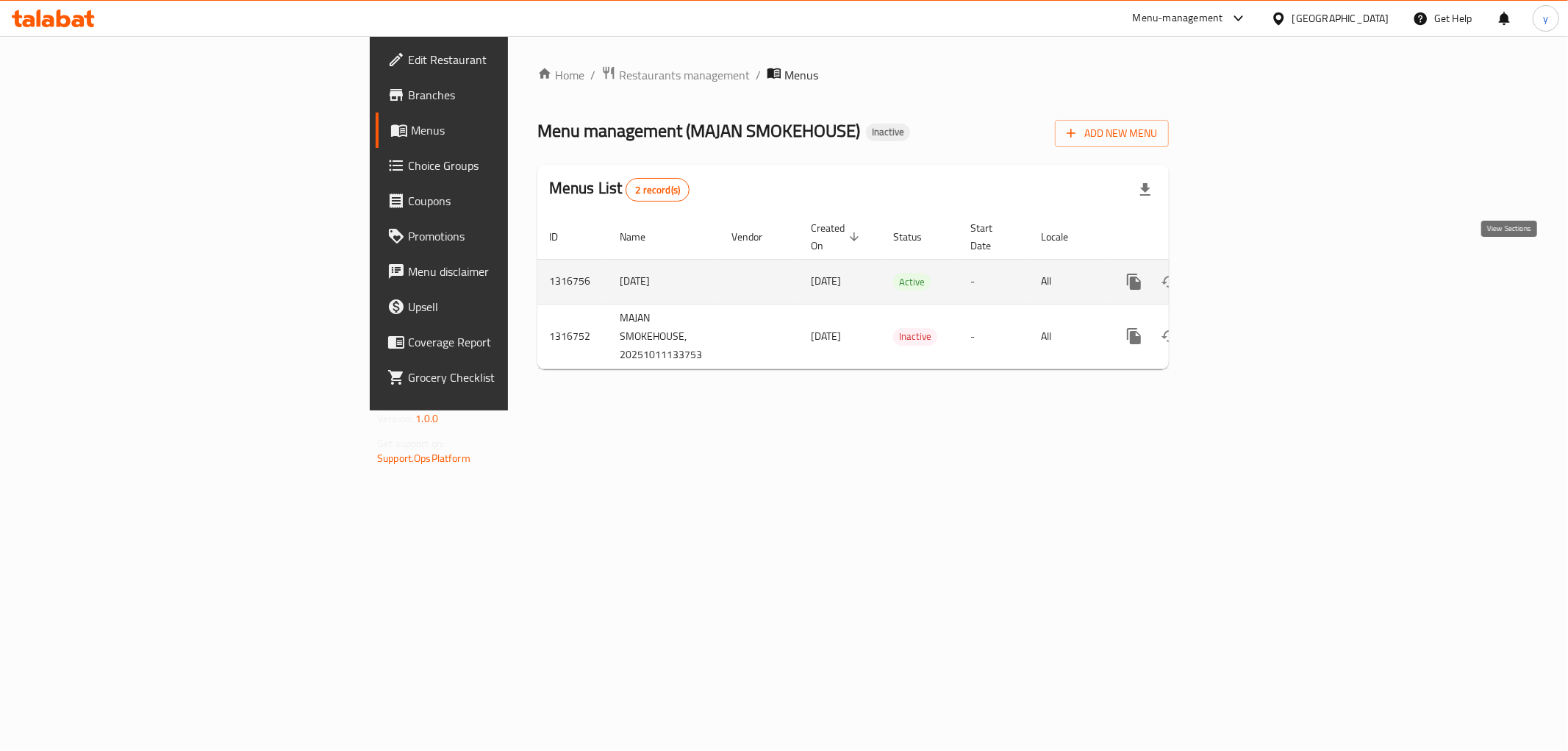
click at [1249, 272] on icon "enhanced table" at bounding box center [1240, 281] width 18 height 18
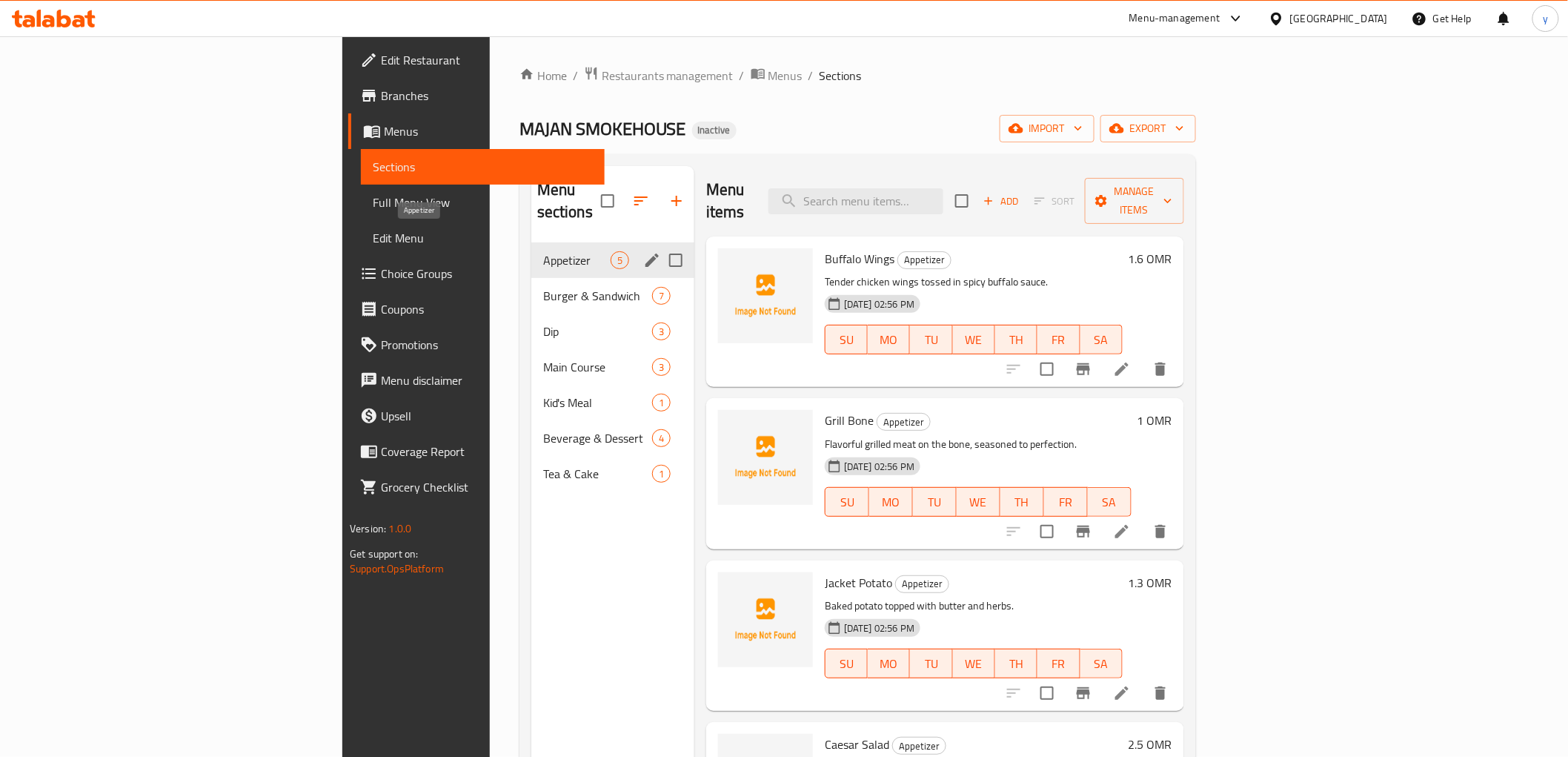
click at [544, 251] on span "Appetizer" at bounding box center [577, 259] width 67 height 18
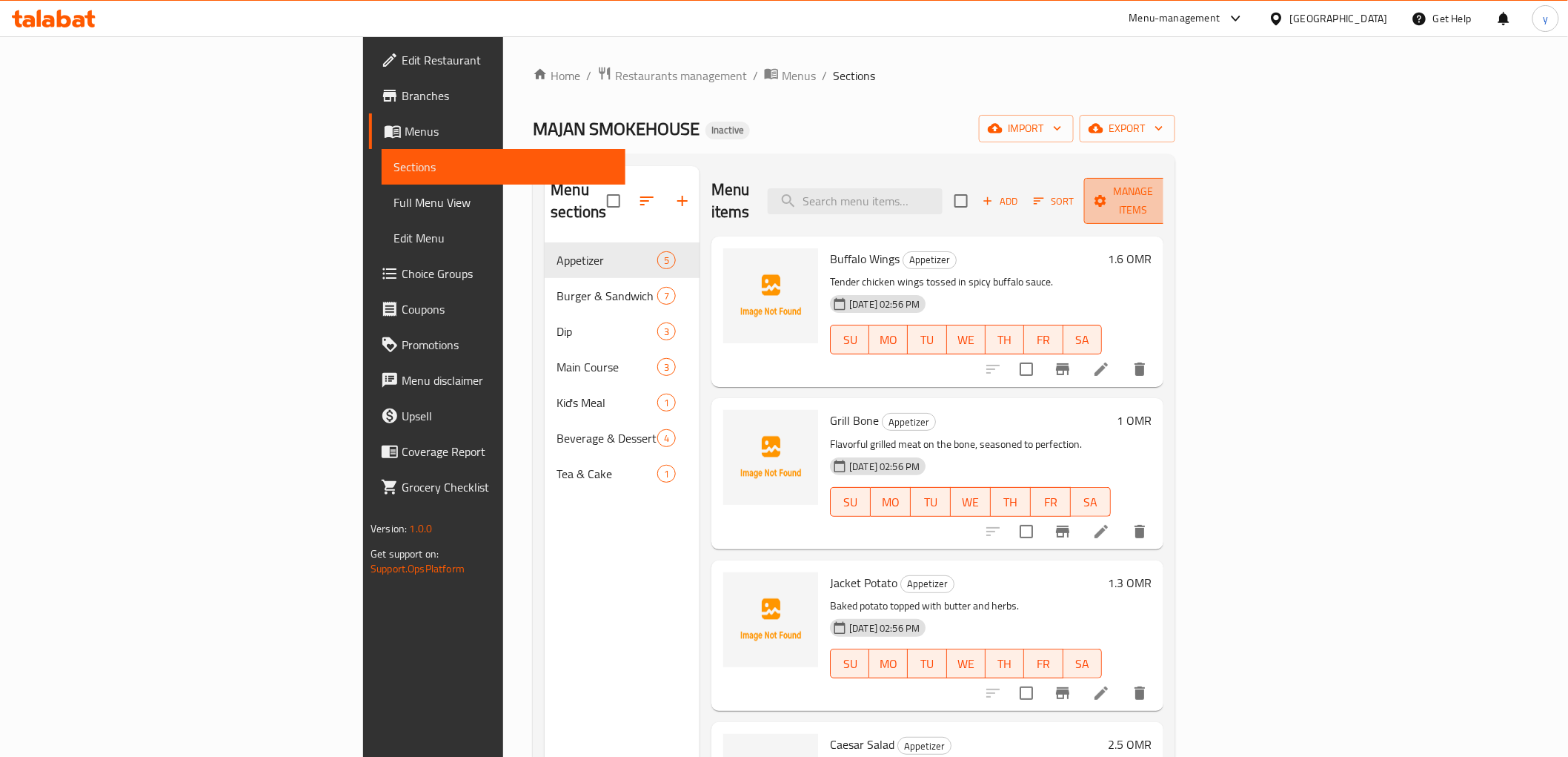
click at [1172, 198] on span "Manage items" at bounding box center [1133, 200] width 76 height 37
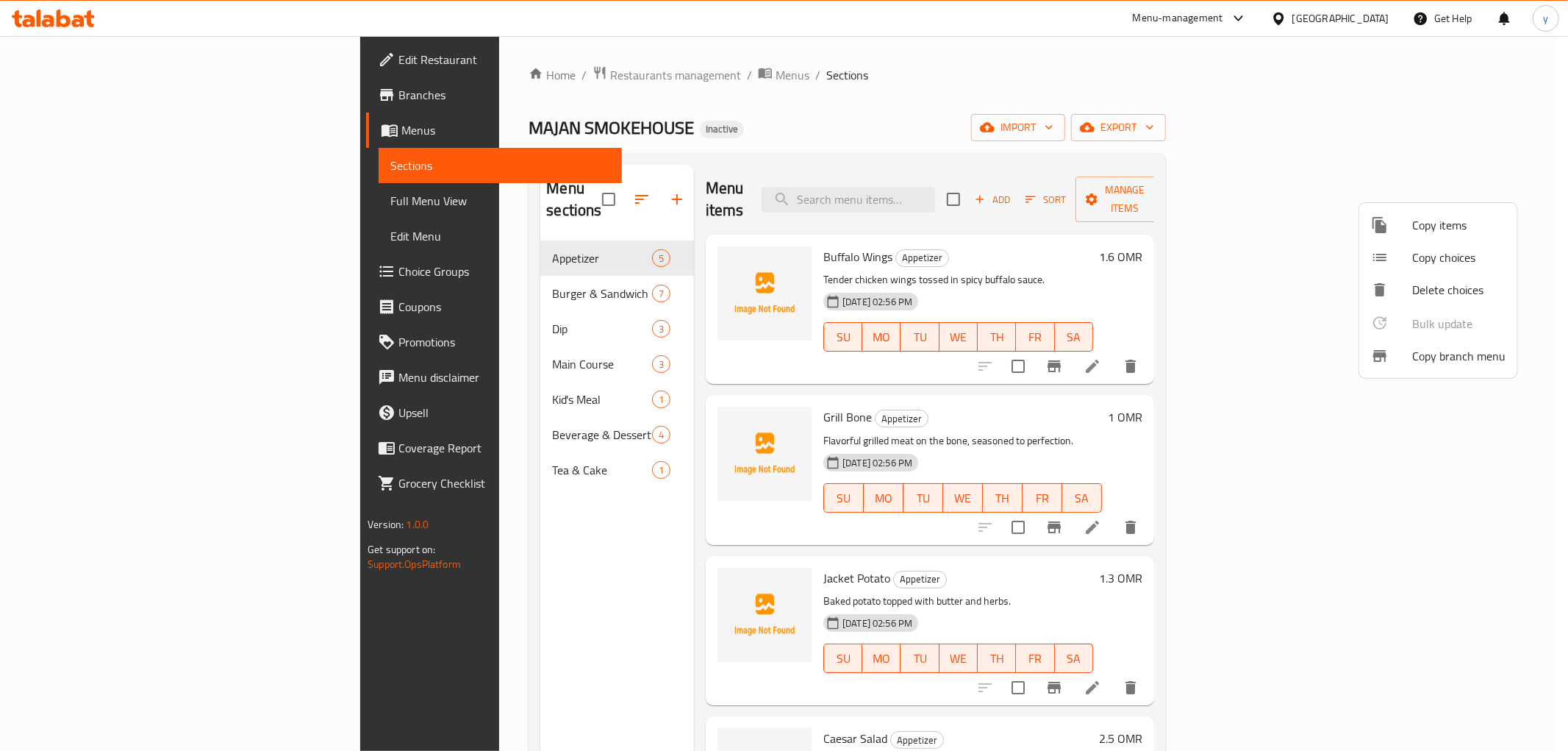
click at [1285, 244] on div at bounding box center [784, 375] width 1568 height 751
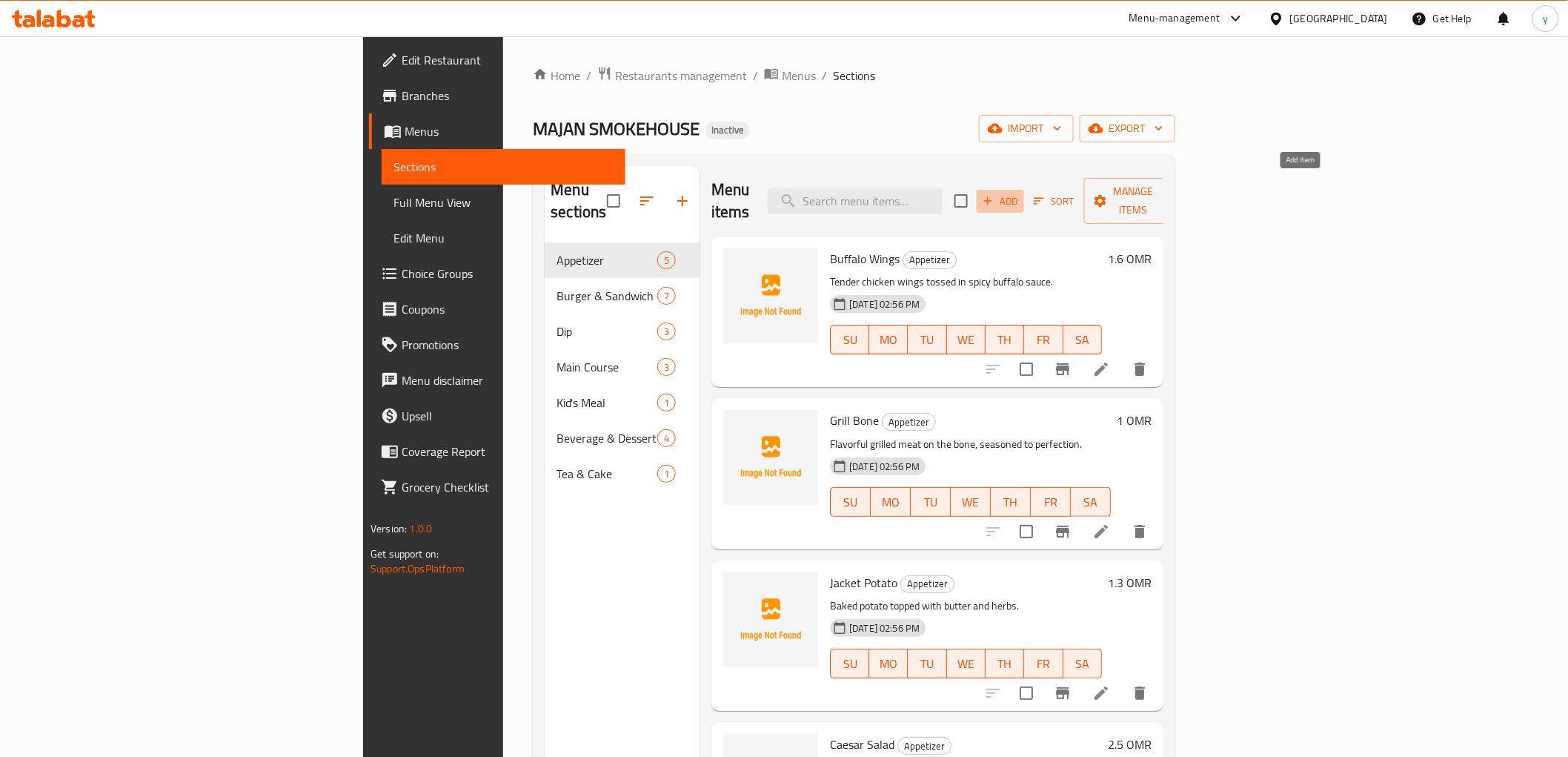
click at [1020, 195] on span "Add" at bounding box center [1000, 201] width 40 height 17
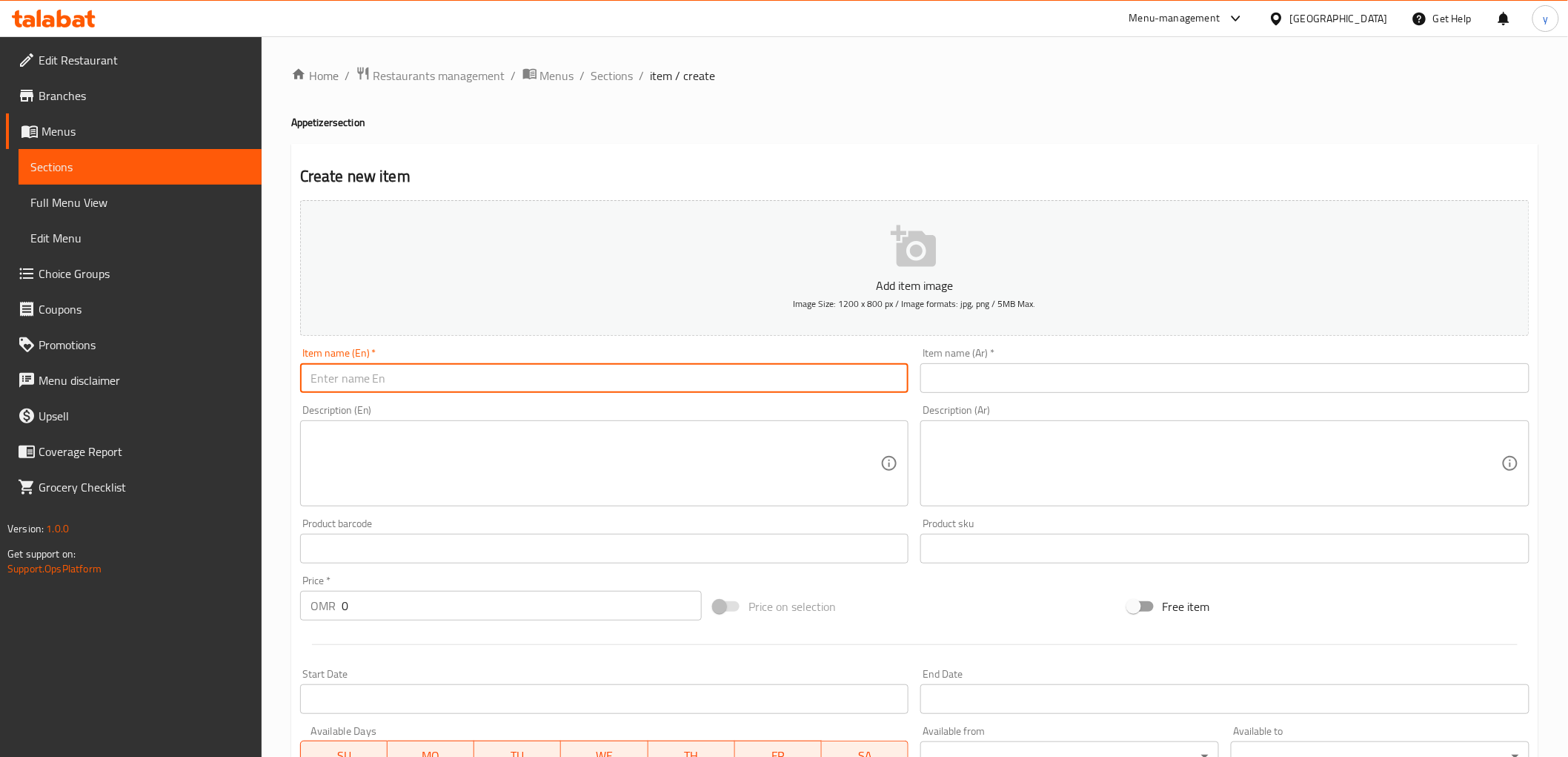
click at [366, 367] on input "text" at bounding box center [605, 377] width 609 height 30
paste input "French Fries"
type input "French Fries"
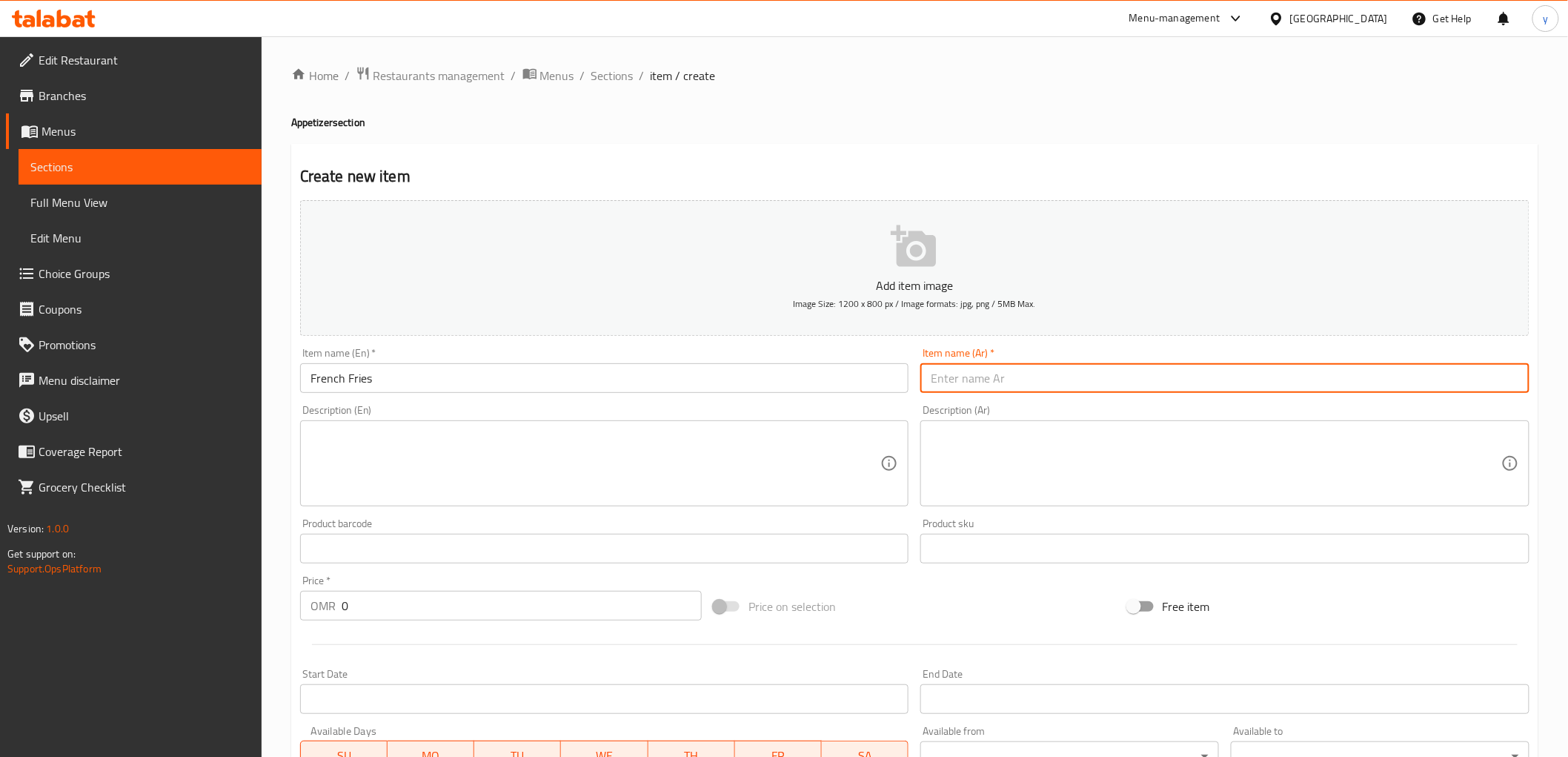
click at [1142, 391] on input "text" at bounding box center [1225, 377] width 609 height 30
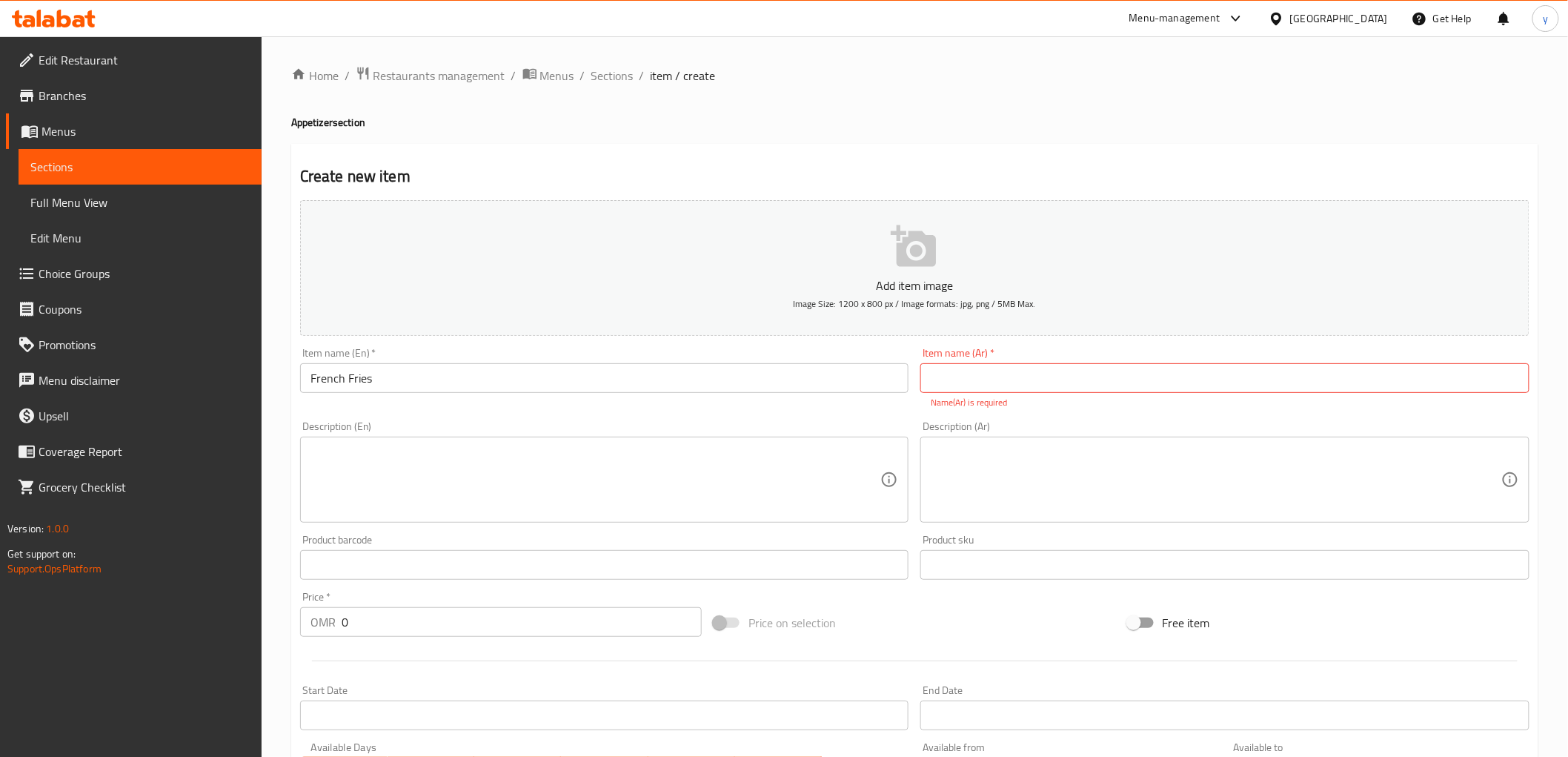
click at [1006, 383] on input "text" at bounding box center [1225, 377] width 609 height 30
paste input "بطاطس مقلية"
type input "بطاطس مقلية"
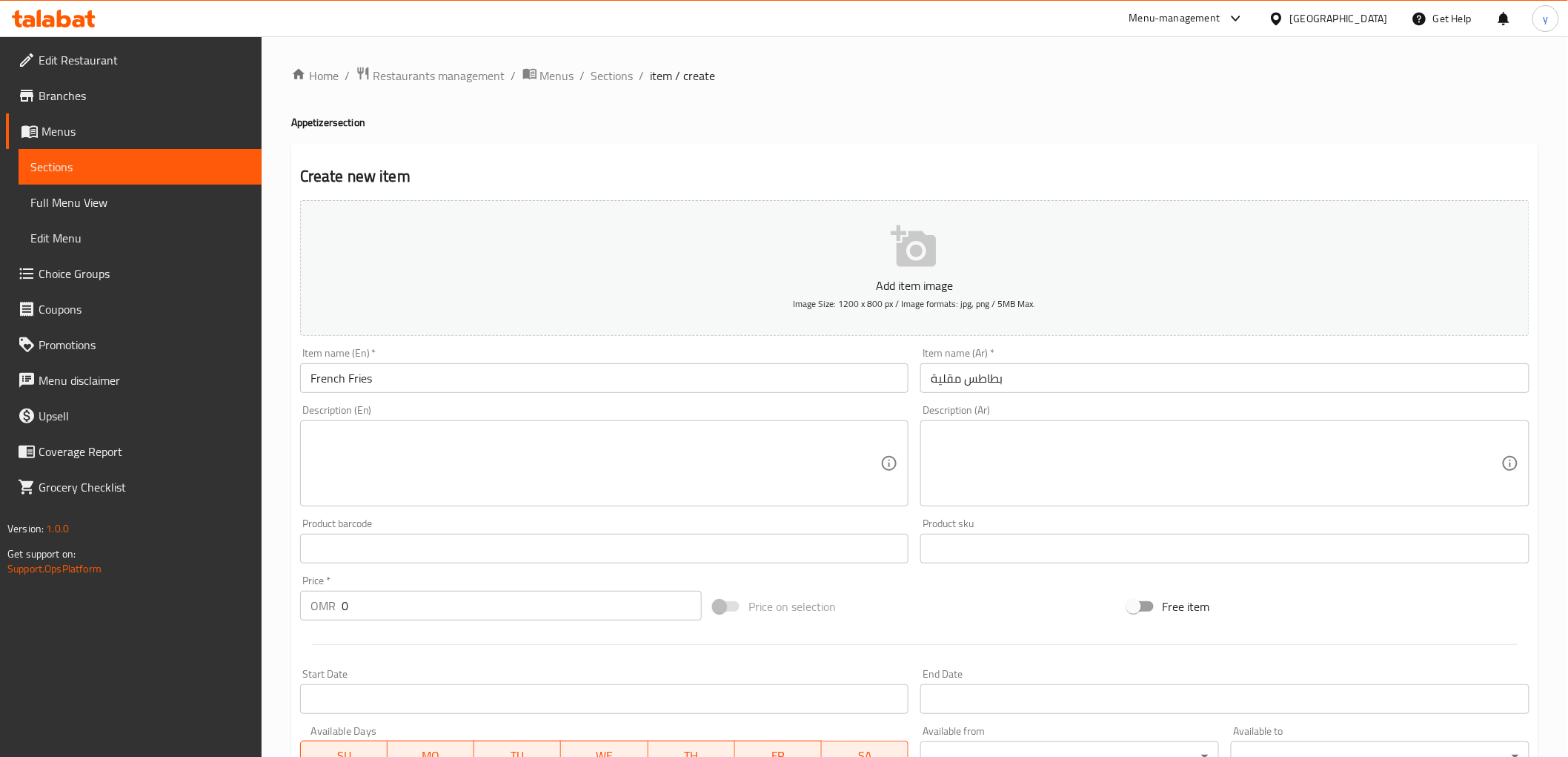
click at [565, 439] on textarea at bounding box center [595, 464] width 571 height 71
paste textarea "Crispy golden potato fries served with your favorite dip."
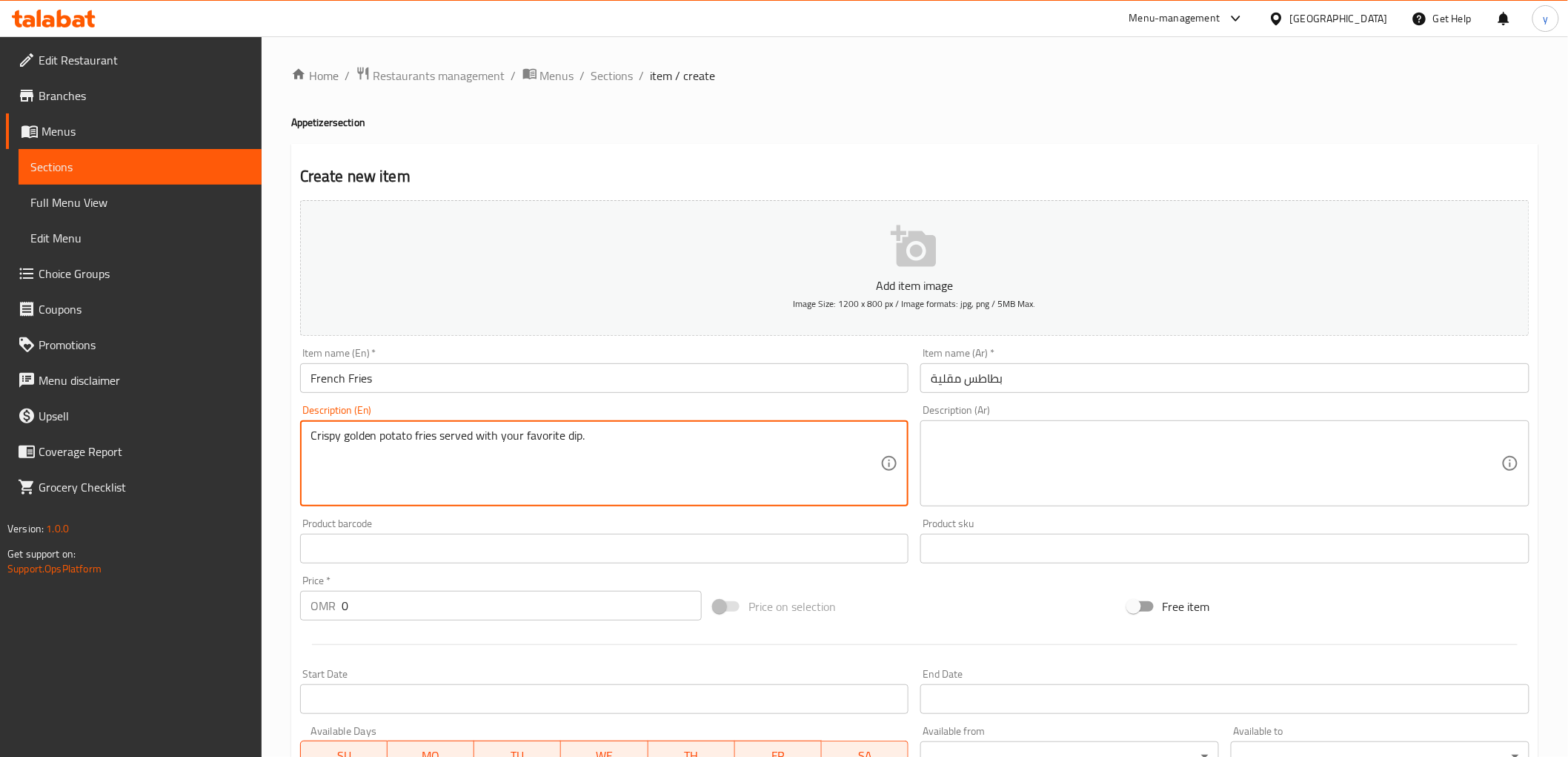
type textarea "Crispy golden potato fries served with your favorite dip."
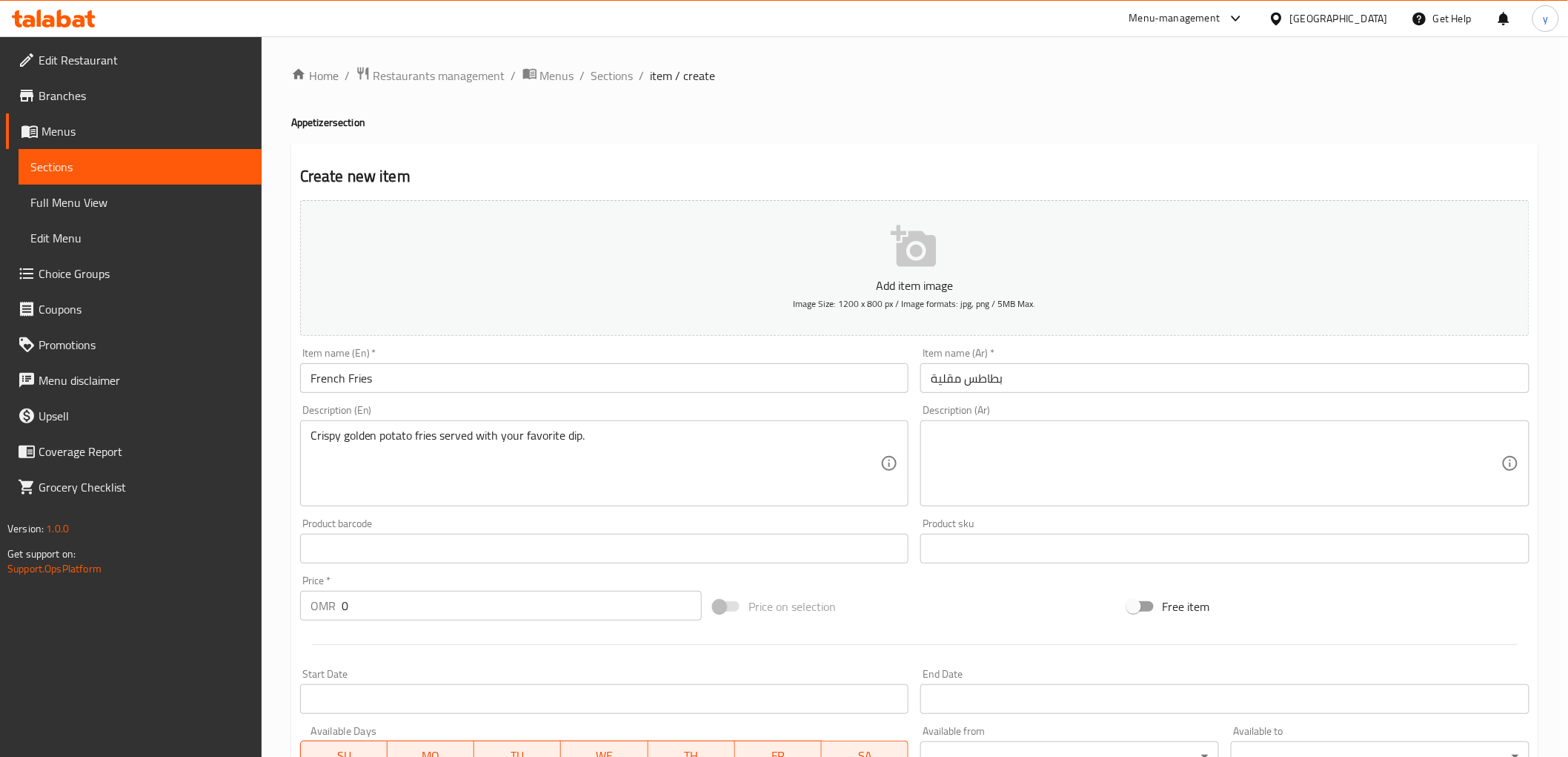
click at [1043, 456] on textarea at bounding box center [1216, 464] width 571 height 71
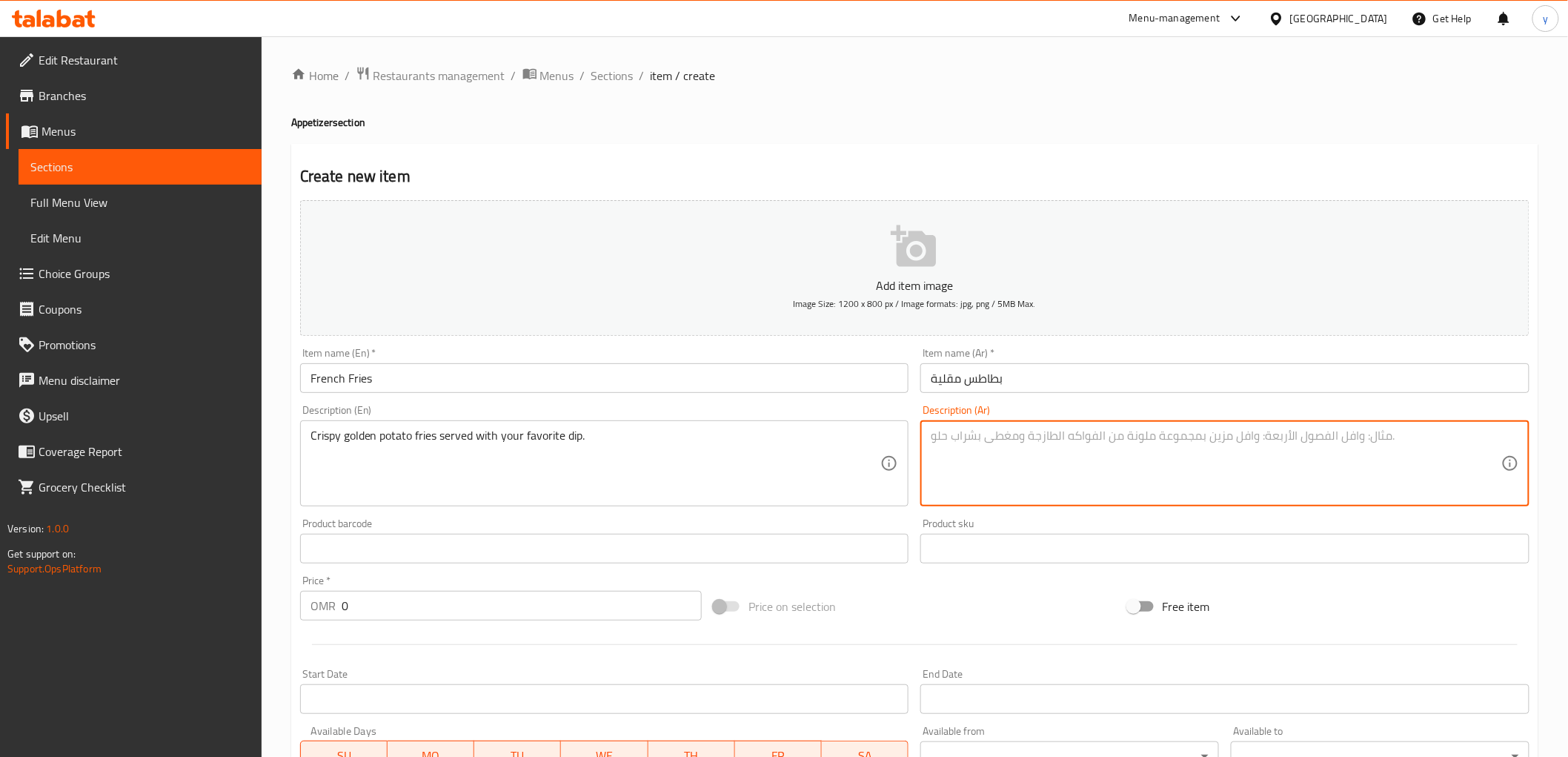
paste textarea "بطاطس مقلية ذهبية مقرمشة تقدم مع الصلصة المفضلة لديك."
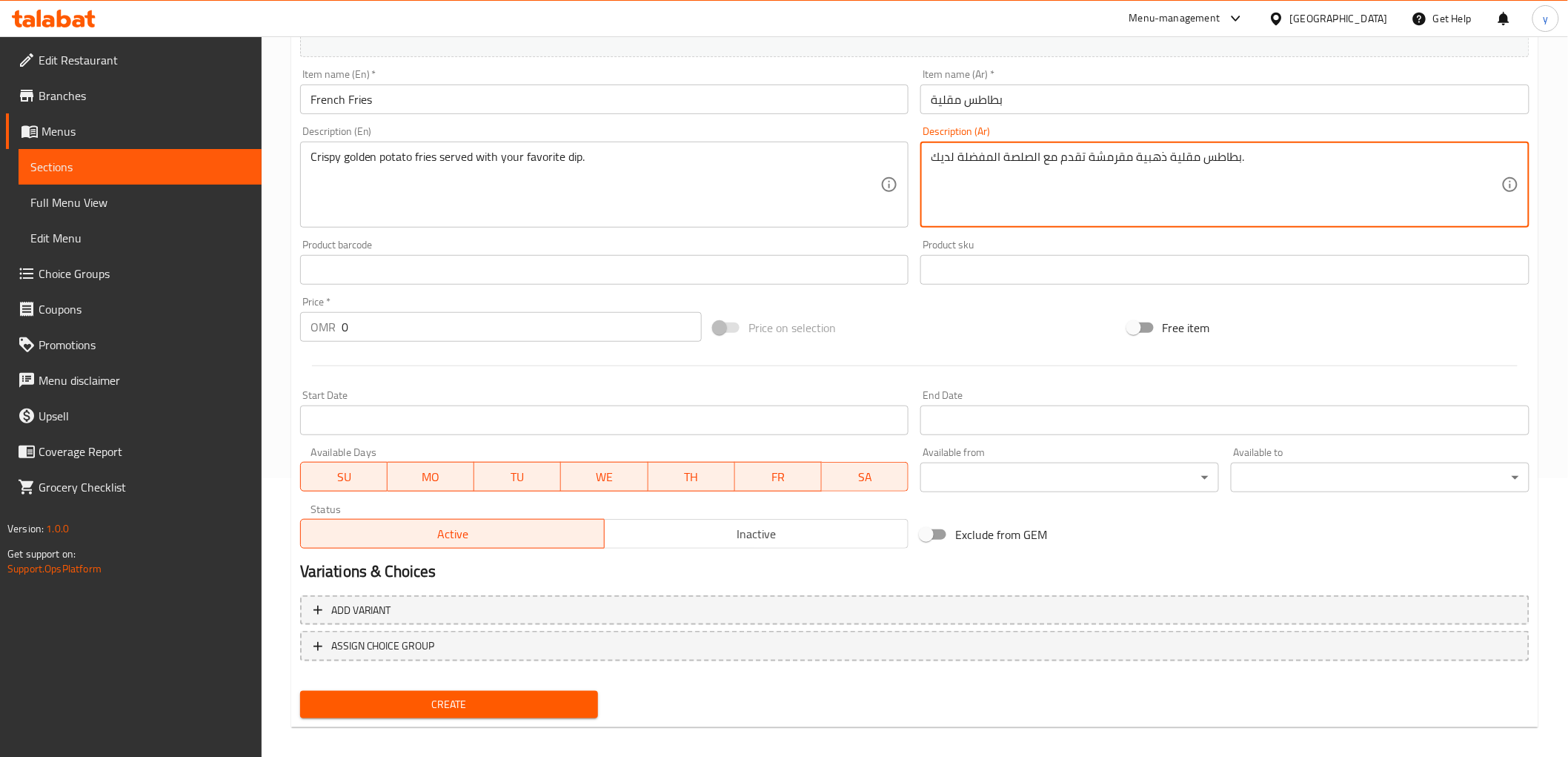
scroll to position [287, 0]
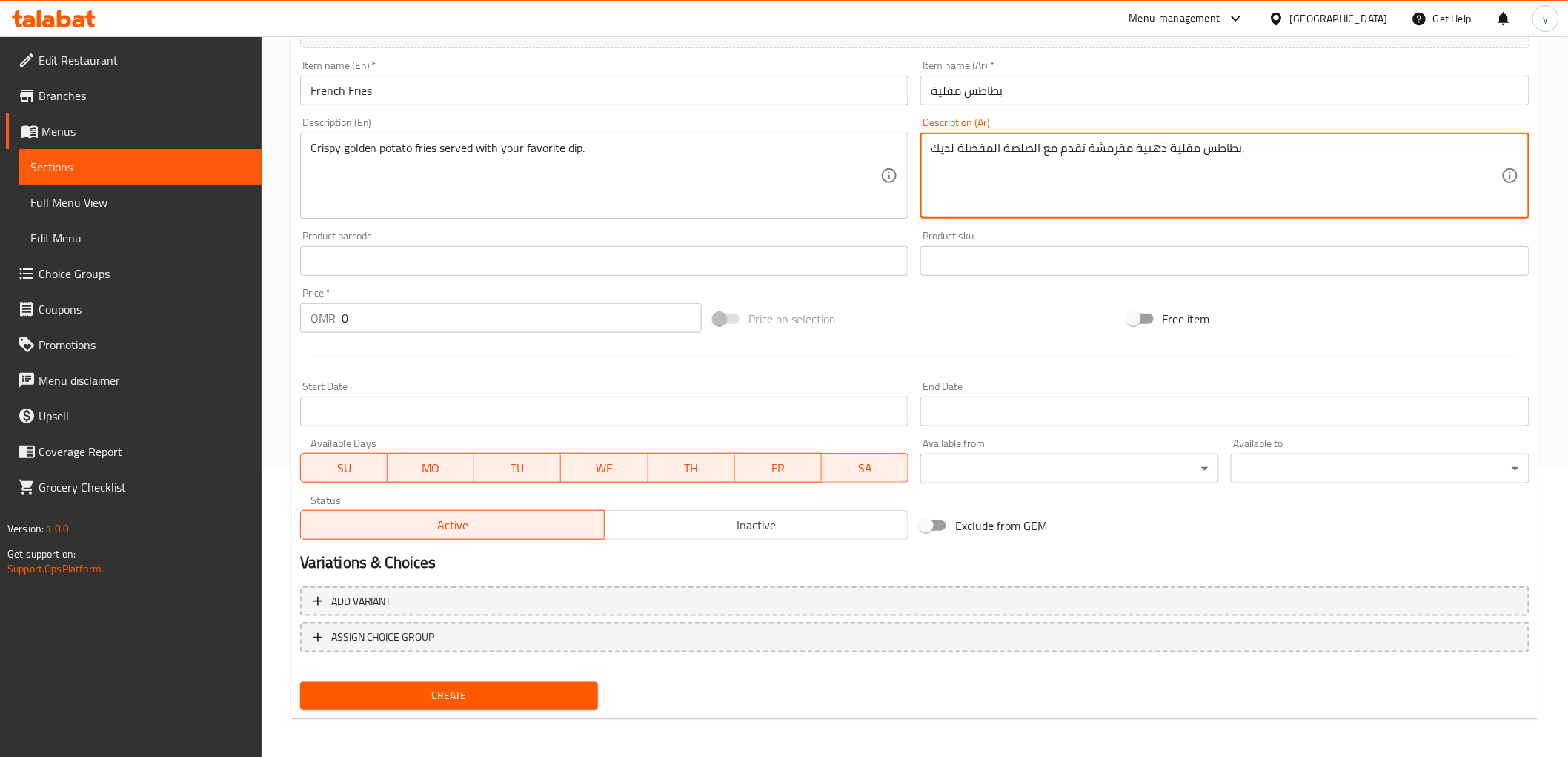
type textarea "بطاطس مقلية ذهبية مقرمشة تقدم مع الصلصة المفضلة لديك."
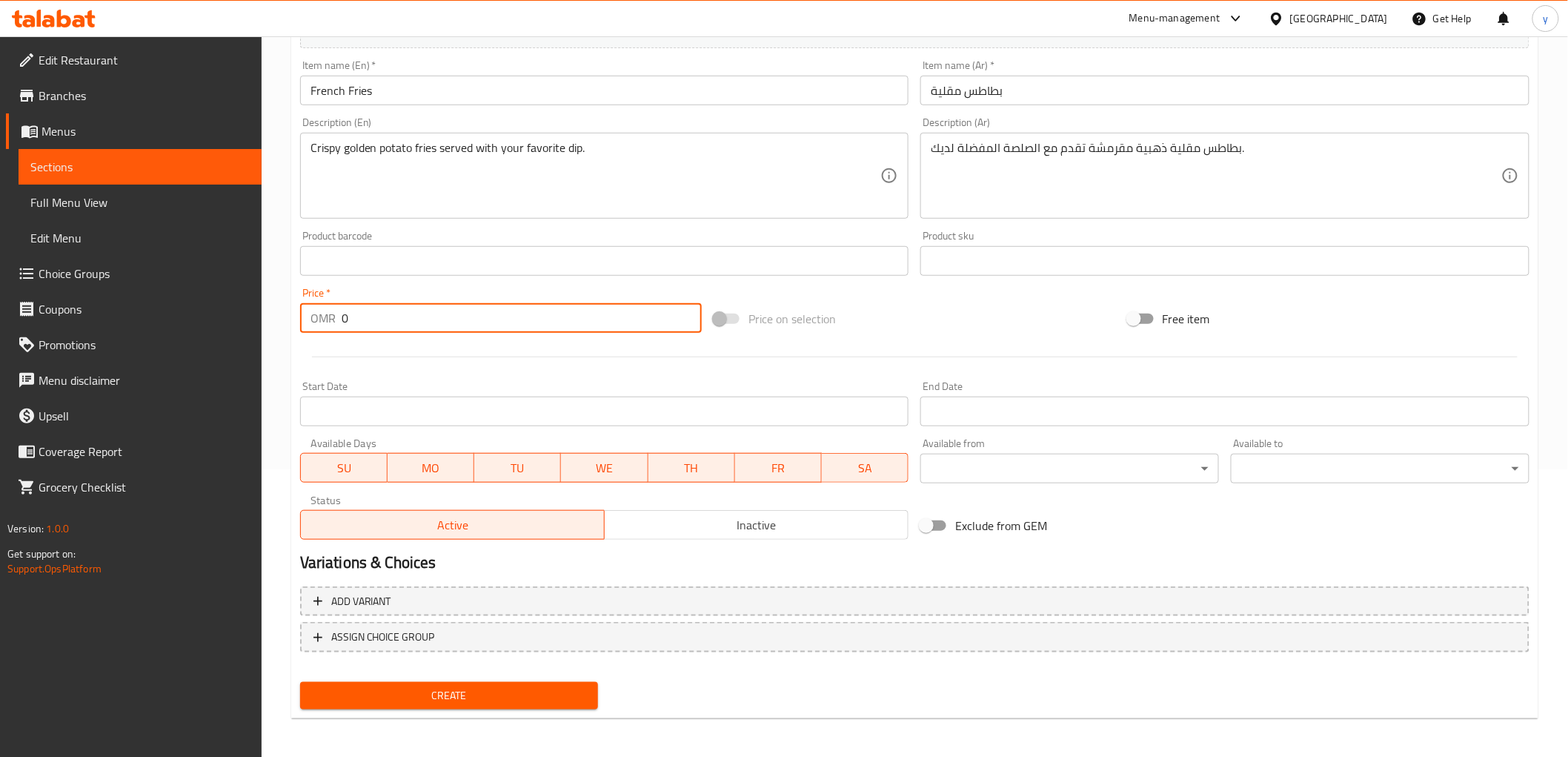
drag, startPoint x: 366, startPoint y: 324, endPoint x: 279, endPoint y: 314, distance: 87.6
click at [279, 314] on div "Home / Restaurants management / Menus / Sections / item / create Appetizer sect…" at bounding box center [914, 255] width 1307 height 1011
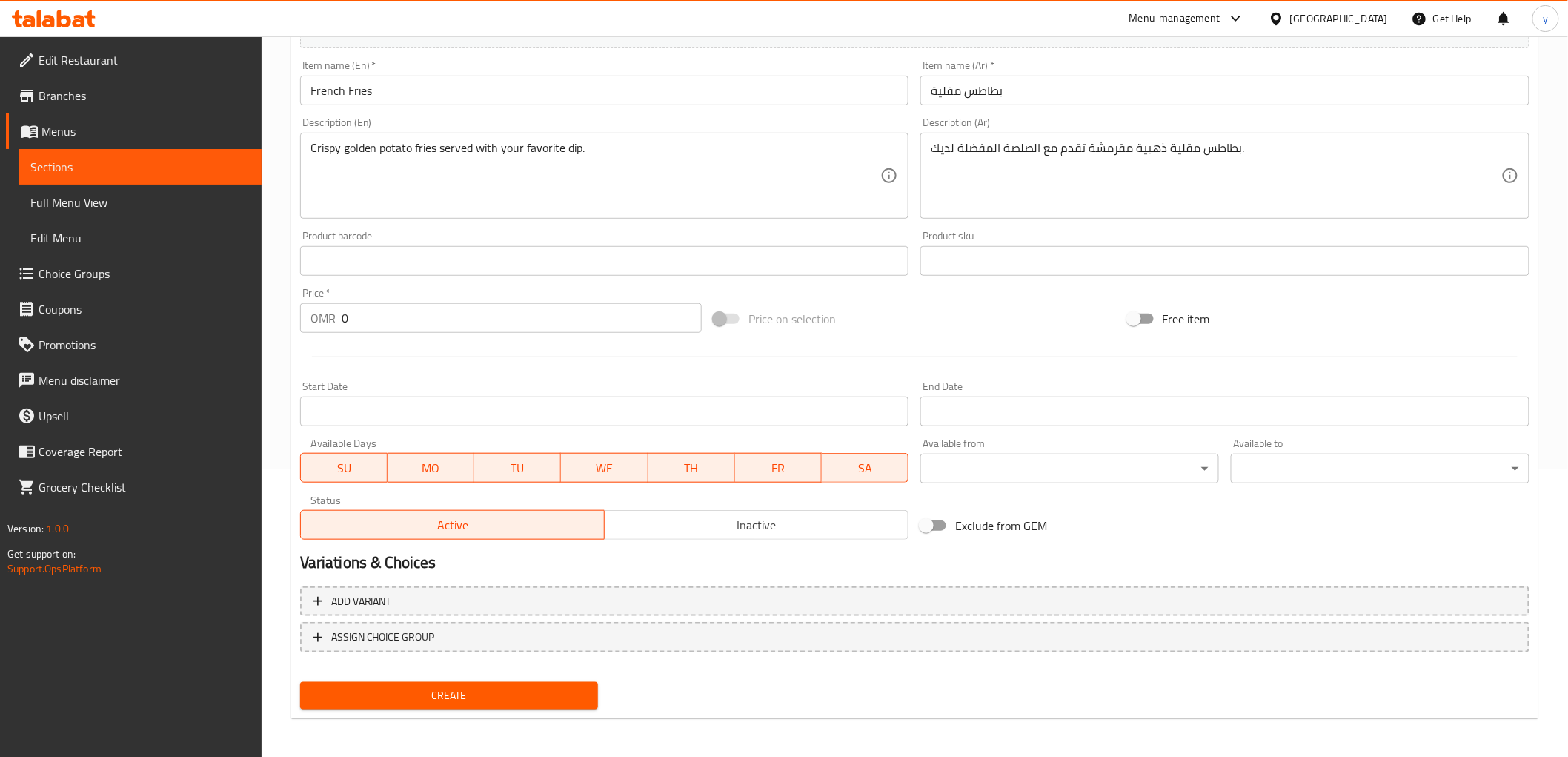
click at [367, 321] on input "0" at bounding box center [522, 318] width 360 height 30
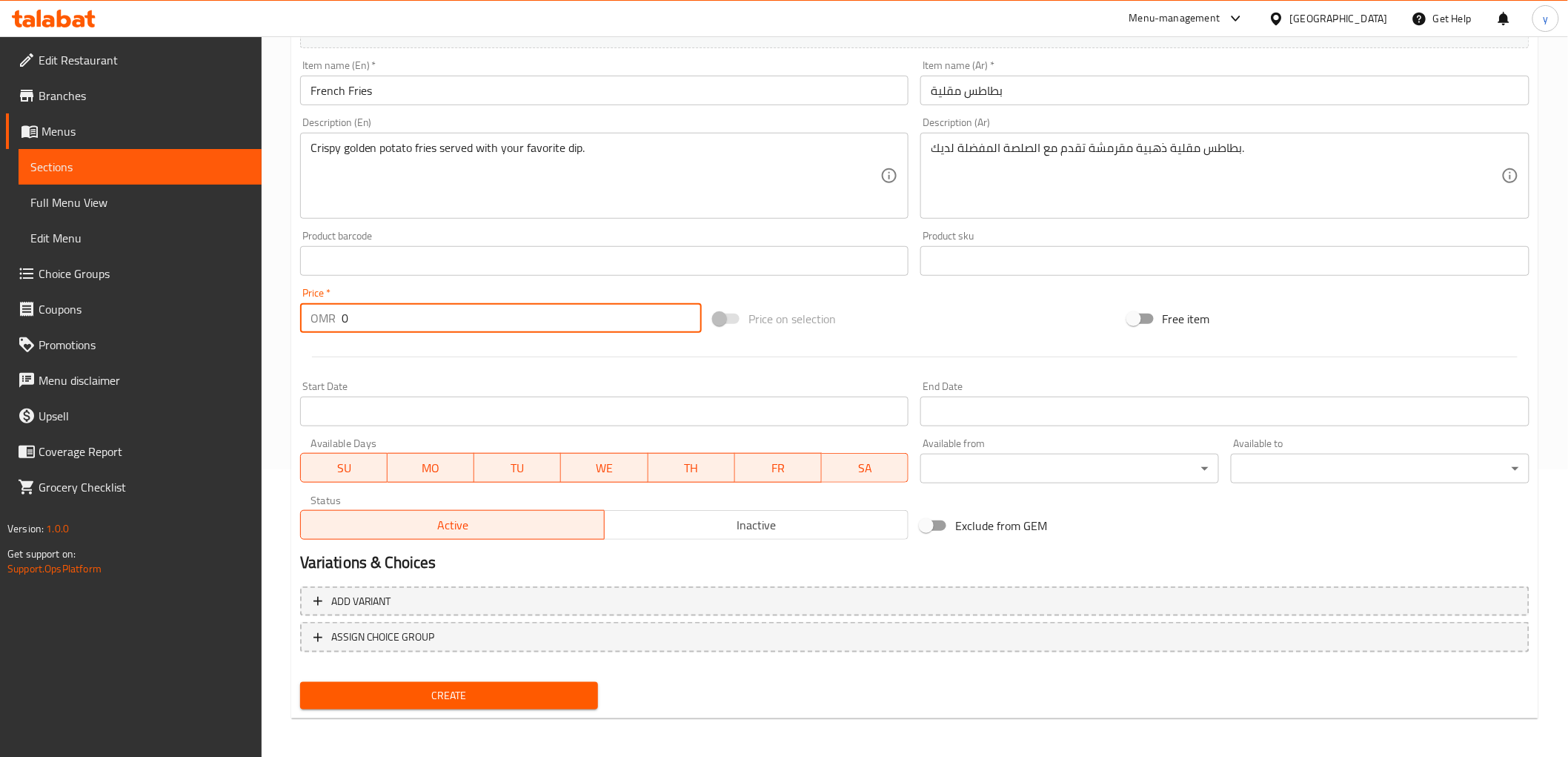
click at [367, 321] on input "0" at bounding box center [522, 318] width 360 height 30
drag, startPoint x: 367, startPoint y: 321, endPoint x: 304, endPoint y: 319, distance: 63.0
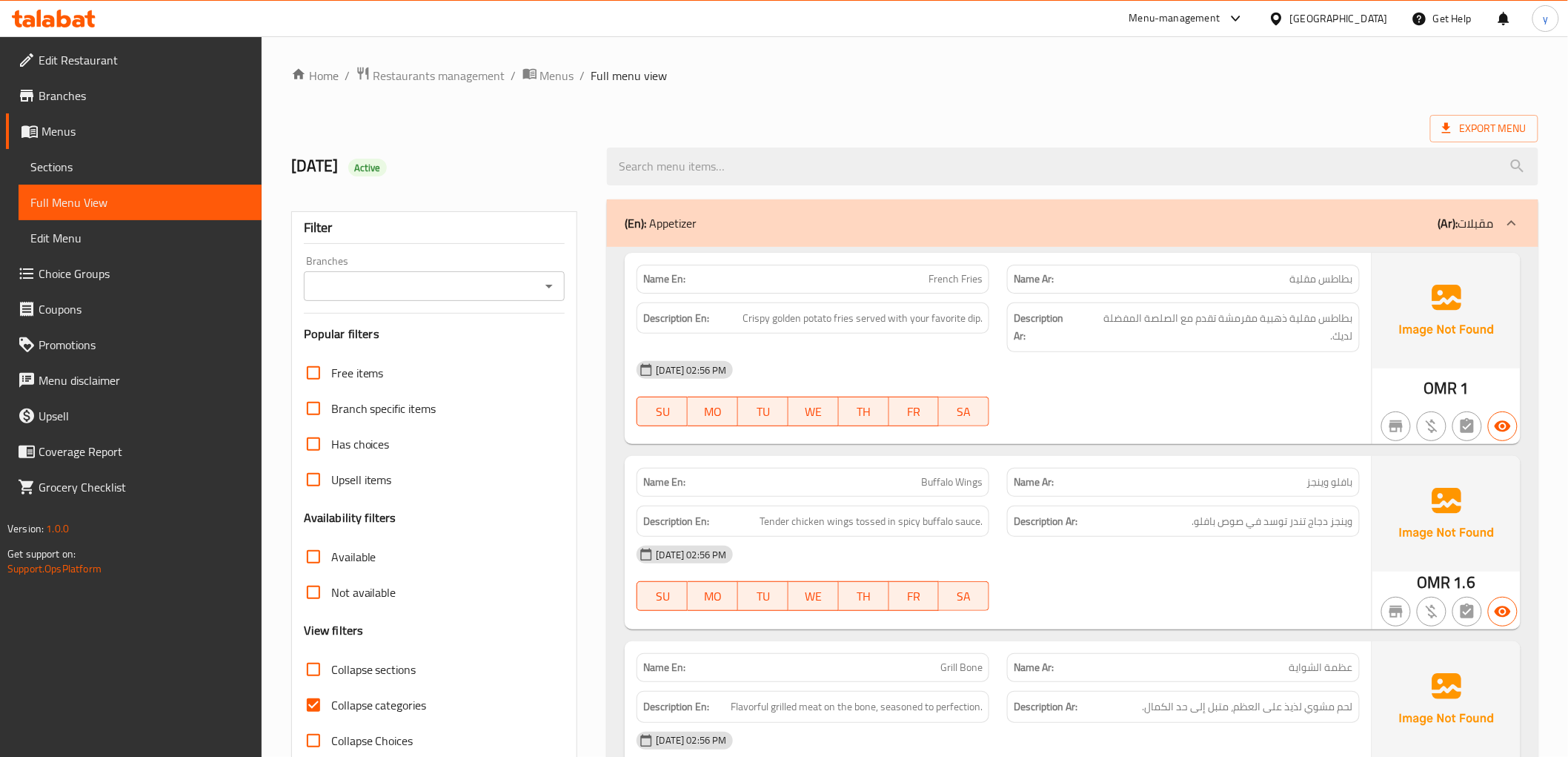
click at [310, 707] on input "Collapse categories" at bounding box center [313, 704] width 35 height 35
checkbox input "false"
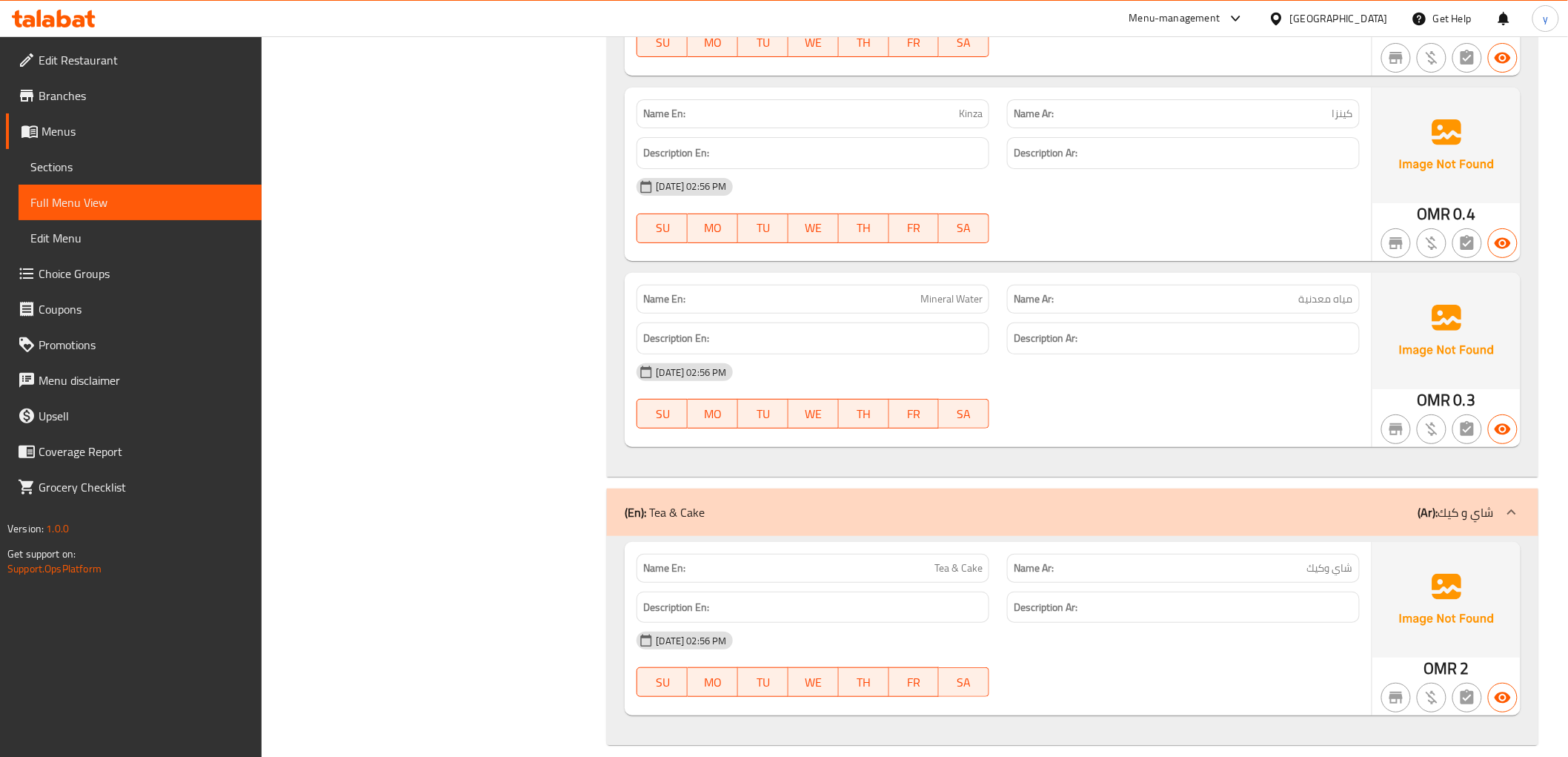
scroll to position [4731, 0]
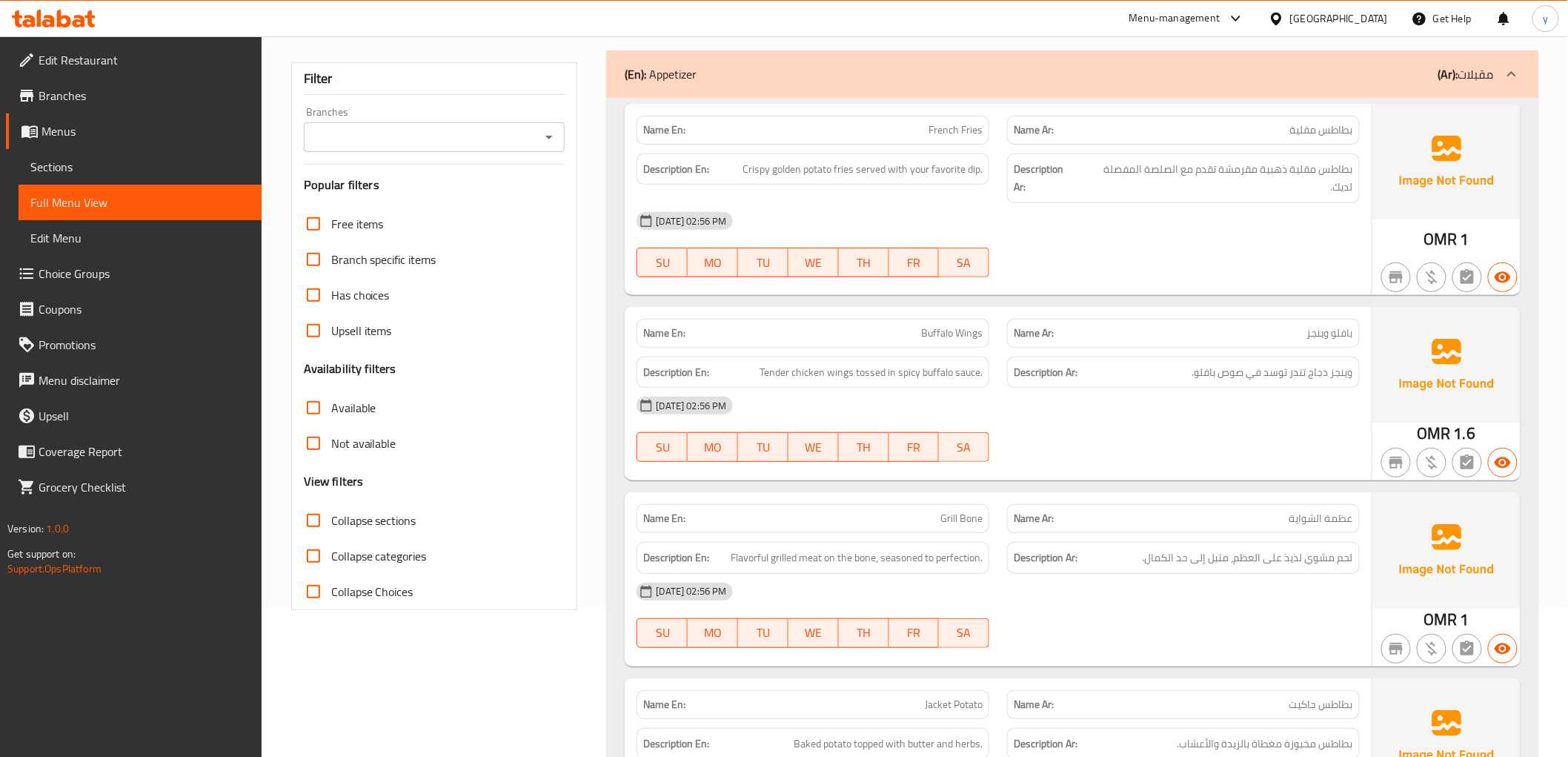
scroll to position [165, 0]
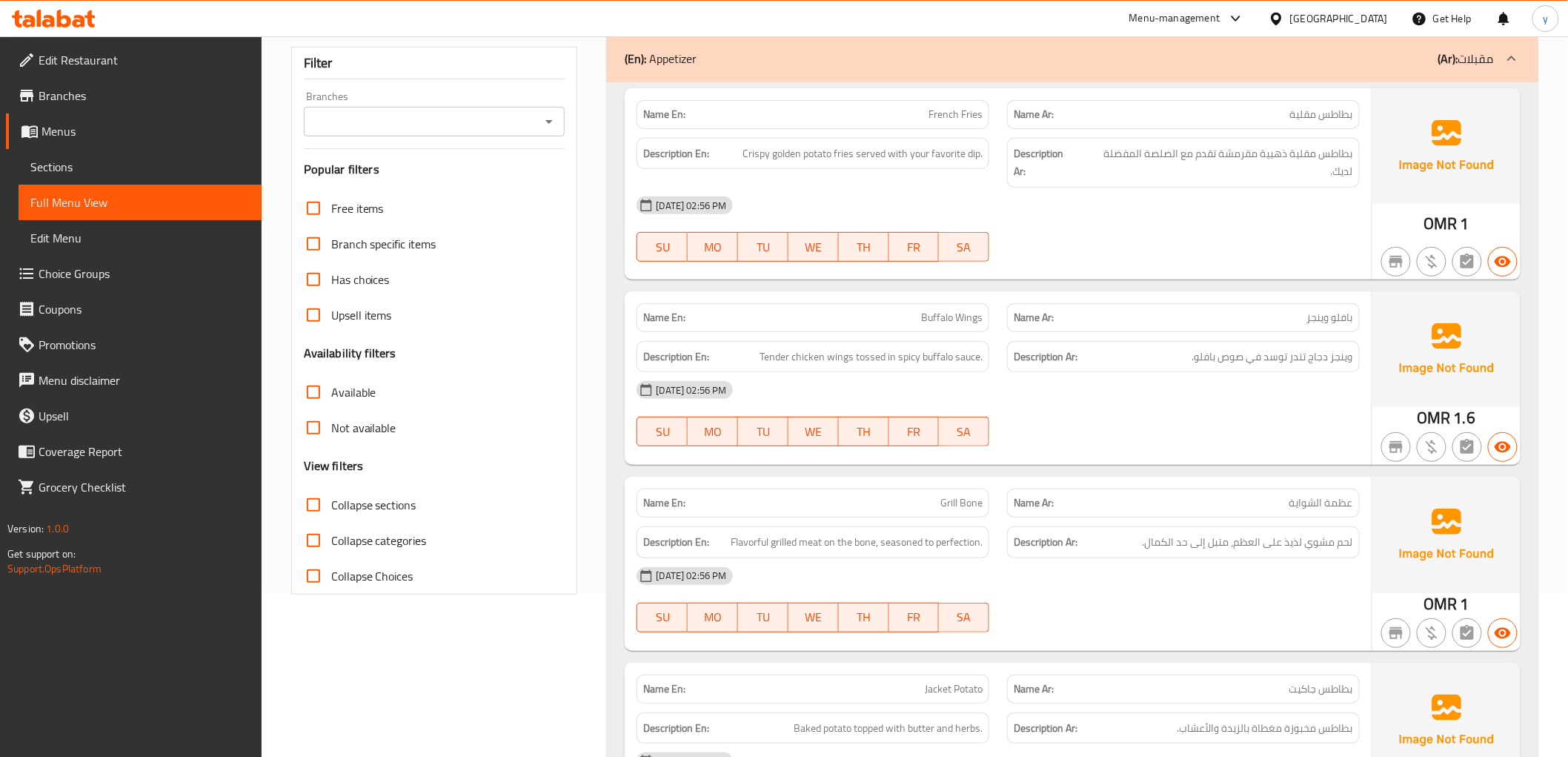
click at [968, 310] on span "Buffalo Wings" at bounding box center [952, 318] width 61 height 15
copy span "Wings"
click at [905, 310] on p "Name En: Buffalo Wings" at bounding box center [813, 318] width 340 height 15
click at [1164, 398] on div "11-10-2025 02:56 PM SU MO TU WE TH FR SA" at bounding box center [997, 413] width 740 height 83
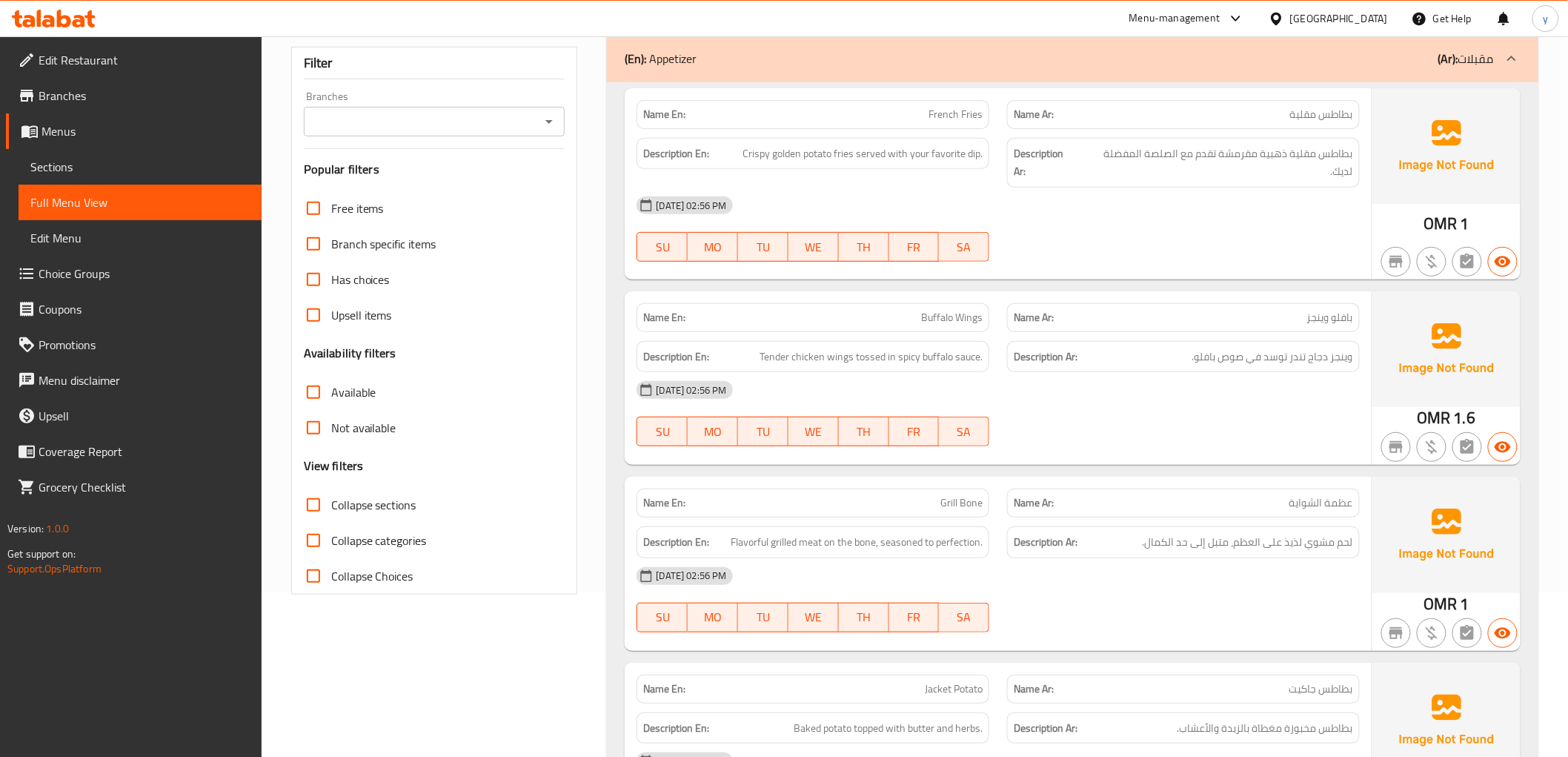
click at [1319, 310] on span "بافلو وينجز" at bounding box center [1331, 318] width 46 height 15
click at [957, 310] on span "Buffalo Wings" at bounding box center [952, 318] width 61 height 15
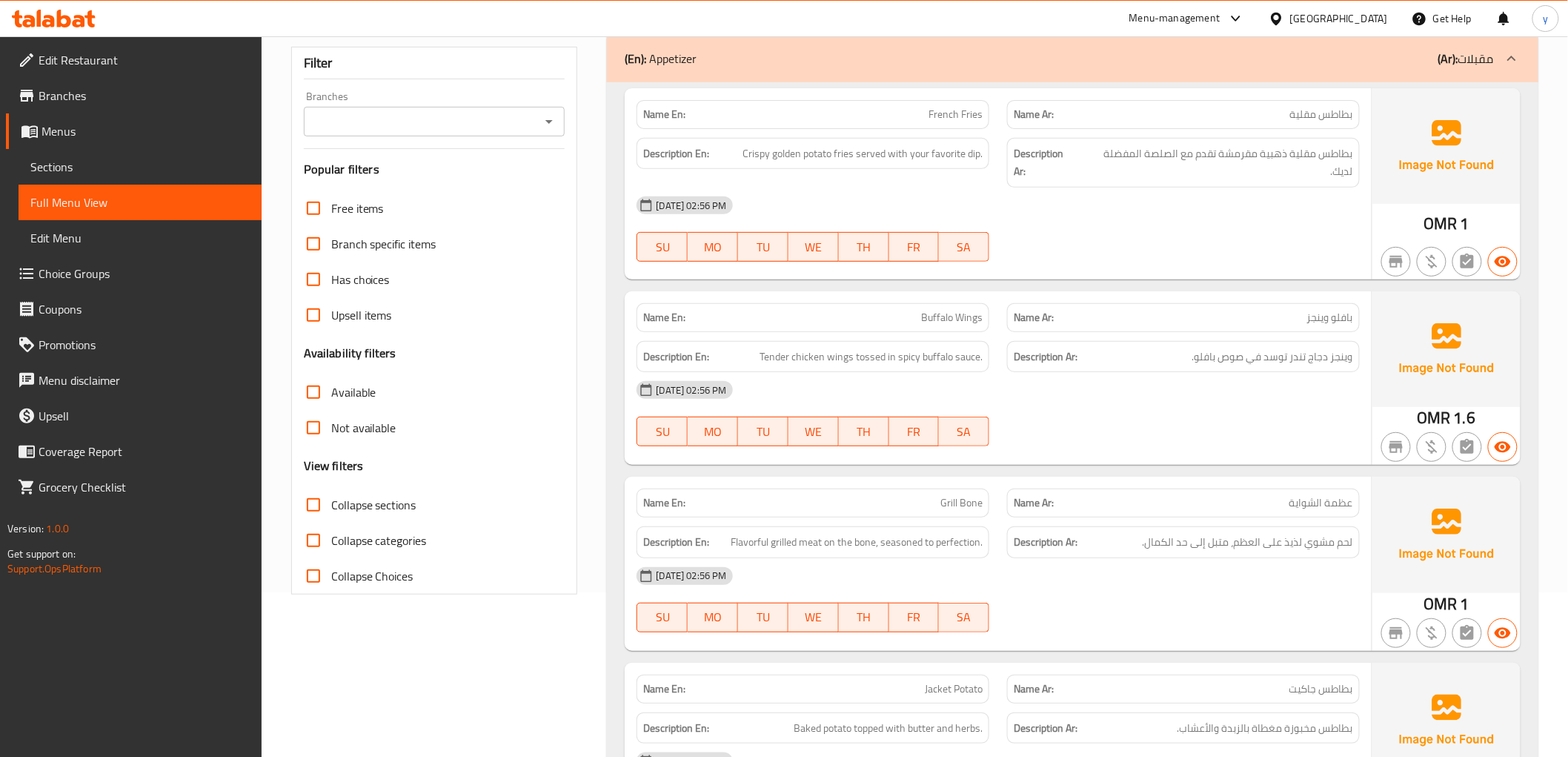
click at [1098, 393] on div "11-10-2025 02:56 PM SU MO TU WE TH FR SA" at bounding box center [997, 413] width 740 height 83
click at [870, 347] on span "Tender chicken wings tossed in spicy buffalo sauce." at bounding box center [871, 356] width 223 height 18
click at [889, 349] on div "Description En: Tender chicken wings tossed in spicy buffalo sauce." at bounding box center [813, 356] width 353 height 32
drag, startPoint x: 886, startPoint y: 344, endPoint x: 992, endPoint y: 346, distance: 106.0
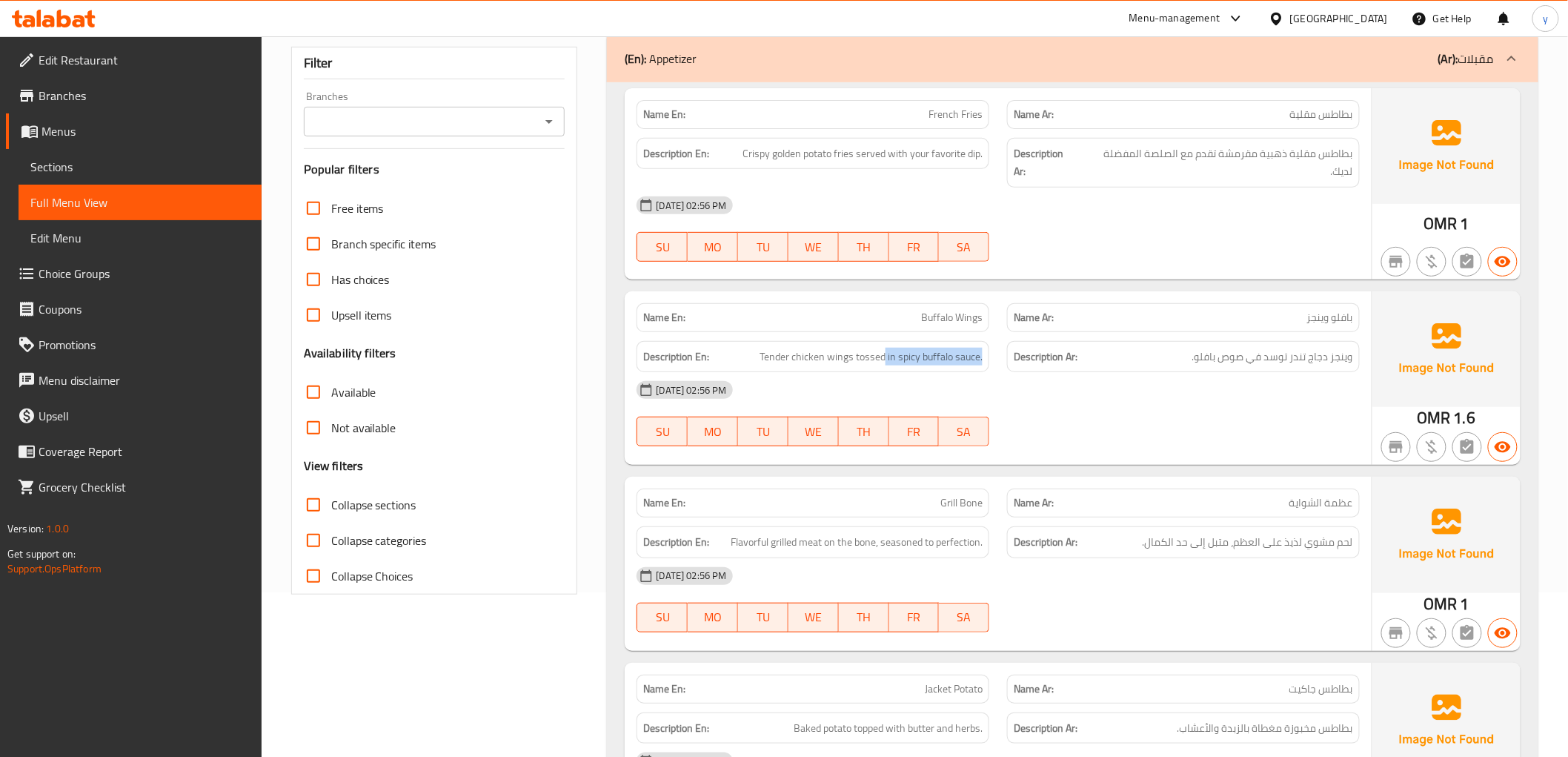
click at [992, 346] on div "Description En: Tender chicken wings tossed in spicy buffalo sauce." at bounding box center [813, 357] width 370 height 50
click at [943, 310] on span "Buffalo Wings" at bounding box center [952, 318] width 61 height 15
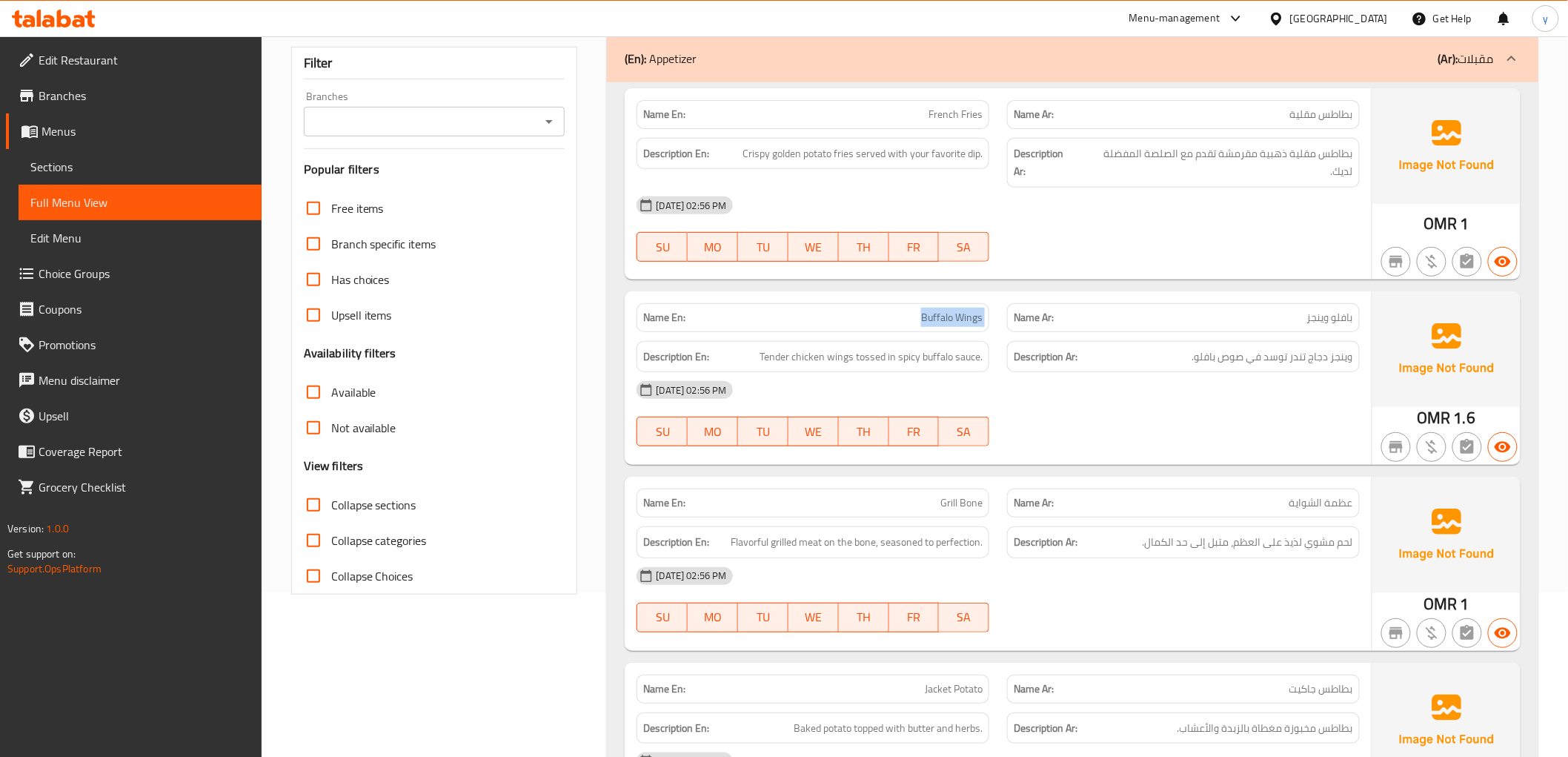
copy span "Buffalo Wings"
click at [1140, 376] on div "[DATE] 02:56 PM" at bounding box center [997, 390] width 740 height 35
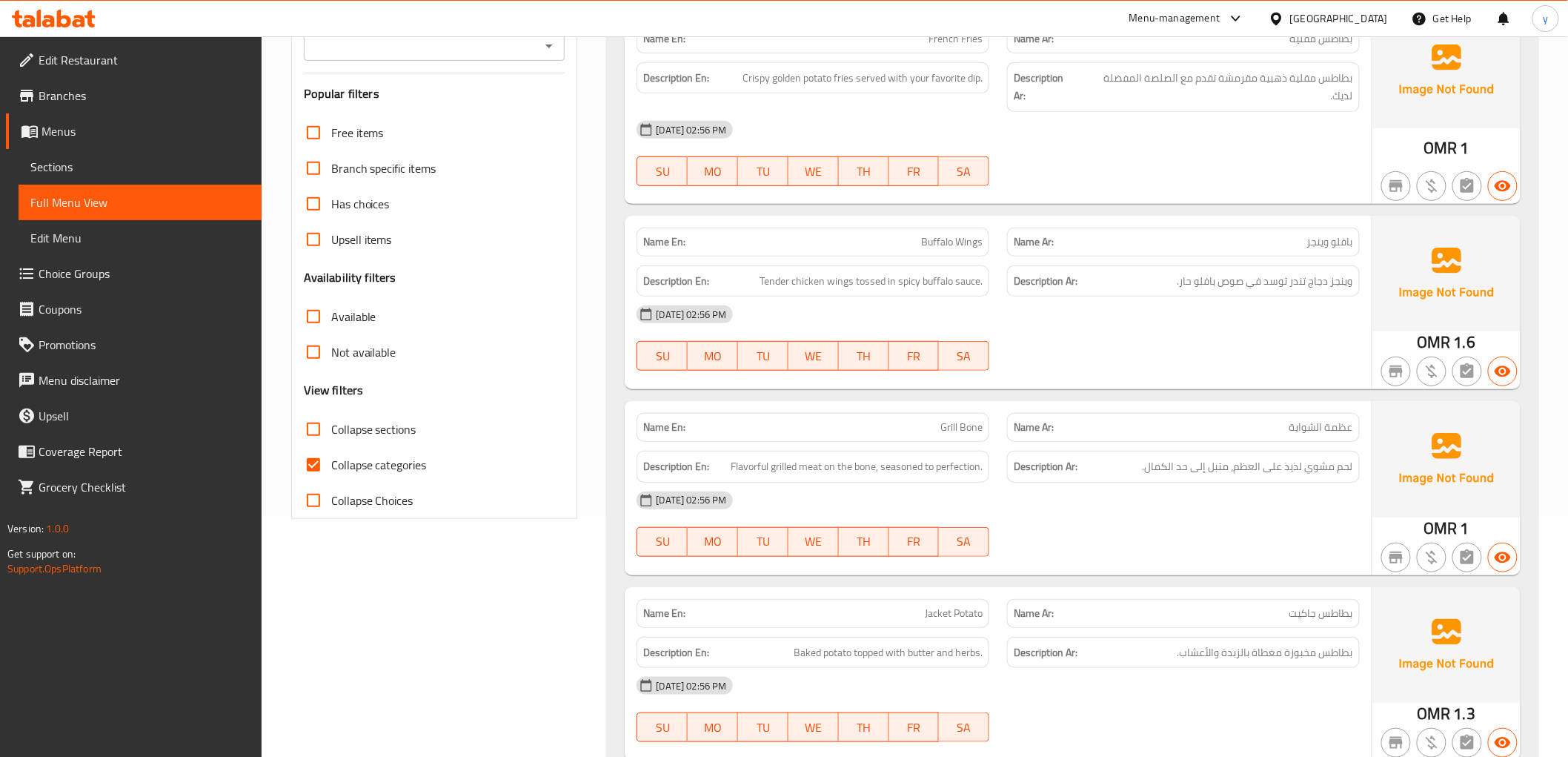
scroll to position [329, 0]
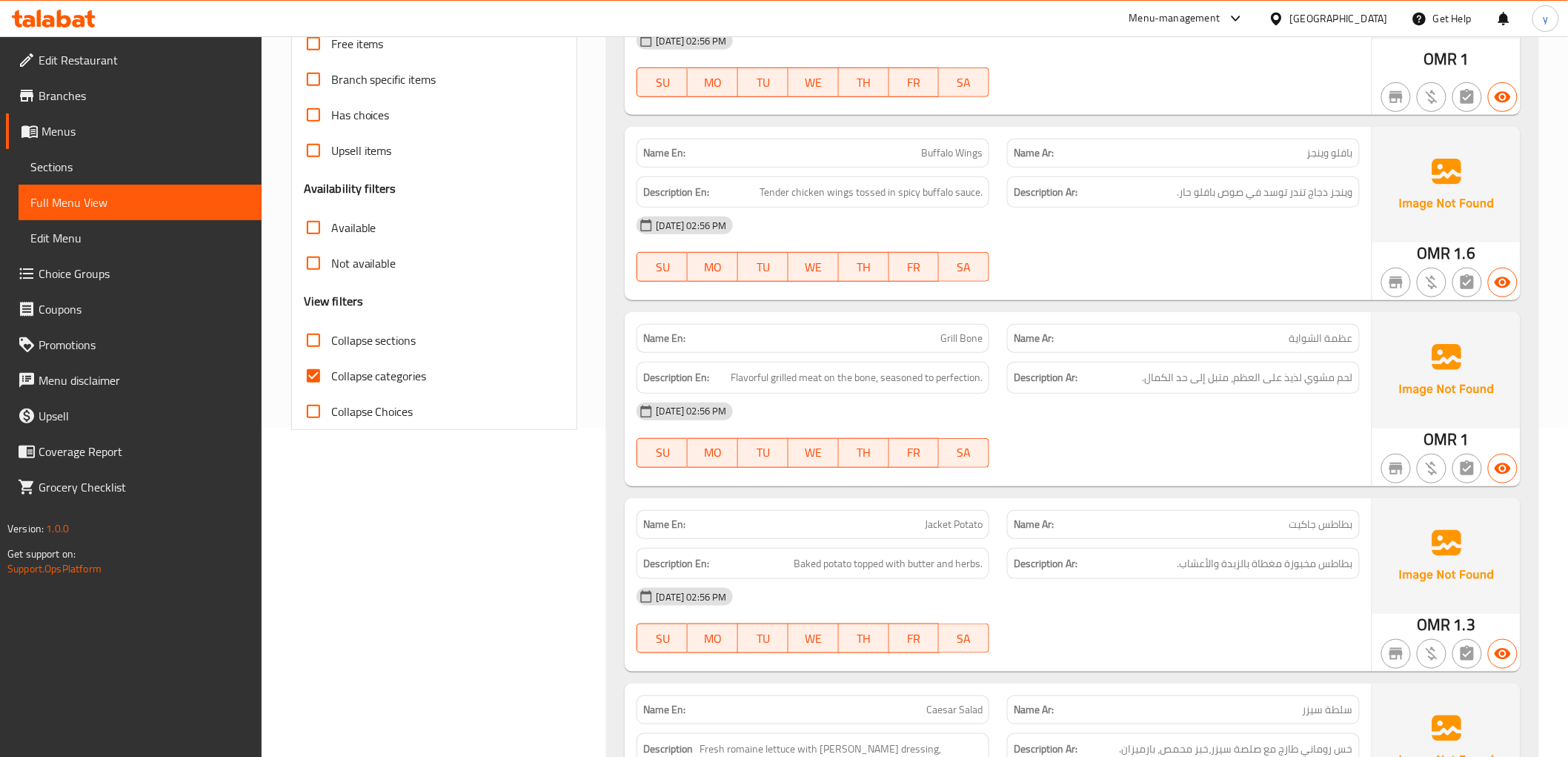
click at [951, 330] on span "Grill Bone" at bounding box center [962, 338] width 42 height 15
click at [1333, 330] on span "عظمة الشواية" at bounding box center [1321, 338] width 64 height 15
click at [965, 330] on span "Grill Bone" at bounding box center [962, 338] width 42 height 15
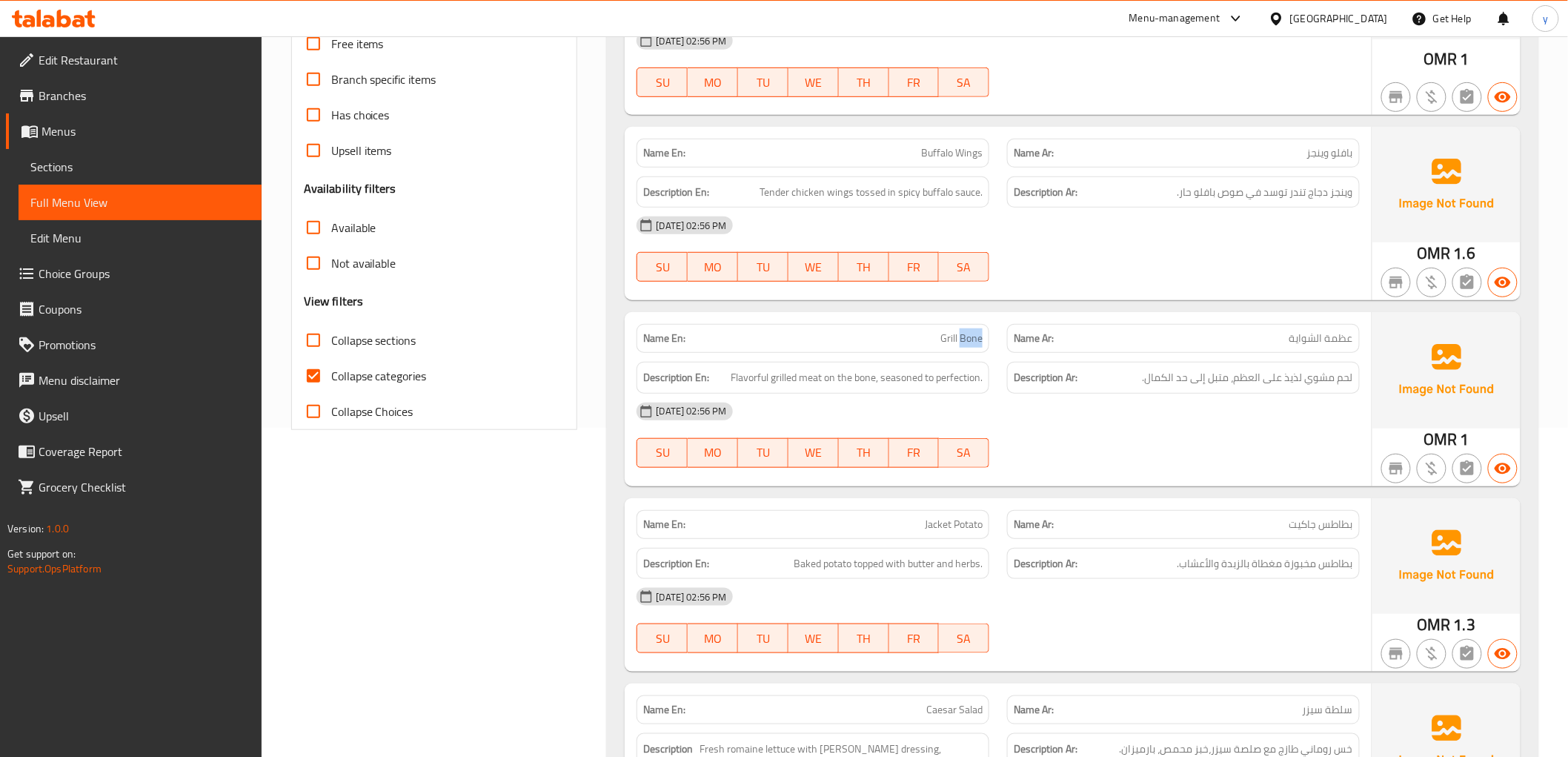
click at [965, 330] on span "Grill Bone" at bounding box center [962, 338] width 42 height 15
copy span "Bone"
click at [953, 330] on span "Grill Bone" at bounding box center [962, 338] width 42 height 15
click at [964, 330] on span "Grill Bone" at bounding box center [962, 338] width 42 height 15
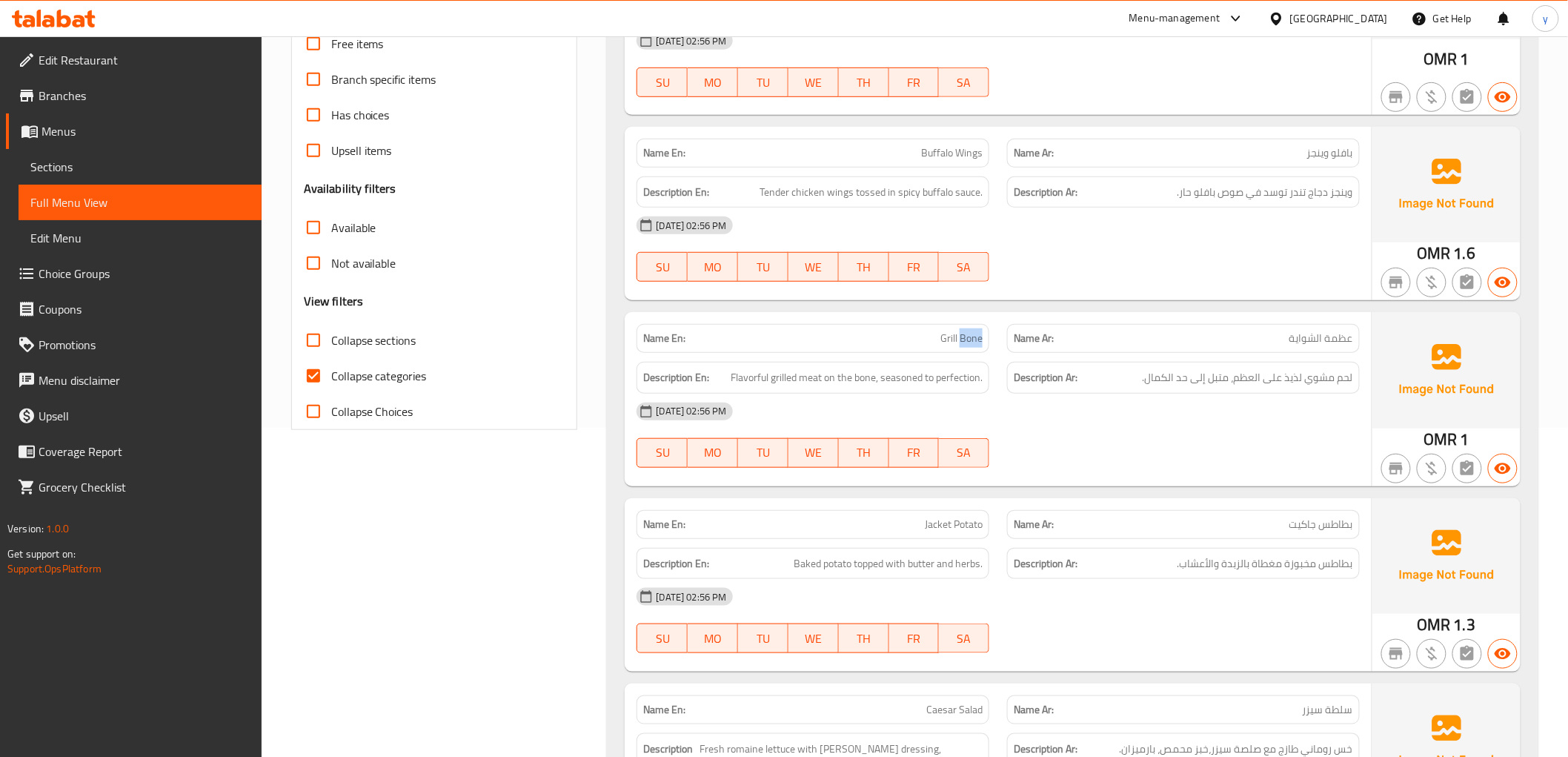
click at [964, 330] on span "Grill Bone" at bounding box center [962, 338] width 42 height 15
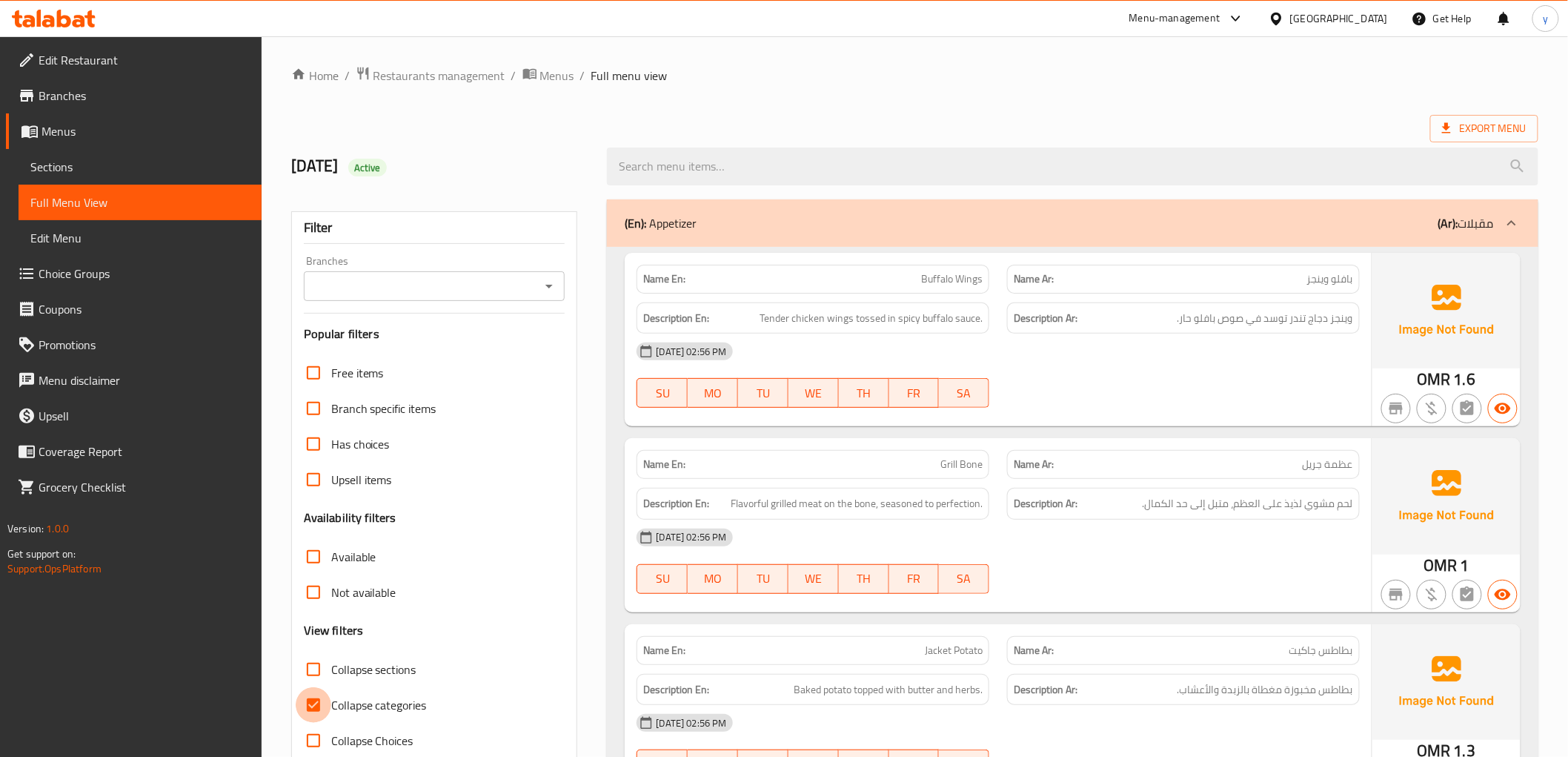
click at [308, 699] on input "Collapse categories" at bounding box center [313, 704] width 35 height 35
checkbox input "false"
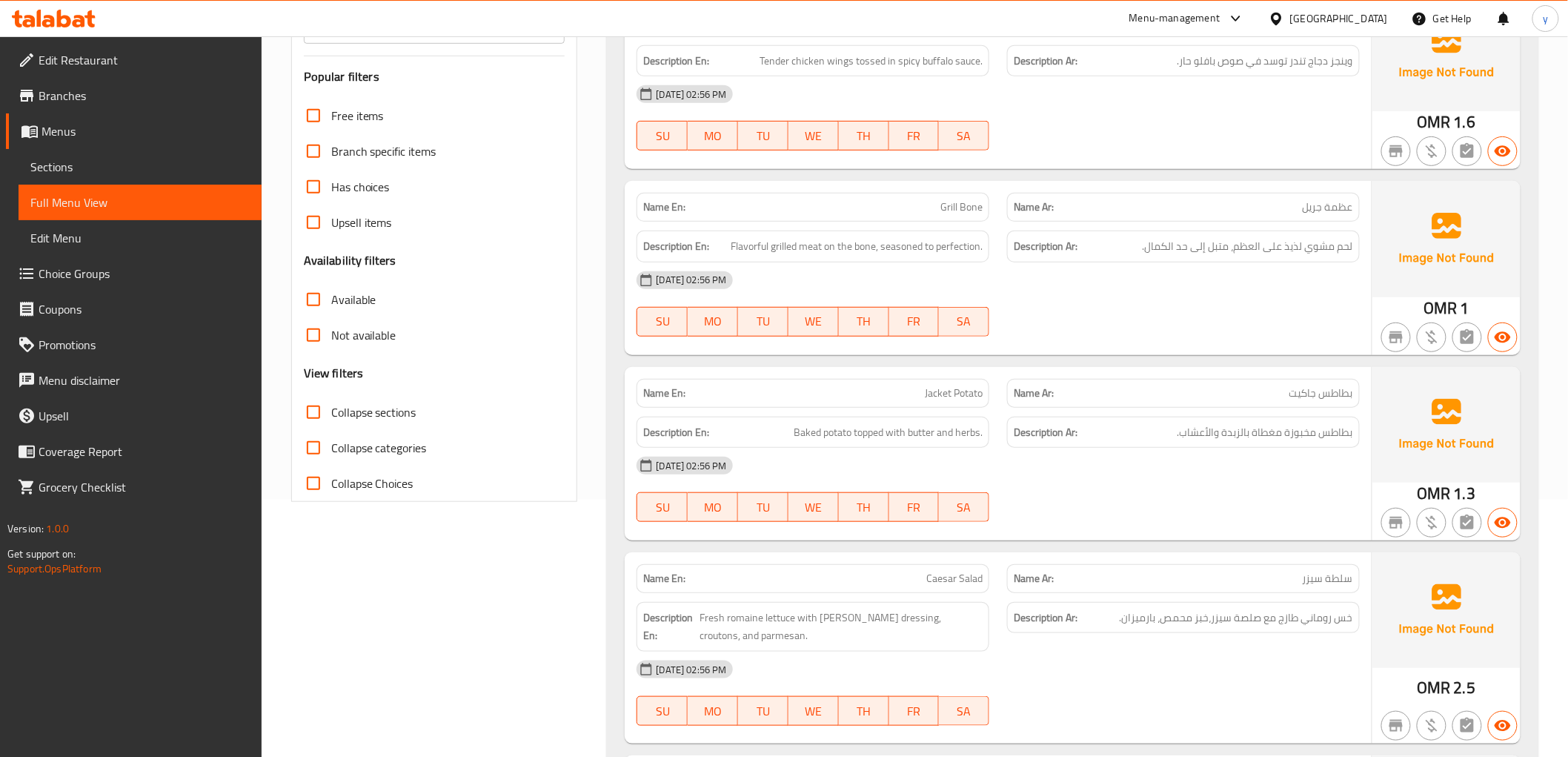
scroll to position [329, 0]
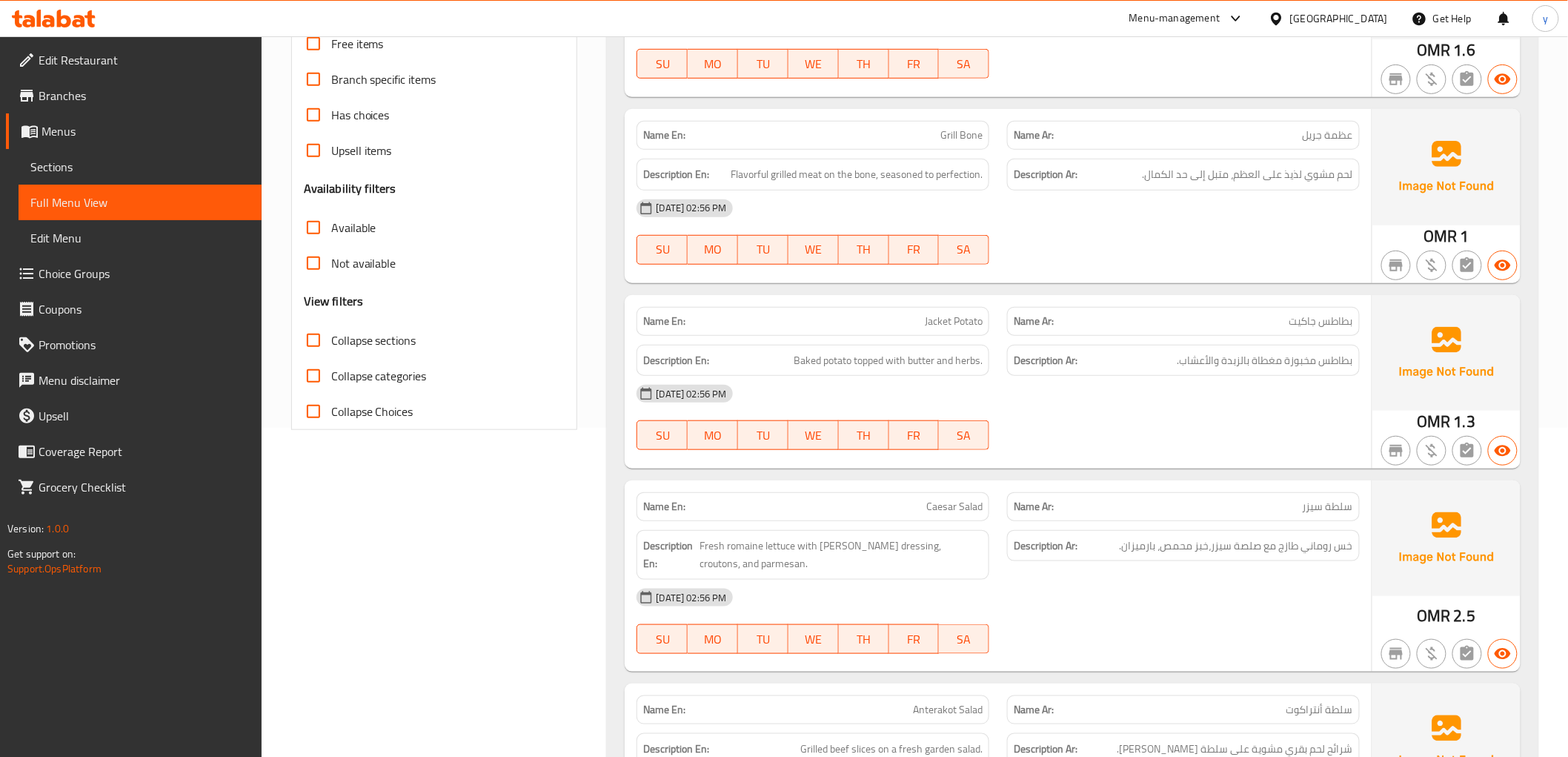
click at [953, 316] on span "Jacket Potato" at bounding box center [953, 322] width 57 height 15
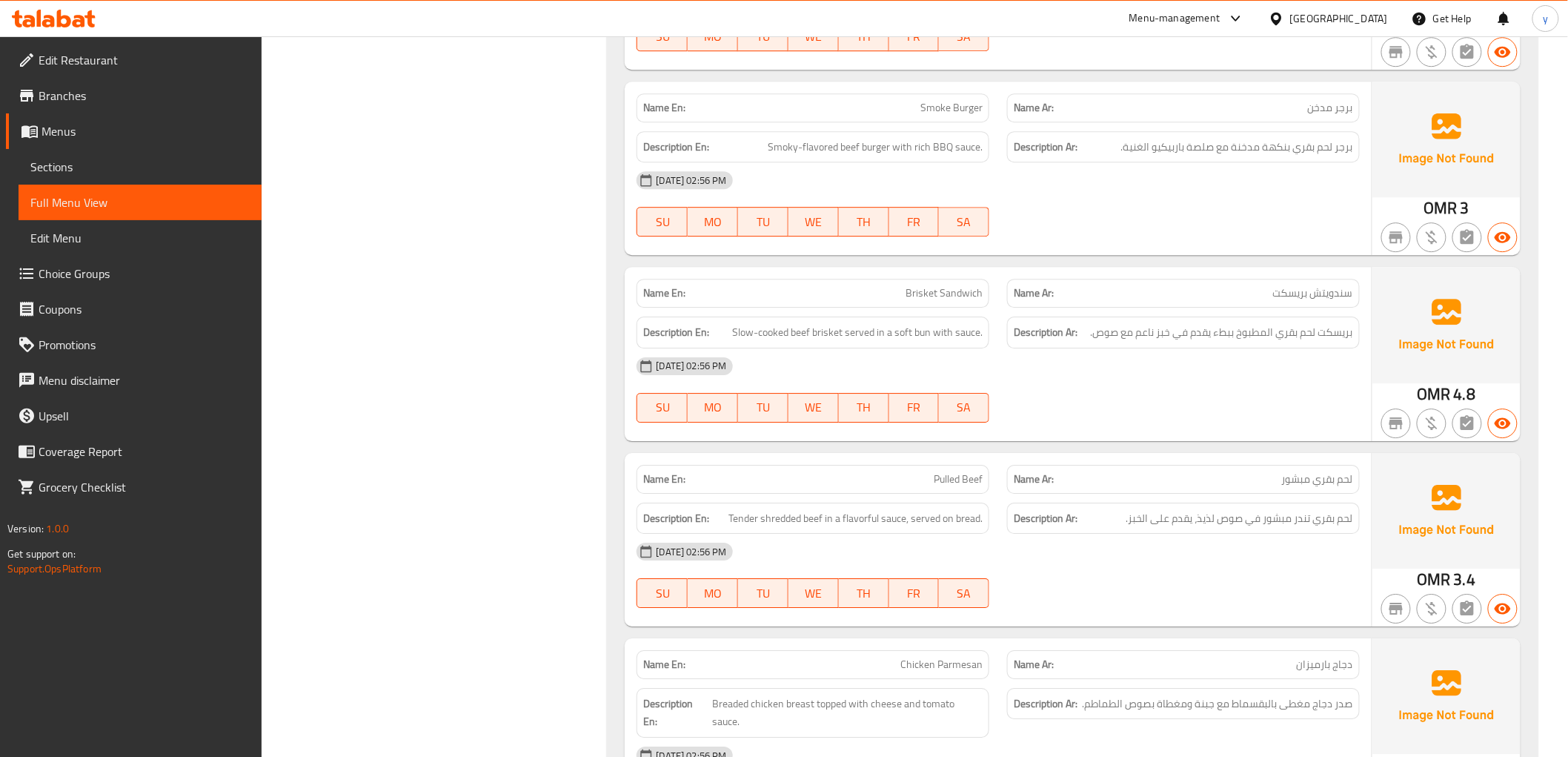
scroll to position [1811, 0]
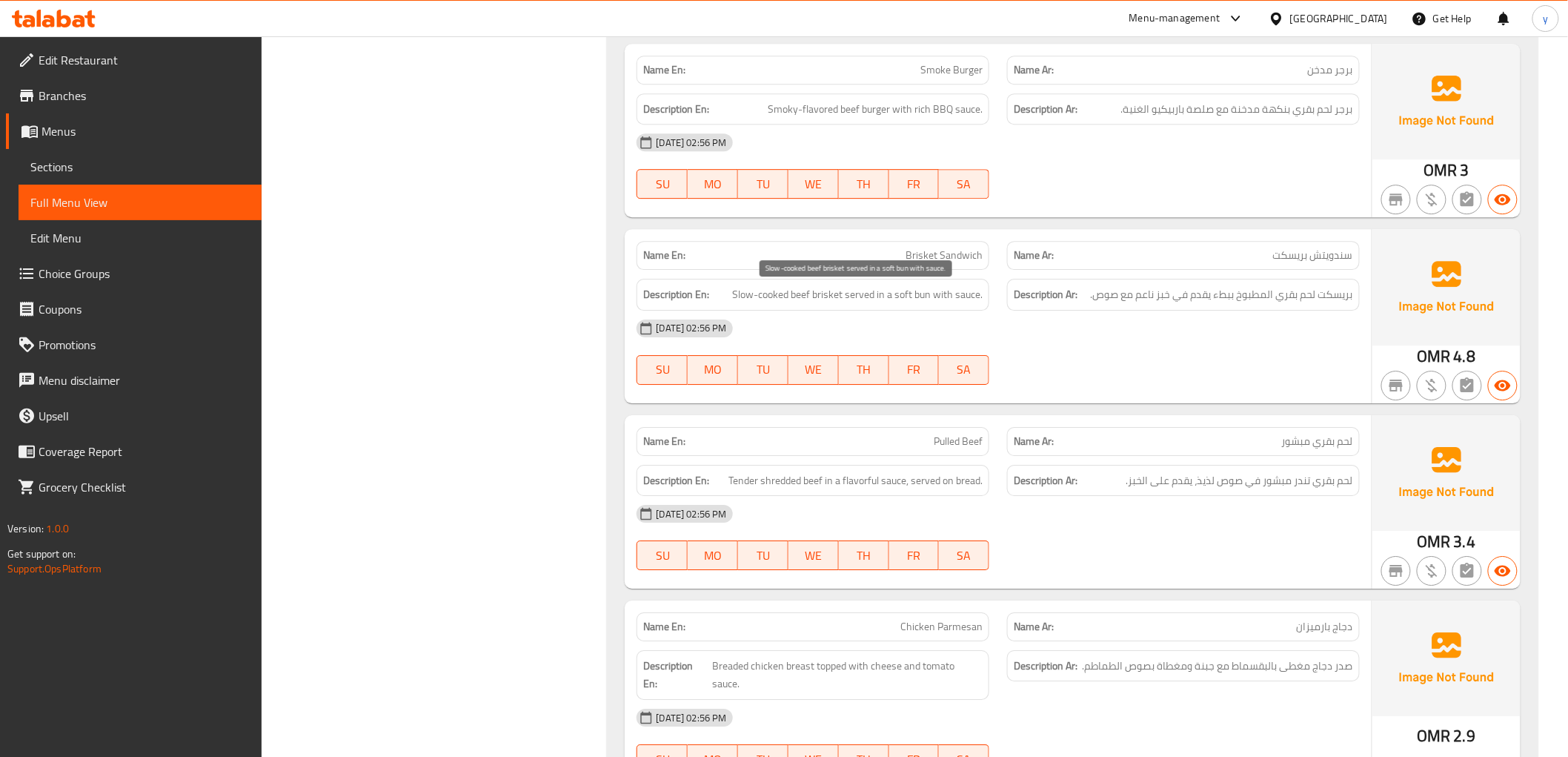
click at [923, 294] on span "Slow-cooked beef brisket served in a soft bun with sauce." at bounding box center [858, 294] width 251 height 18
click at [924, 294] on span "Slow-cooked beef brisket served in a soft bun with sauce." at bounding box center [858, 294] width 251 height 18
copy span "bun"
click at [932, 245] on div "Name En: Brisket Sandwich" at bounding box center [813, 256] width 353 height 29
click at [937, 248] on span "Brisket Sandwich" at bounding box center [944, 256] width 78 height 15
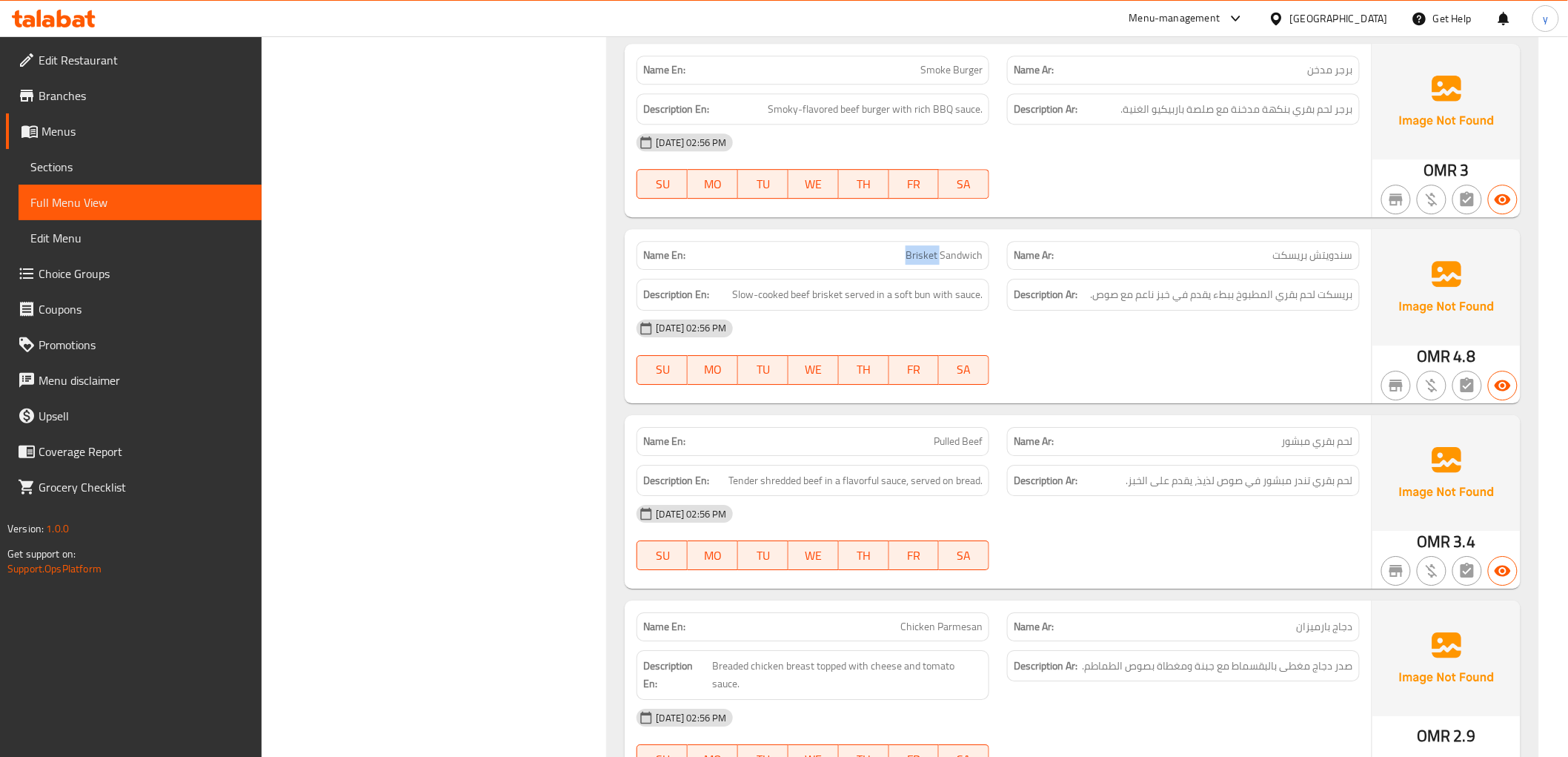
click at [937, 248] on span "Brisket Sandwich" at bounding box center [944, 256] width 78 height 15
copy span "Brisket Sandwich"
click at [942, 440] on span "Pulled Beef" at bounding box center [958, 441] width 49 height 15
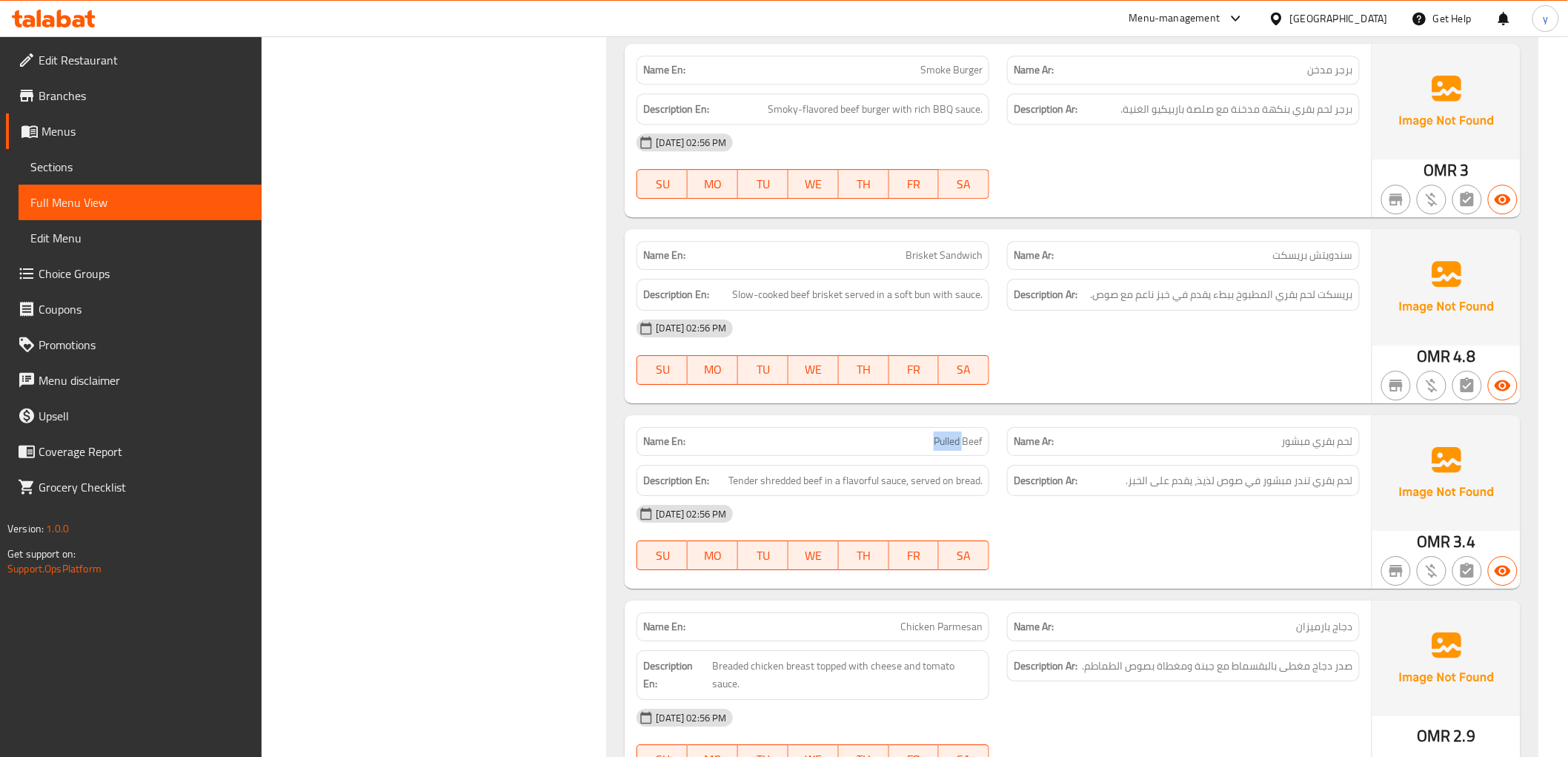
copy span "Pulled"
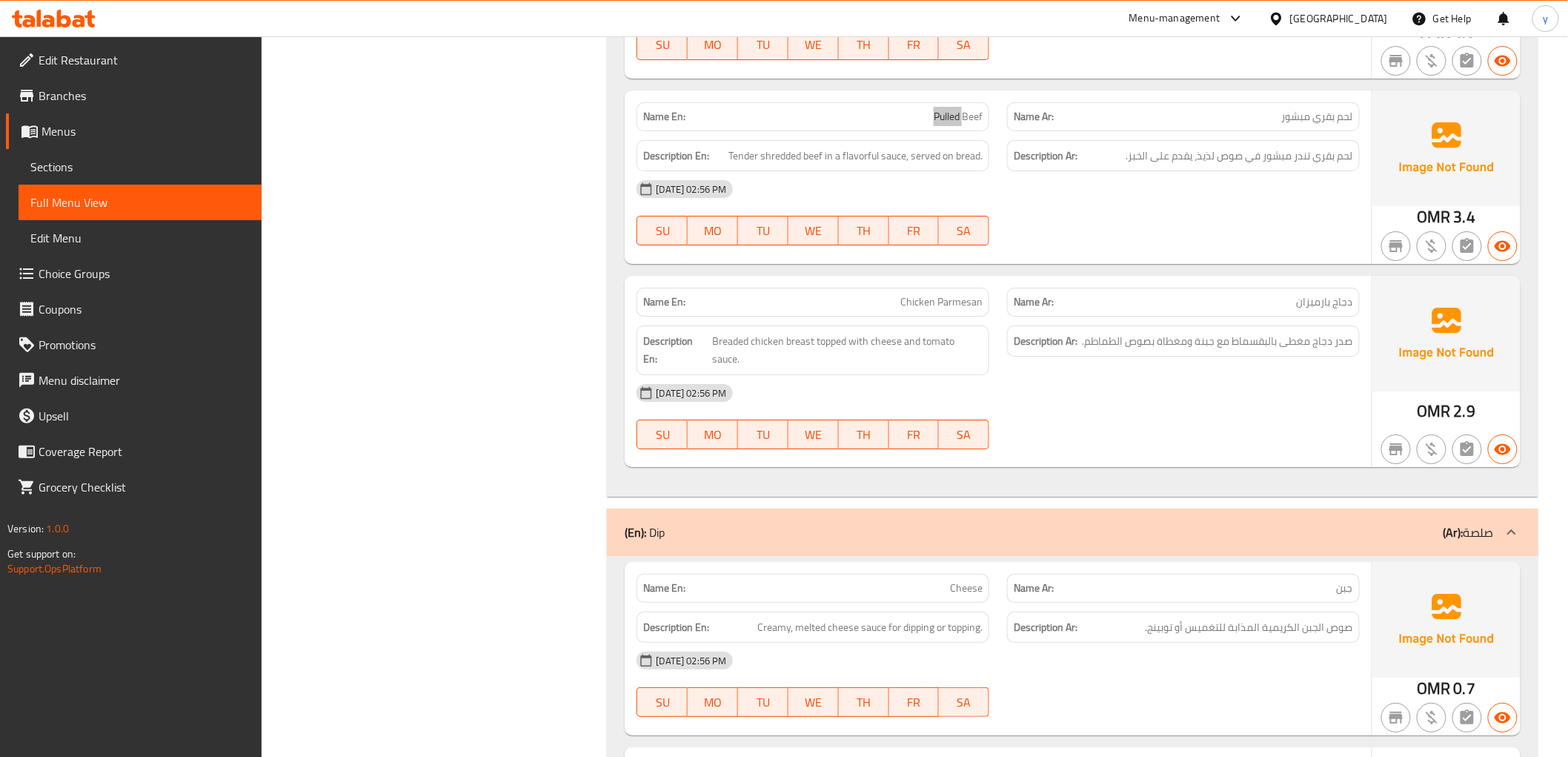
scroll to position [2140, 0]
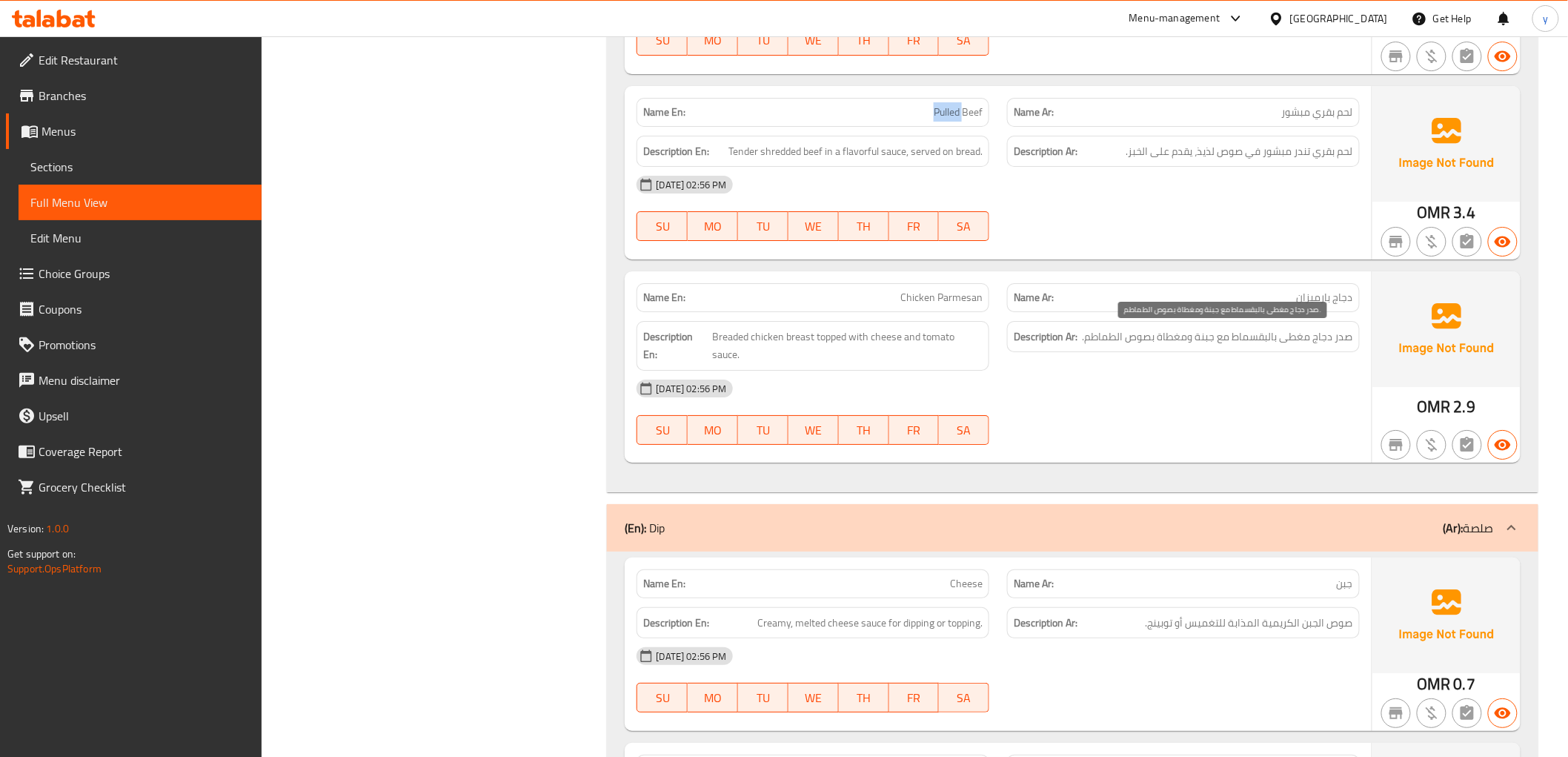
click at [1283, 342] on span "صدر دجاج مغطى بالبقسماط مع جبنة ومغطاة بصوص الطماطم." at bounding box center [1218, 336] width 271 height 18
click at [1285, 342] on span "صدر دجاج مغطى بالبقسماط مع جبنة ومغطاة بصوص الطماطم." at bounding box center [1218, 336] width 271 height 18
click at [1302, 336] on span "صدر دجاج مغطى بالبقسماط مع جبنة ومغطاة بصوص الطماطم." at bounding box center [1218, 336] width 271 height 18
drag, startPoint x: 1302, startPoint y: 336, endPoint x: 1118, endPoint y: 323, distance: 184.5
click at [1302, 336] on span "صدر دجاج مغطى بالبقسماط مع جبنة ومغطاة بصوص الطماطم." at bounding box center [1218, 336] width 271 height 18
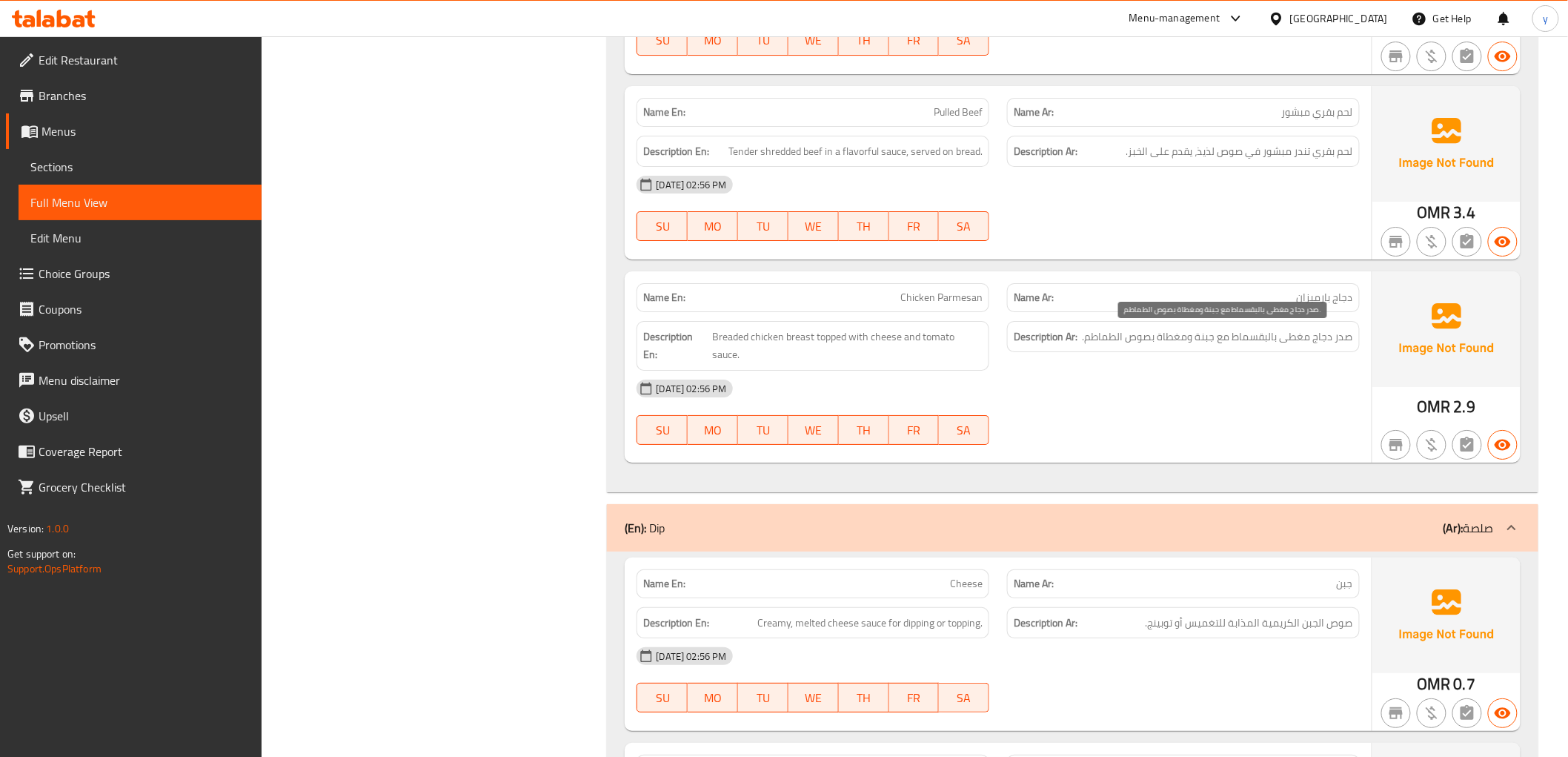
click at [1174, 343] on span "صدر دجاج مغطى بالبقسماط مع جبنة ومغطاة بصوص الطماطم." at bounding box center [1218, 336] width 271 height 18
click at [949, 301] on span "Chicken Parmesan" at bounding box center [942, 298] width 82 height 15
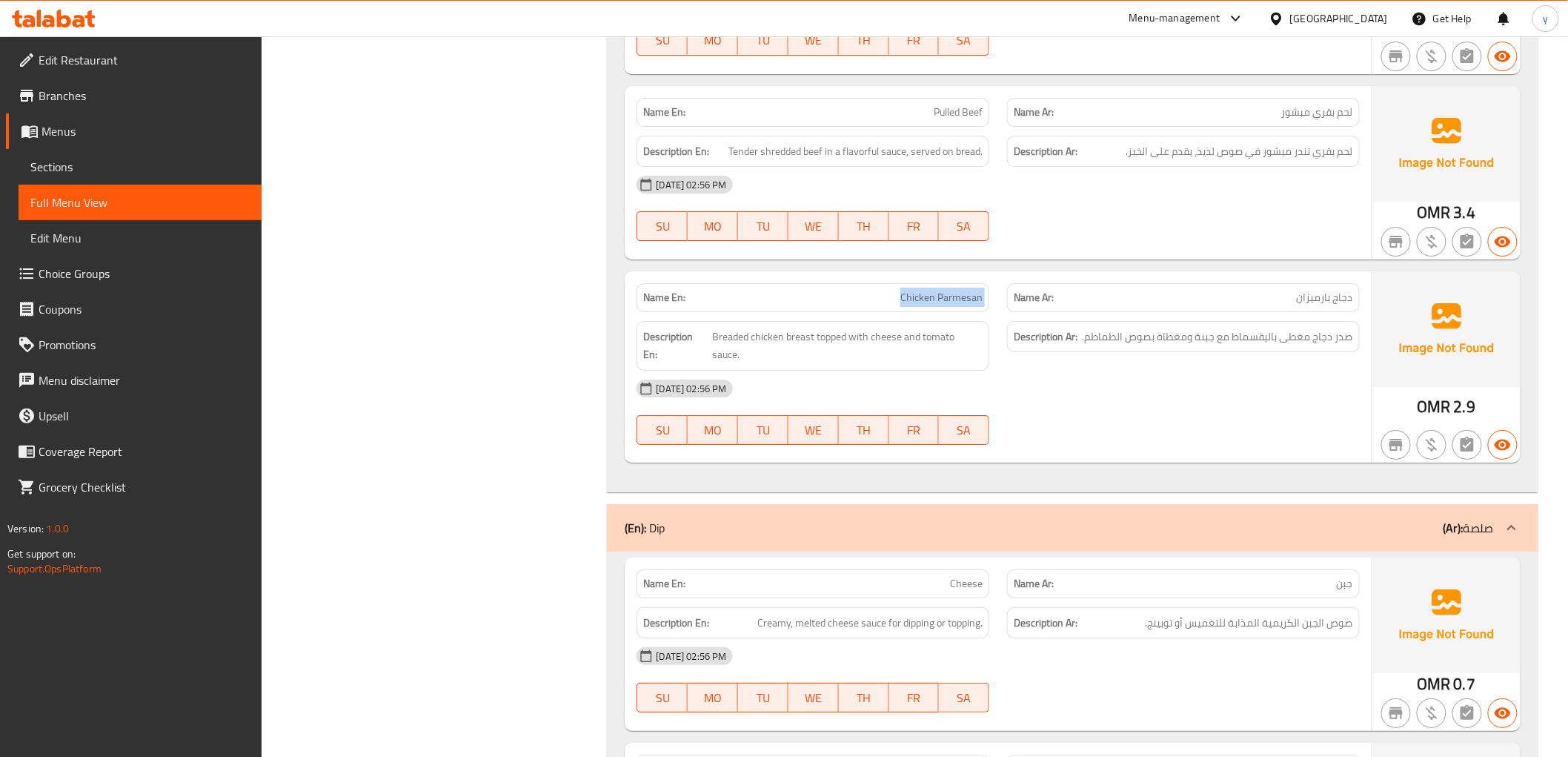
copy span "Chicken Parmesan"
click at [565, 390] on div "Filter Branches Branches Popular filters Free items Branch specific items Has c…" at bounding box center [440, 593] width 317 height 5086
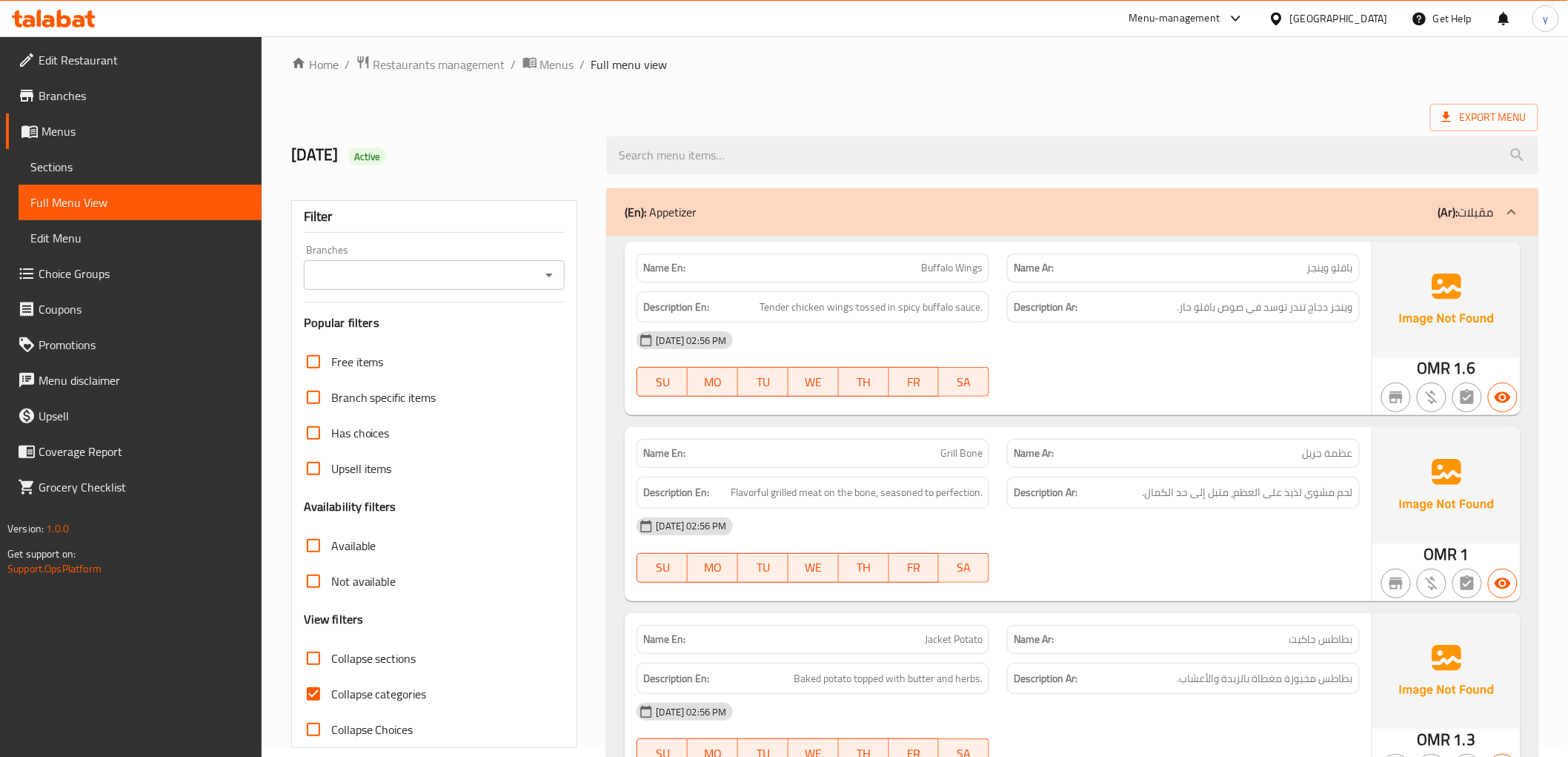
scroll to position [32, 0]
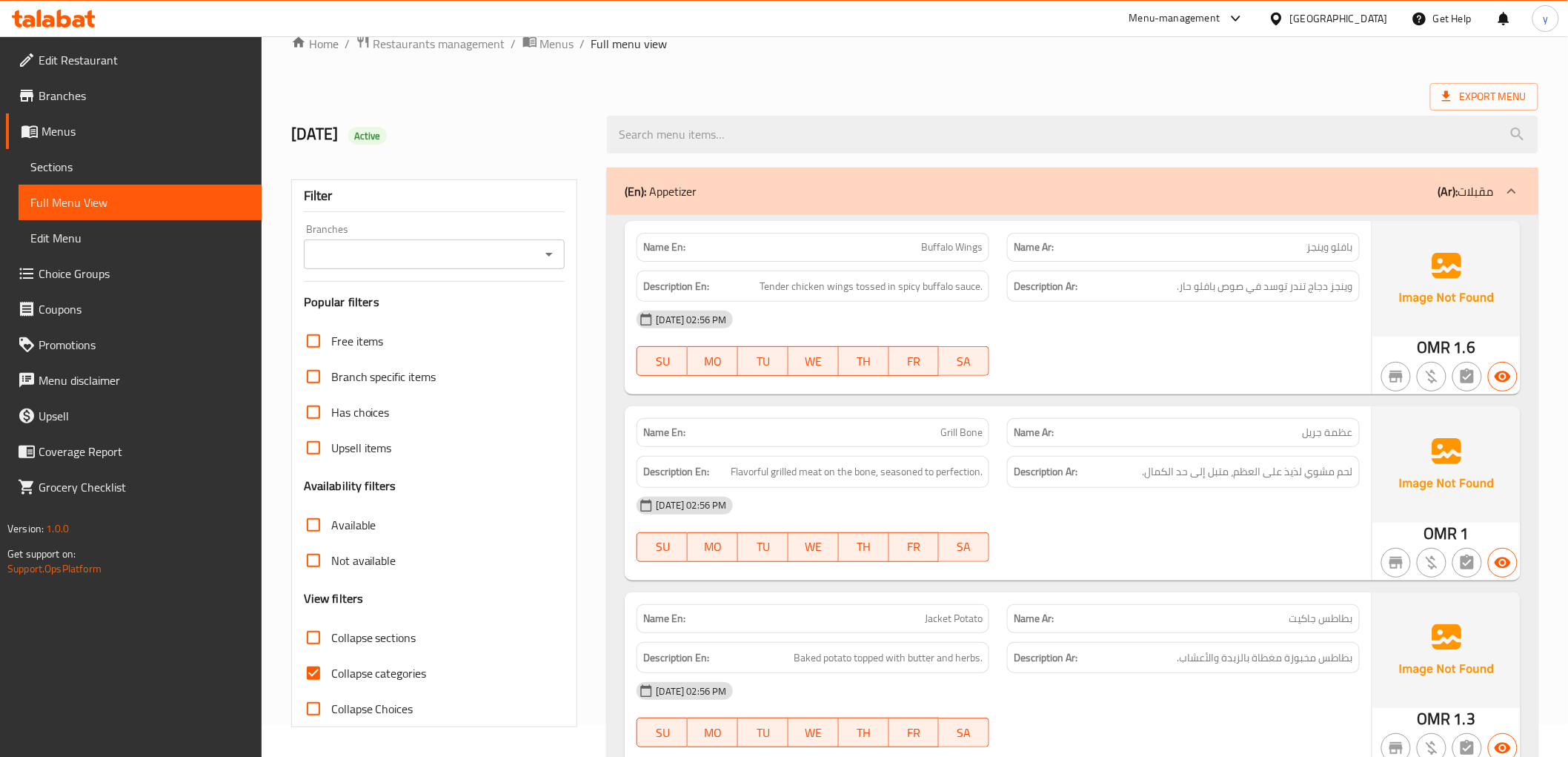
click at [398, 680] on span "Collapse categories" at bounding box center [379, 673] width 96 height 18
click at [331, 680] on input "Collapse categories" at bounding box center [313, 672] width 35 height 35
checkbox input "false"
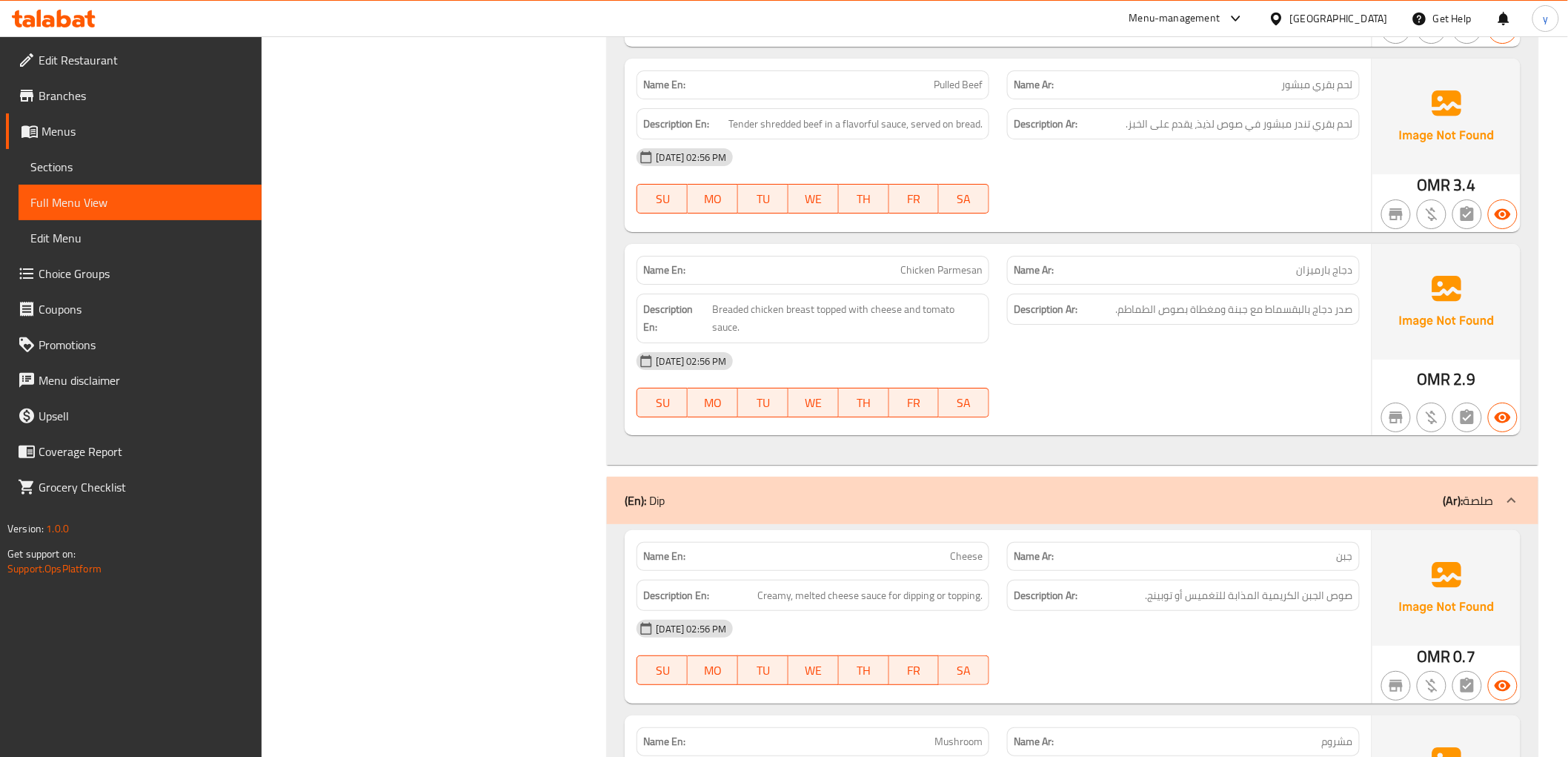
scroll to position [2172, 0]
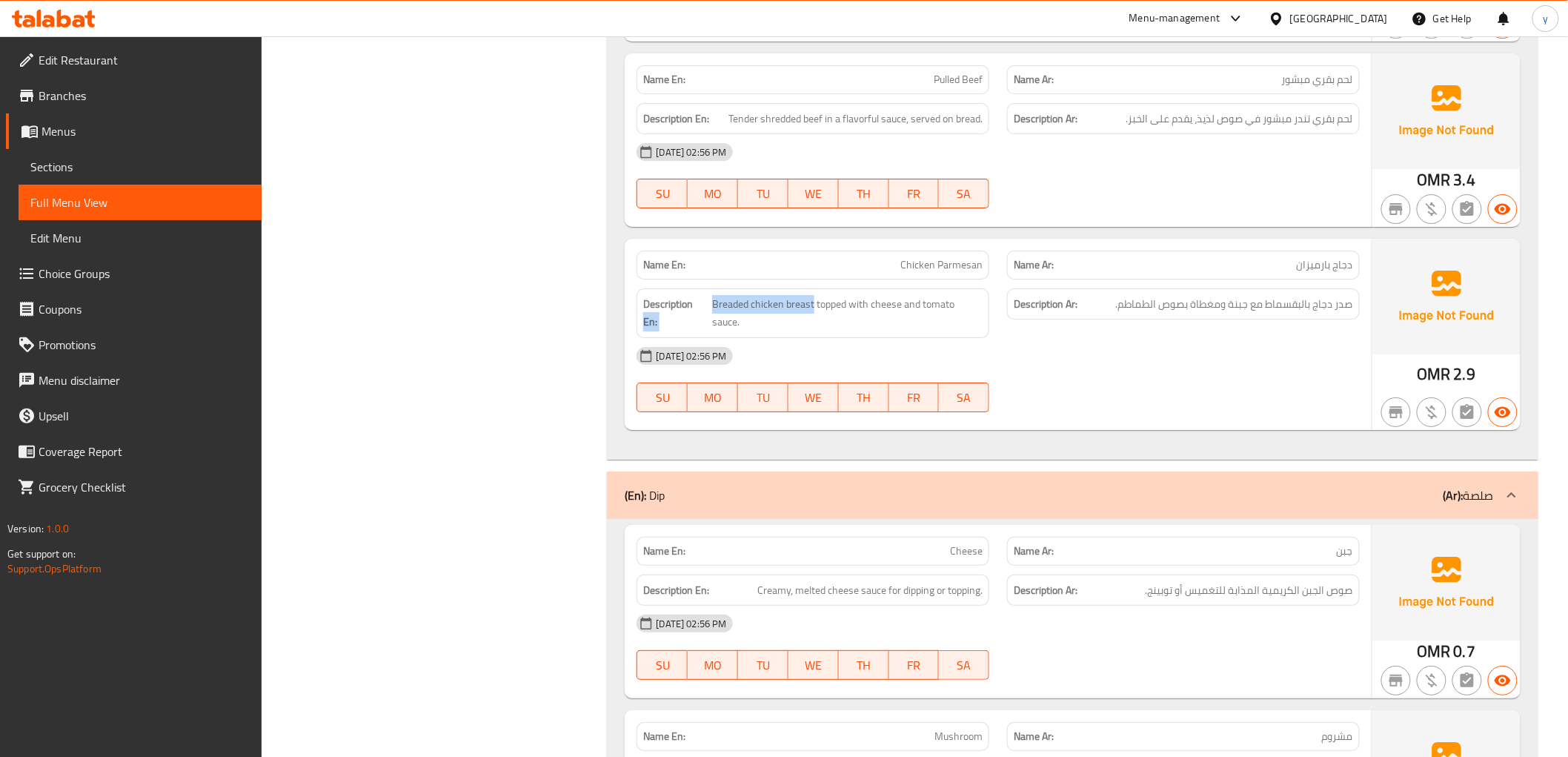
drag, startPoint x: 813, startPoint y: 306, endPoint x: 691, endPoint y: 297, distance: 122.3
click at [691, 297] on h6 "Description En: Breaded chicken breast topped with cheese and tomato sauce." at bounding box center [813, 313] width 340 height 36
click at [823, 337] on div "Description En: Breaded chicken breast topped with cheese and tomato sauce." at bounding box center [813, 313] width 353 height 50
drag, startPoint x: 816, startPoint y: 309, endPoint x: 710, endPoint y: 306, distance: 106.0
click at [710, 306] on h6 "Description En: Breaded chicken breast topped with cheese and tomato sauce." at bounding box center [813, 313] width 340 height 36
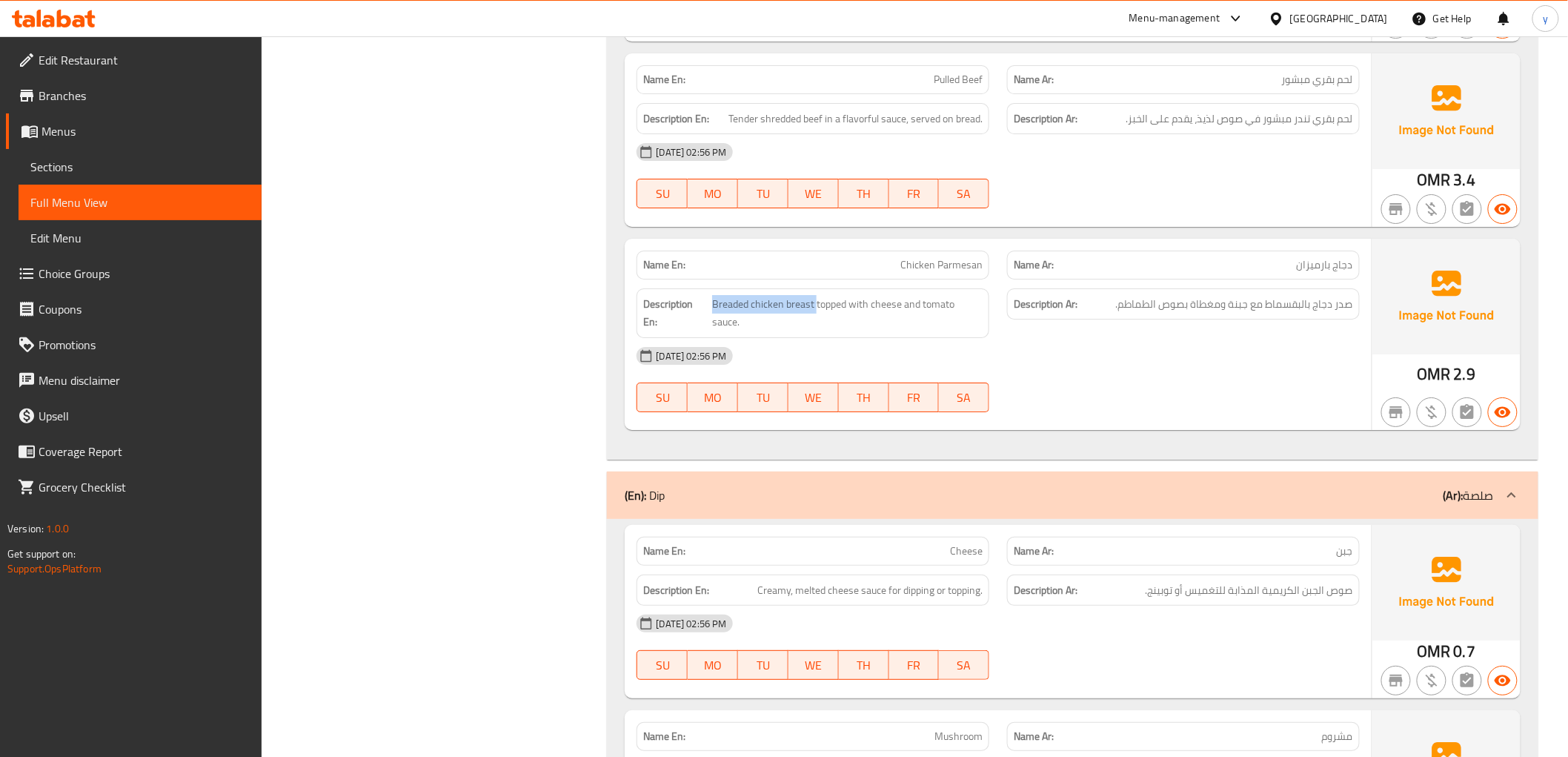
copy span "Breaded chicken breast"
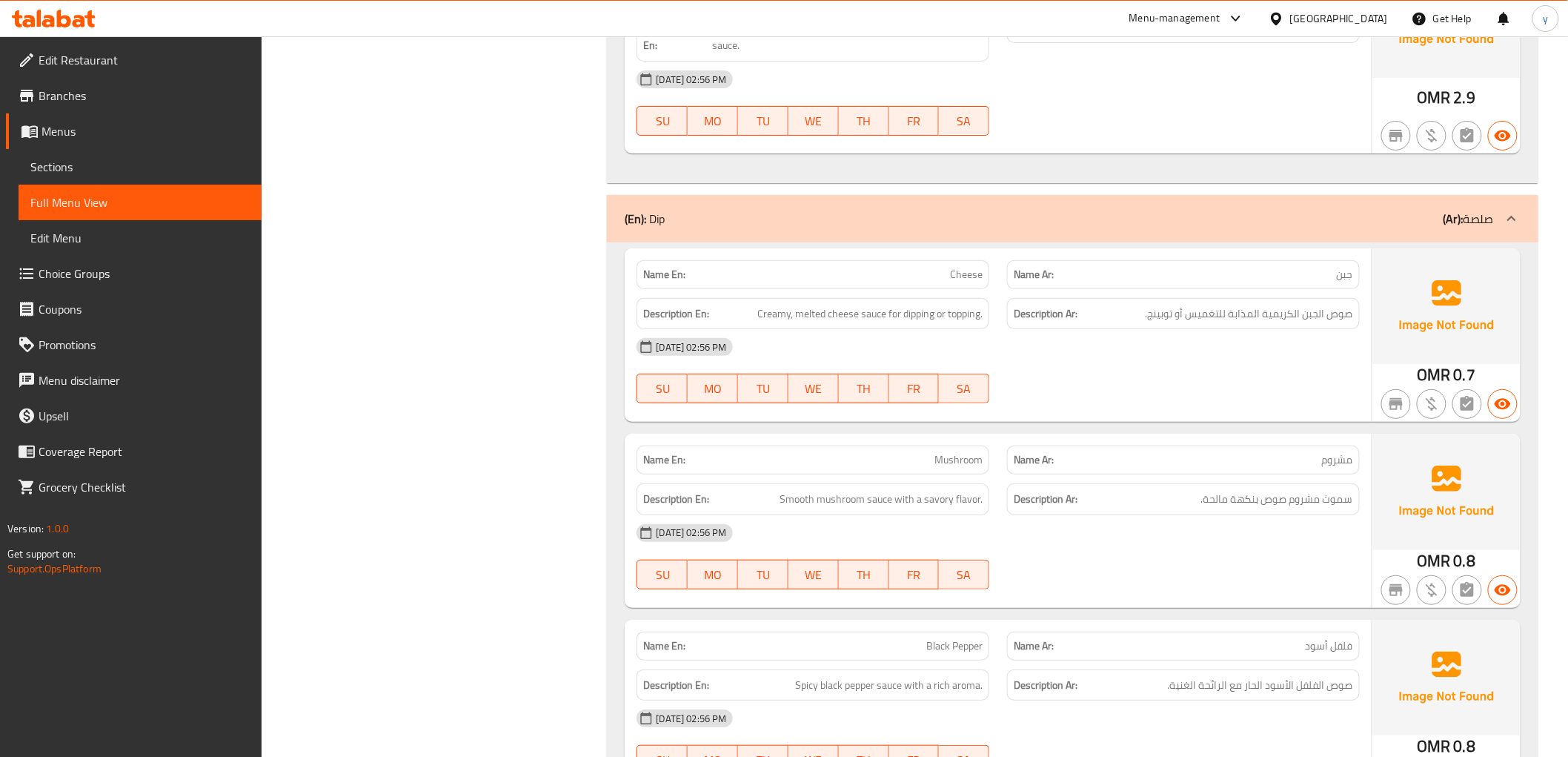
scroll to position [2502, 0]
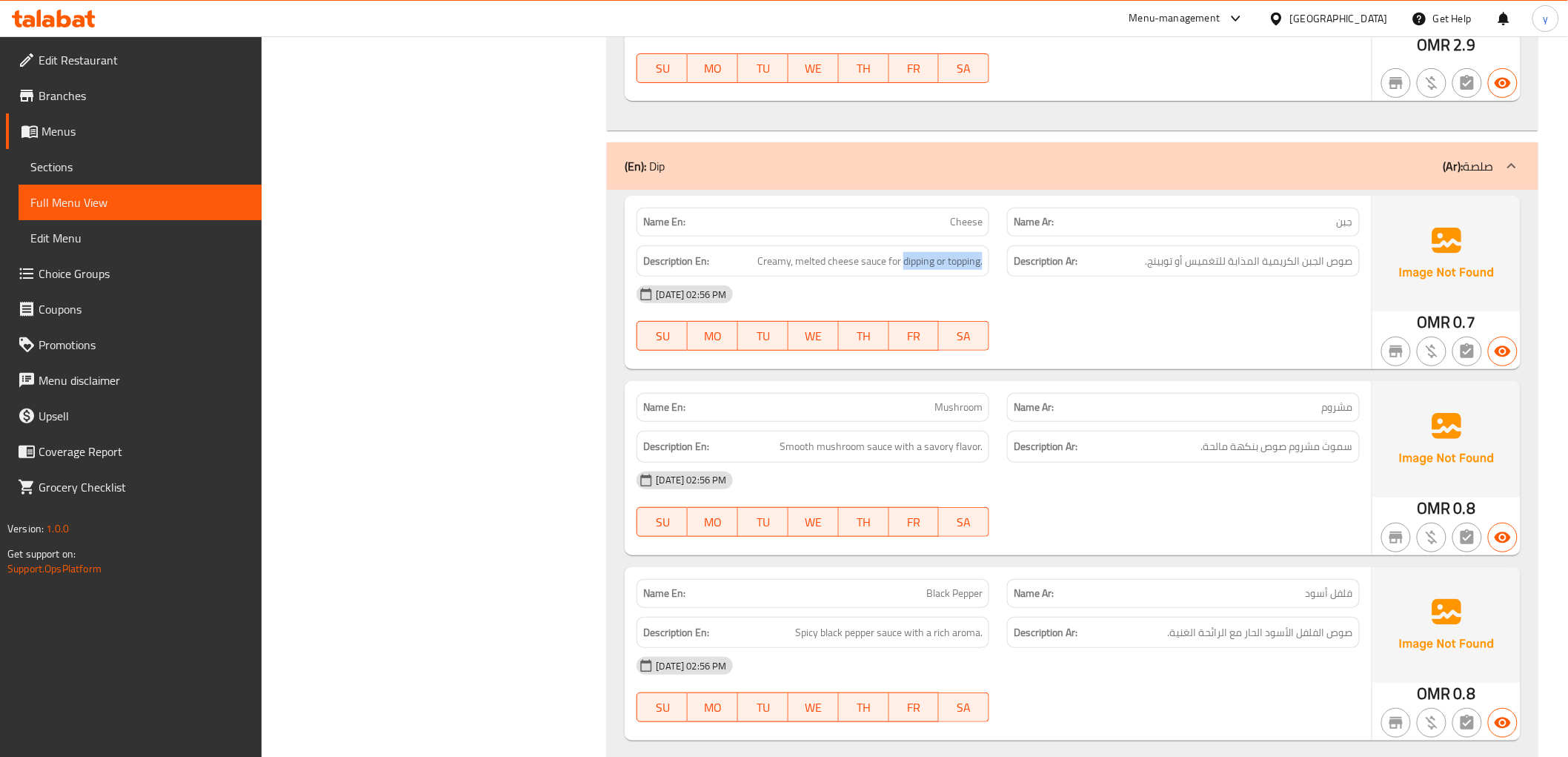
drag, startPoint x: 903, startPoint y: 263, endPoint x: 990, endPoint y: 271, distance: 87.4
click at [990, 271] on div "Description En: Creamy, melted cheese sauce for dipping or topping." at bounding box center [813, 261] width 370 height 50
click at [1337, 449] on span "سموث مشروم صوص بنكهة مالحة." at bounding box center [1277, 446] width 152 height 18
click at [799, 447] on span "Smooth mushroom sauce with a savory flavor." at bounding box center [882, 446] width 203 height 18
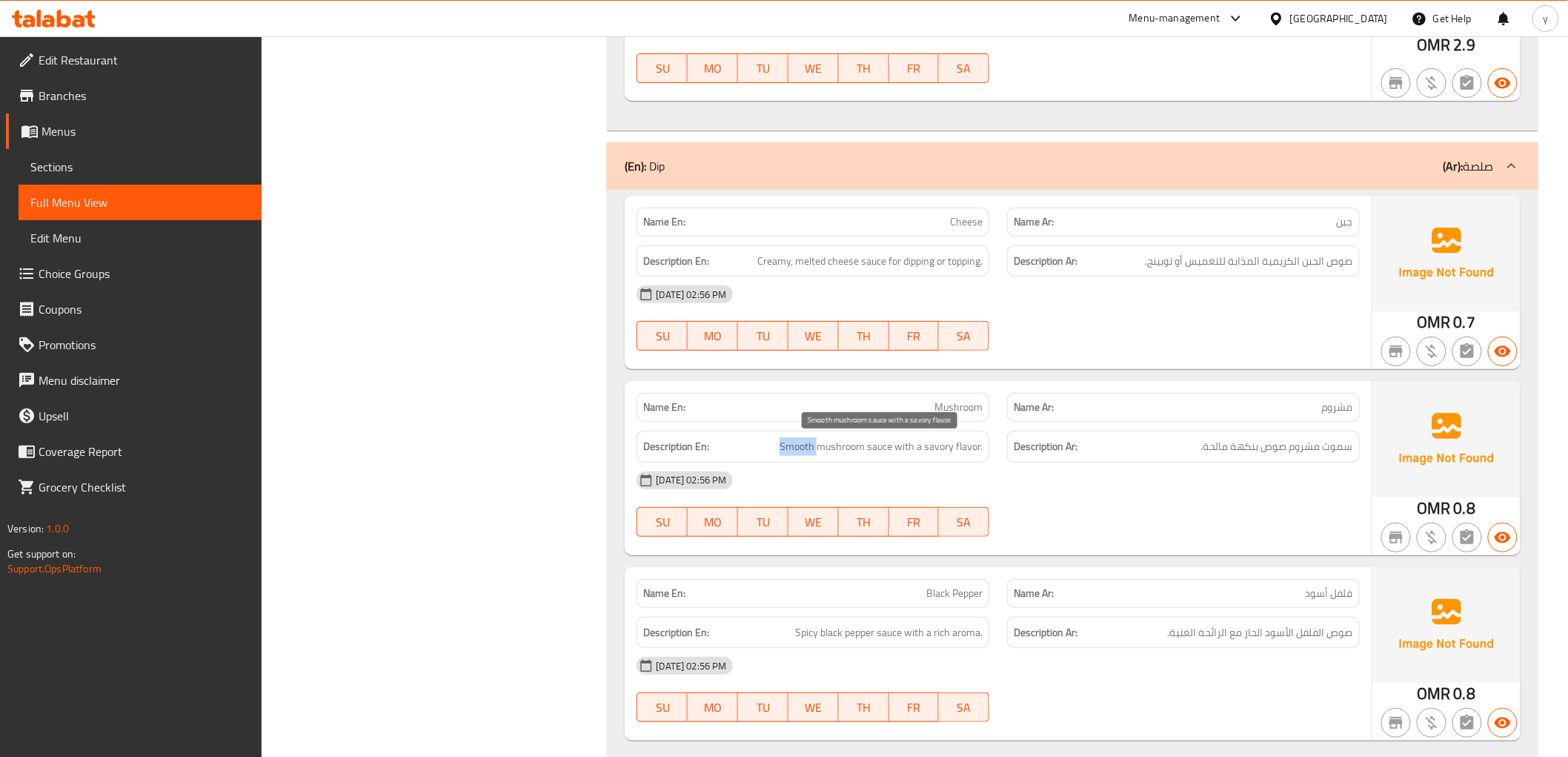
click at [799, 447] on span "Smooth mushroom sauce with a savory flavor." at bounding box center [882, 446] width 203 height 18
copy span "Smooth"
click at [1333, 451] on span "سموث مشروم صوص بنكهة مالحة." at bounding box center [1277, 446] width 152 height 18
click at [1334, 450] on span "سموث مشروم صوص بنكهة مالحة." at bounding box center [1277, 446] width 152 height 18
click at [804, 439] on span "Smooth mushroom sauce with a savory flavor." at bounding box center [882, 446] width 203 height 18
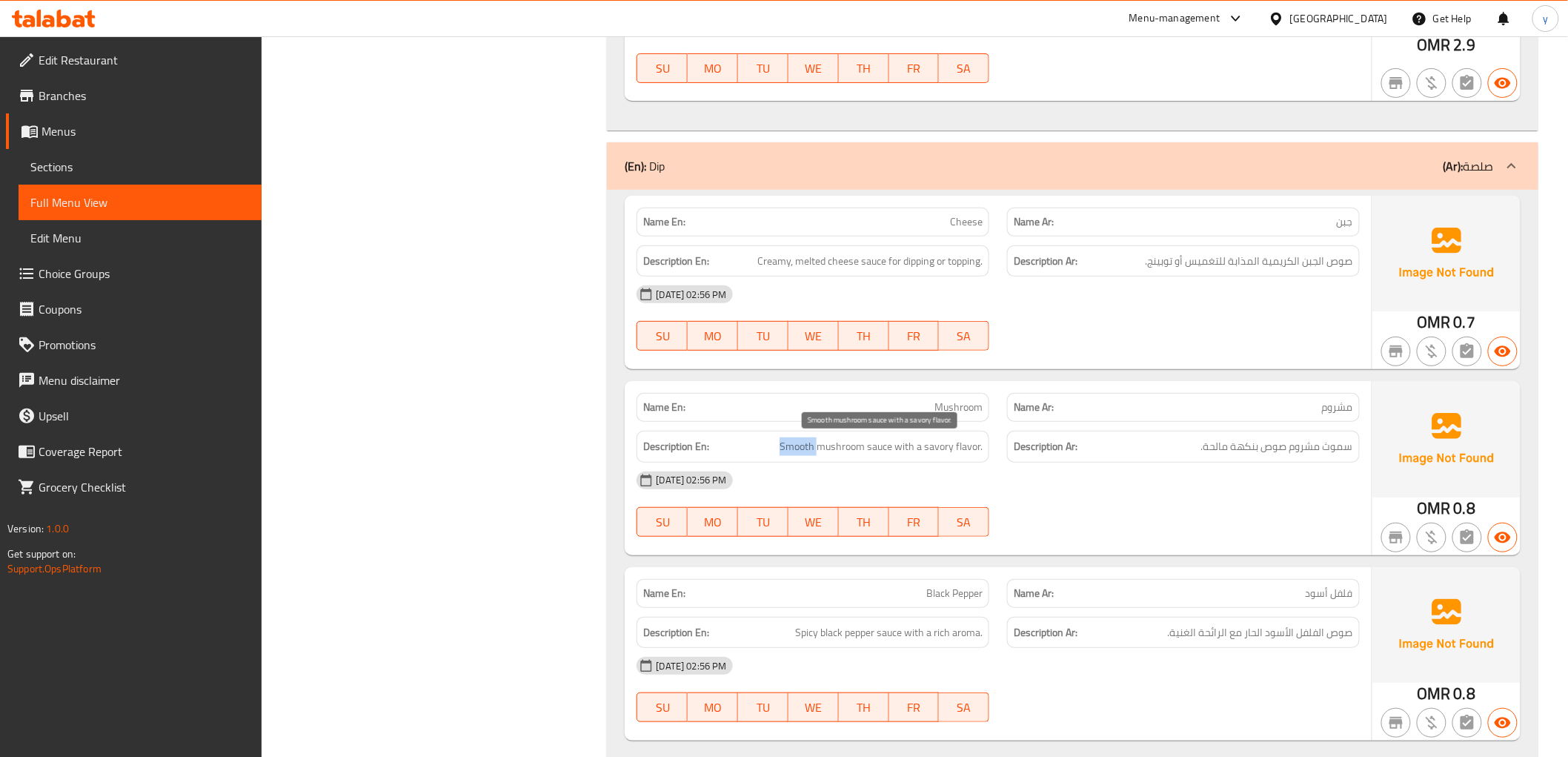
click at [804, 439] on span "Smooth mushroom sauce with a savory flavor." at bounding box center [882, 446] width 203 height 18
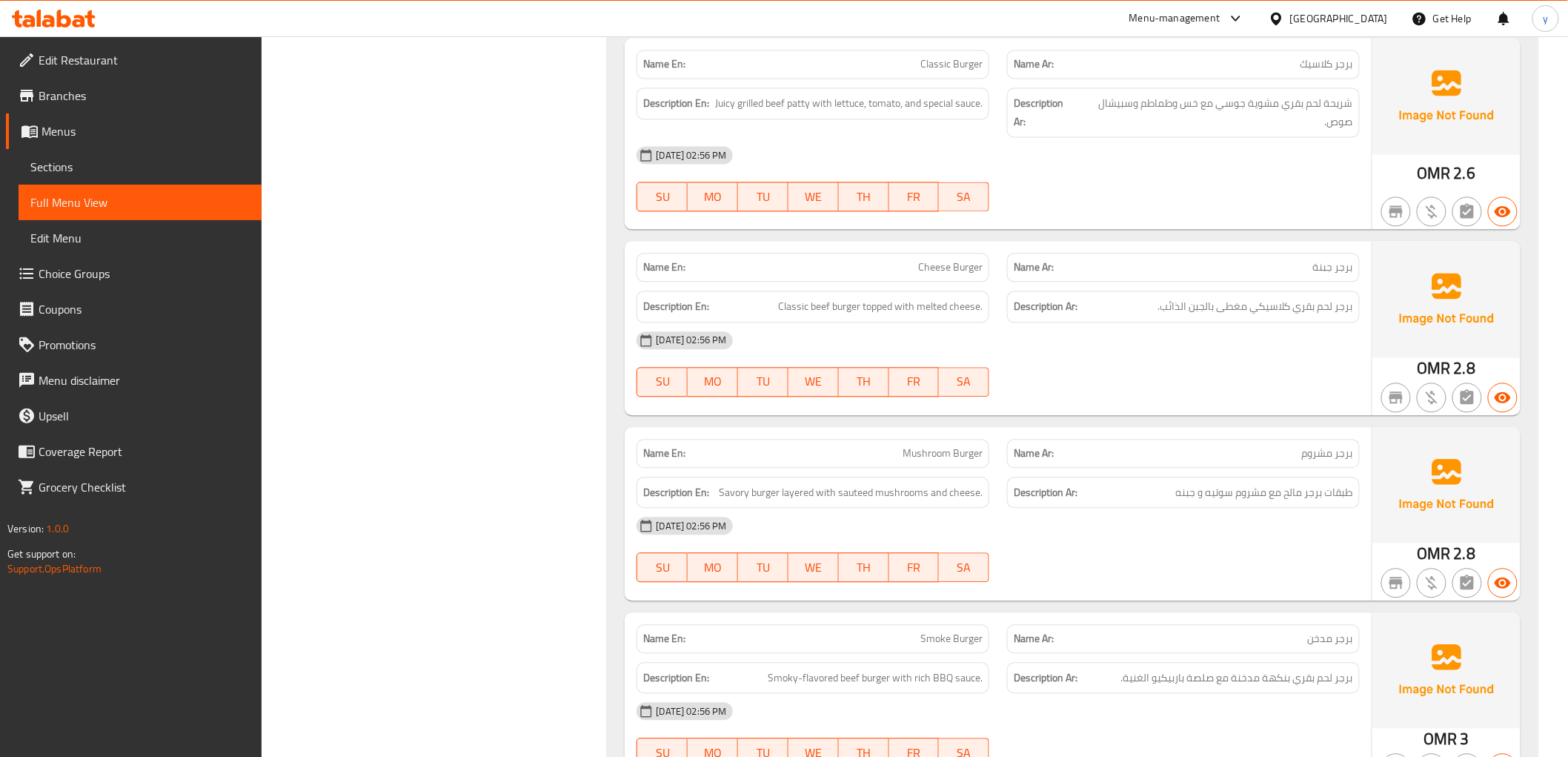
scroll to position [1399, 0]
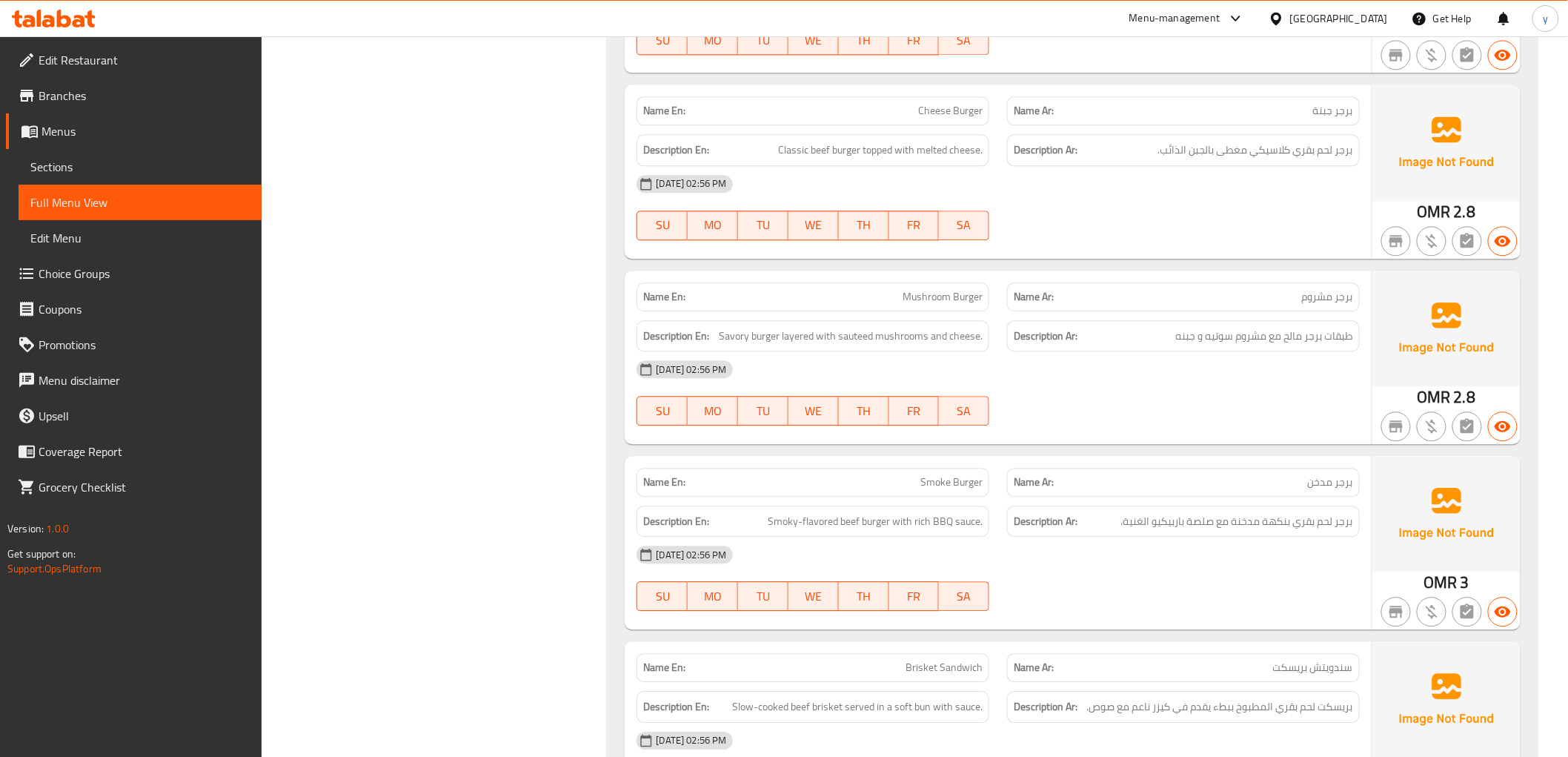
click at [951, 482] on span "Smoke Burger" at bounding box center [952, 482] width 62 height 15
copy span "Smoke Burger"
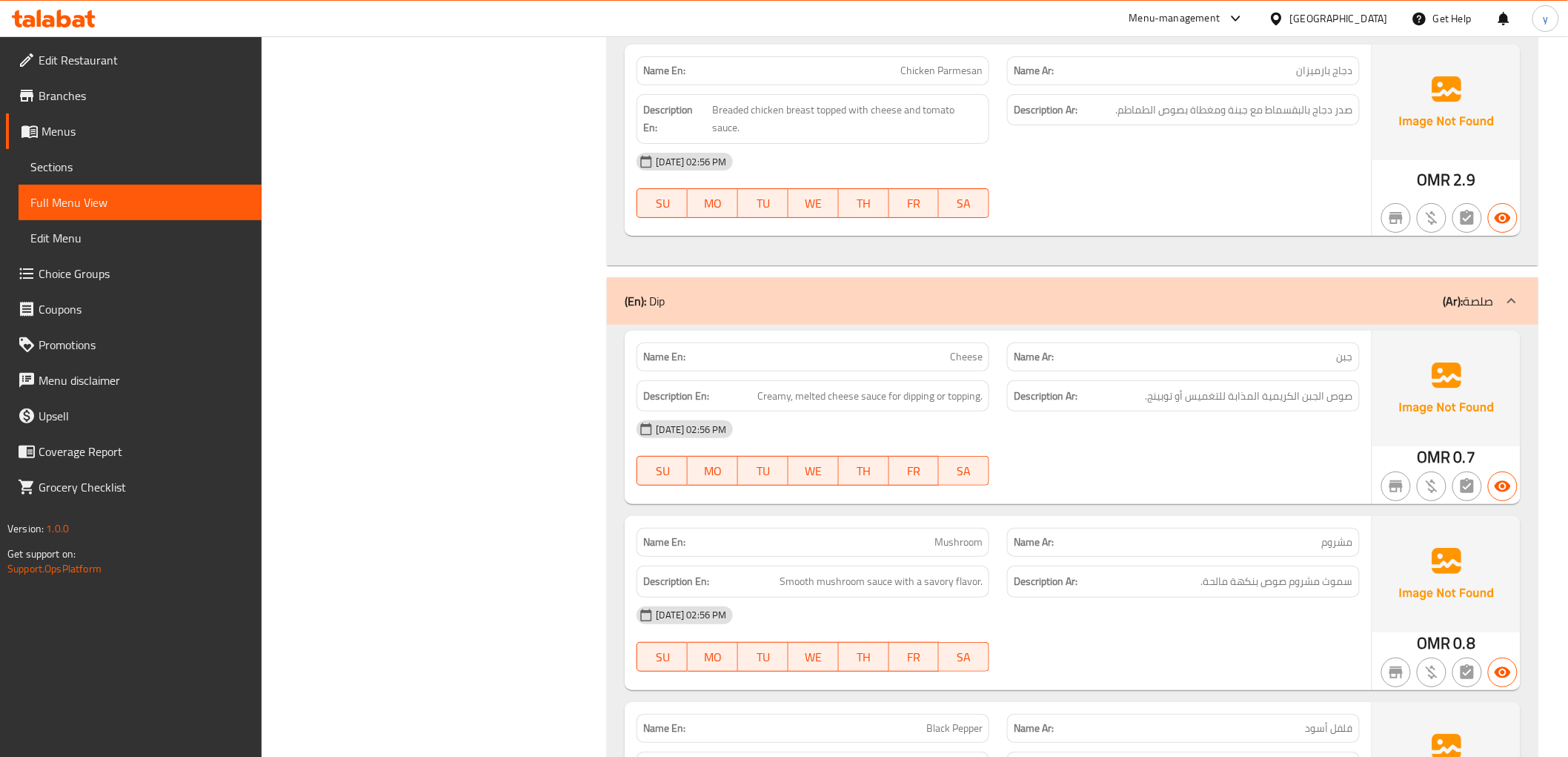
scroll to position [2634, 0]
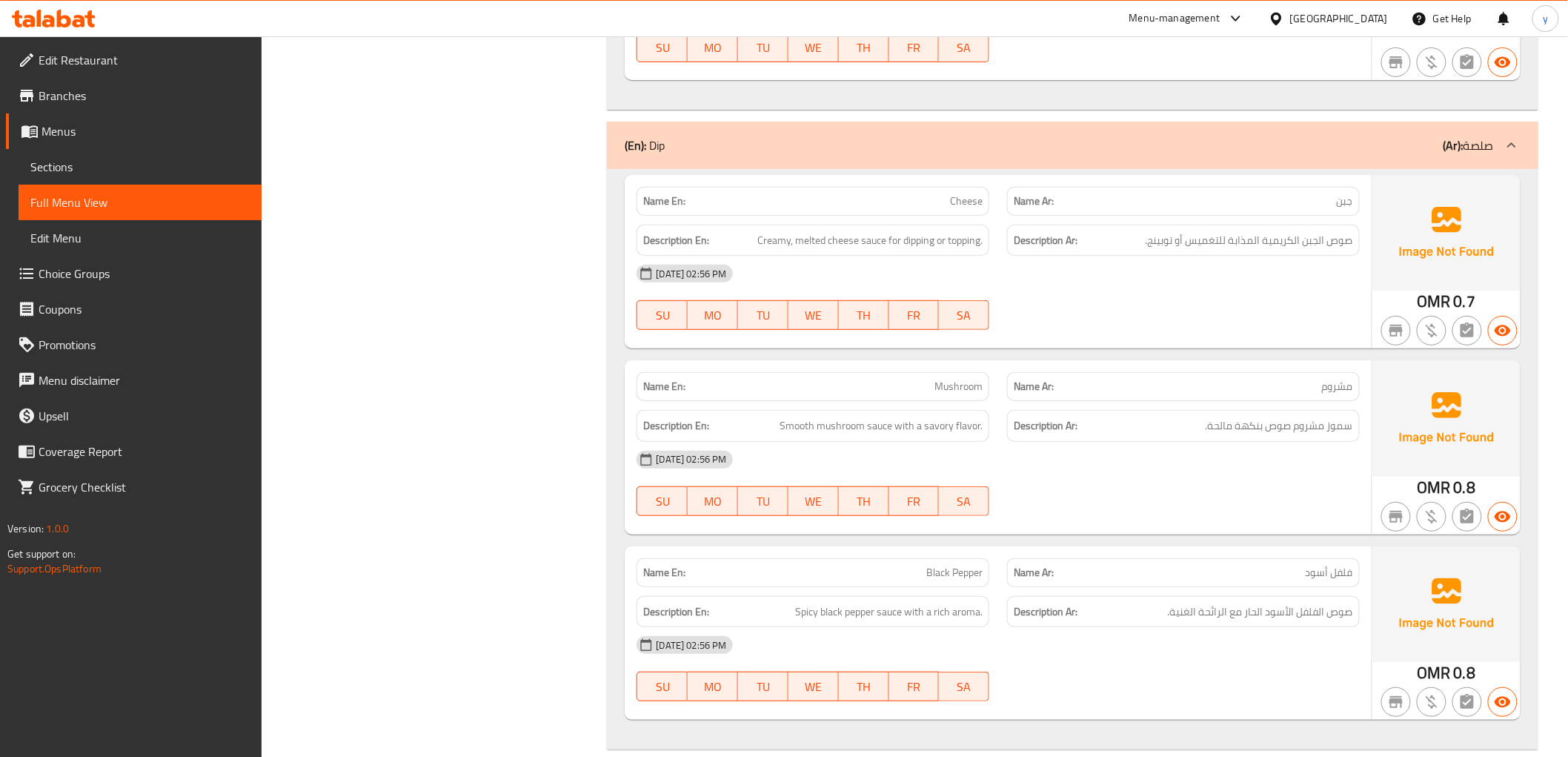
scroll to position [2552, 0]
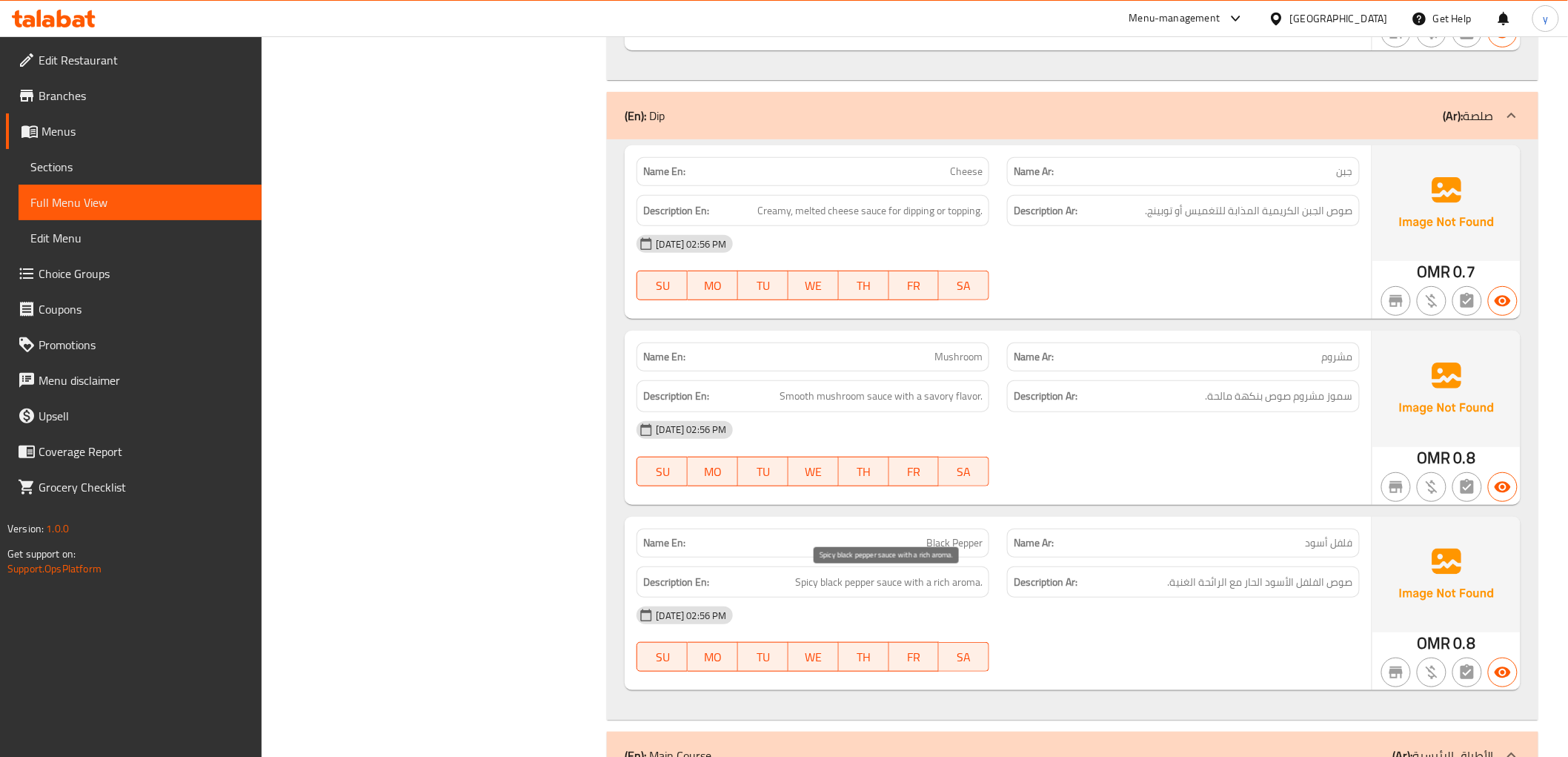
click at [966, 581] on span "Spicy black pepper sauce with a rich aroma." at bounding box center [889, 581] width 188 height 18
copy span "aroma"
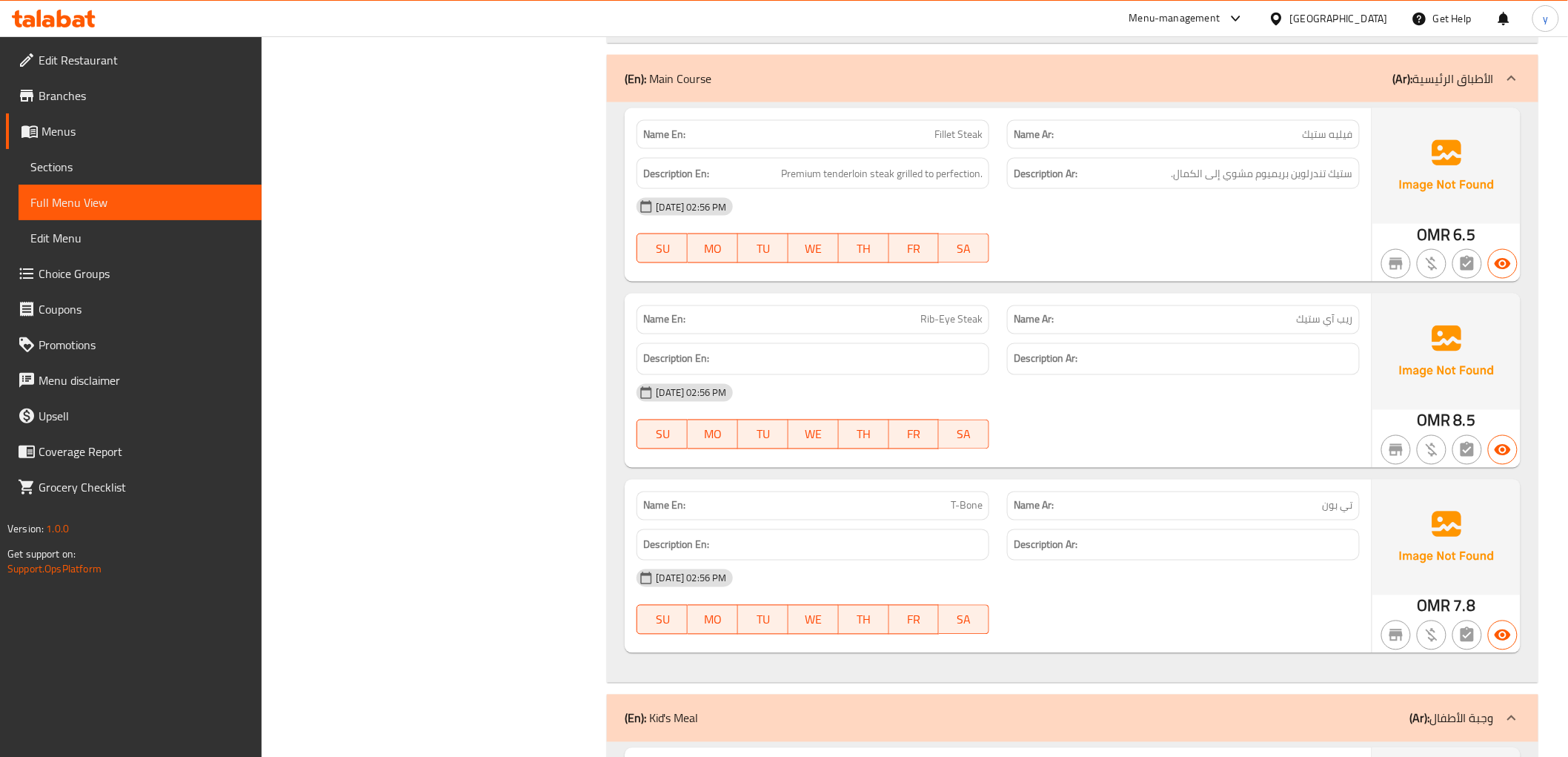
scroll to position [3229, 0]
drag, startPoint x: 920, startPoint y: 174, endPoint x: 990, endPoint y: 195, distance: 73.1
click at [990, 195] on div "Name En: Fillet Steak Name Ar: فيليه ستيك Description En: Premium tenderloin st…" at bounding box center [998, 193] width 747 height 173
click at [993, 179] on div "Description En: Premium tenderloin steak grilled to perfection." at bounding box center [813, 173] width 370 height 50
drag, startPoint x: 922, startPoint y: 175, endPoint x: 987, endPoint y: 181, distance: 65.3
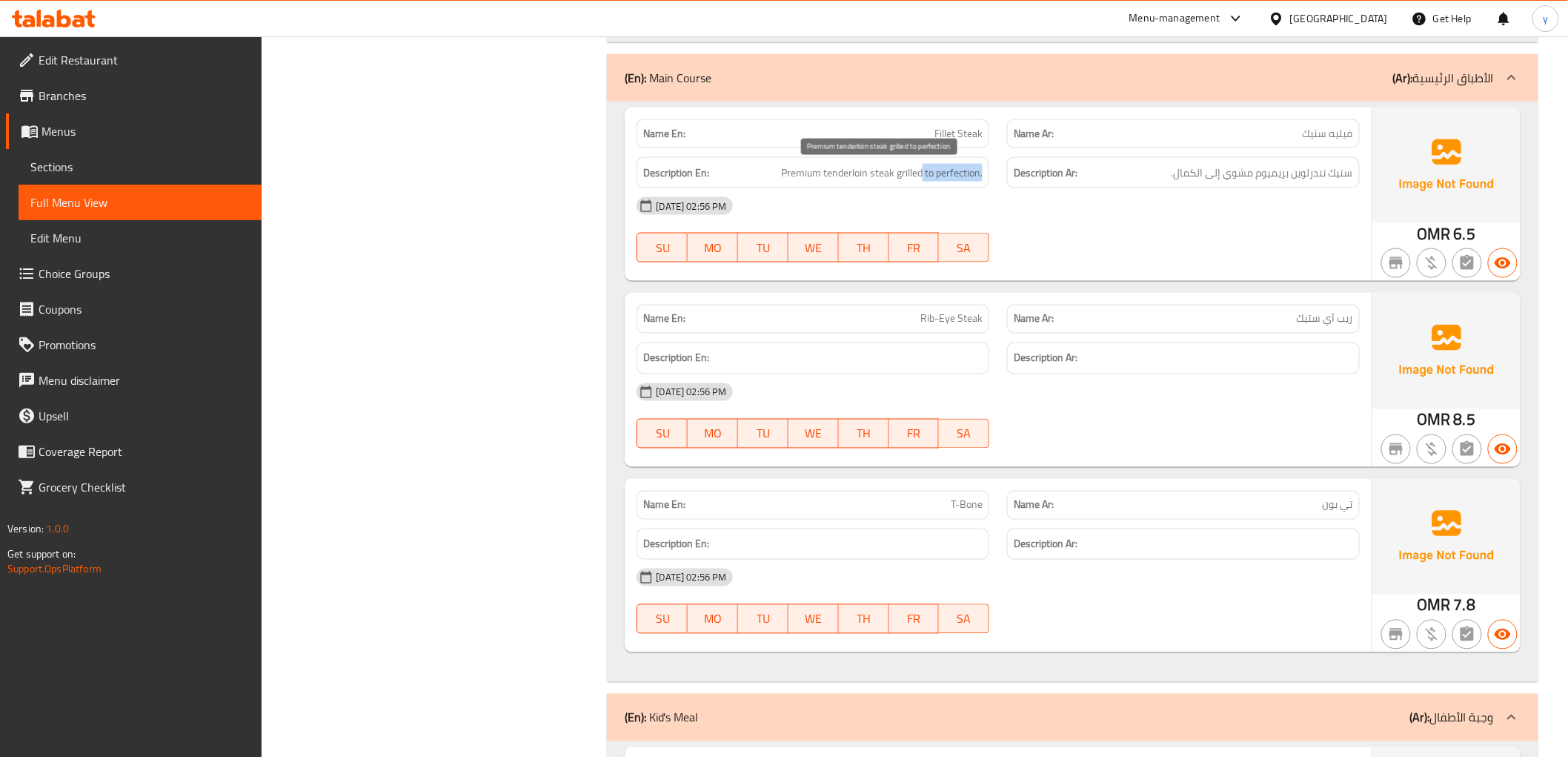
click at [987, 181] on div "Description En: Premium tenderloin steak grilled to perfection." at bounding box center [813, 172] width 353 height 32
copy span "to perfection."
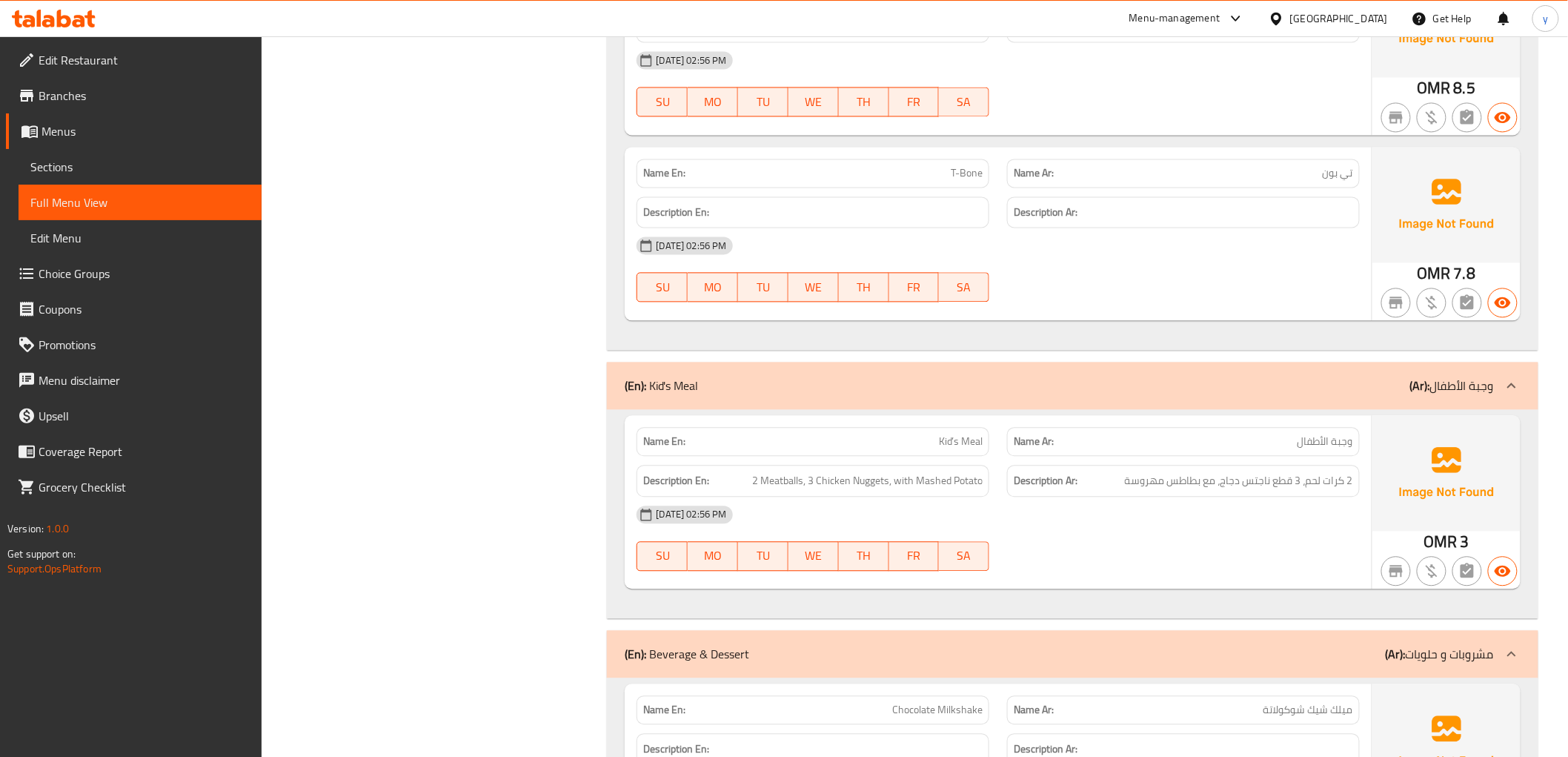
scroll to position [3641, 0]
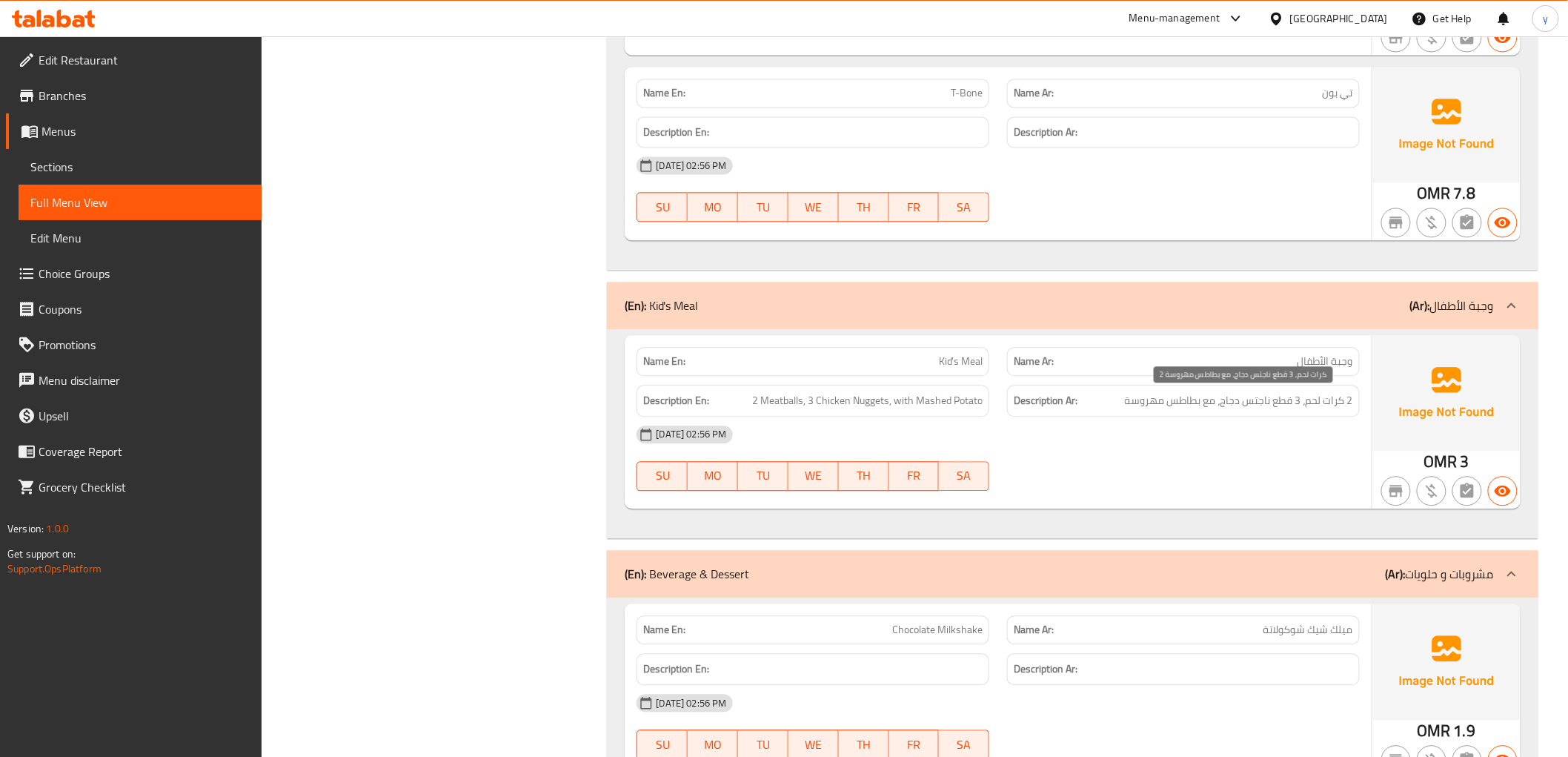
click at [1287, 402] on span "2 كرات لحم، 3 قطع ناجتس دجاج، مع بطاطس مهروسة" at bounding box center [1239, 400] width 228 height 18
click at [950, 367] on span "Kid’s Meal" at bounding box center [961, 361] width 44 height 15
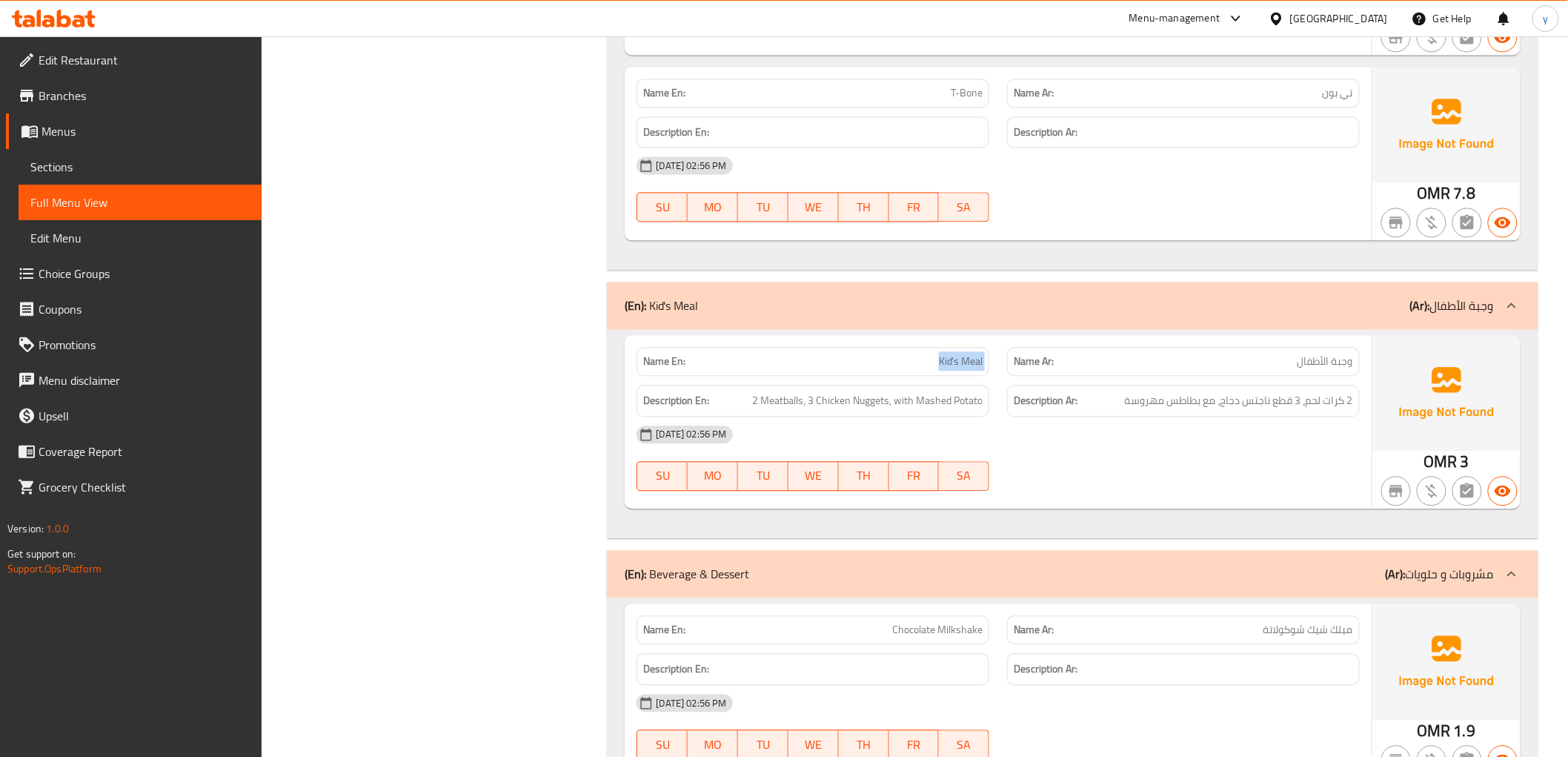
copy span "Kid’s Meal"
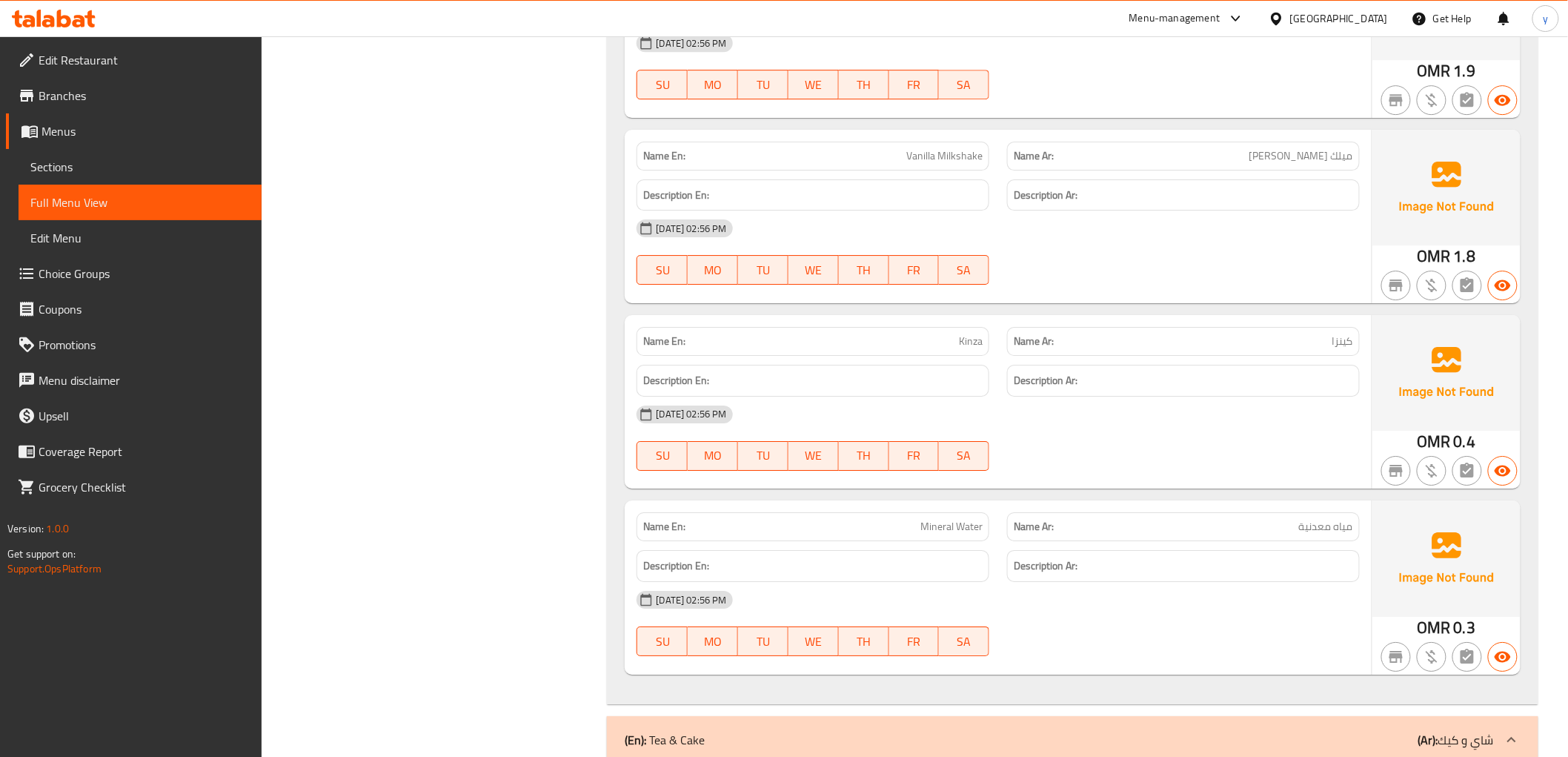
scroll to position [4218, 0]
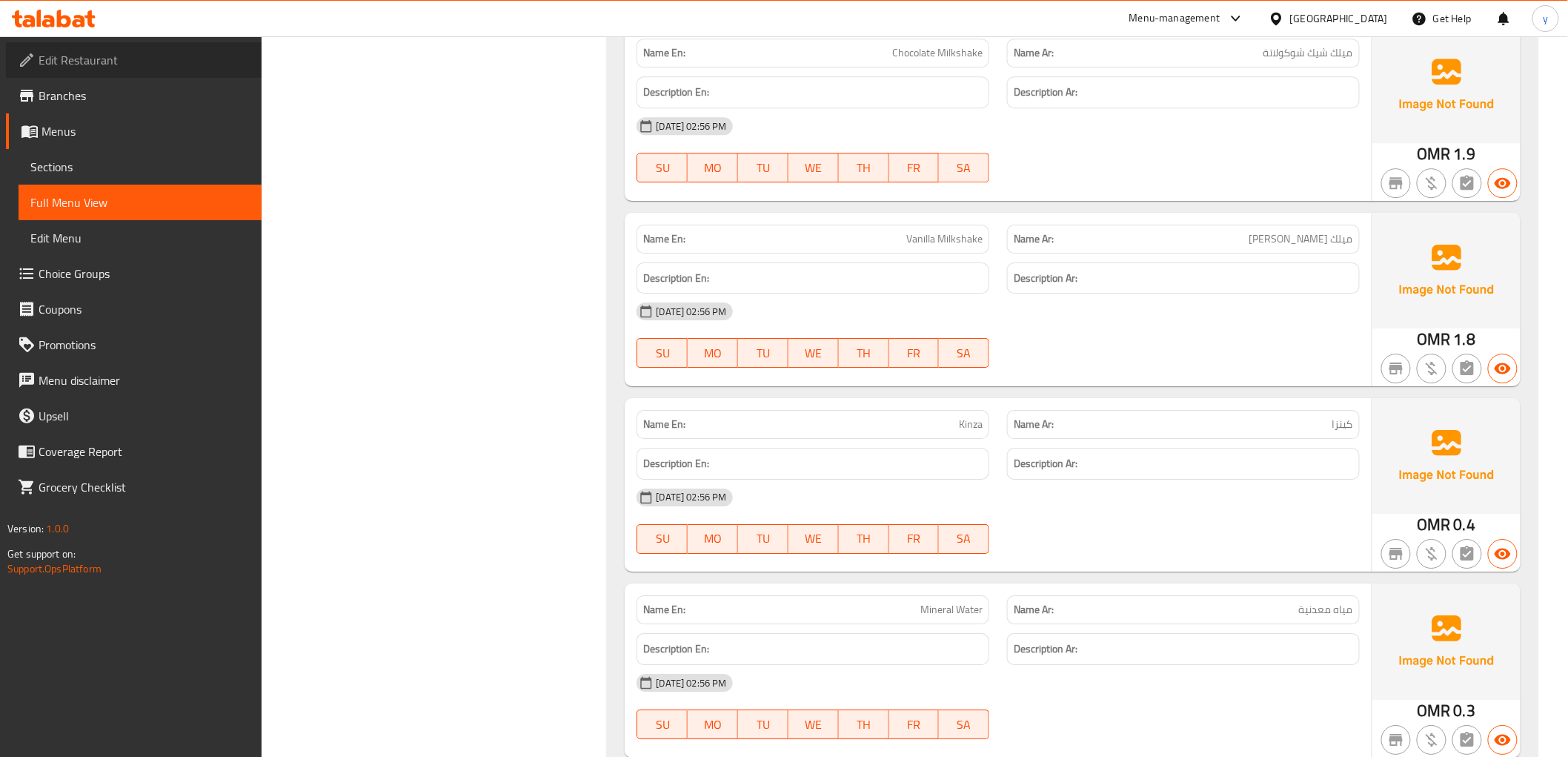
click at [145, 62] on span "Edit Restaurant" at bounding box center [144, 59] width 212 height 18
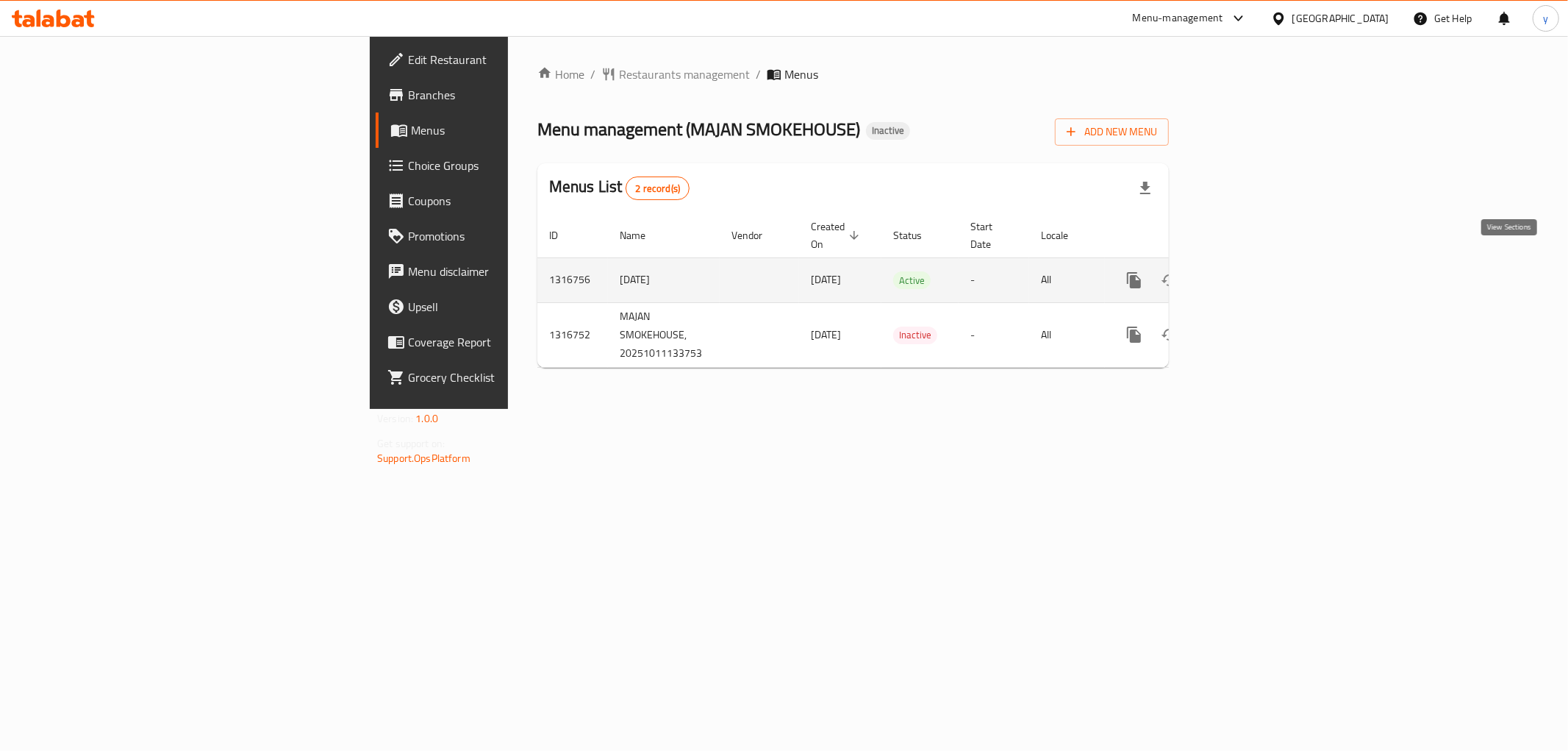
click at [1258, 262] on link "enhanced table" at bounding box center [1240, 279] width 35 height 35
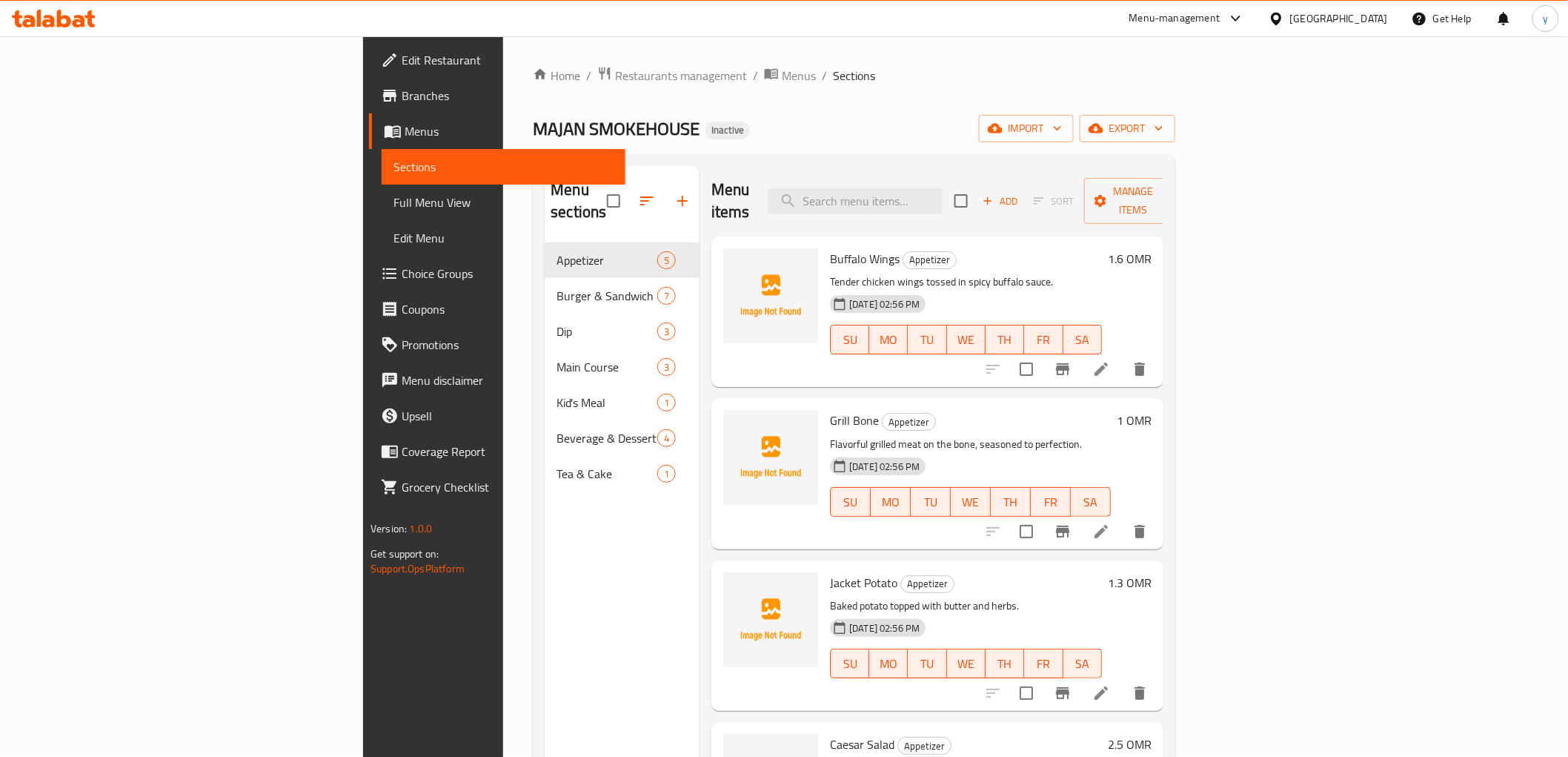
click at [402, 274] on span "Choice Groups" at bounding box center [507, 273] width 212 height 18
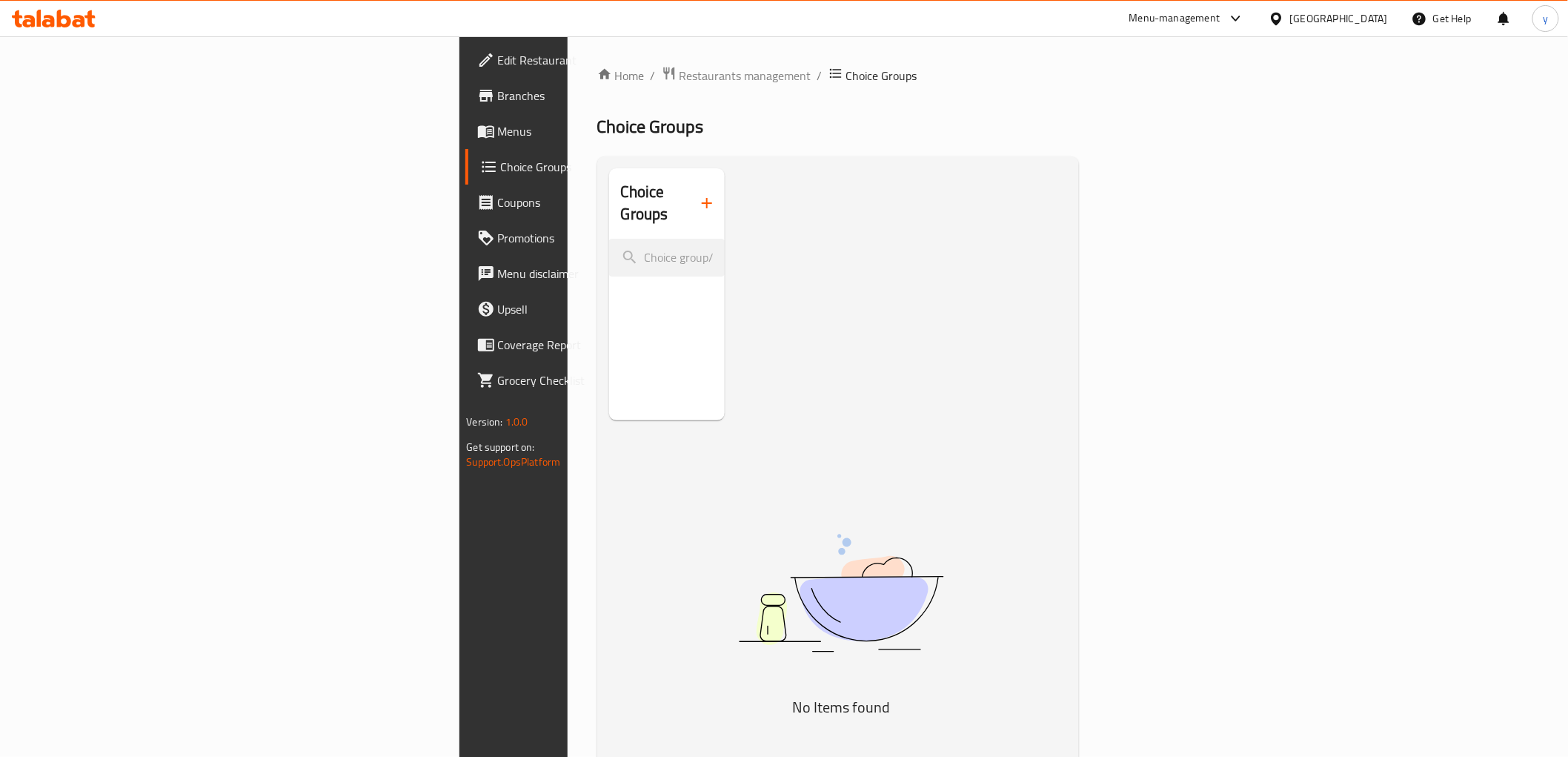
click at [698, 195] on icon "button" at bounding box center [706, 203] width 18 height 18
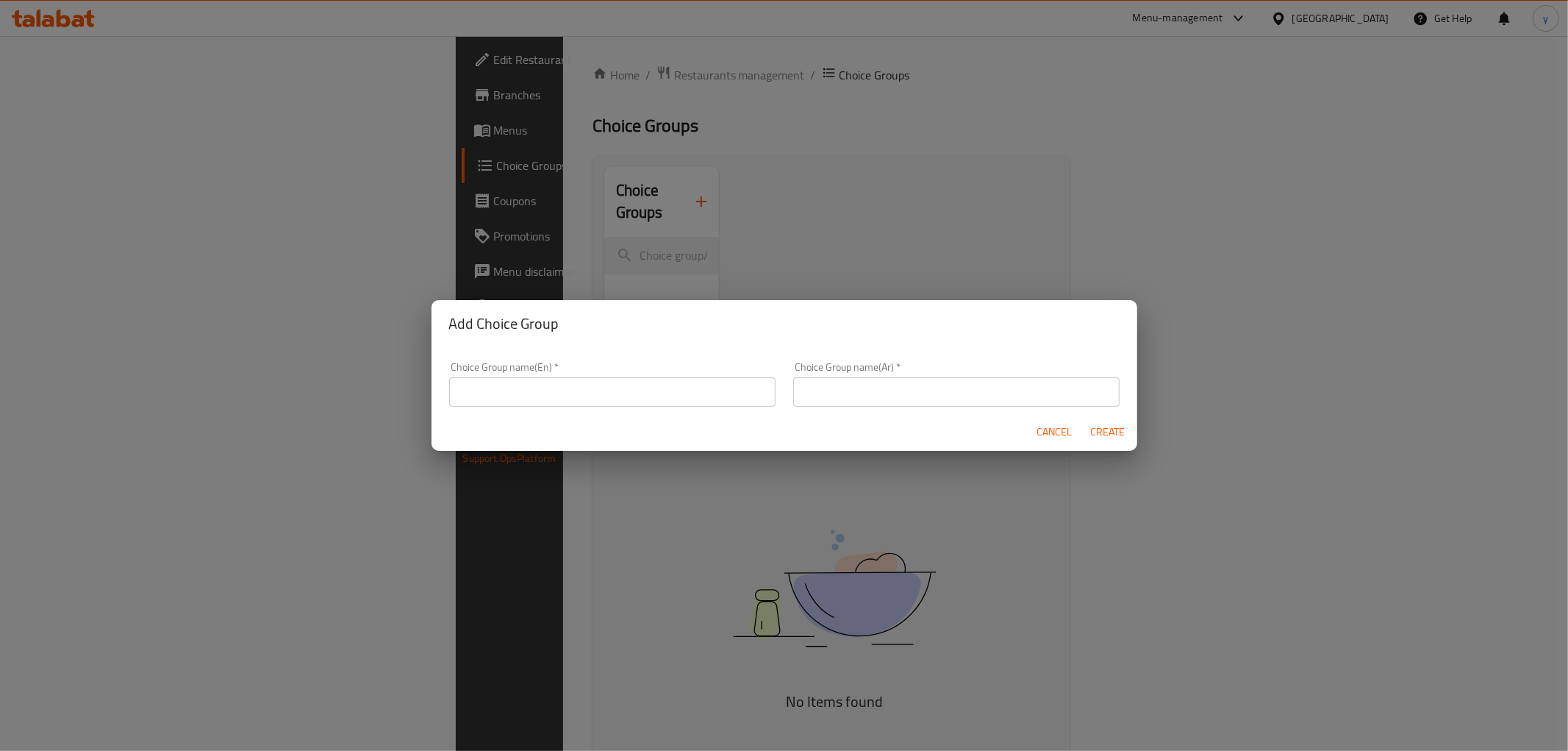
click at [533, 395] on input "text" at bounding box center [613, 391] width 327 height 29
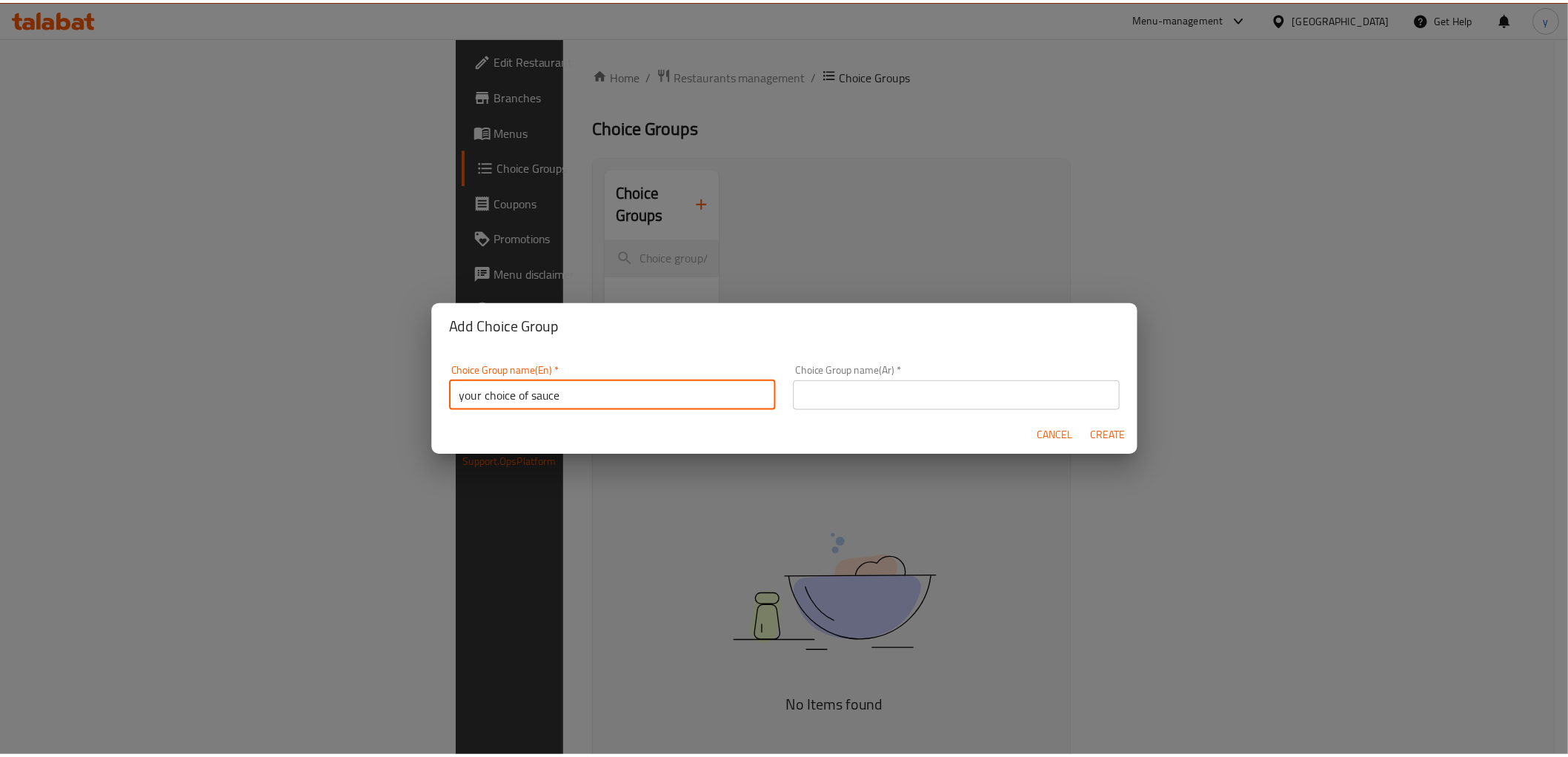
scroll to position [4, 0]
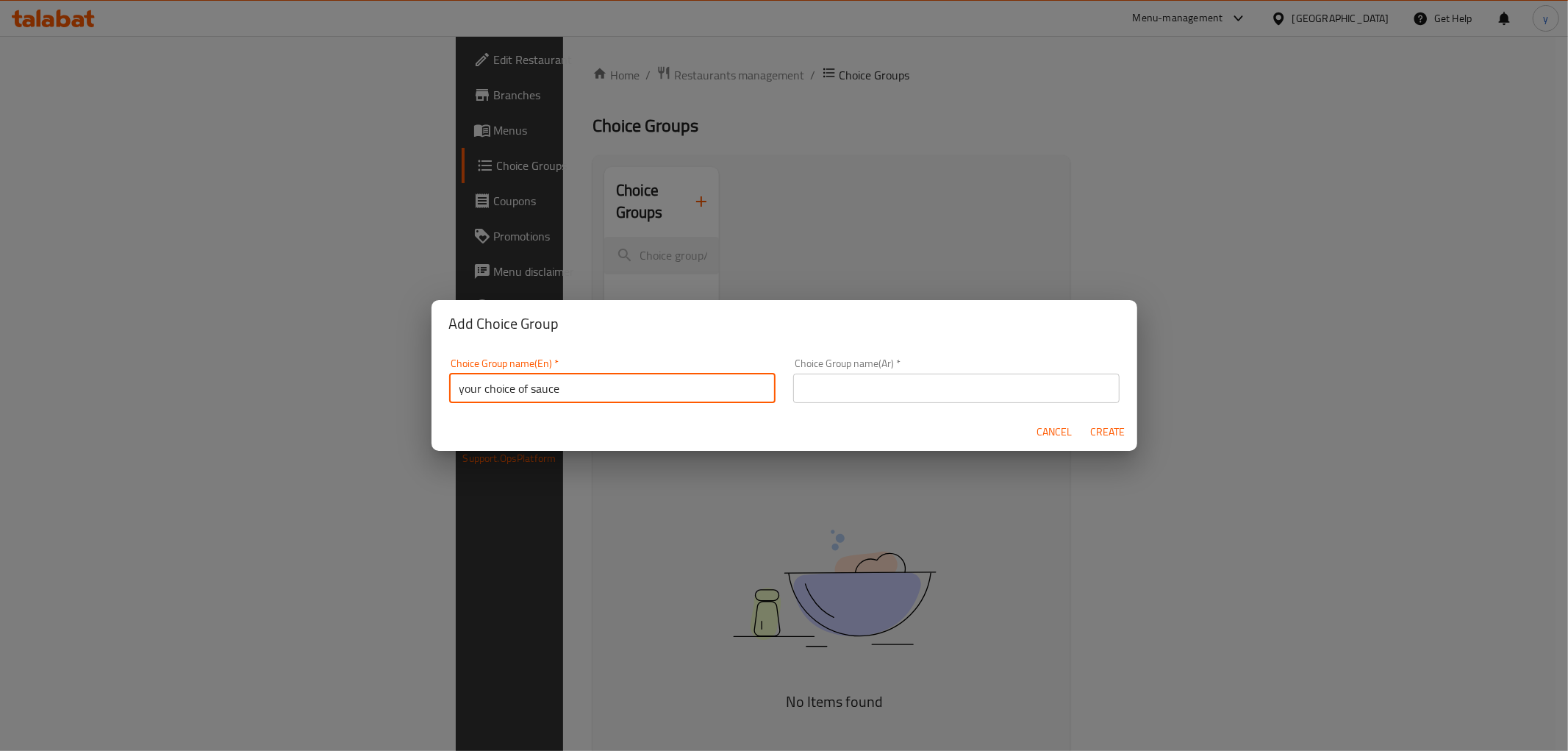
drag, startPoint x: 571, startPoint y: 385, endPoint x: 485, endPoint y: 403, distance: 87.9
click at [485, 403] on div "Choice Group name(En)   * your choice of sauce Choice Group name(En) *" at bounding box center [613, 381] width 344 height 63
type input "your favorite dip"
click at [950, 394] on input "text" at bounding box center [956, 387] width 327 height 29
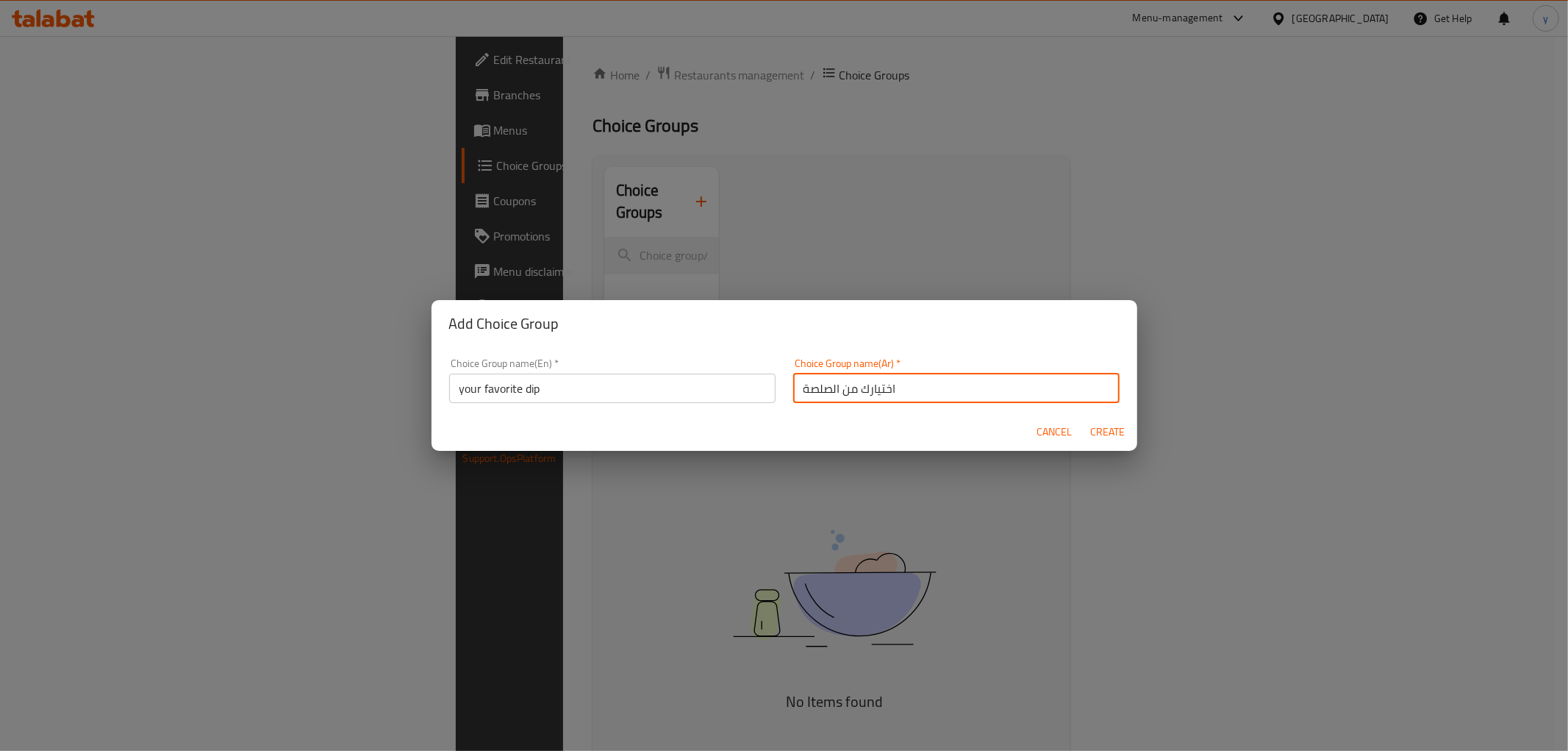
type input "اختيارك من الصلصة"
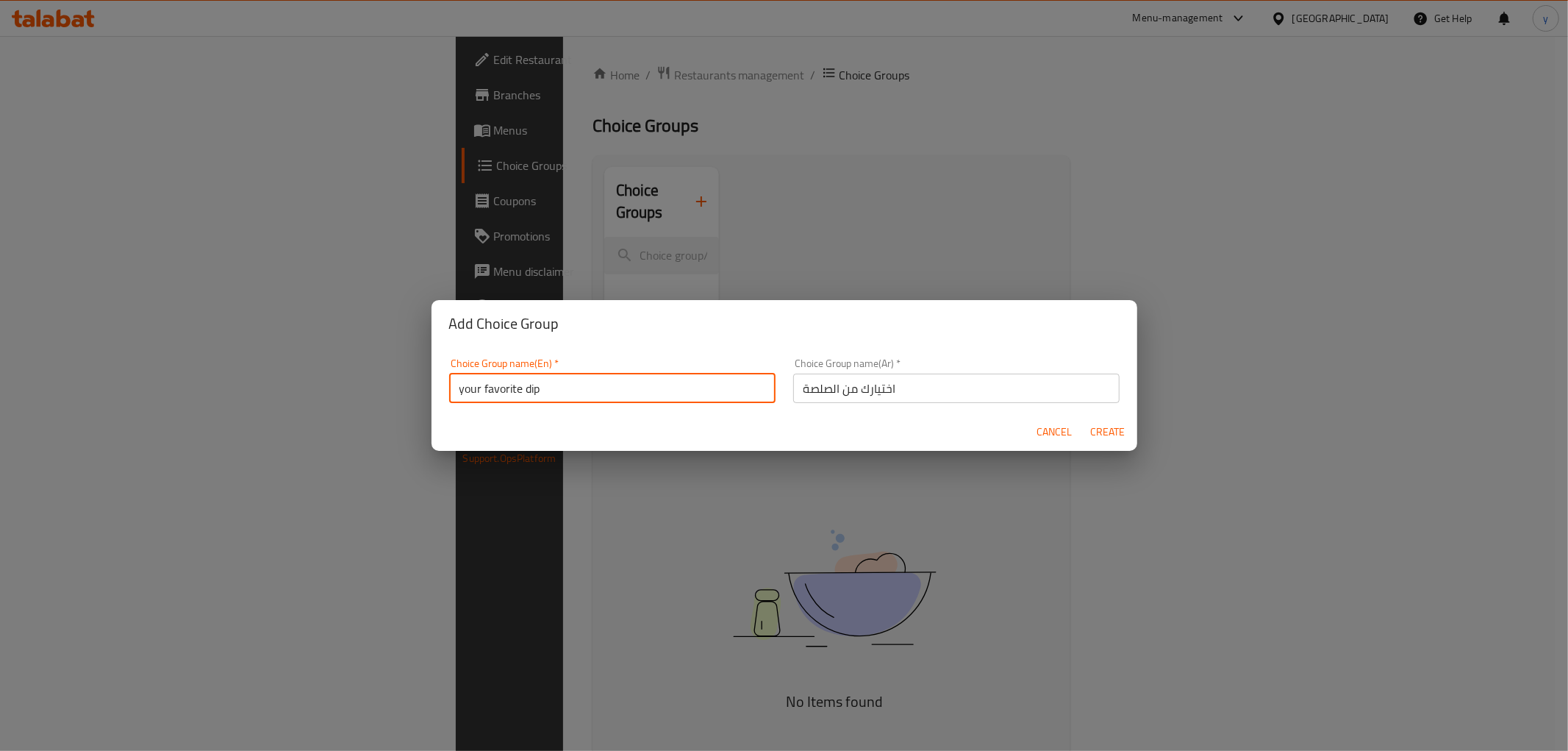
drag, startPoint x: 520, startPoint y: 390, endPoint x: 483, endPoint y: 393, distance: 37.1
click at [483, 393] on input "your favorite dip" at bounding box center [613, 387] width 327 height 29
click at [585, 398] on input "your favorite dip" at bounding box center [613, 387] width 327 height 29
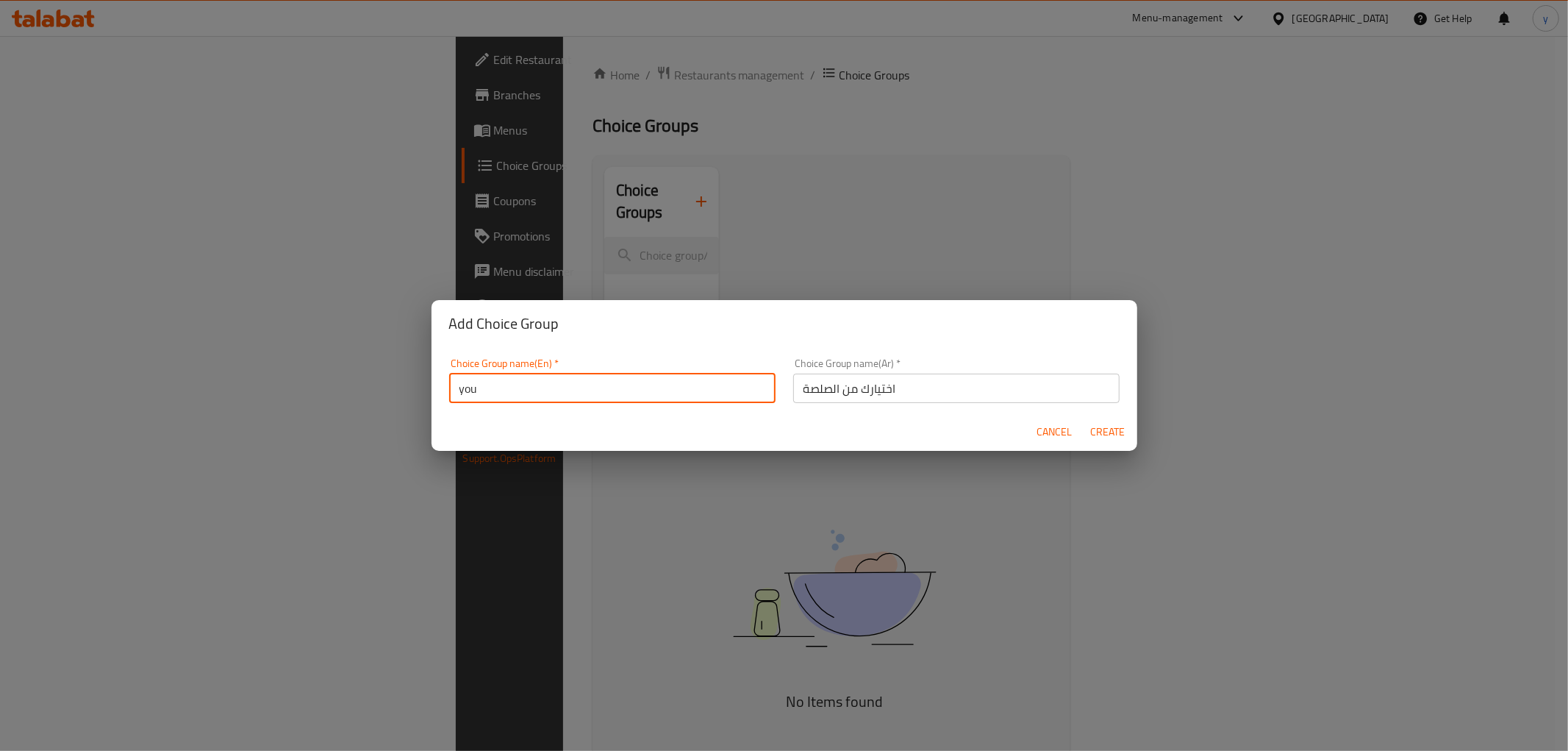
type input "your choice oF"
click at [812, 380] on input "اختيارك من الصلصة" at bounding box center [956, 387] width 327 height 29
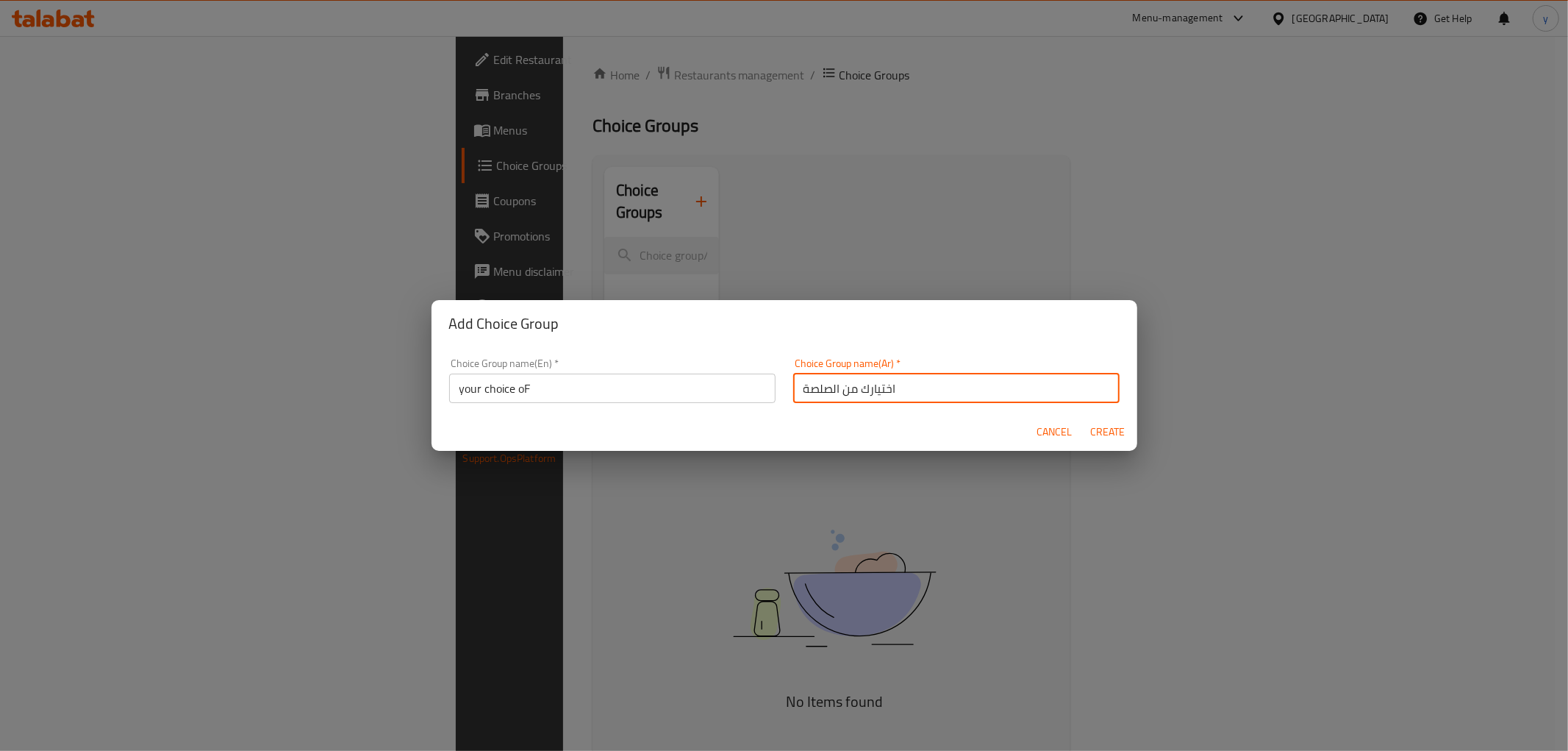
click at [812, 380] on input "اختيارك من الصلصة" at bounding box center [956, 387] width 327 height 29
type input "اختيارك من"
click at [1111, 430] on span "Create" at bounding box center [1107, 431] width 35 height 18
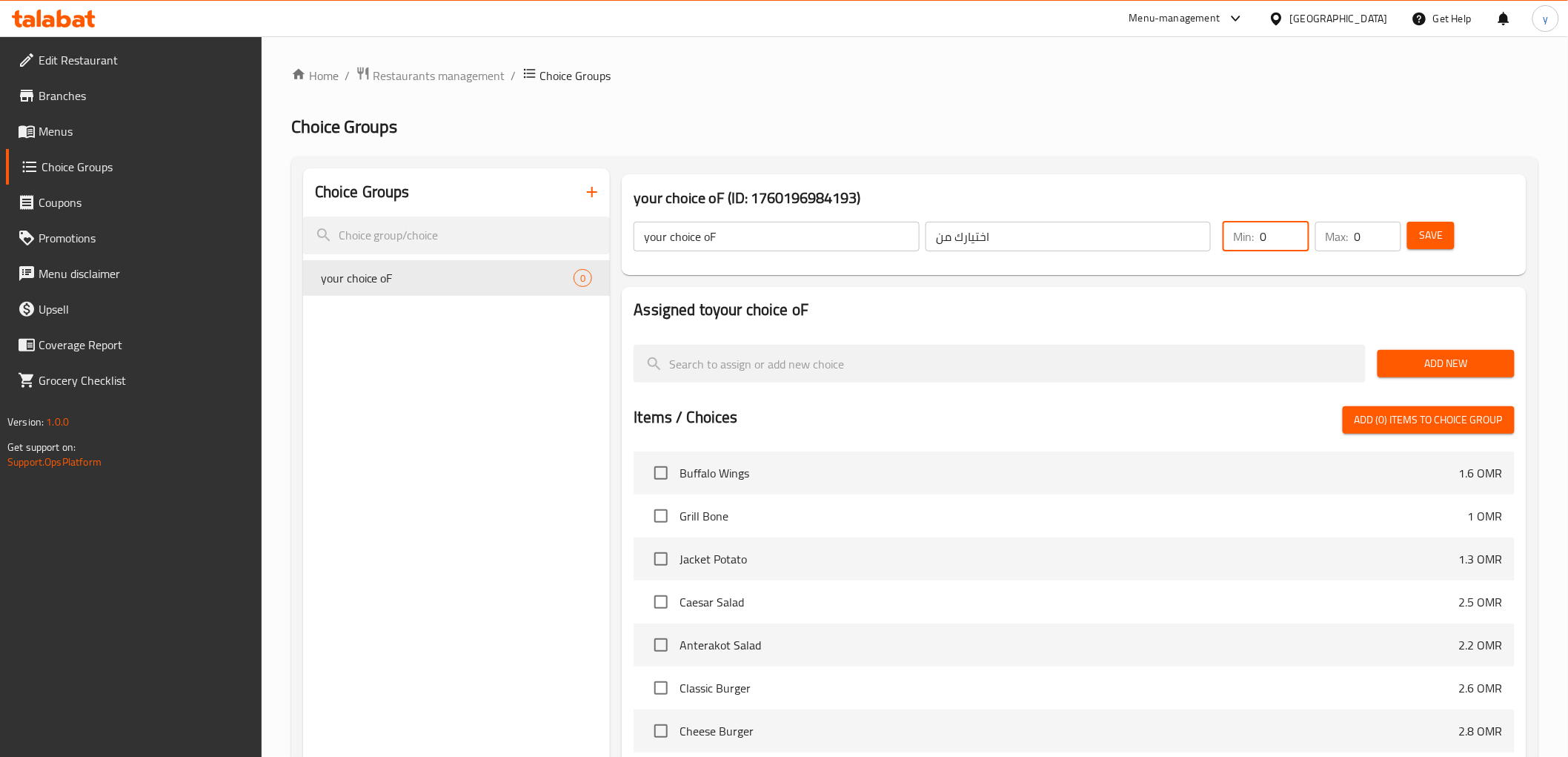
drag, startPoint x: 1275, startPoint y: 238, endPoint x: 1260, endPoint y: 245, distance: 16.6
click at [1260, 245] on div "Min: 0 ​" at bounding box center [1266, 236] width 86 height 30
type input "1"
drag, startPoint x: 1355, startPoint y: 233, endPoint x: 1364, endPoint y: 241, distance: 12.0
click at [1364, 241] on input "0" at bounding box center [1378, 236] width 47 height 30
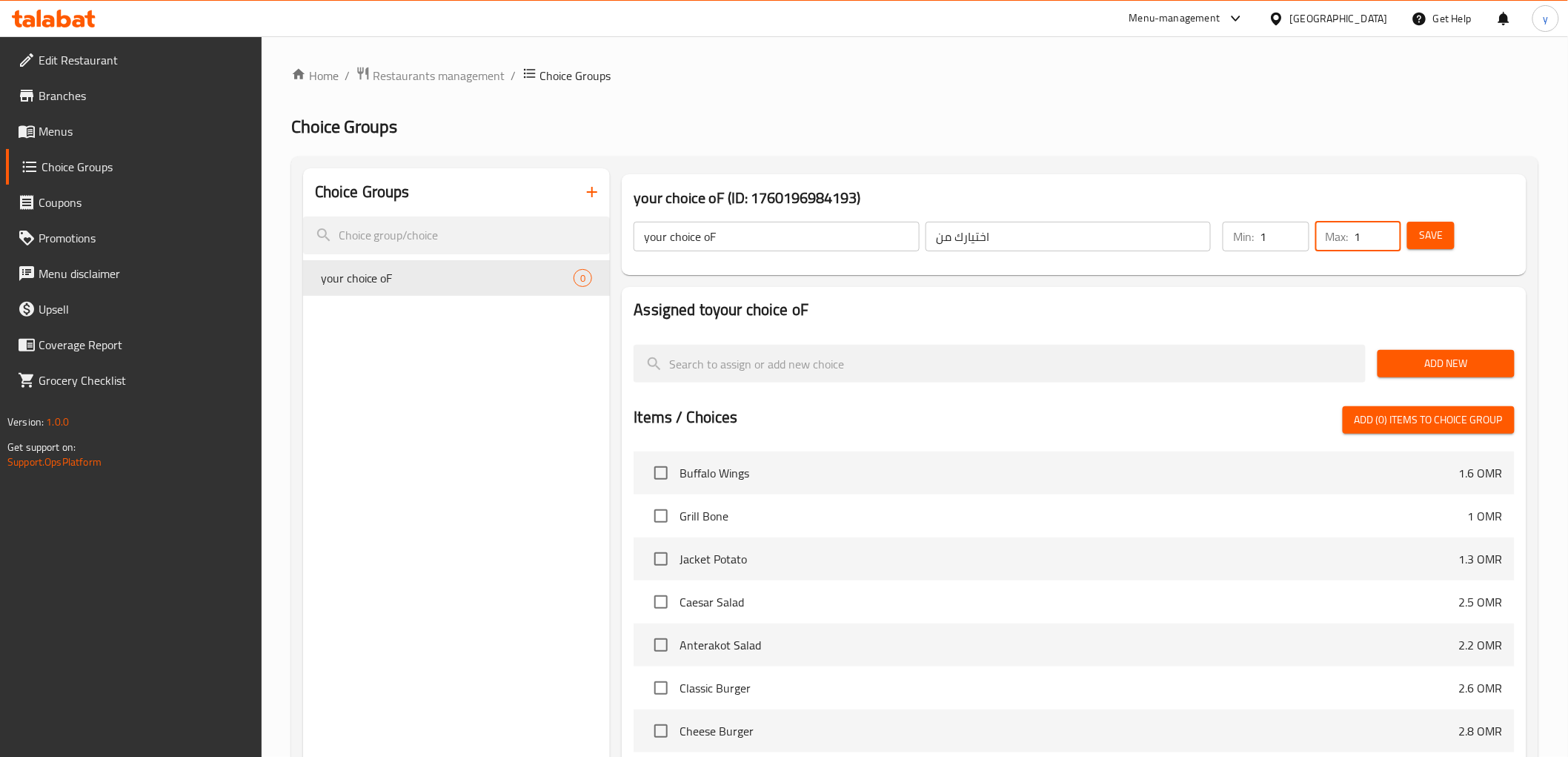
type input "1"
click at [1440, 362] on span "Add New" at bounding box center [1446, 363] width 113 height 18
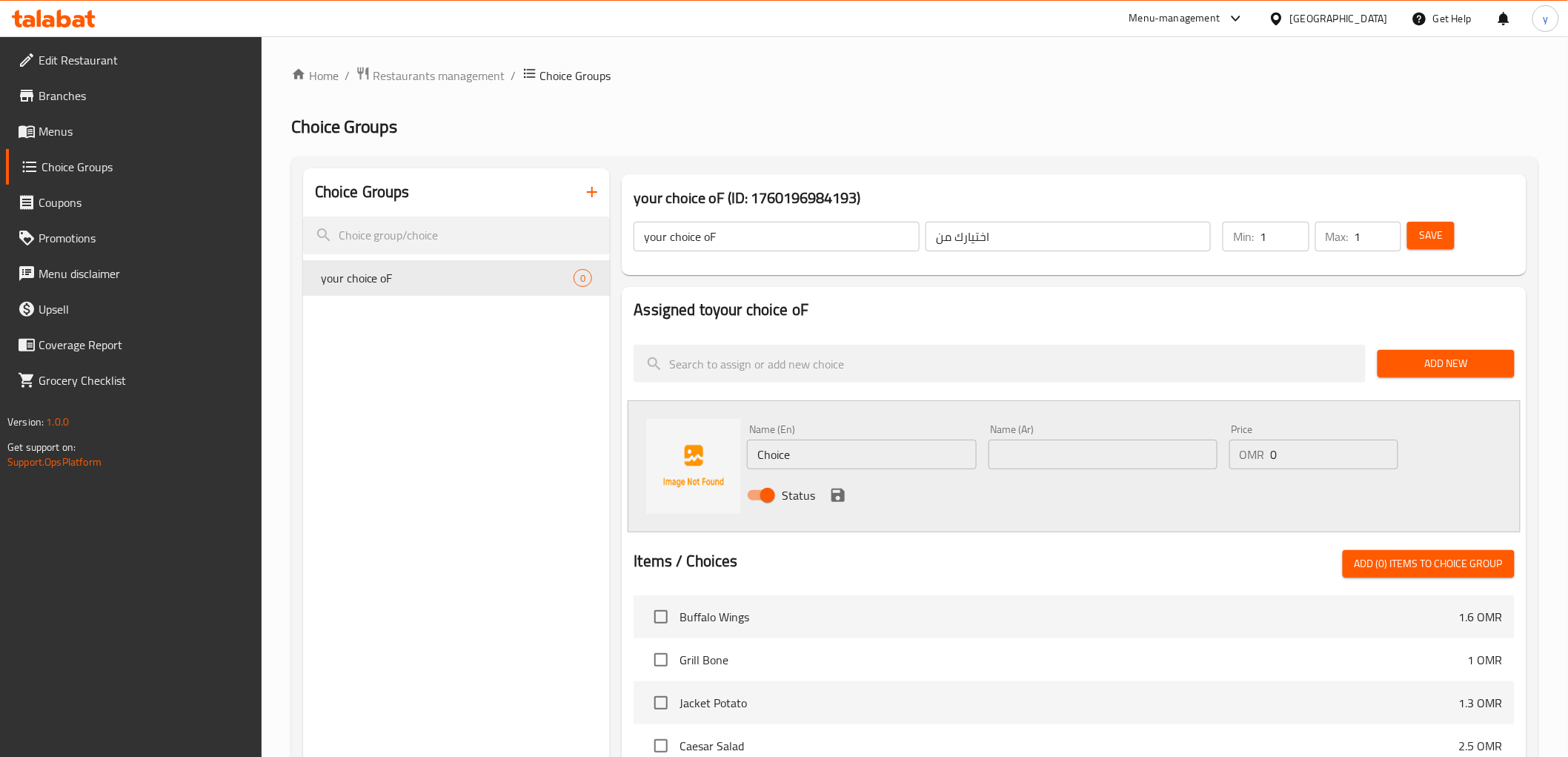
click at [783, 460] on input "Choice" at bounding box center [861, 454] width 229 height 30
click at [783, 459] on input "Choice" at bounding box center [861, 454] width 229 height 30
paste input "dipping"
type input "dipping"
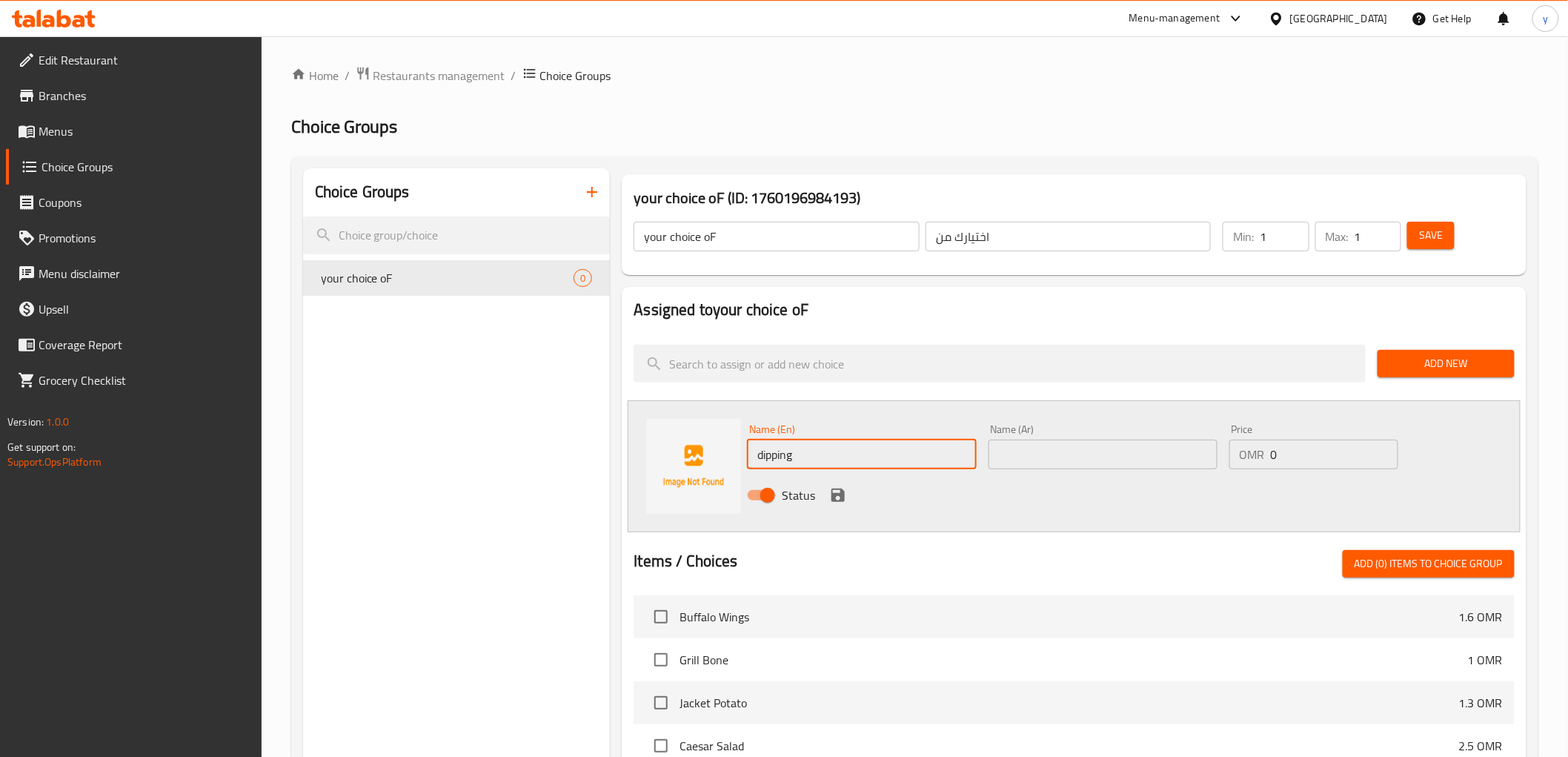
click at [1090, 456] on input "text" at bounding box center [1103, 454] width 229 height 30
click at [1018, 465] on input "صلصة" at bounding box center [1103, 454] width 229 height 30
paste input "لتغميس"
type input "لتغميس"
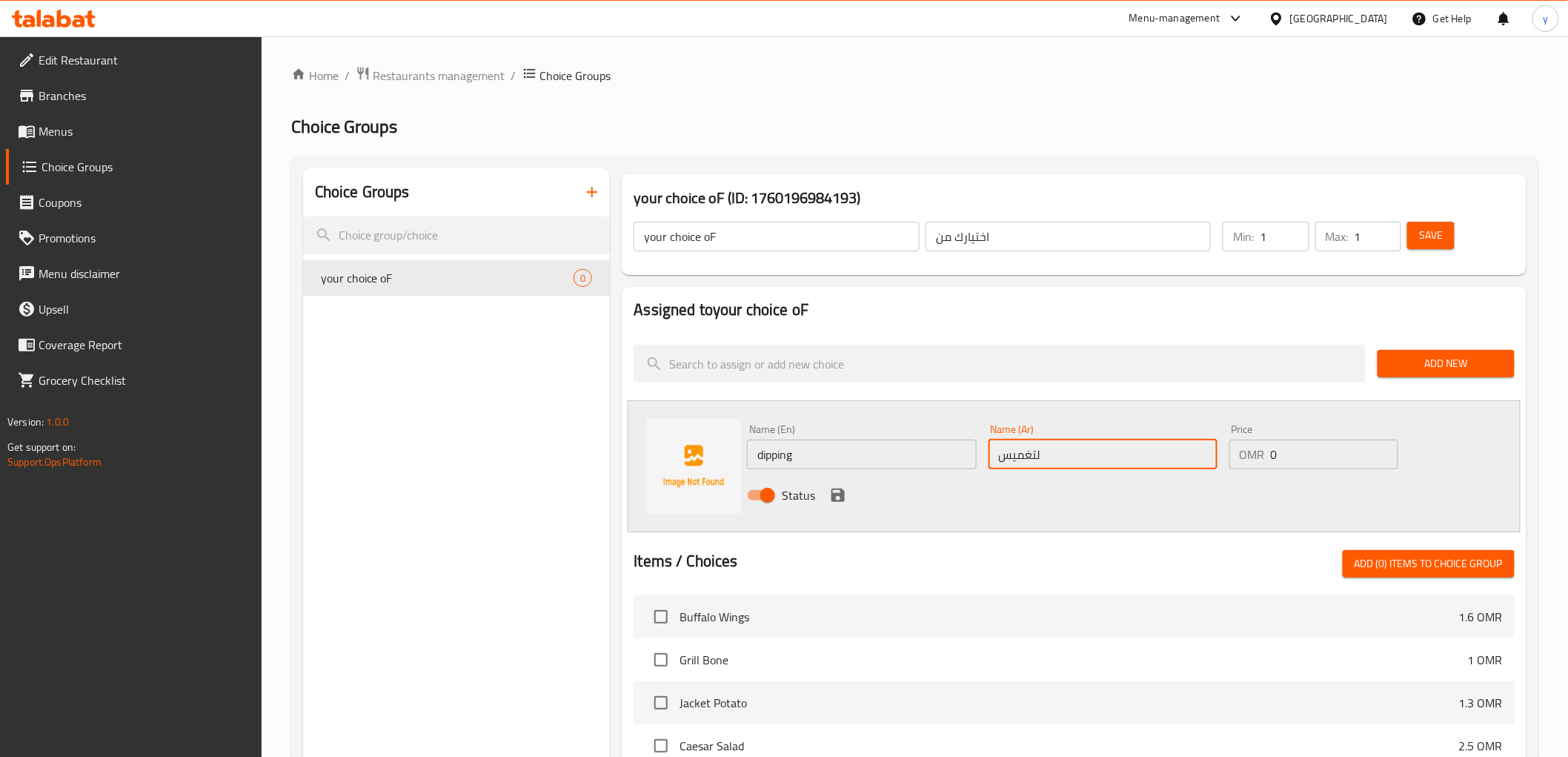
click at [835, 498] on icon "save" at bounding box center [839, 495] width 13 height 13
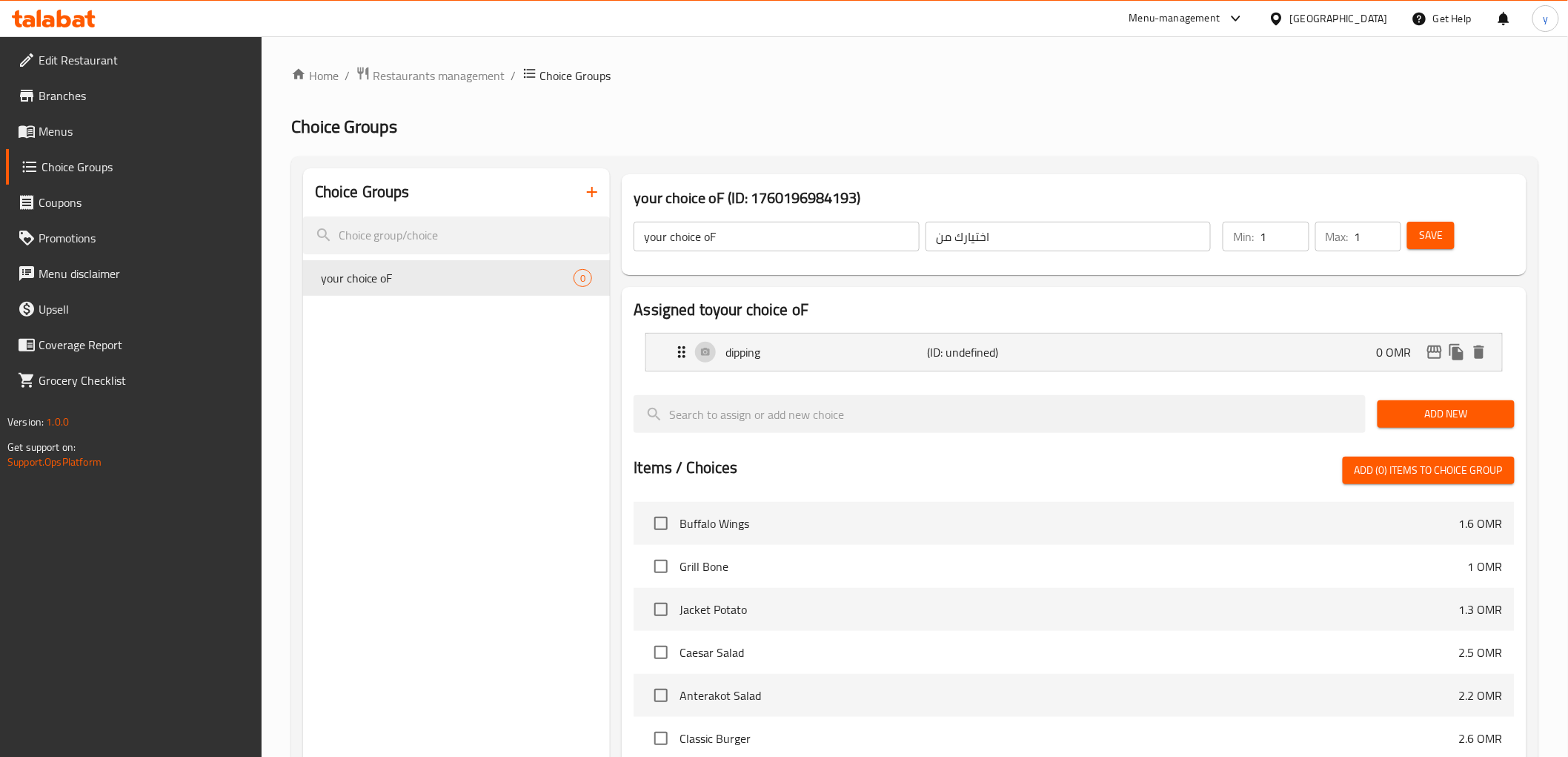
click at [1421, 415] on span "Add New" at bounding box center [1446, 413] width 113 height 18
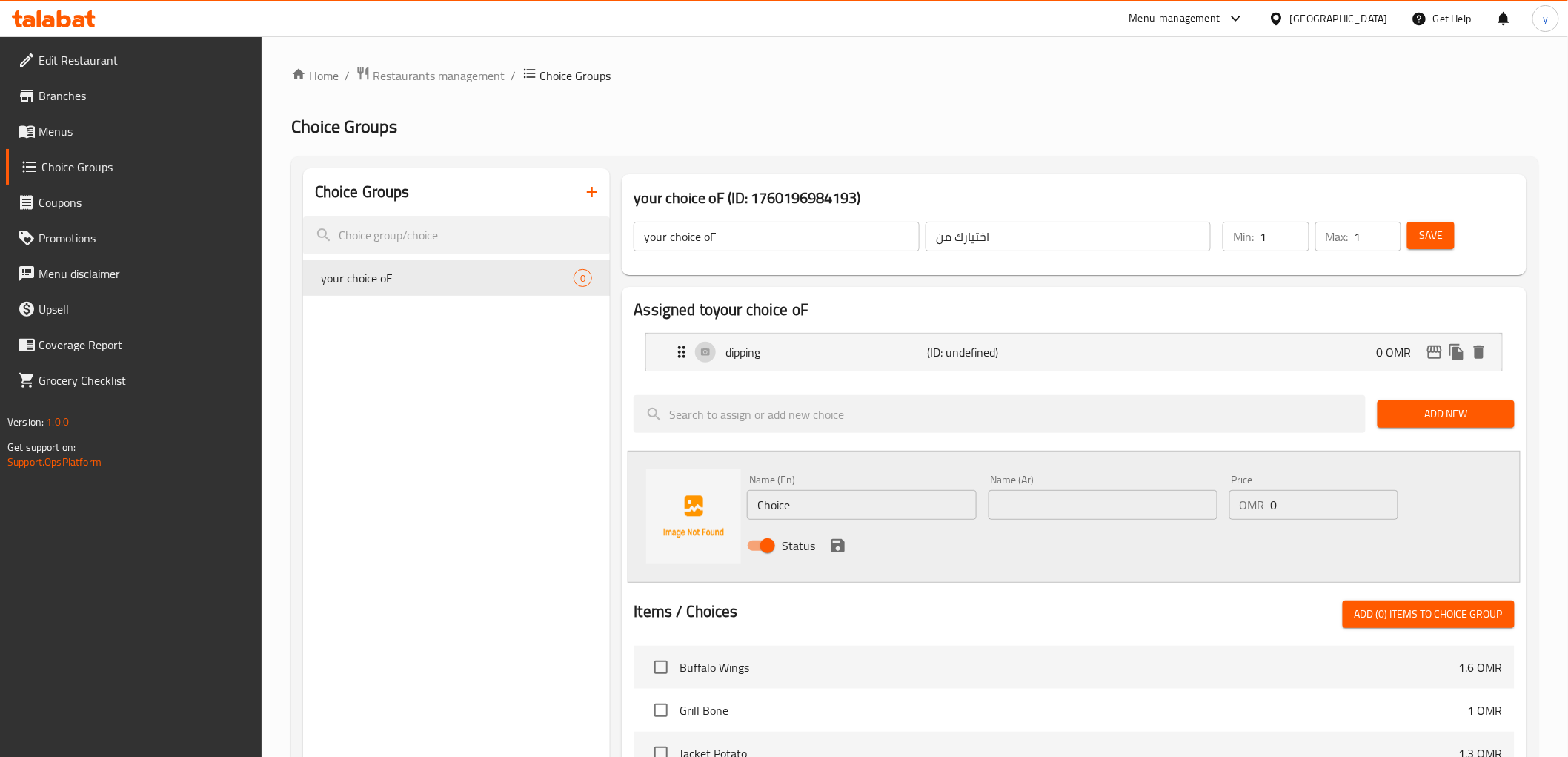
click at [780, 504] on input "Choice" at bounding box center [861, 504] width 229 height 30
paste input "topping"
type input "topping"
click at [1105, 487] on div "Name (Ar) Name (Ar)" at bounding box center [1103, 497] width 229 height 45
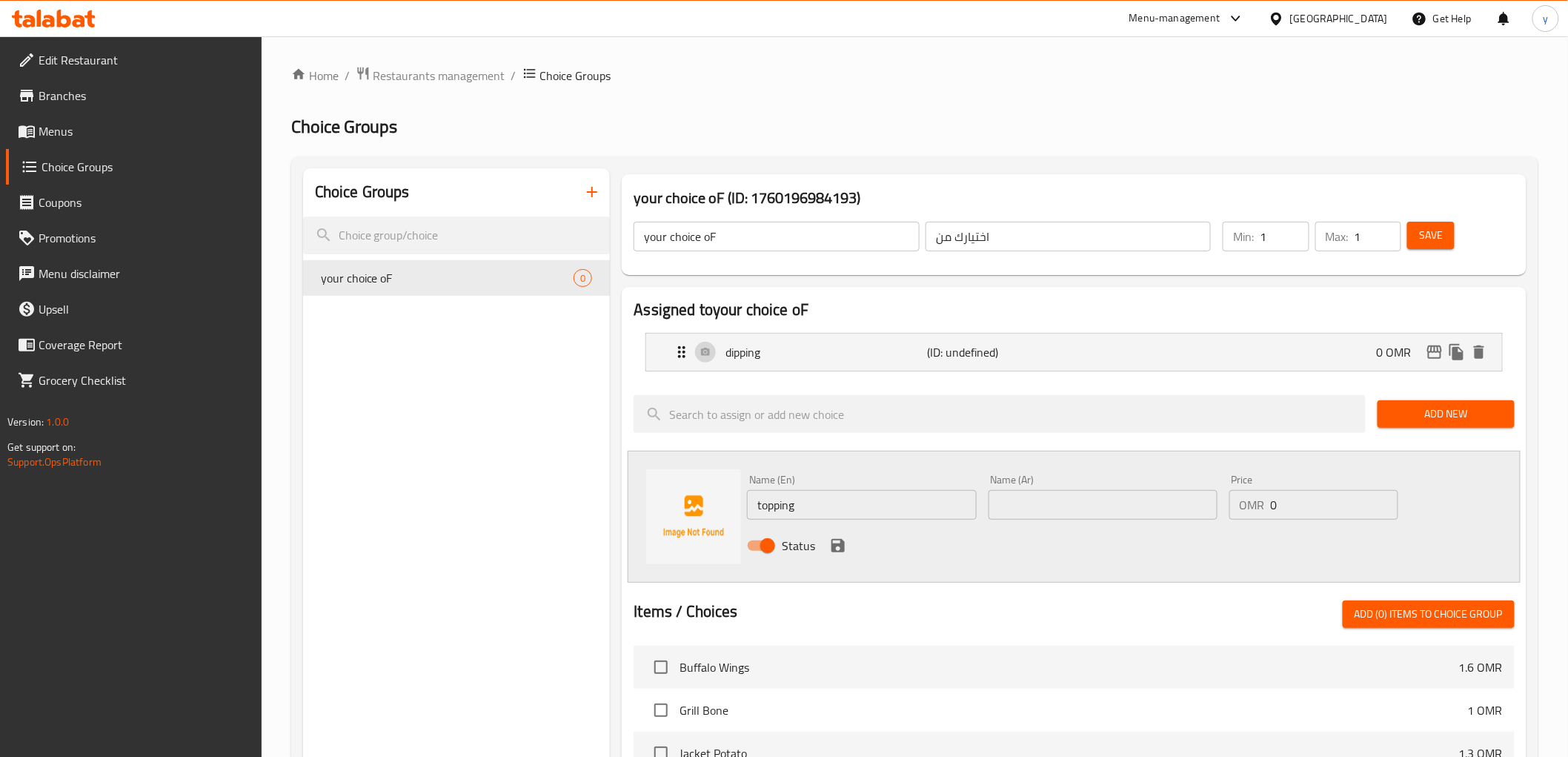
click at [1105, 498] on input "text" at bounding box center [1103, 504] width 229 height 30
type input "توبينج"
click at [829, 542] on icon "save" at bounding box center [838, 545] width 18 height 18
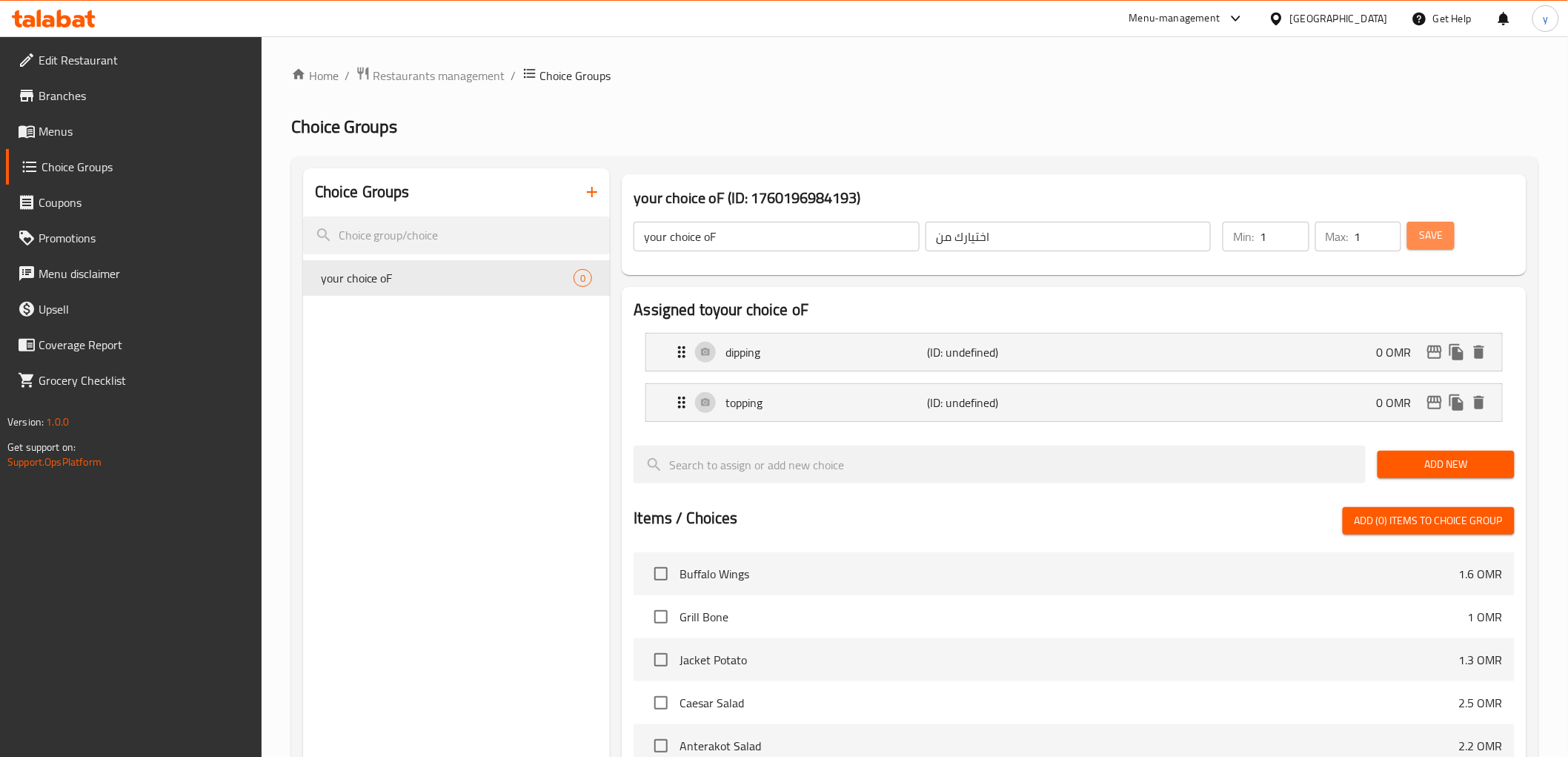
click at [1432, 234] on span "Save" at bounding box center [1431, 234] width 24 height 18
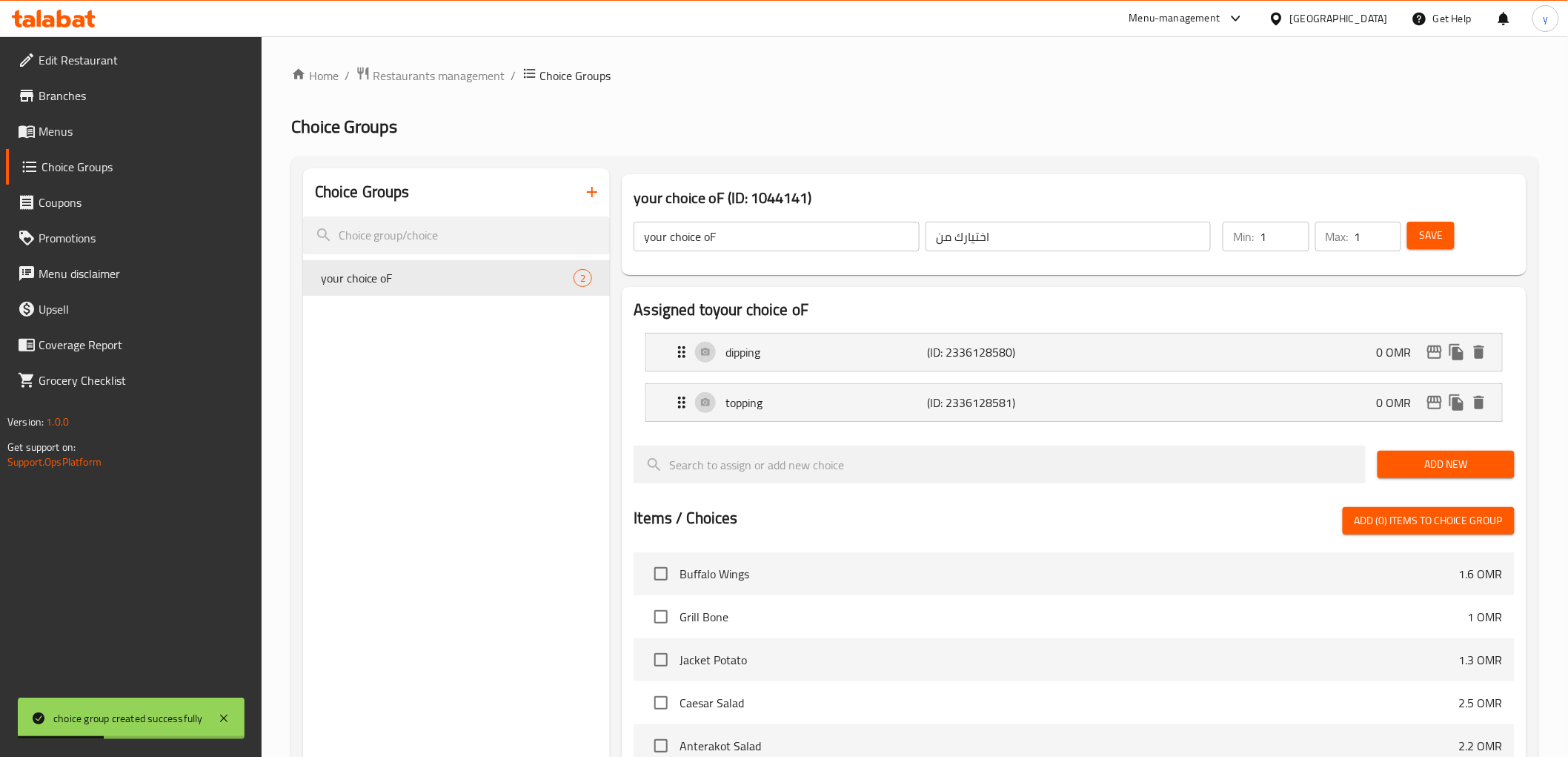
click at [48, 122] on span "Menus" at bounding box center [144, 131] width 212 height 18
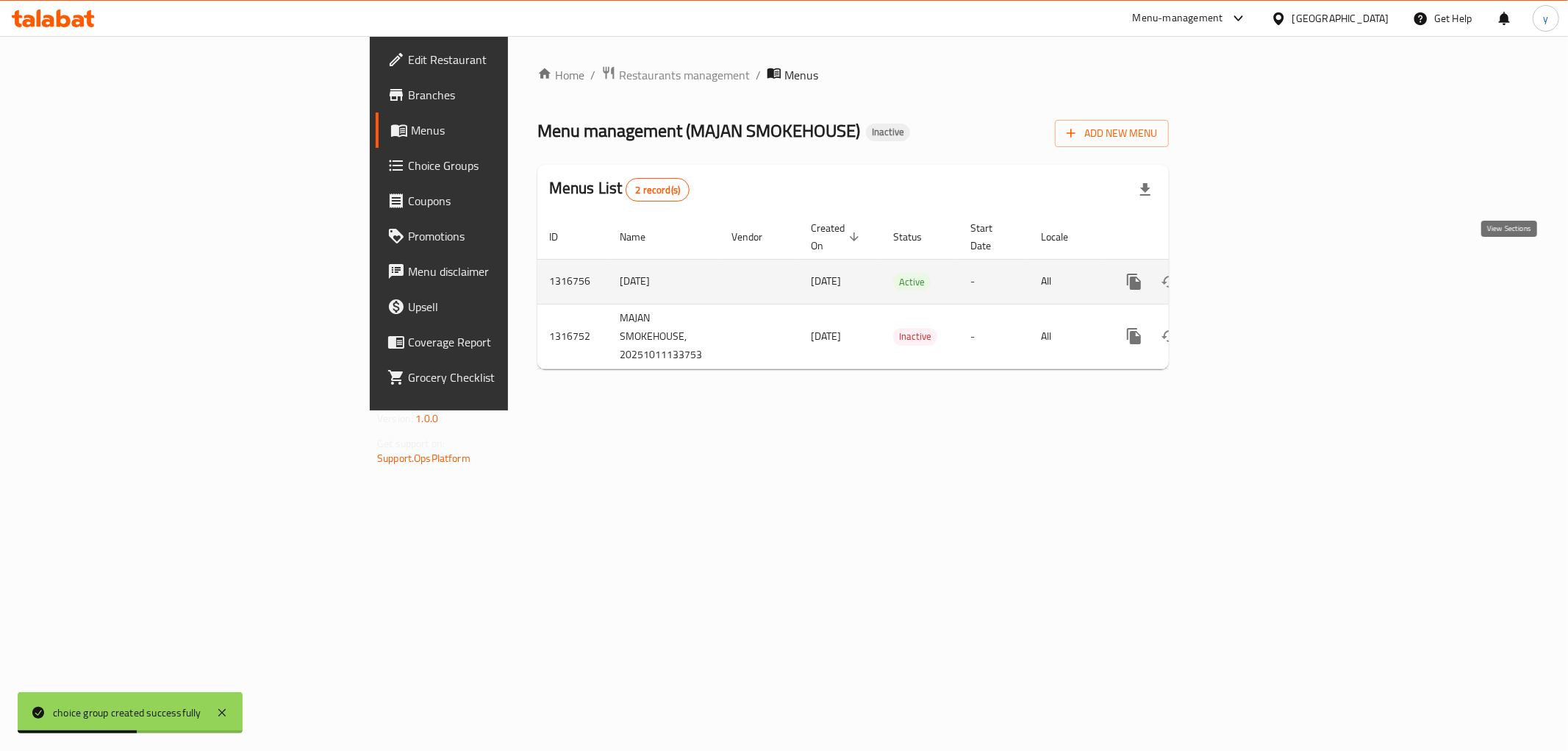
click at [1249, 272] on icon "enhanced table" at bounding box center [1240, 281] width 18 height 18
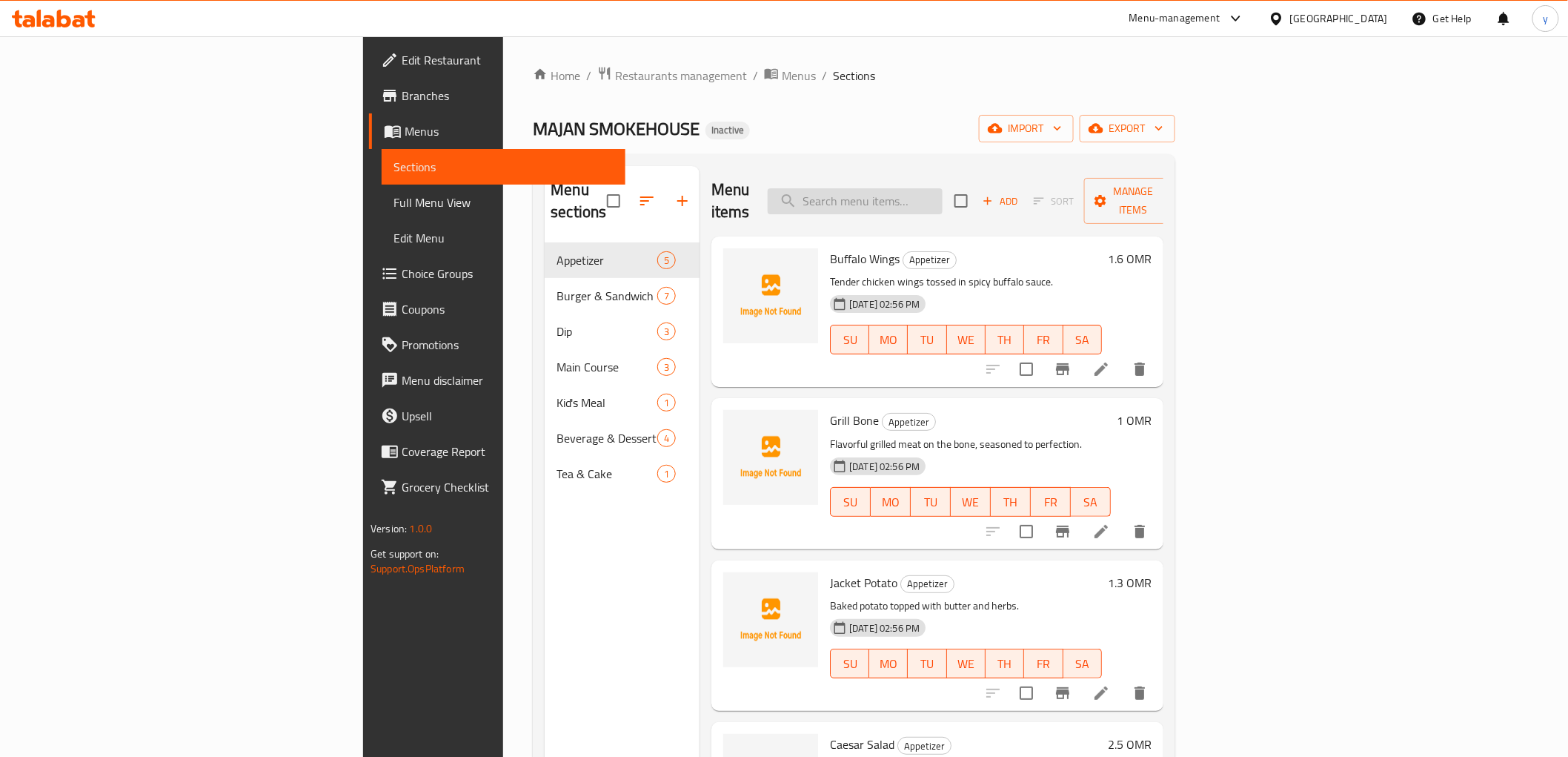
click at [943, 197] on input "search" at bounding box center [855, 201] width 175 height 26
paste input "topping"
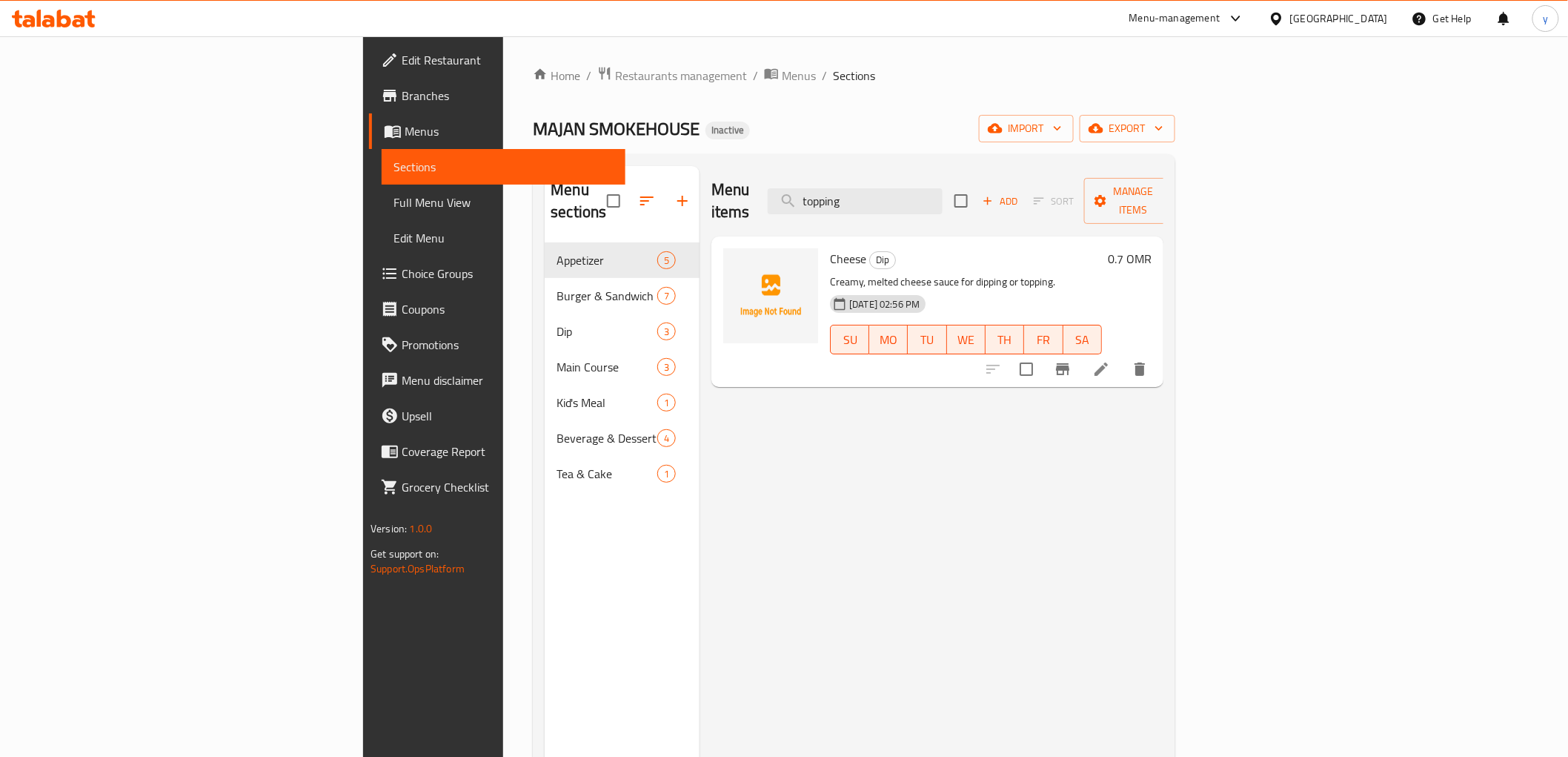
type input "topping"
click at [1122, 356] on li at bounding box center [1101, 369] width 41 height 27
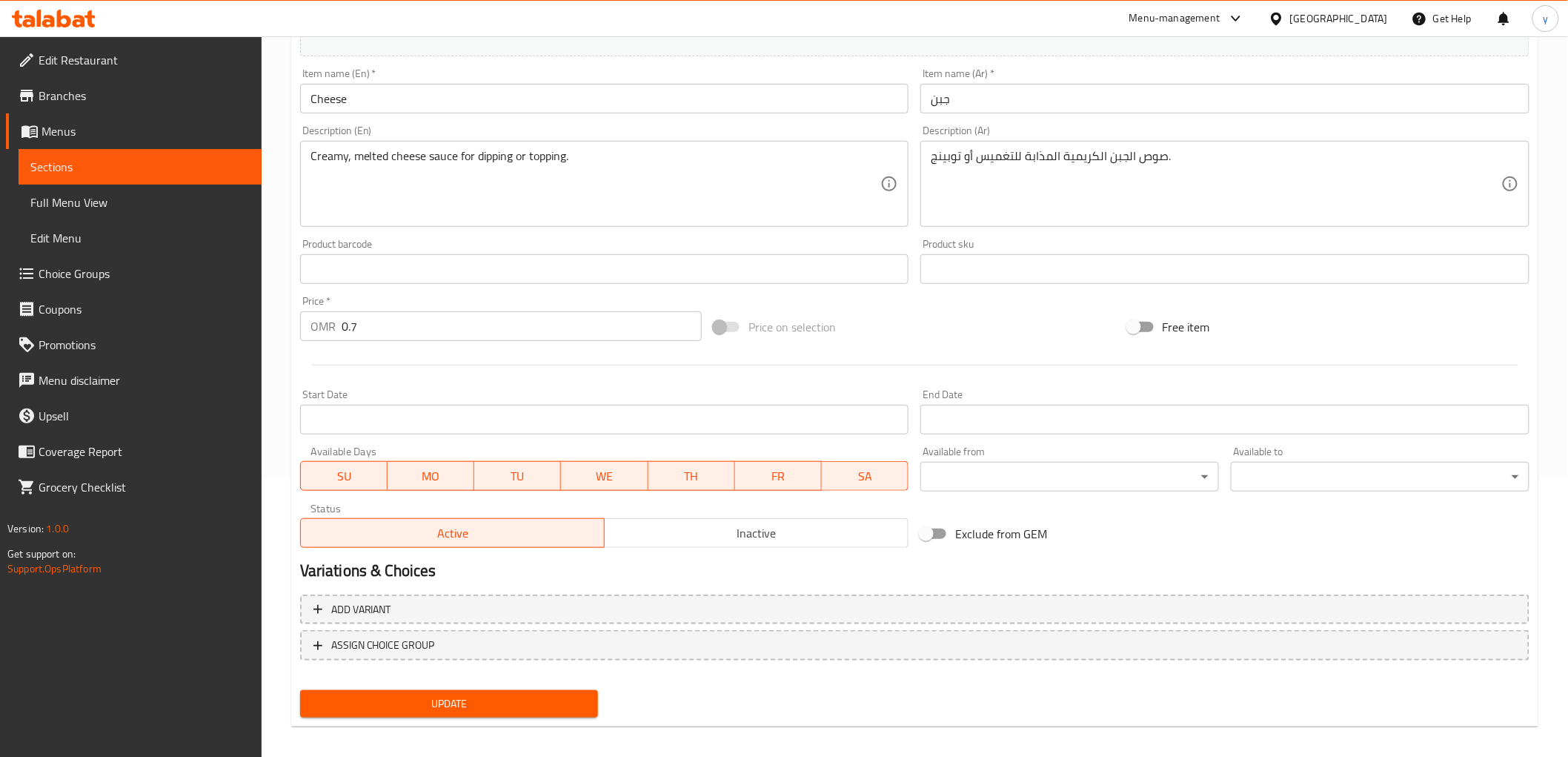
scroll to position [287, 0]
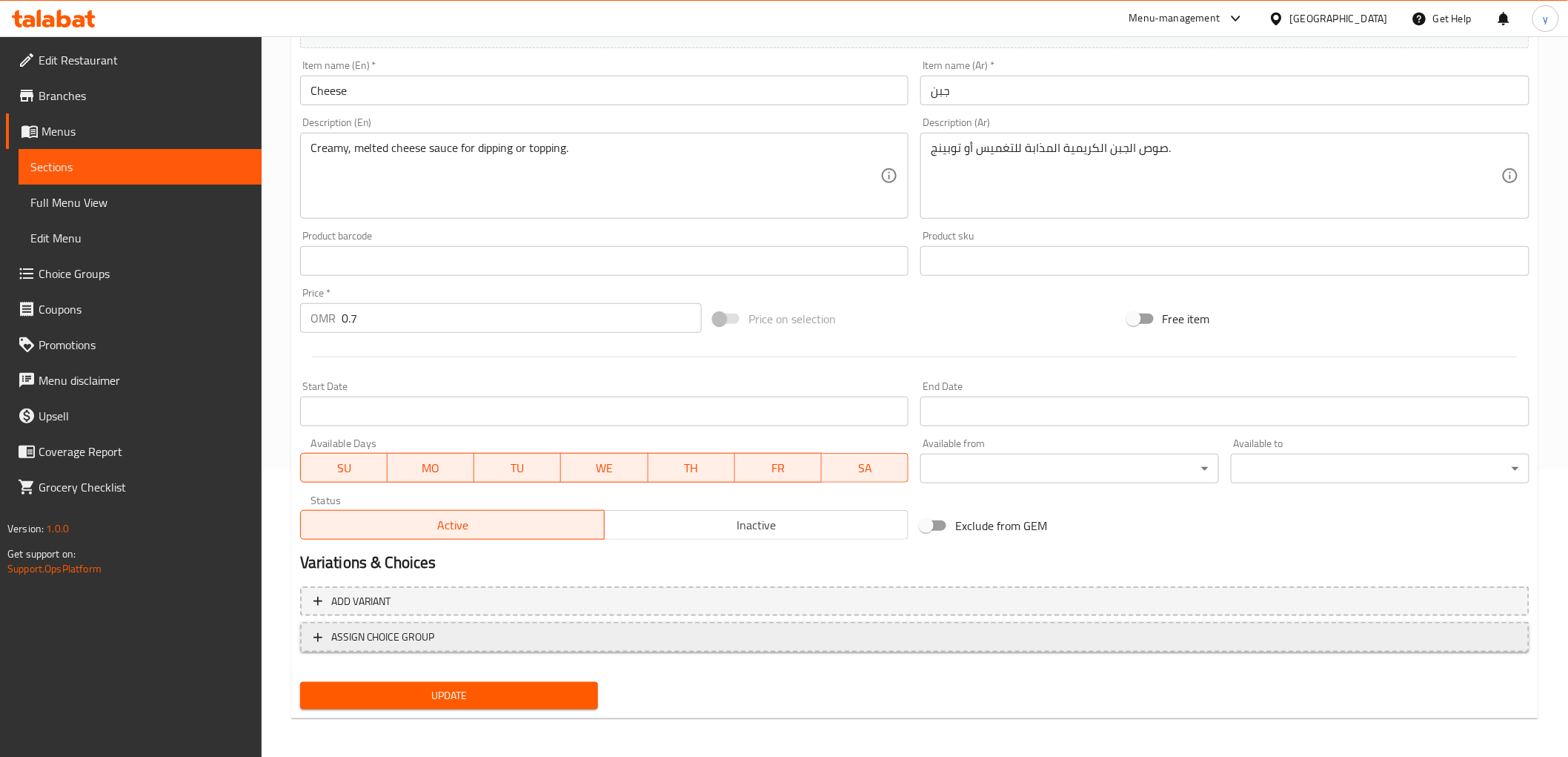
click at [437, 635] on span "ASSIGN CHOICE GROUP" at bounding box center [915, 636] width 1203 height 18
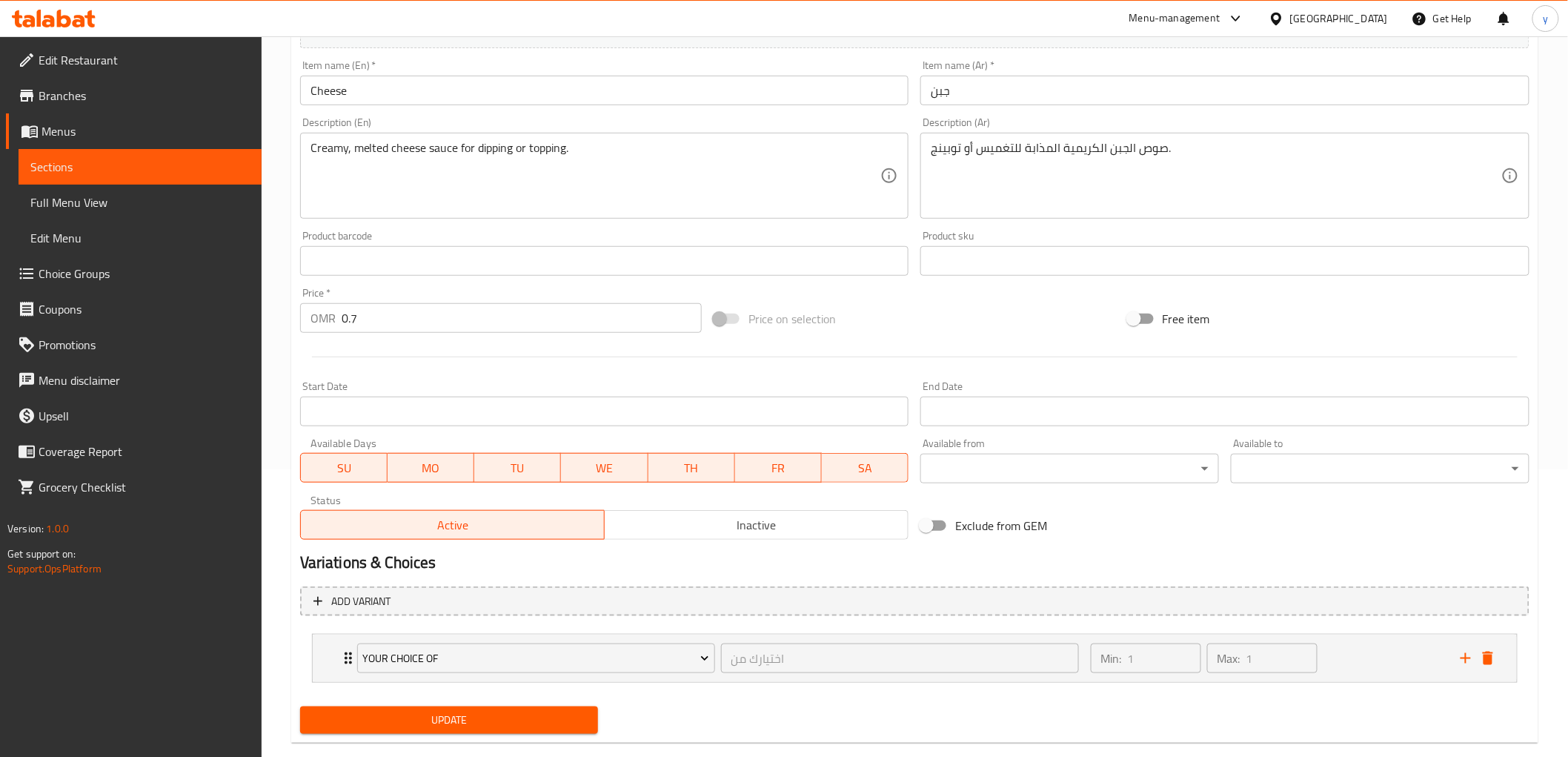
click at [524, 720] on span "Update" at bounding box center [449, 720] width 275 height 18
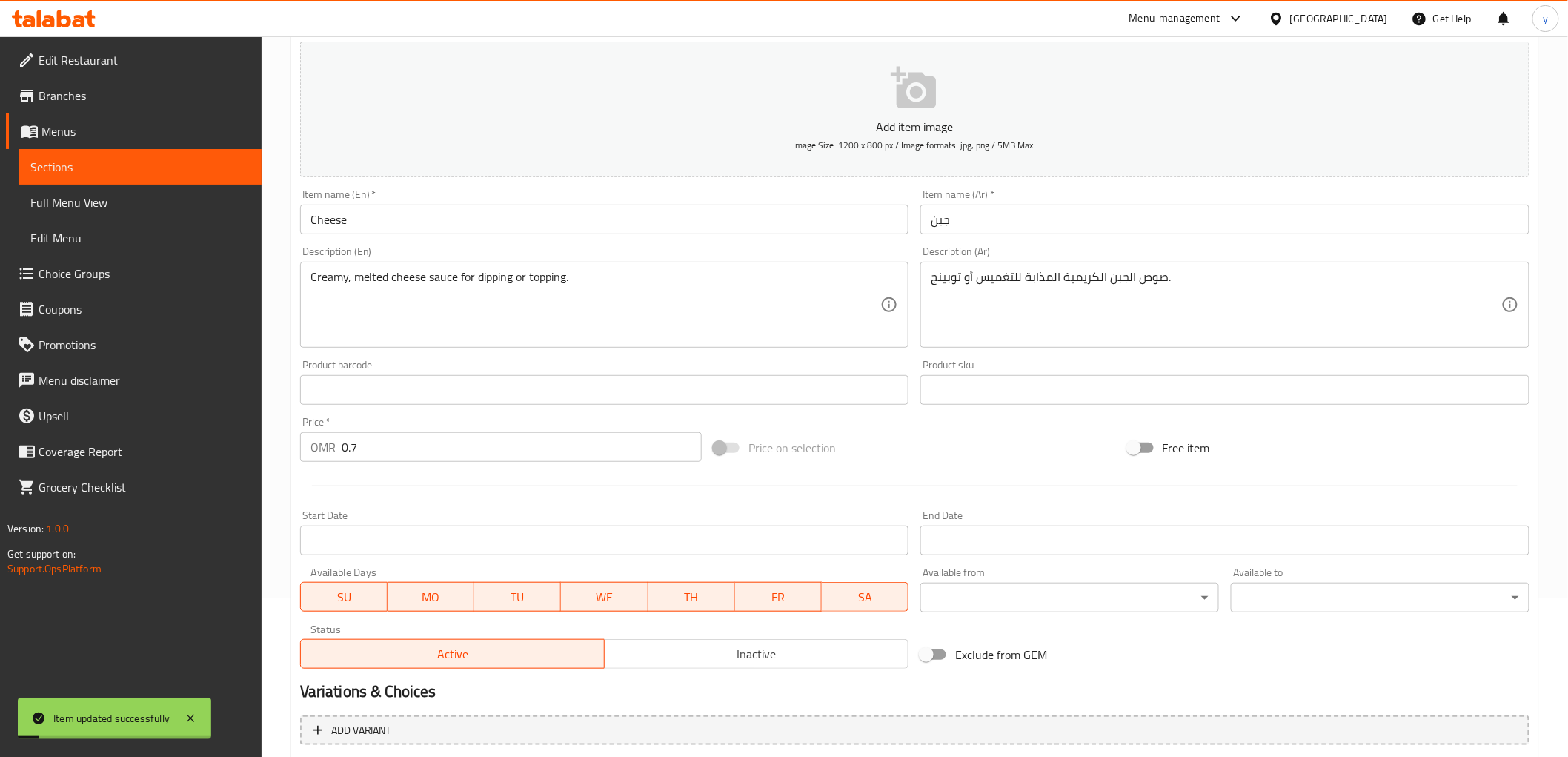
scroll to position [0, 0]
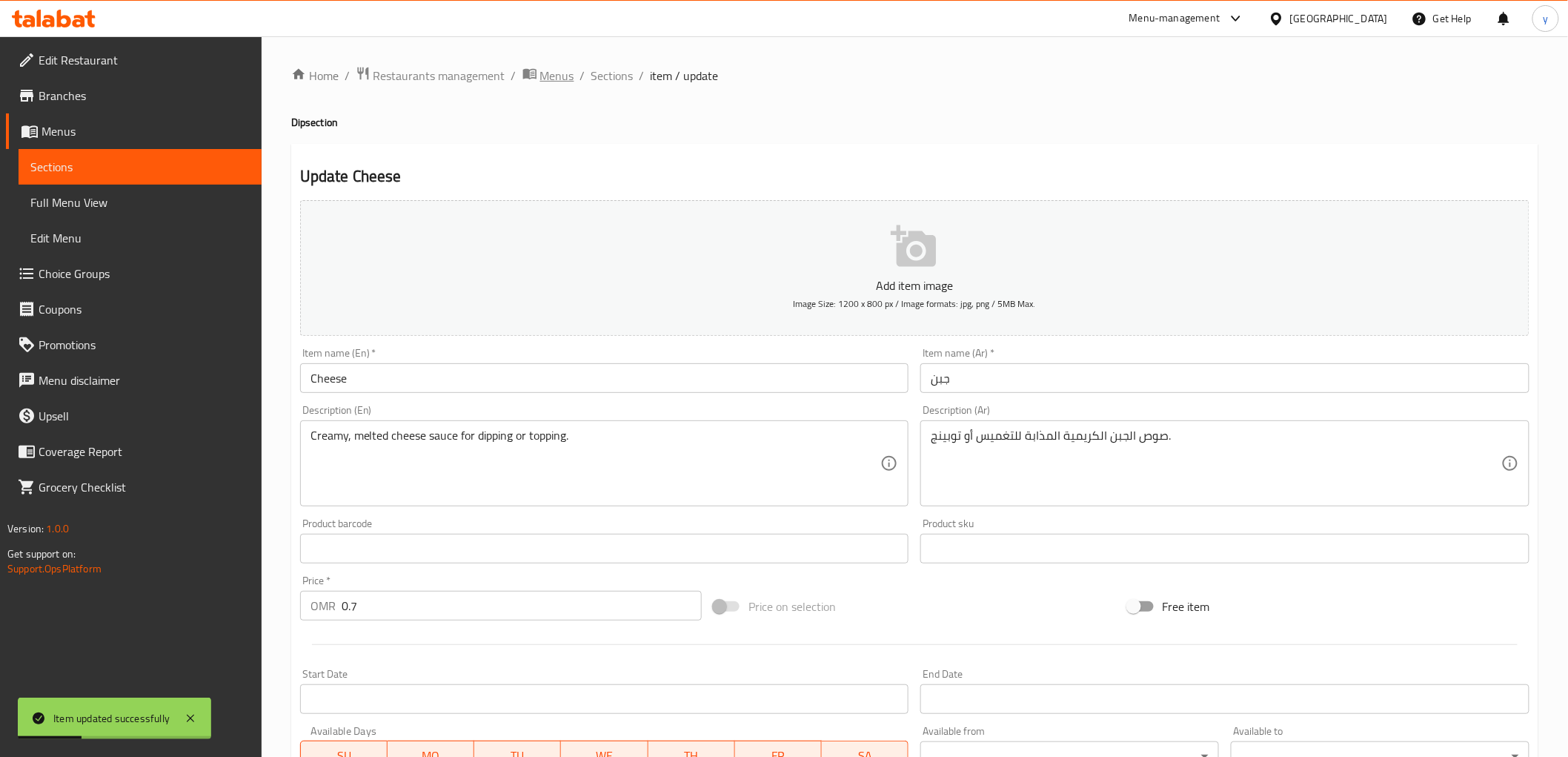
click at [556, 71] on span "Menus" at bounding box center [557, 76] width 34 height 18
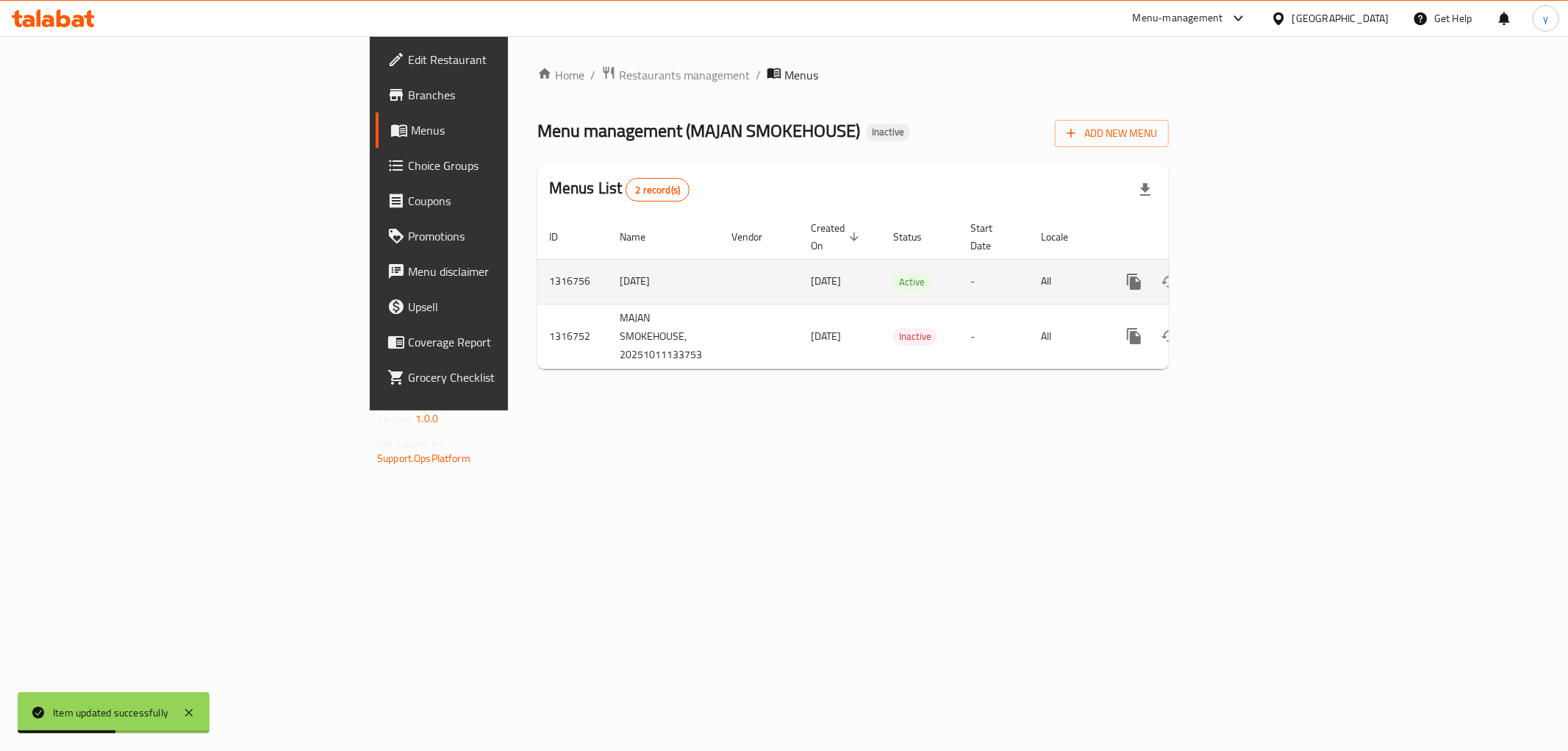
click at [1247, 275] on icon "enhanced table" at bounding box center [1240, 282] width 13 height 13
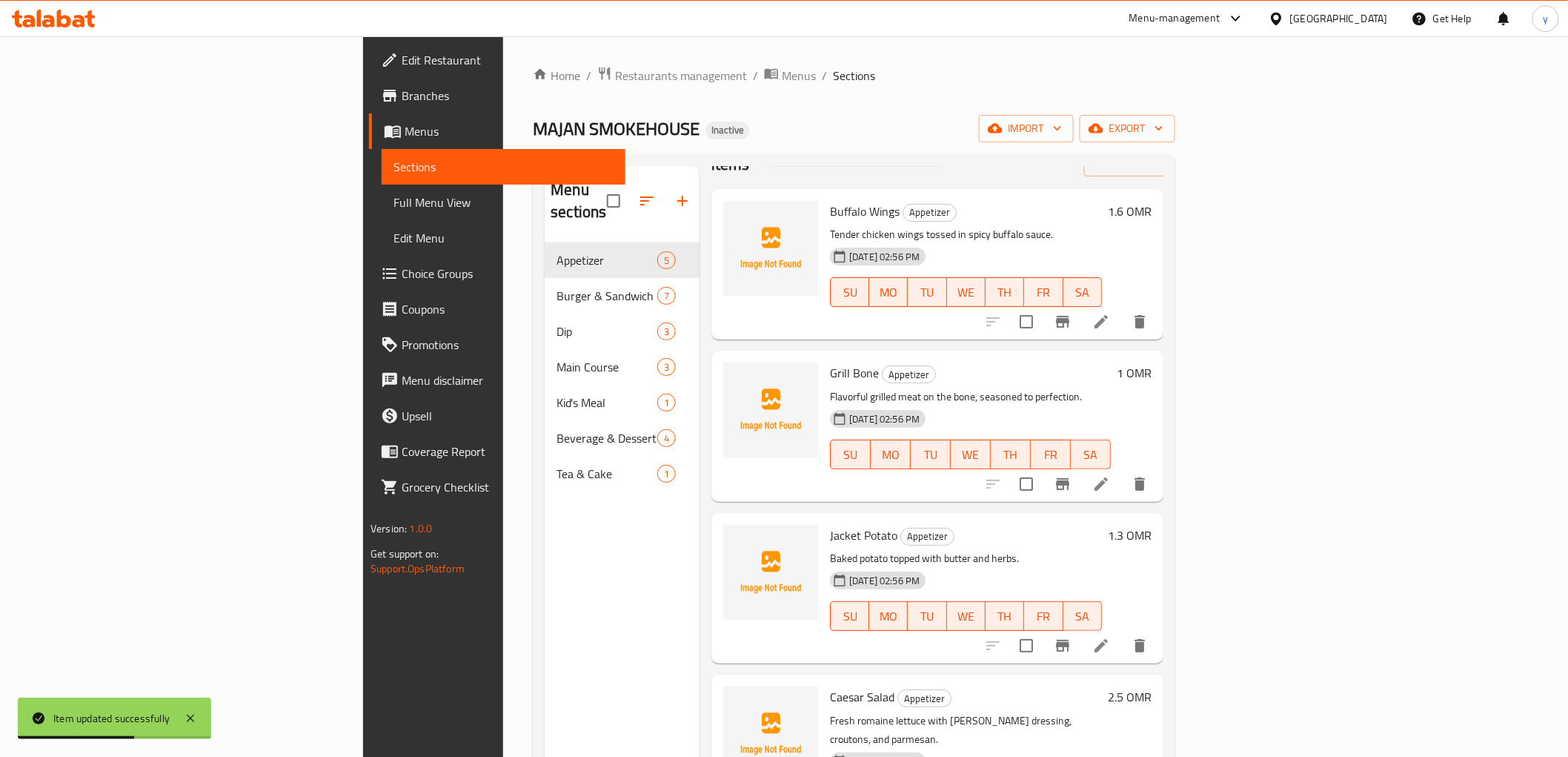
scroll to position [89, 0]
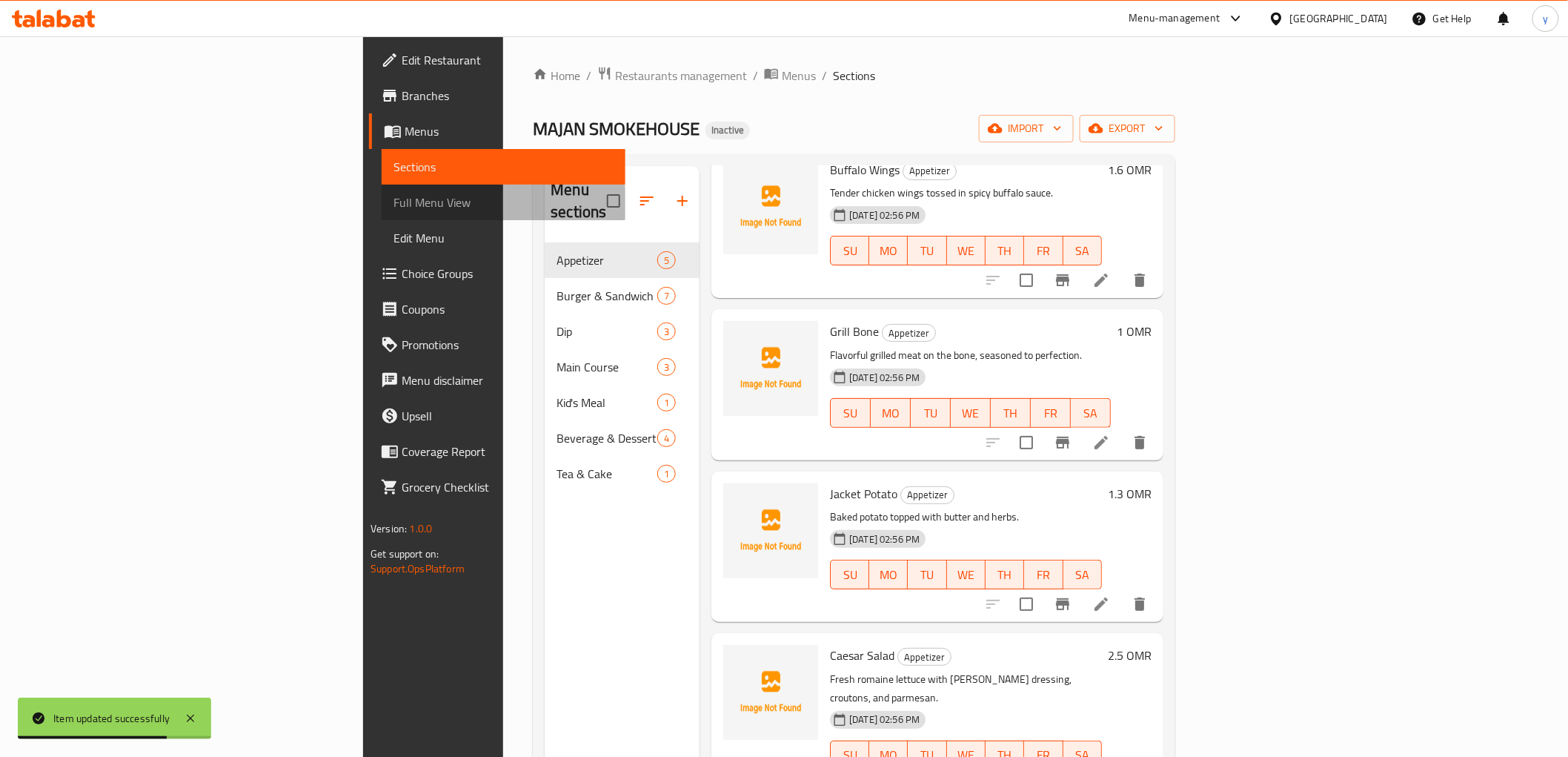
click at [393, 203] on span "Full Menu View" at bounding box center [503, 202] width 219 height 18
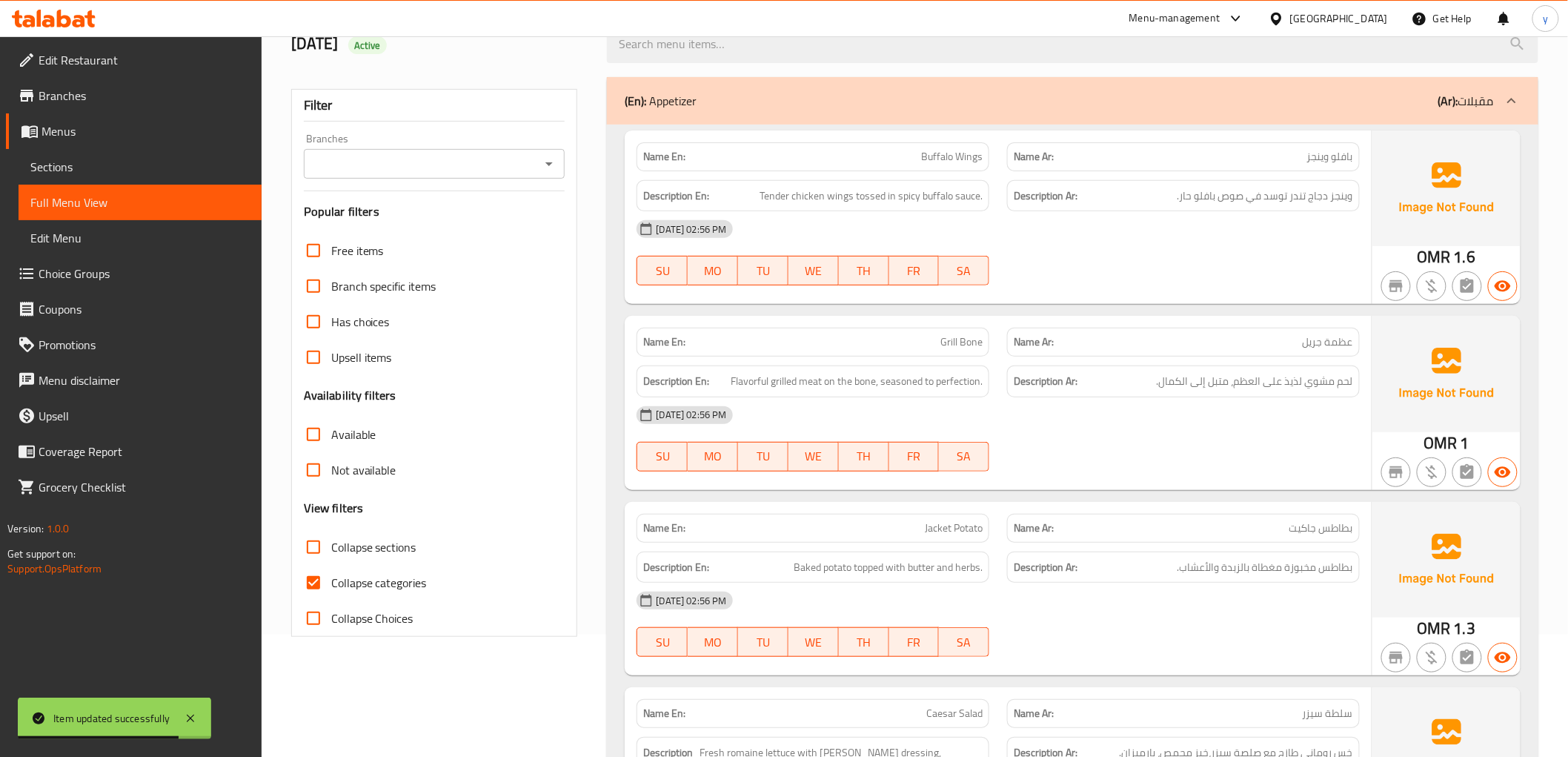
scroll to position [412, 0]
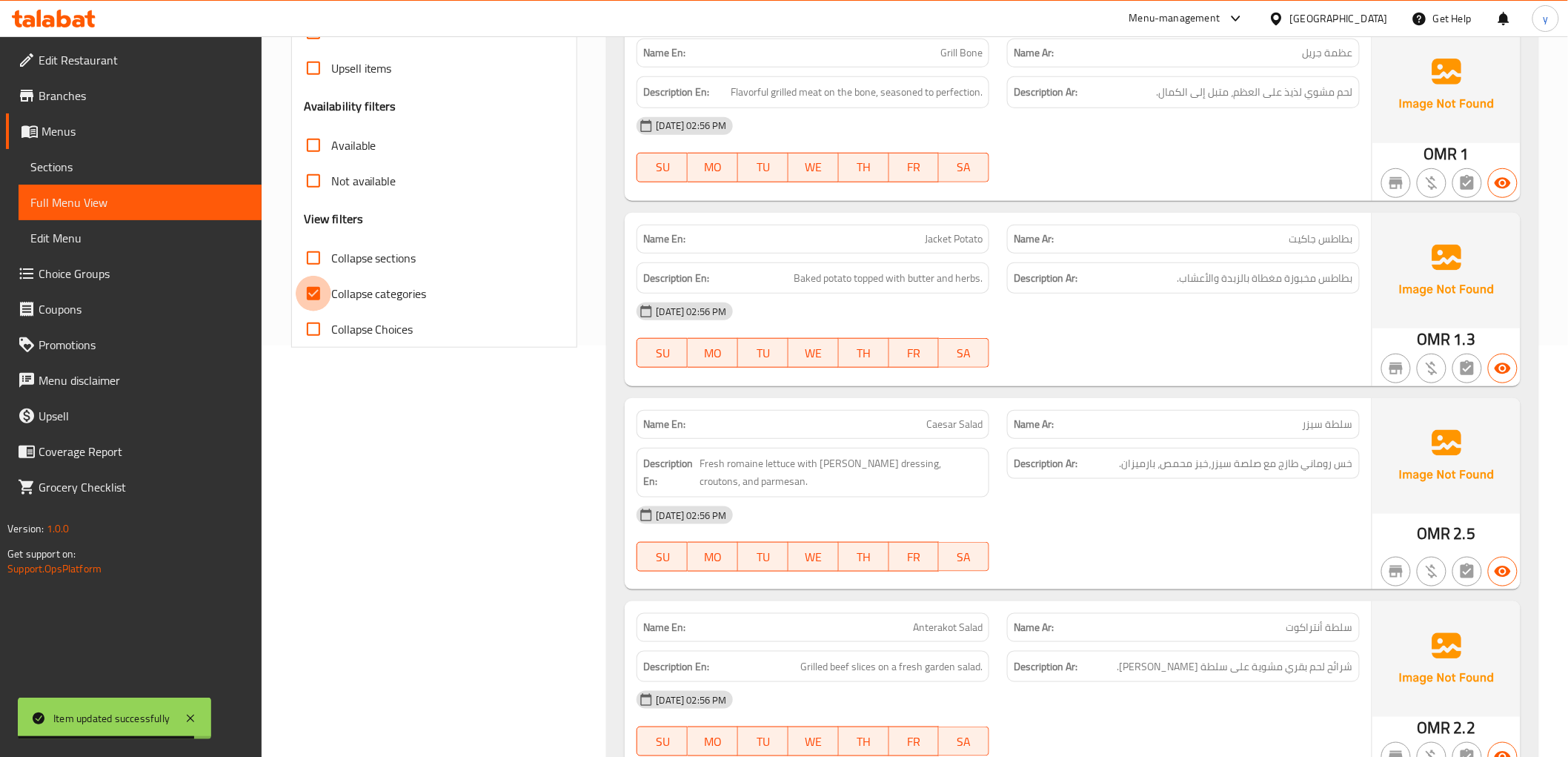
click at [314, 295] on input "Collapse categories" at bounding box center [313, 293] width 35 height 35
checkbox input "false"
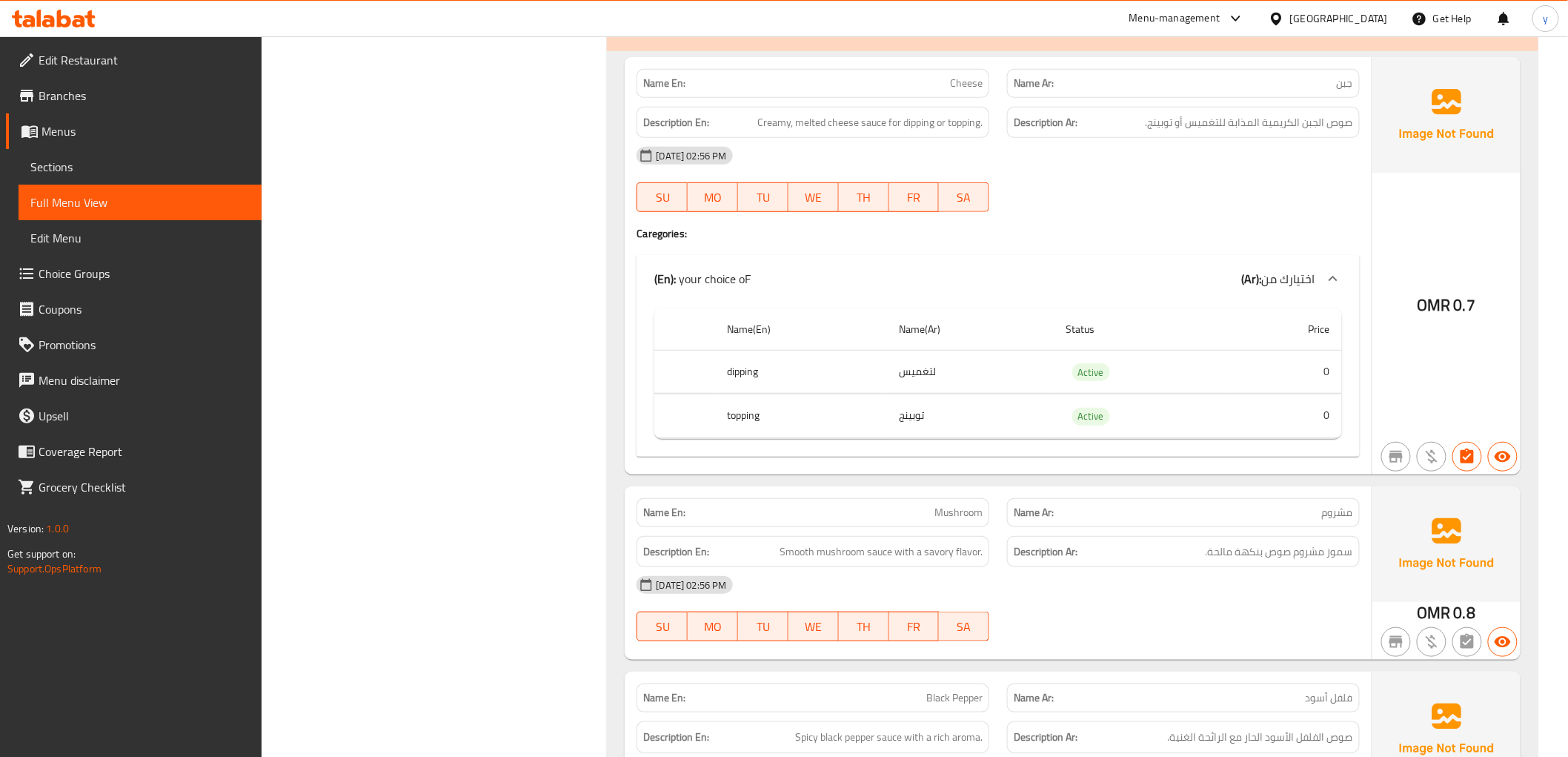
scroll to position [2634, 0]
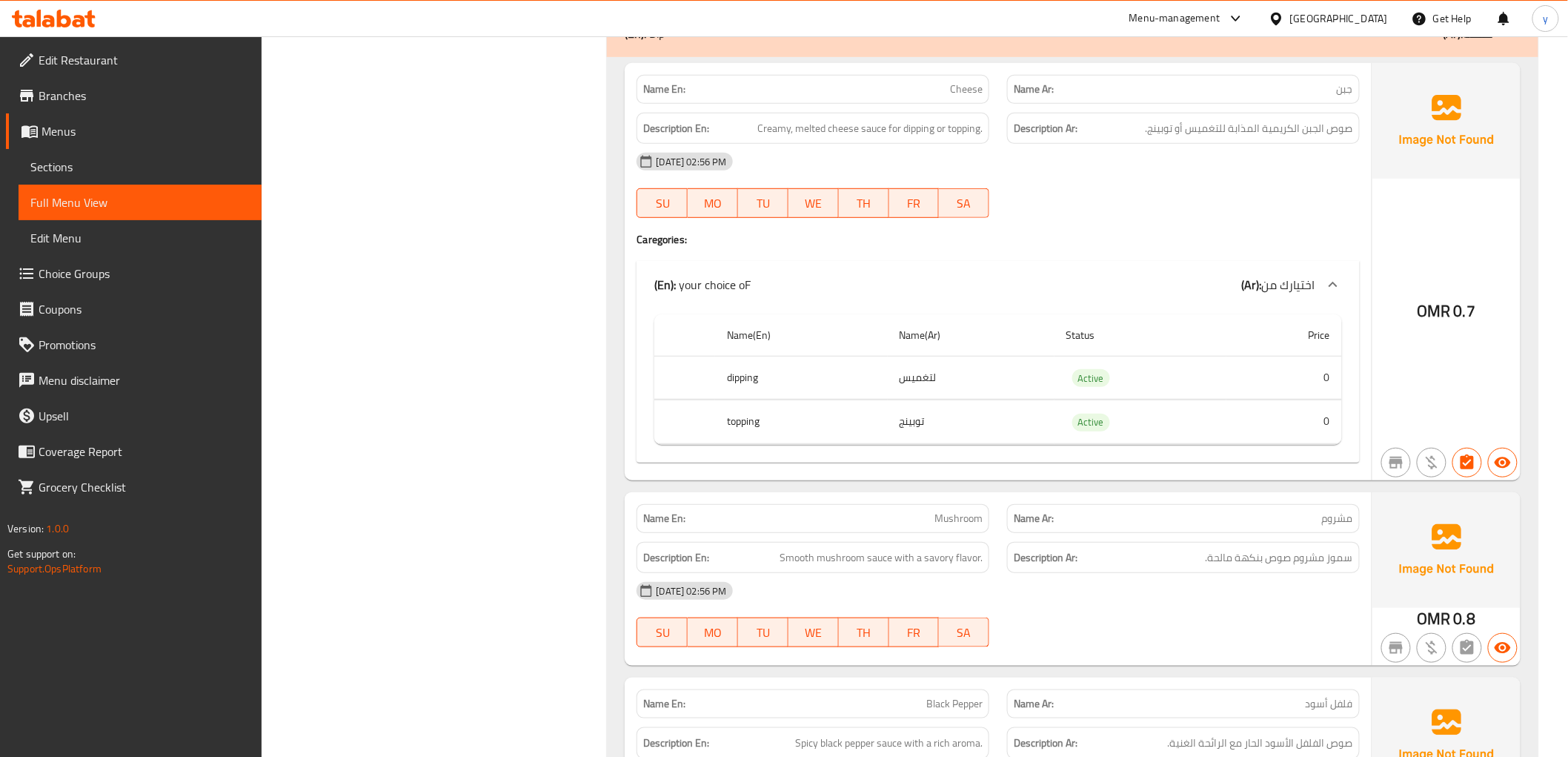
click at [601, 303] on div "(En): Appetizer (Ar): مقبلات Name En: Buffalo Wings Name Ar: بافلو وينجز Descri…" at bounding box center [1072, 221] width 949 height 5330
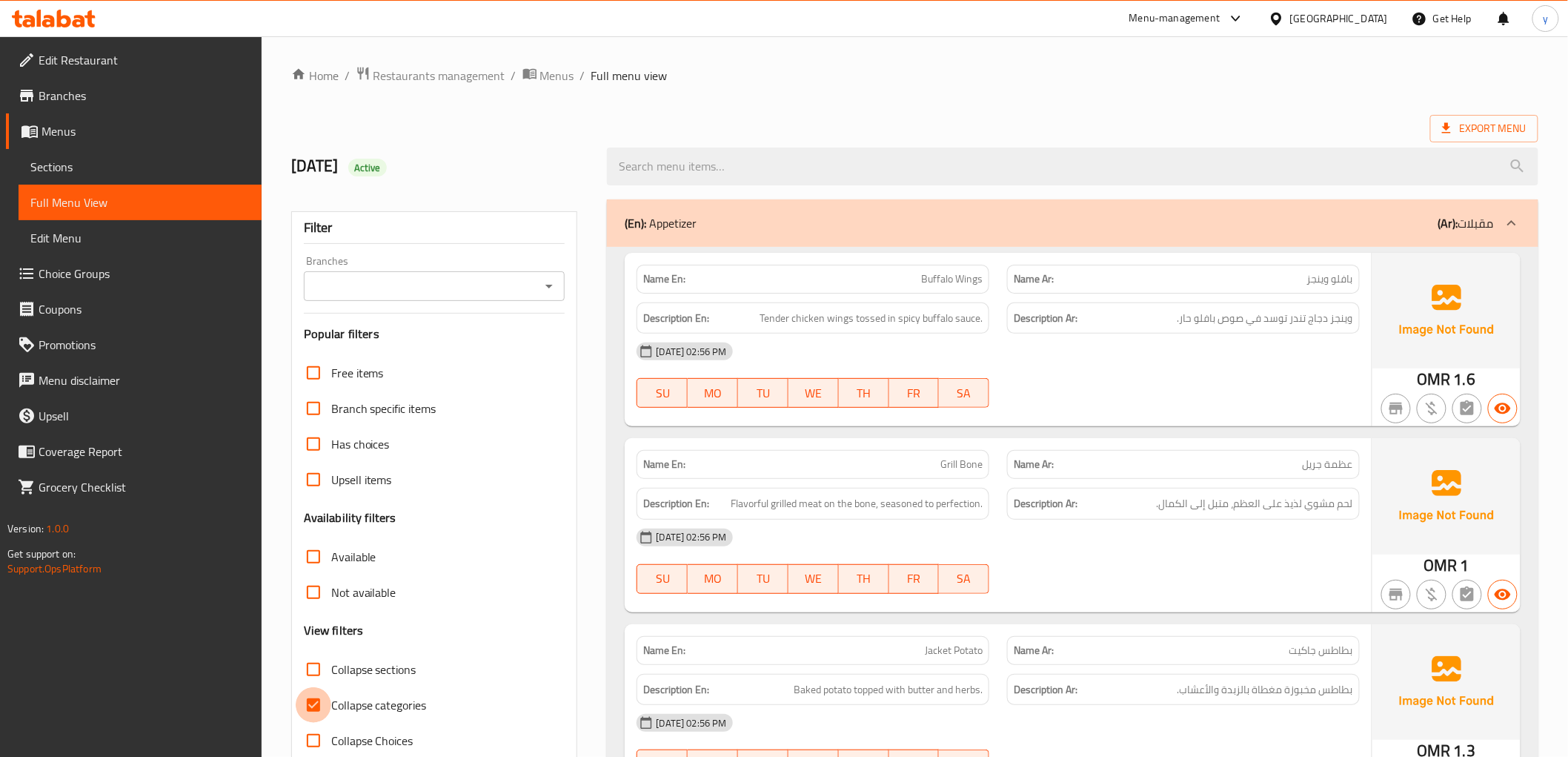
click at [316, 705] on input "Collapse categories" at bounding box center [313, 704] width 35 height 35
checkbox input "false"
click at [634, 120] on div "Export Menu" at bounding box center [914, 128] width 1247 height 28
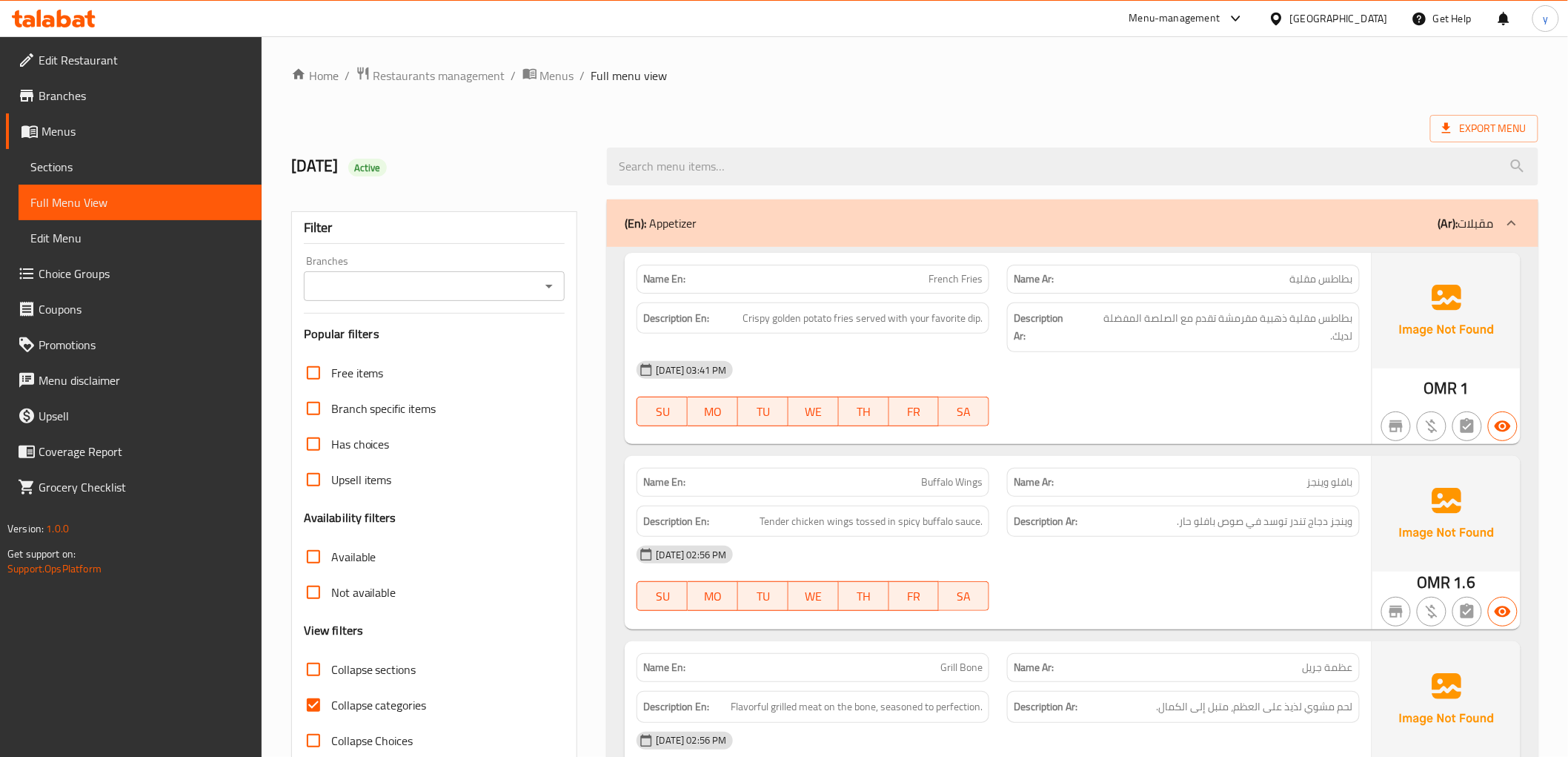
drag, startPoint x: 123, startPoint y: 64, endPoint x: 83, endPoint y: 67, distance: 40.1
click at [123, 64] on span "Edit Restaurant" at bounding box center [144, 59] width 212 height 18
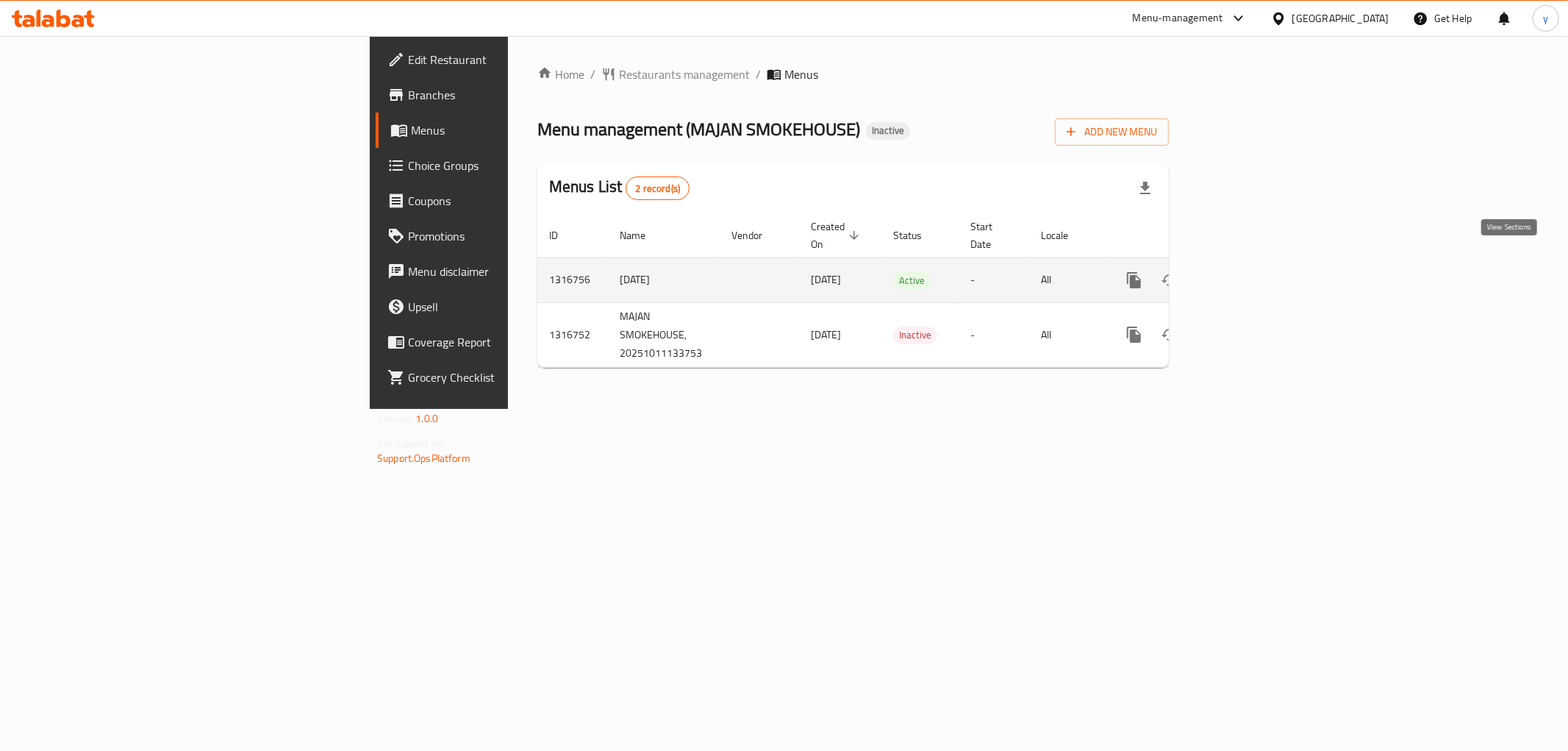
click at [1249, 272] on icon "enhanced table" at bounding box center [1240, 280] width 18 height 18
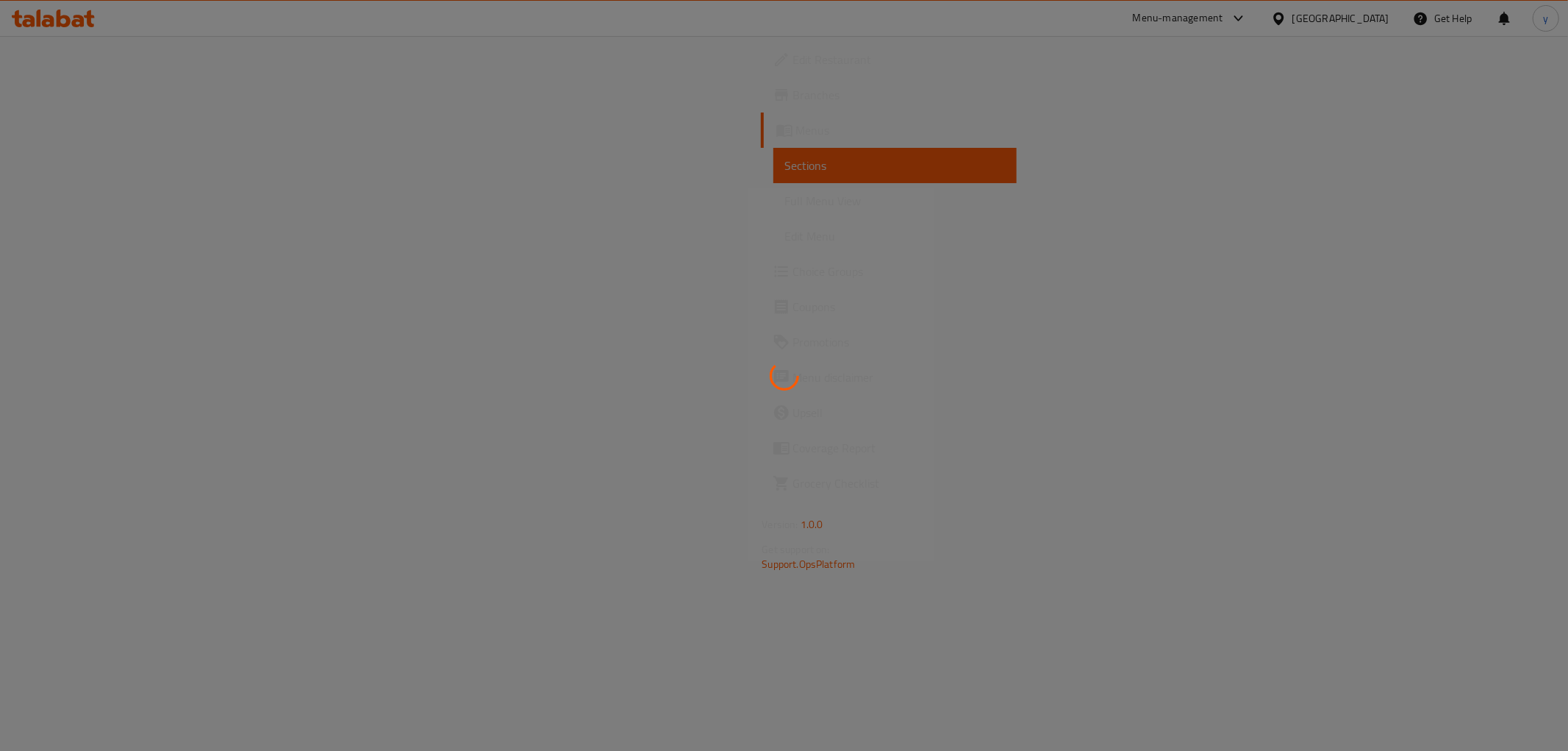
click at [711, 365] on div at bounding box center [784, 375] width 1568 height 751
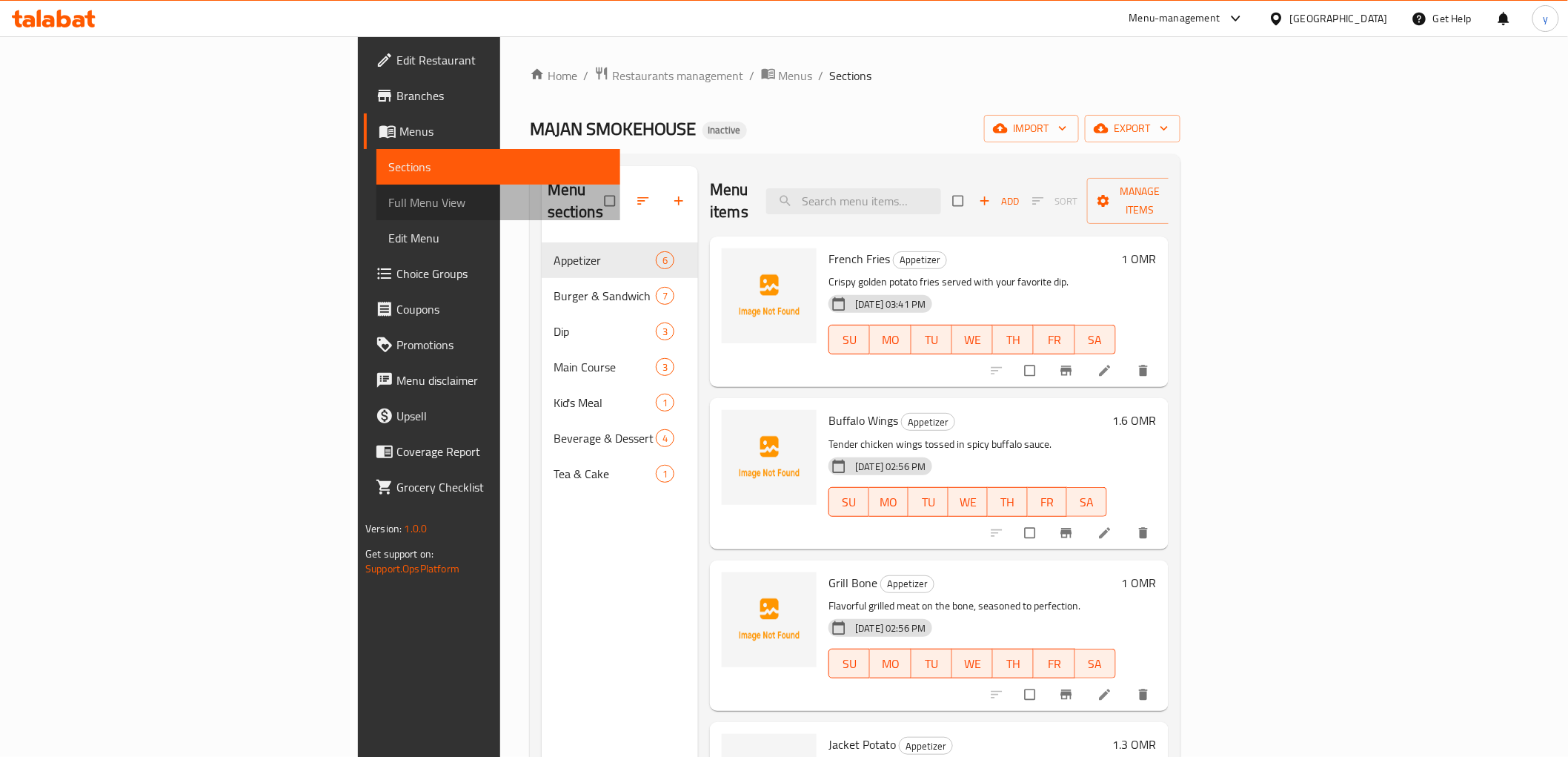
click at [376, 213] on link "Full Menu View" at bounding box center [498, 202] width 243 height 35
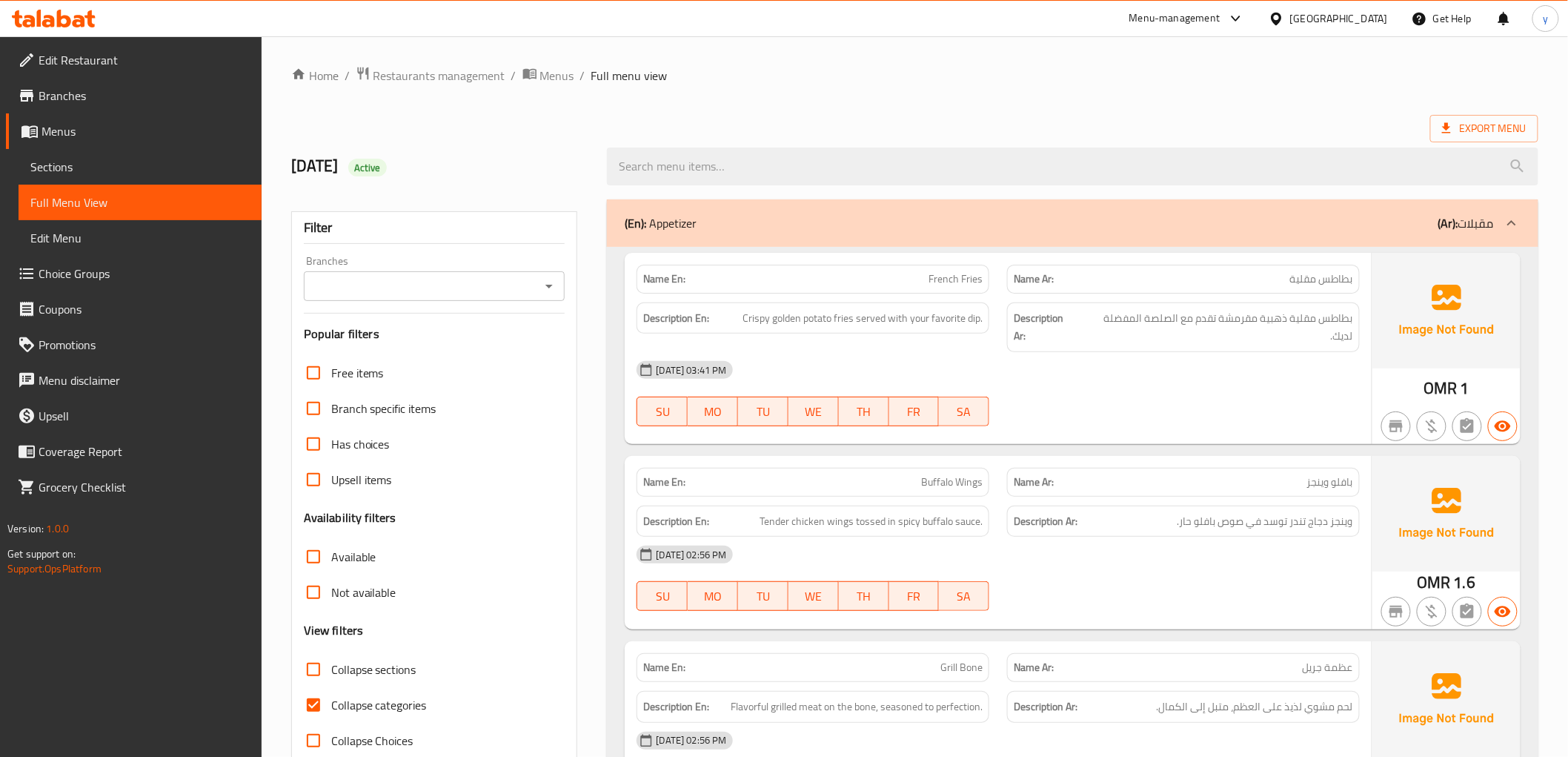
scroll to position [247, 0]
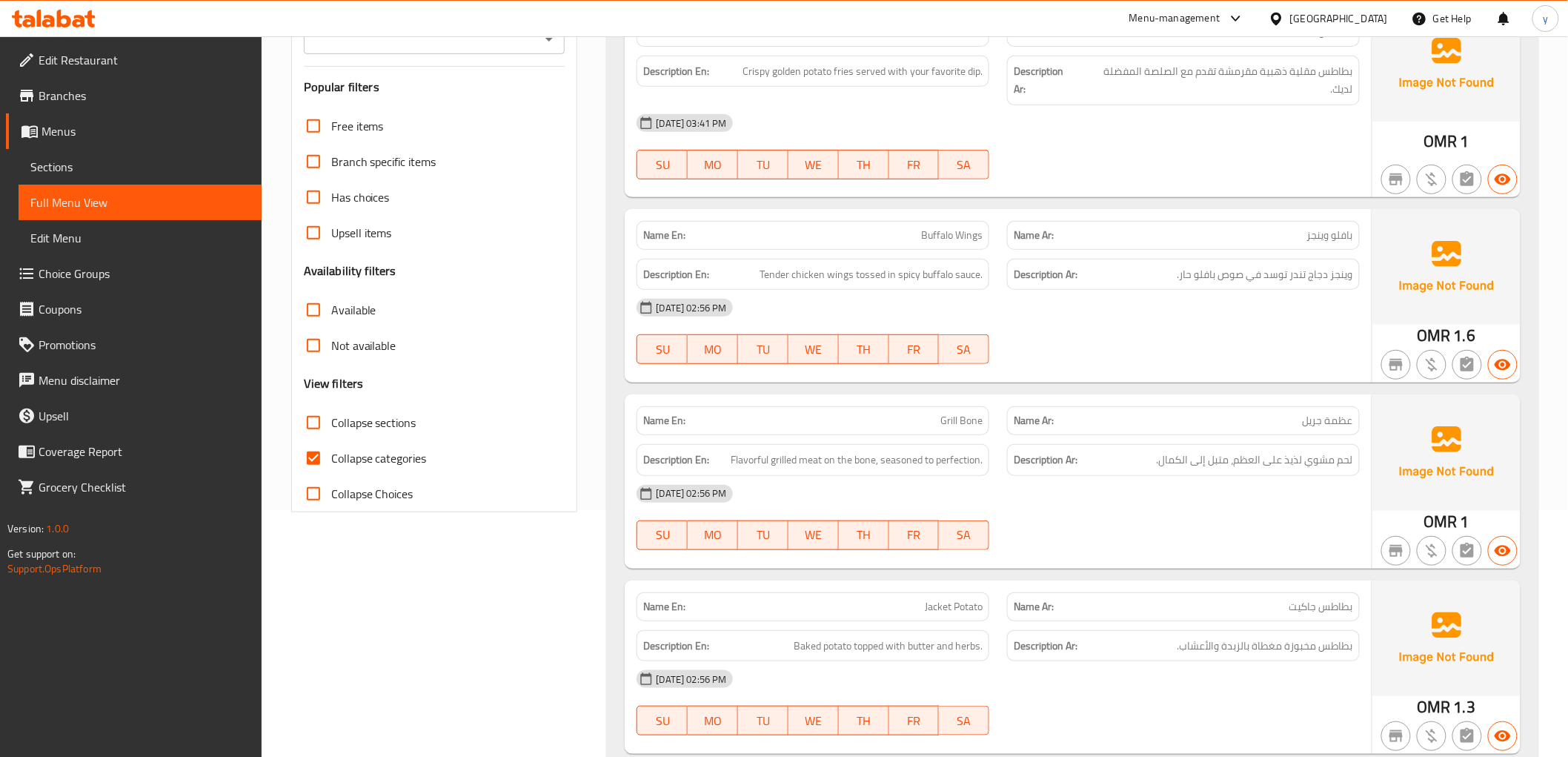
click at [307, 456] on input "Collapse categories" at bounding box center [313, 457] width 35 height 35
checkbox input "false"
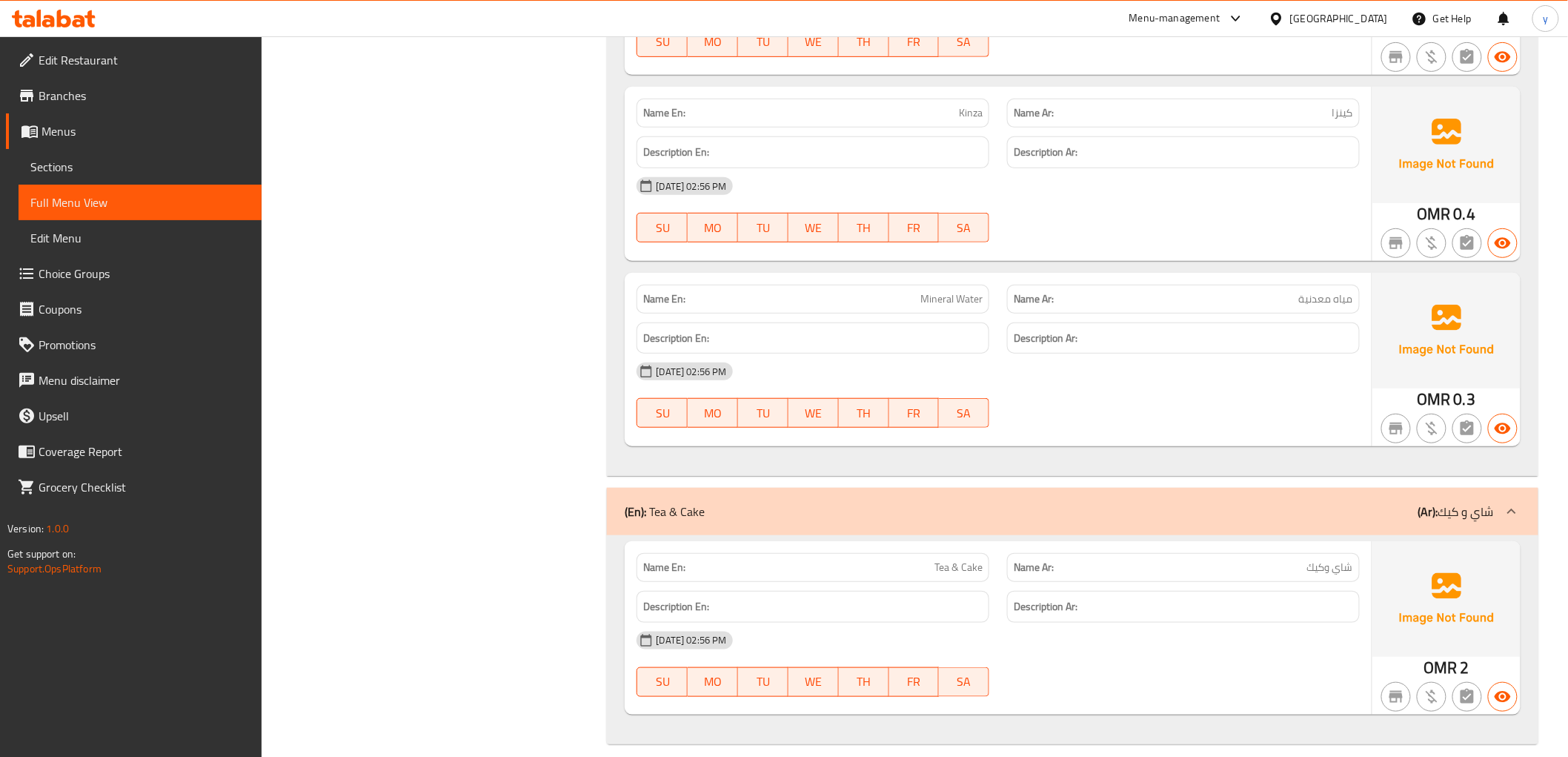
scroll to position [4976, 0]
click at [617, 452] on div "Name En: Chocolate Milkshake Name Ar: ميلك شيك شوكولاتة Description En: Descrip…" at bounding box center [1072, 92] width 930 height 766
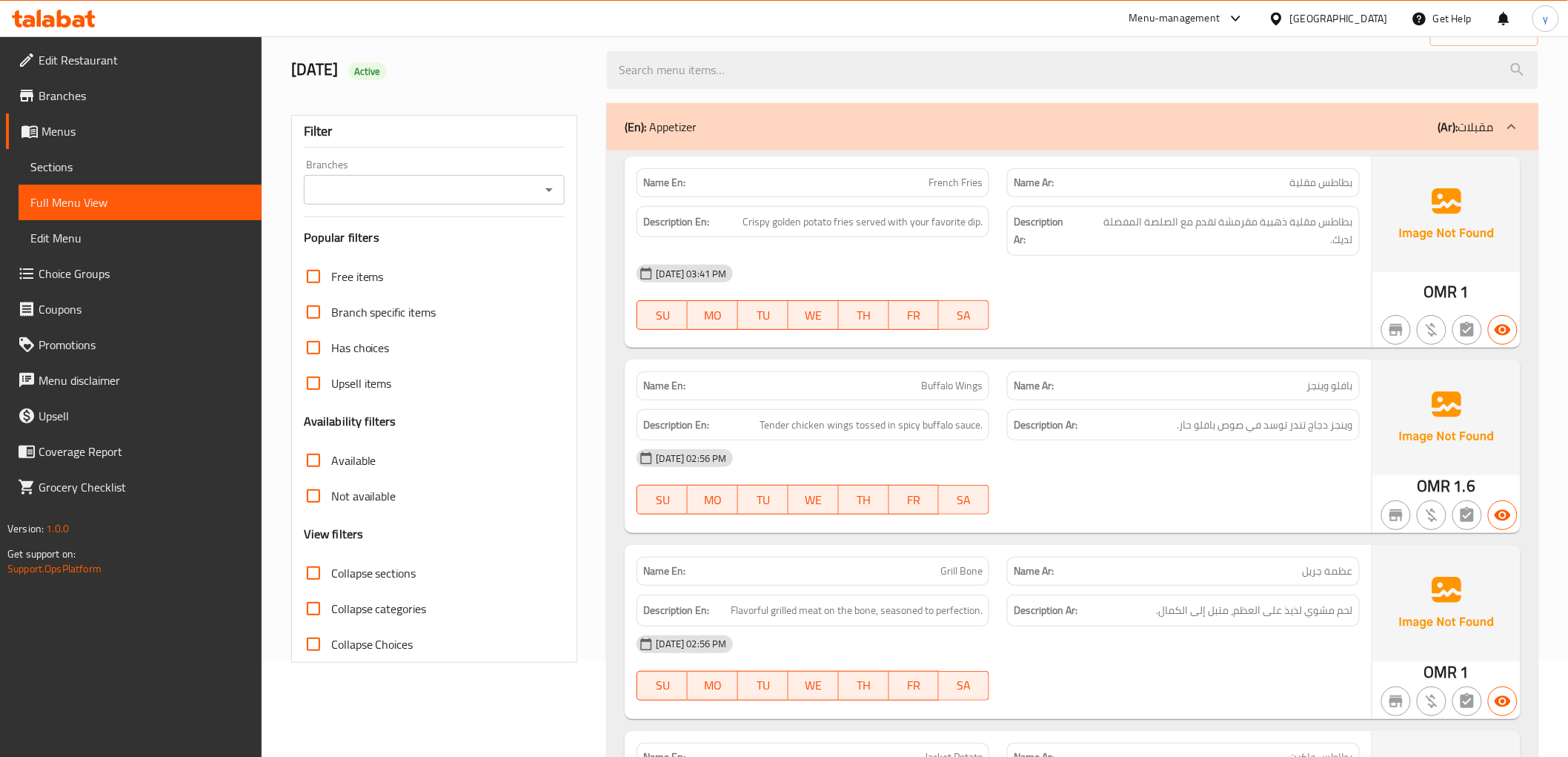
scroll to position [0, 0]
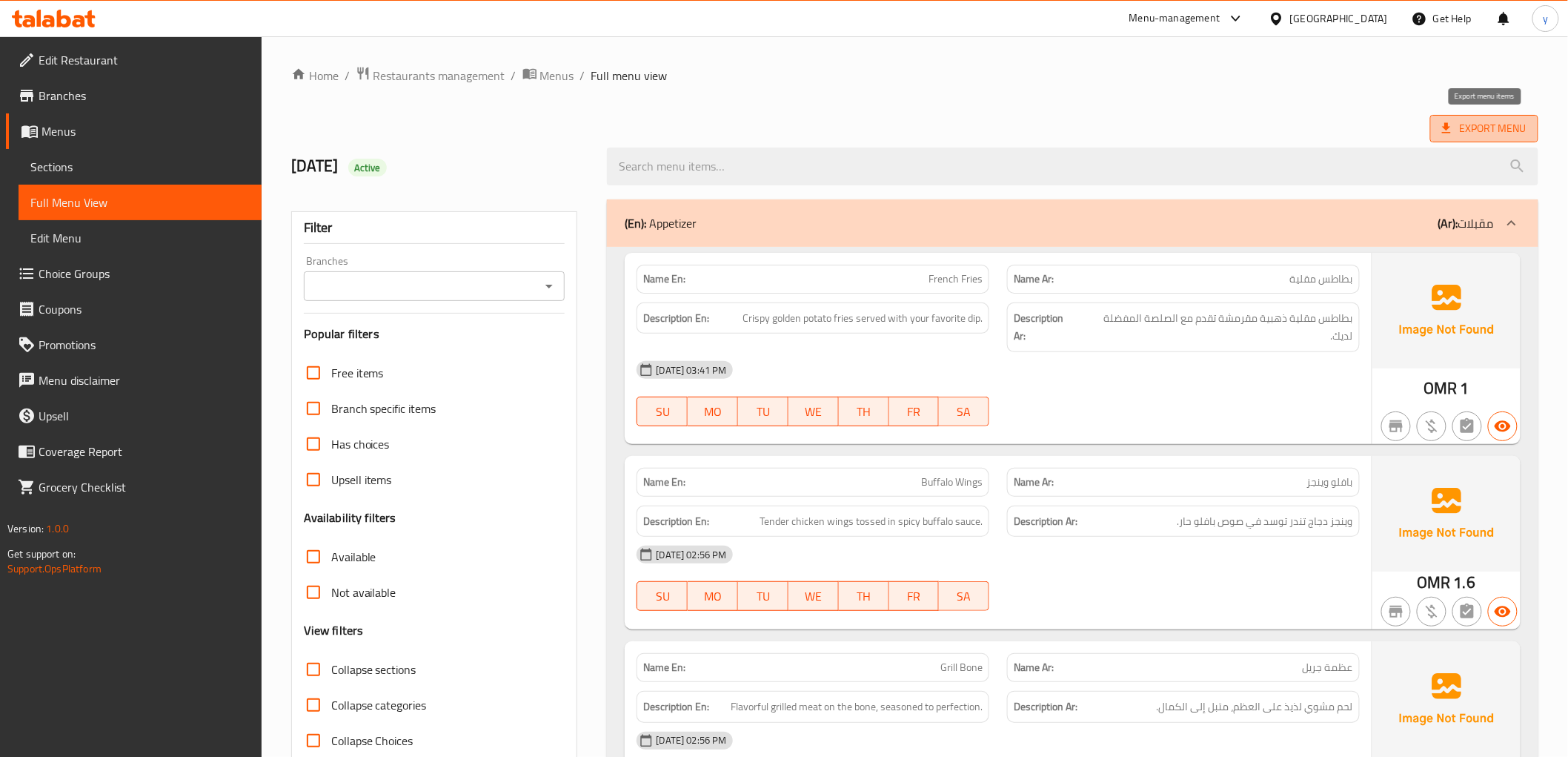
click at [1522, 121] on span "Export Menu" at bounding box center [1485, 128] width 84 height 18
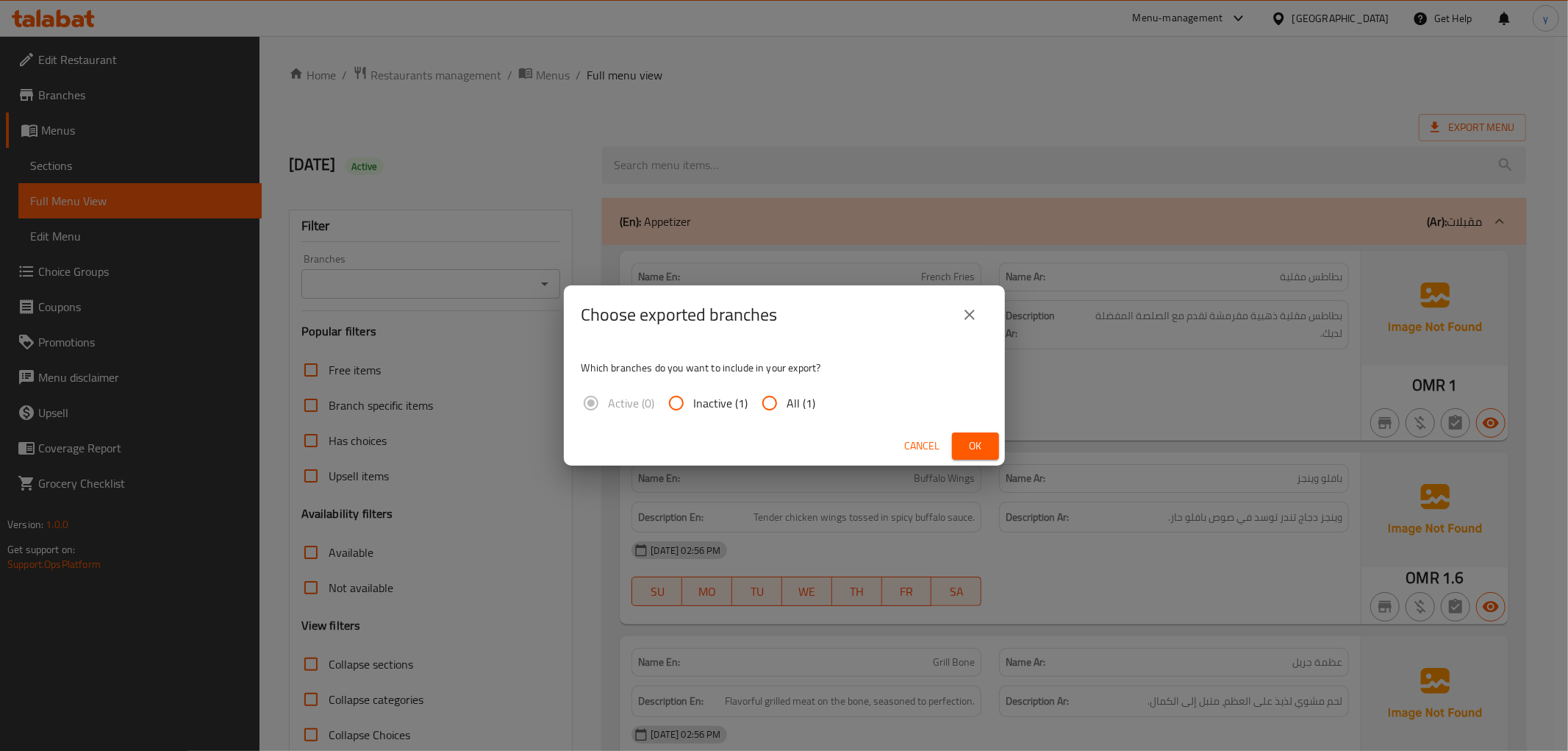
click at [794, 404] on span "All (1)" at bounding box center [802, 403] width 28 height 18
click at [787, 404] on input "All (1)" at bounding box center [769, 403] width 35 height 35
radio input "true"
click at [967, 439] on span "Ok" at bounding box center [975, 445] width 24 height 18
